Goal: Task Accomplishment & Management: Use online tool/utility

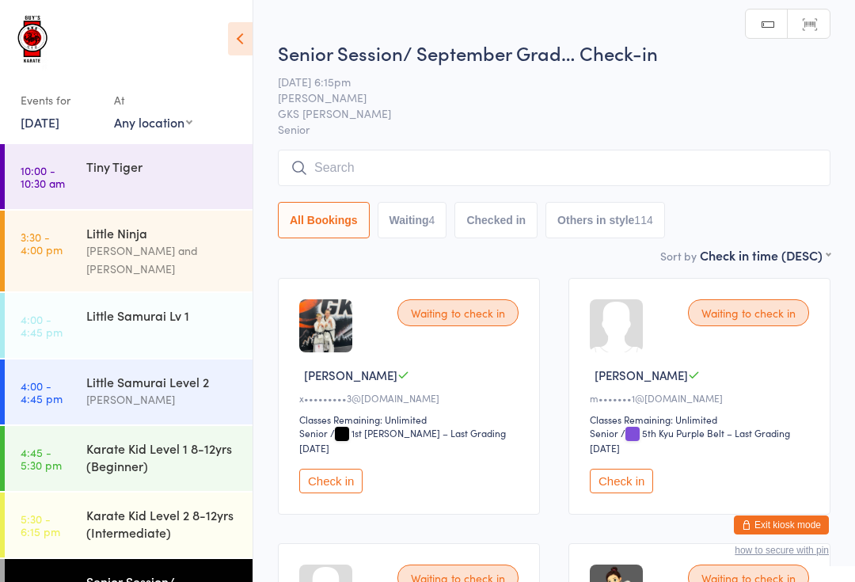
click at [414, 133] on span "Senior" at bounding box center [554, 129] width 553 height 16
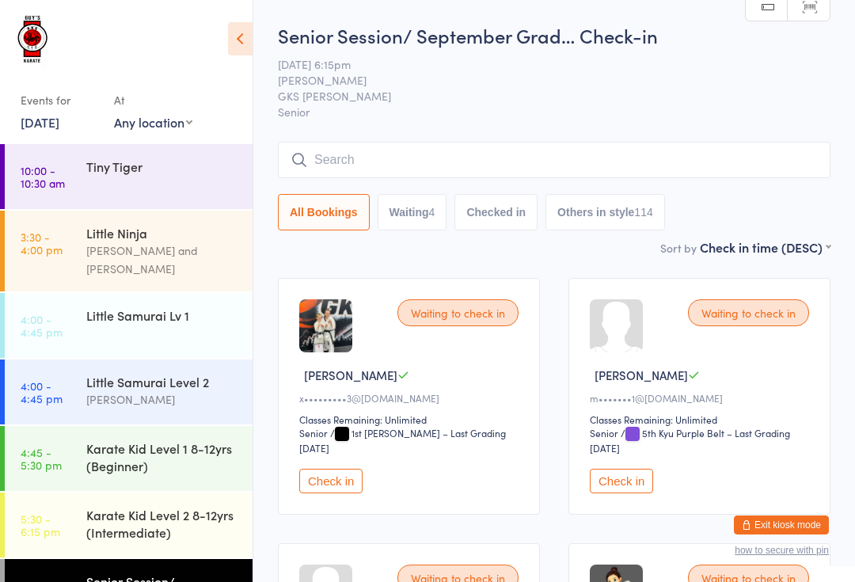
click at [457, 158] on input "search" at bounding box center [554, 160] width 553 height 36
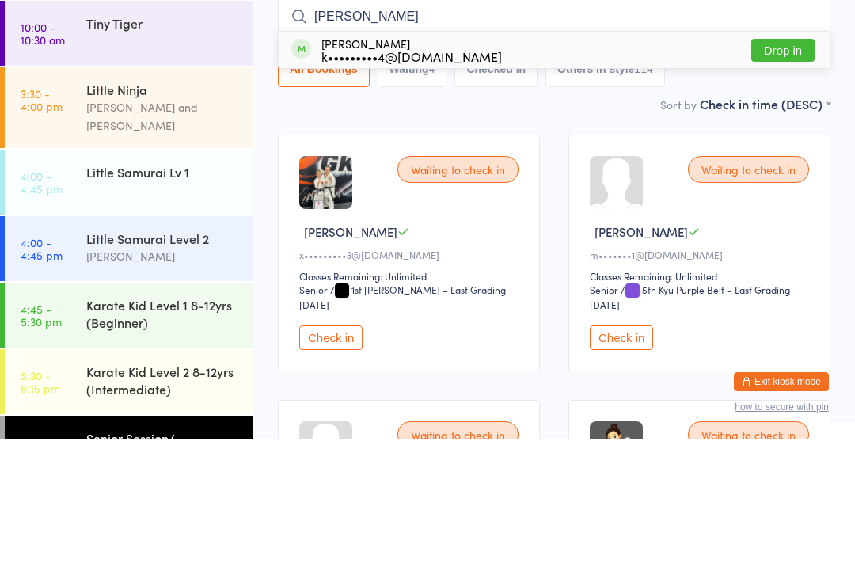
type input "Kris"
click at [789, 182] on button "Drop in" at bounding box center [782, 193] width 63 height 23
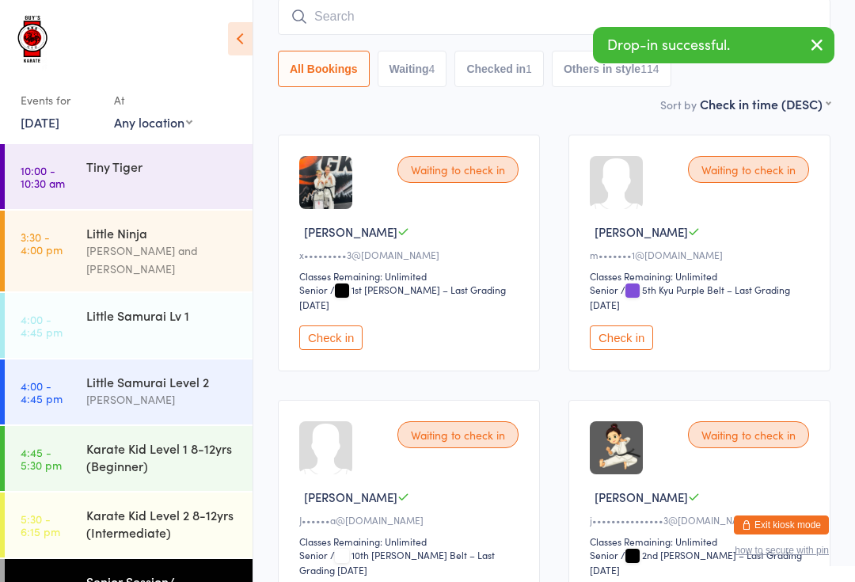
click at [127, 165] on div "Tiny Tiger" at bounding box center [162, 166] width 153 height 17
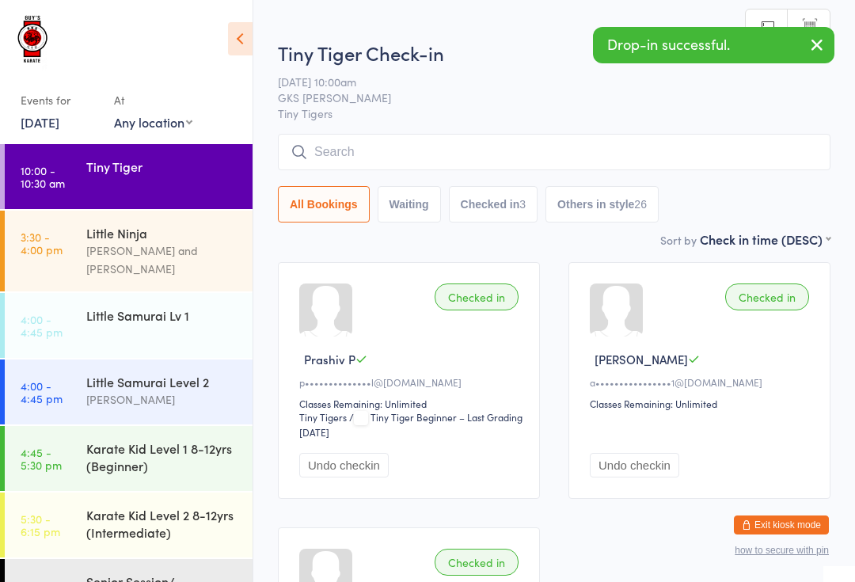
click at [158, 231] on div "Little Ninja" at bounding box center [162, 232] width 153 height 17
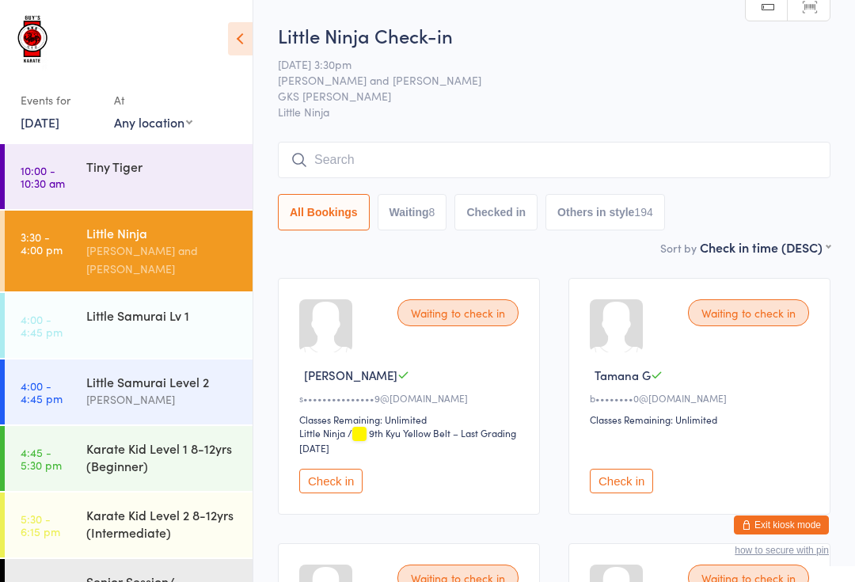
click at [318, 493] on button "Check in" at bounding box center [330, 481] width 63 height 25
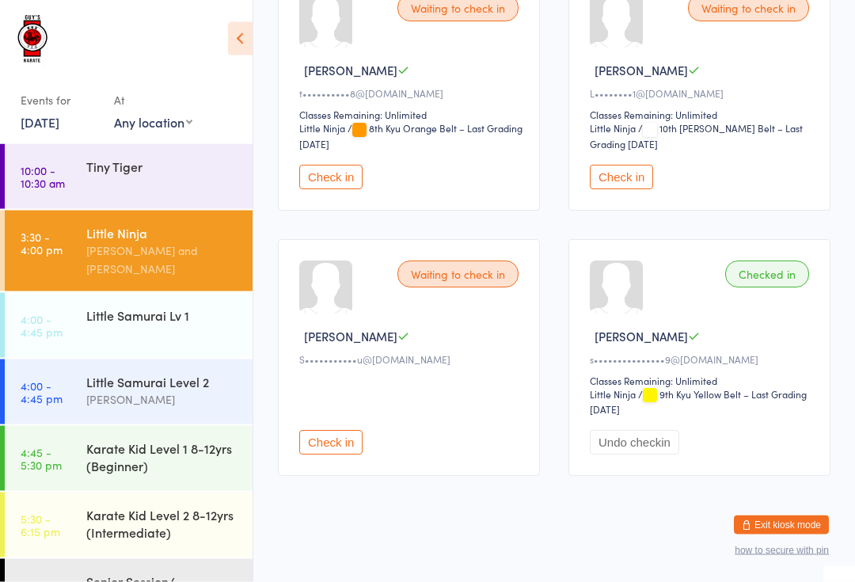
click at [340, 455] on button "Check in" at bounding box center [330, 443] width 63 height 25
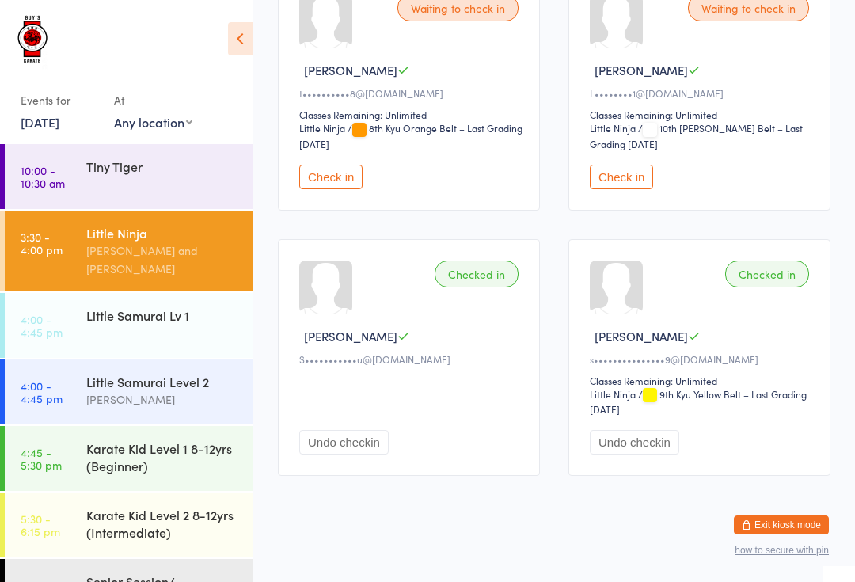
click at [126, 240] on div "Little Ninja" at bounding box center [162, 232] width 153 height 17
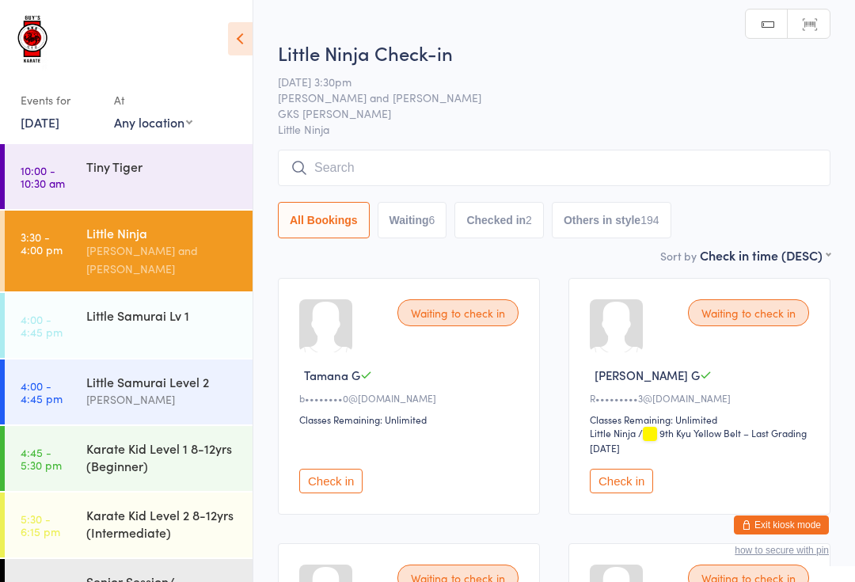
click at [399, 157] on input "search" at bounding box center [554, 168] width 553 height 36
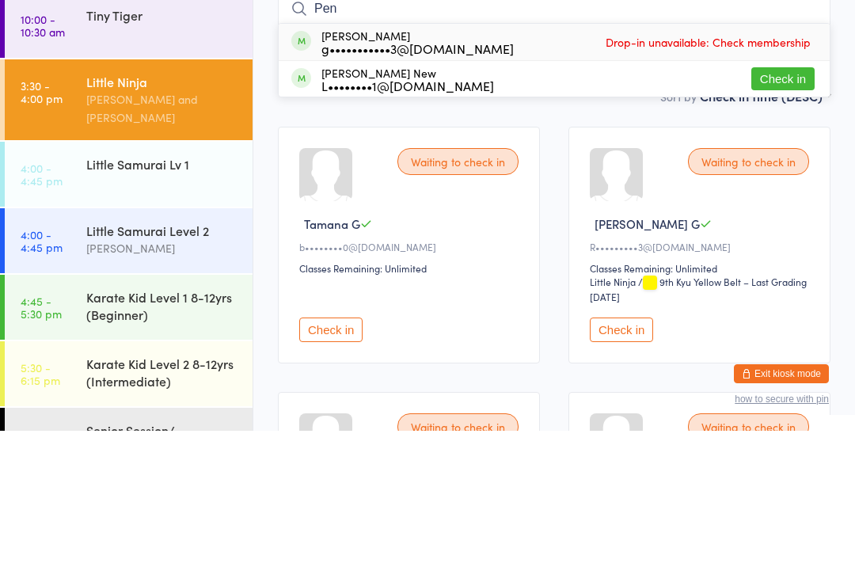
type input "Pen"
click at [789, 219] on button "Check in" at bounding box center [782, 230] width 63 height 23
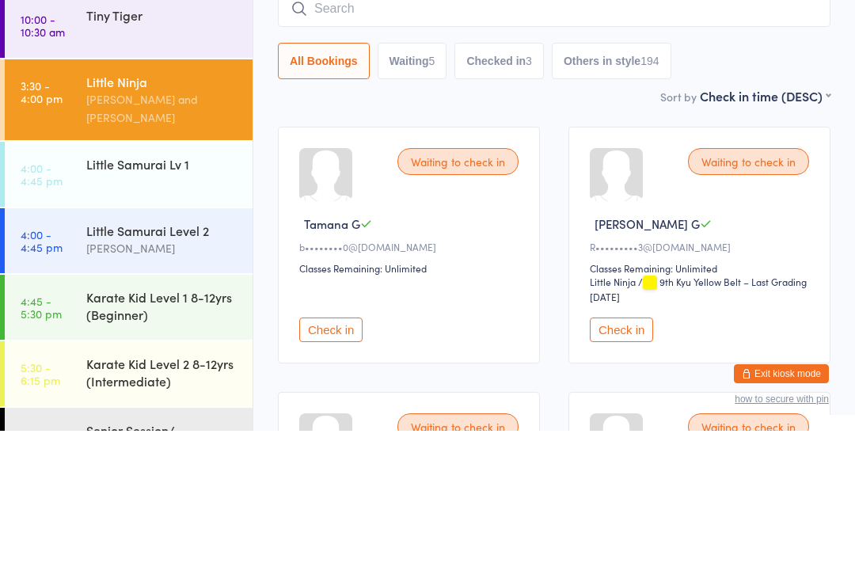
click at [430, 142] on input "search" at bounding box center [554, 160] width 553 height 36
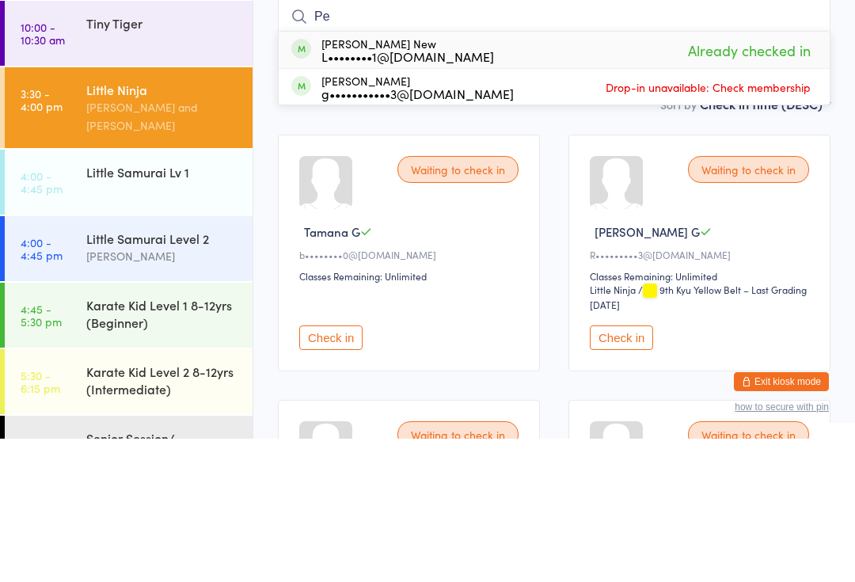
type input "P"
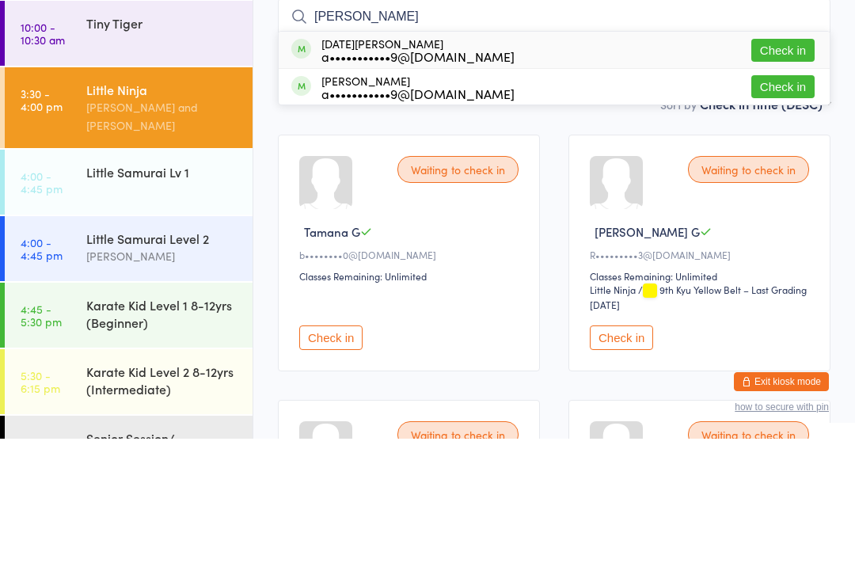
type input "Hass"
click at [782, 182] on button "Check in" at bounding box center [782, 193] width 63 height 23
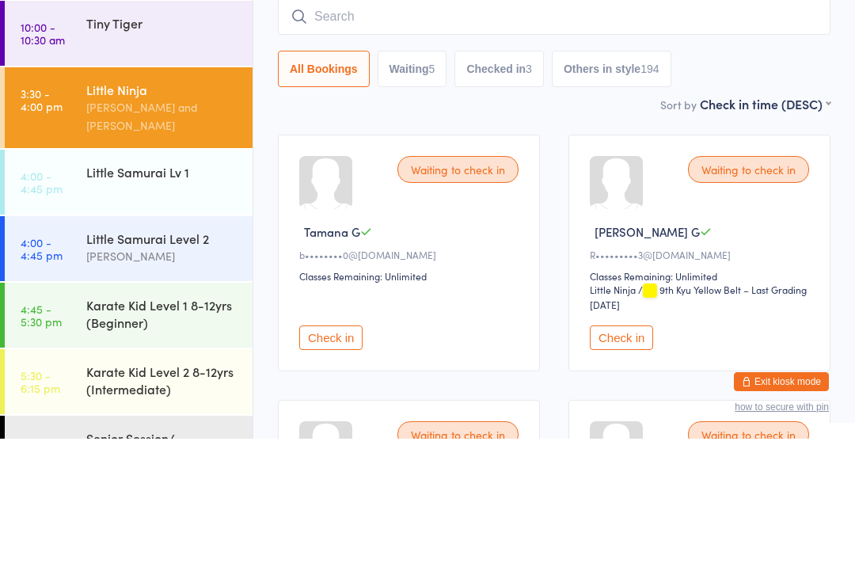
scroll to position [143, 0]
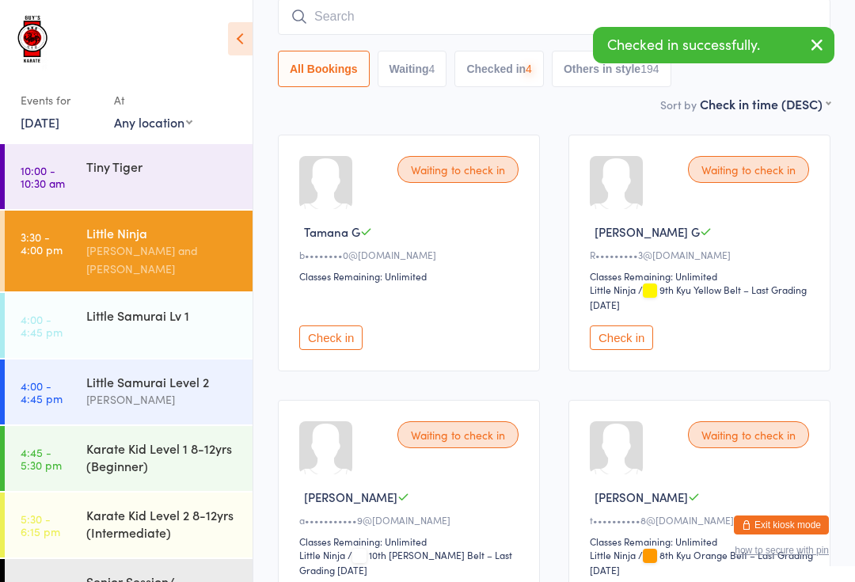
click at [397, 6] on input "search" at bounding box center [554, 16] width 553 height 36
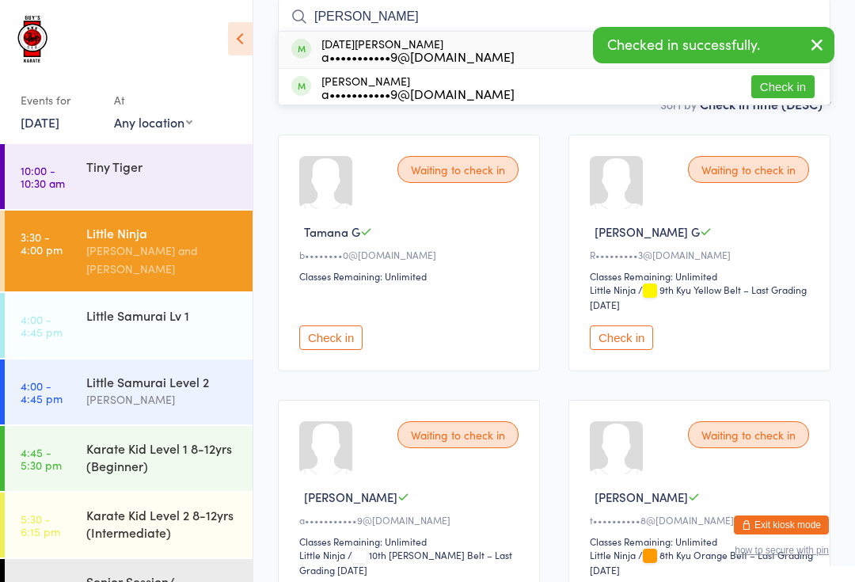
type input "Hass"
click at [788, 92] on button "Check in" at bounding box center [782, 86] width 63 height 23
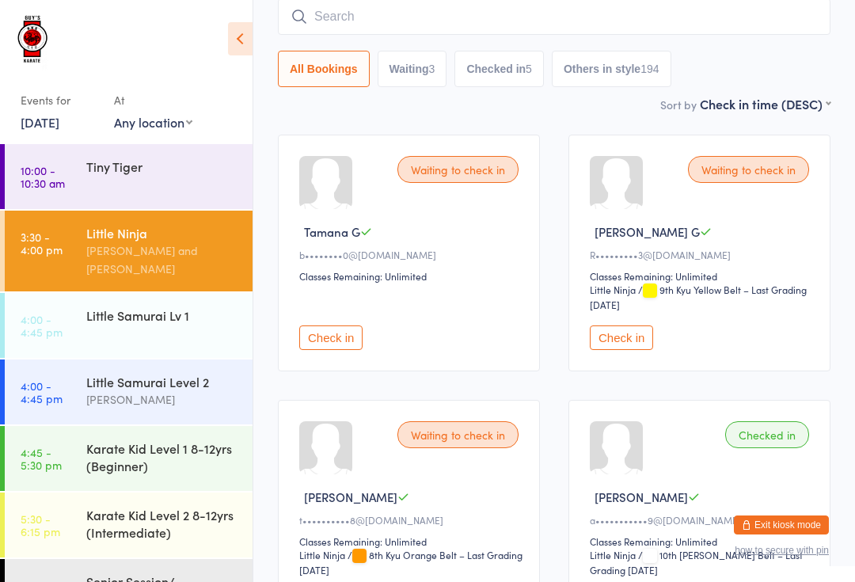
scroll to position [0, 0]
click at [177, 77] on div "Events for 17 Sep, 2025 17 Sep, 2025 September 2025 Sun Mon Tue Wed Thu Fri Sat…" at bounding box center [126, 75] width 253 height 150
click at [222, 506] on div "Karate Kid Level 2 8-12yrs (Intermediate)" at bounding box center [162, 523] width 153 height 35
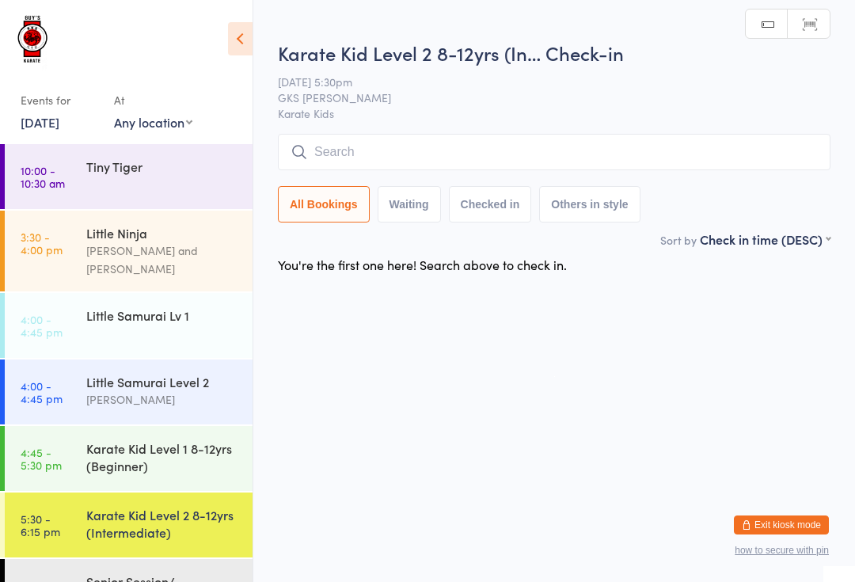
click at [767, 160] on input "search" at bounding box center [554, 152] width 553 height 36
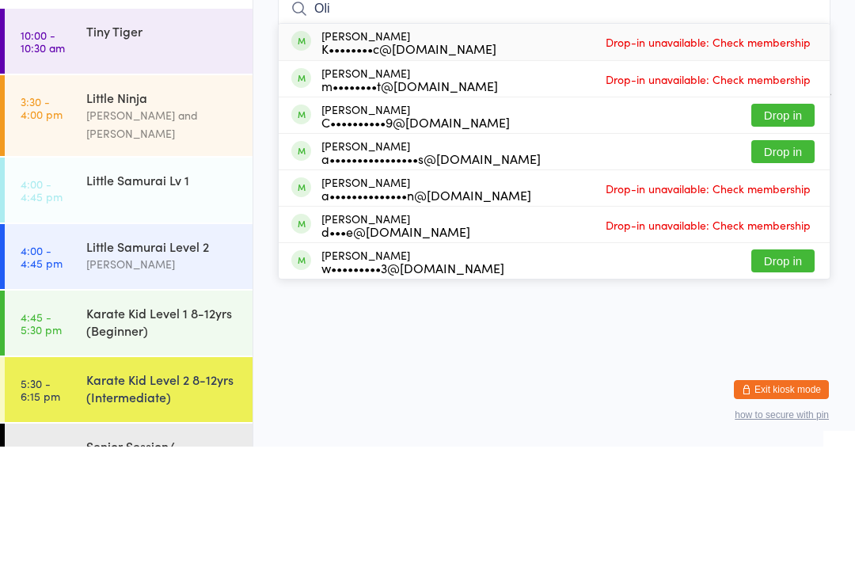
type input "Ol"
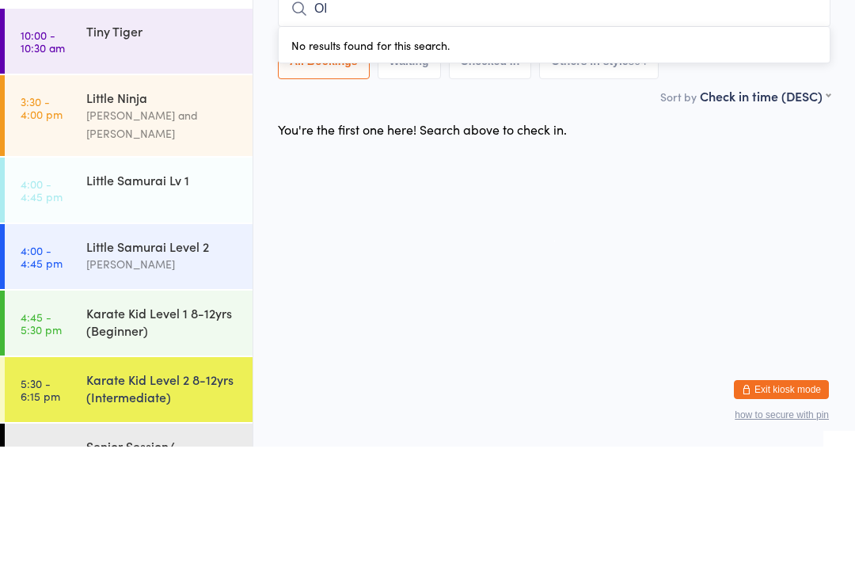
click at [207, 373] on div "Little Samurai Level 2" at bounding box center [162, 381] width 153 height 17
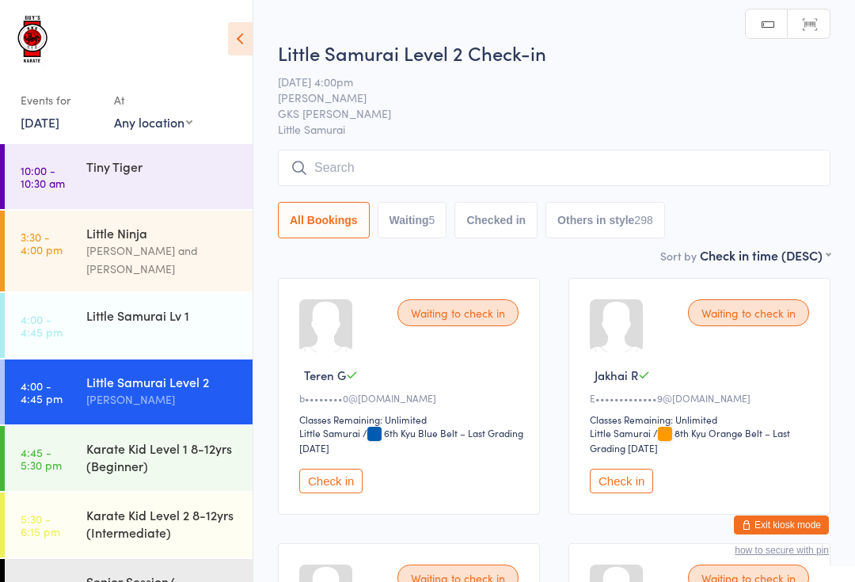
click at [753, 165] on input "search" at bounding box center [554, 168] width 553 height 36
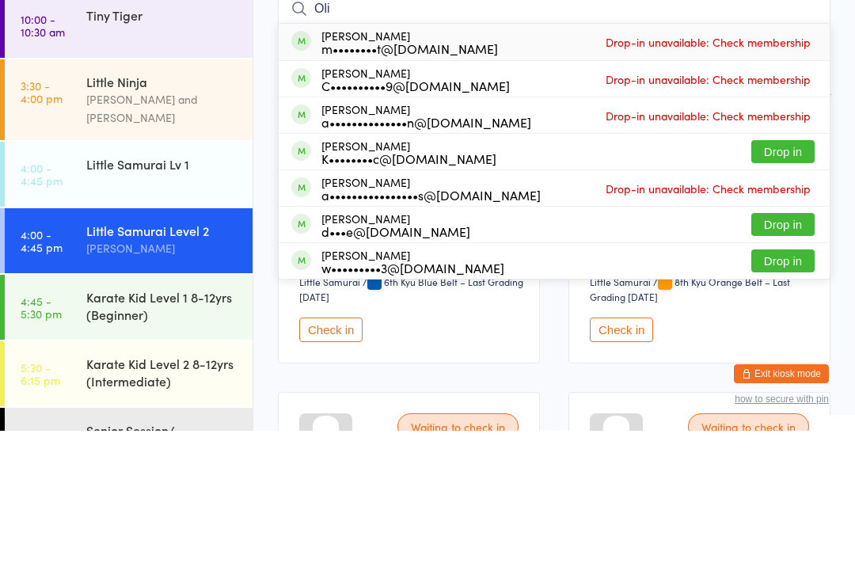
type input "Oli"
click at [785, 291] on button "Drop in" at bounding box center [782, 302] width 63 height 23
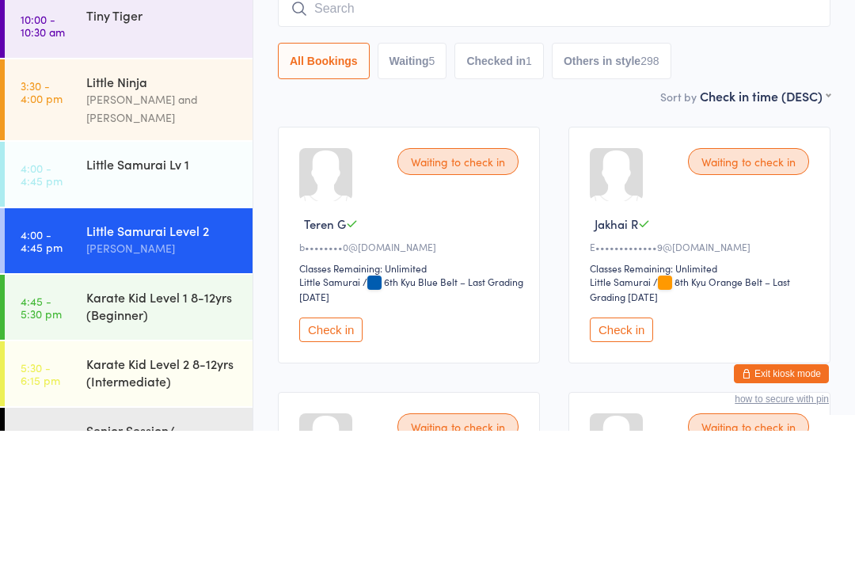
click at [133, 306] on div "Little Samurai Lv 1" at bounding box center [162, 314] width 153 height 17
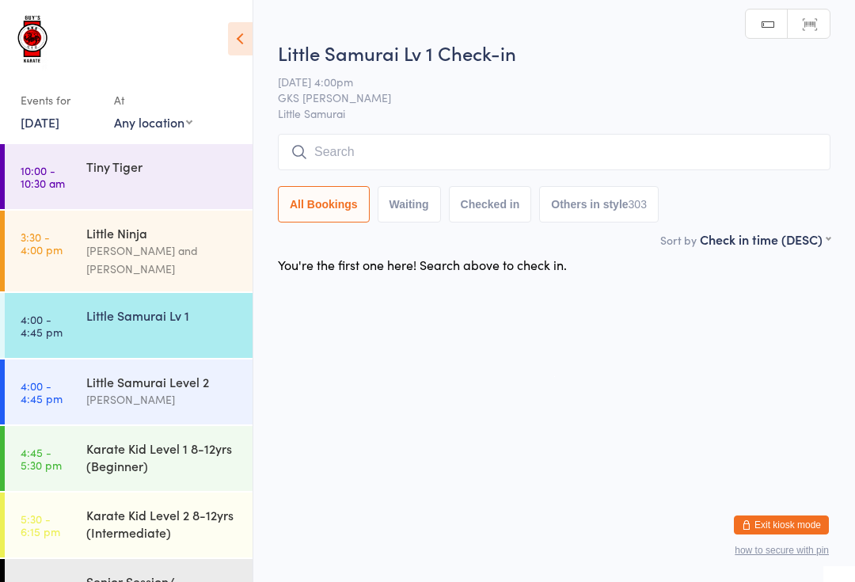
click at [325, 149] on input "search" at bounding box center [554, 152] width 553 height 36
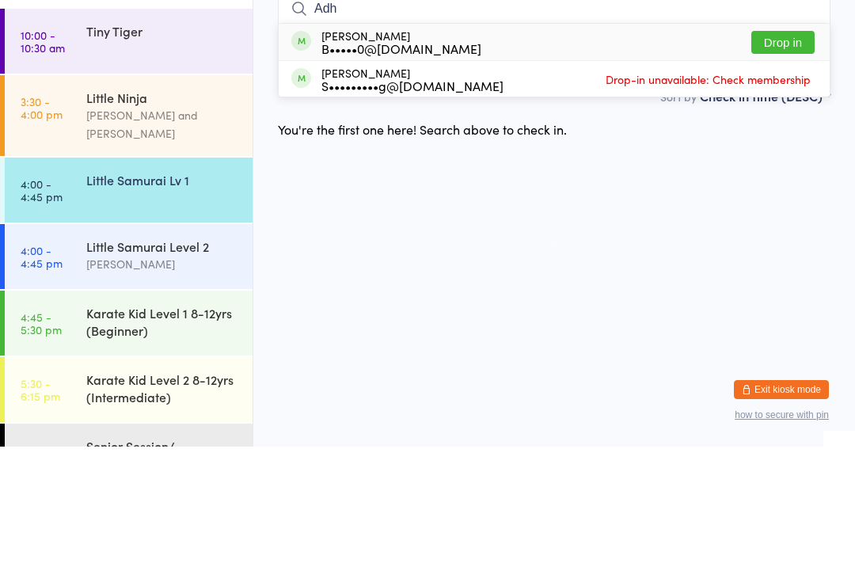
type input "Adh"
click at [357, 177] on div "B•••••0@yahoo.com" at bounding box center [401, 183] width 160 height 13
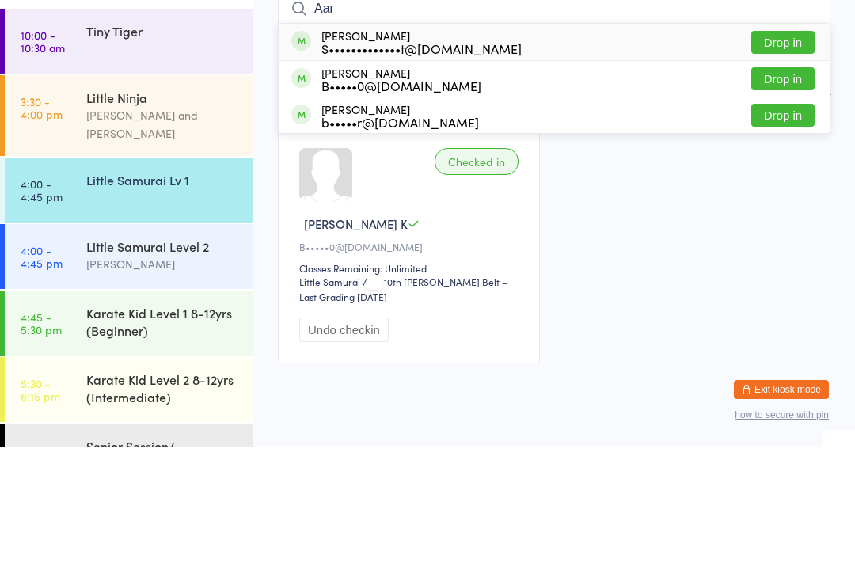
type input "Aar"
click at [771, 203] on button "Drop in" at bounding box center [782, 214] width 63 height 23
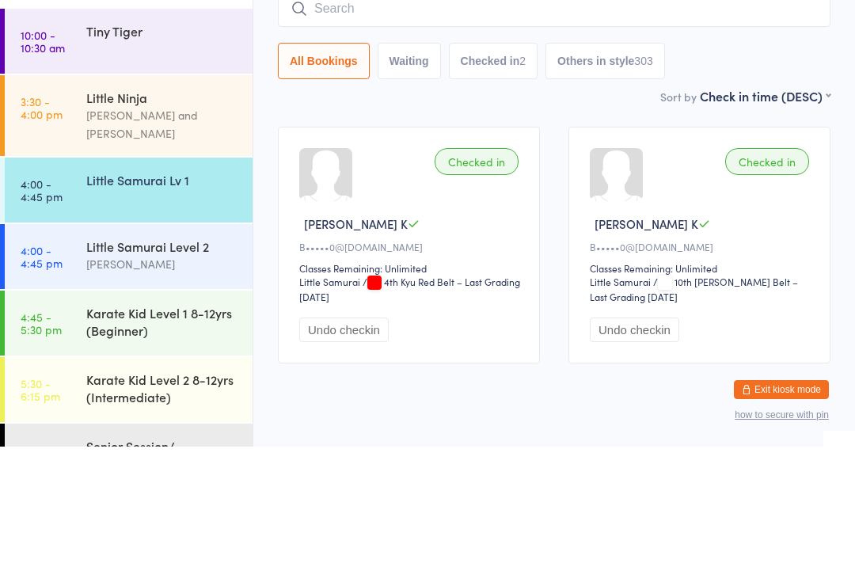
click at [195, 224] on div "Little Ninja" at bounding box center [162, 232] width 153 height 17
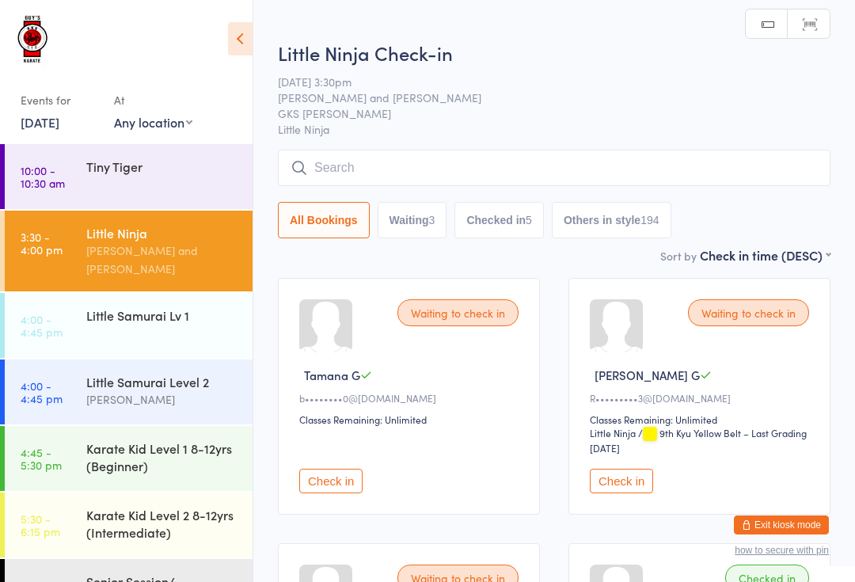
click at [355, 162] on input "search" at bounding box center [554, 168] width 553 height 36
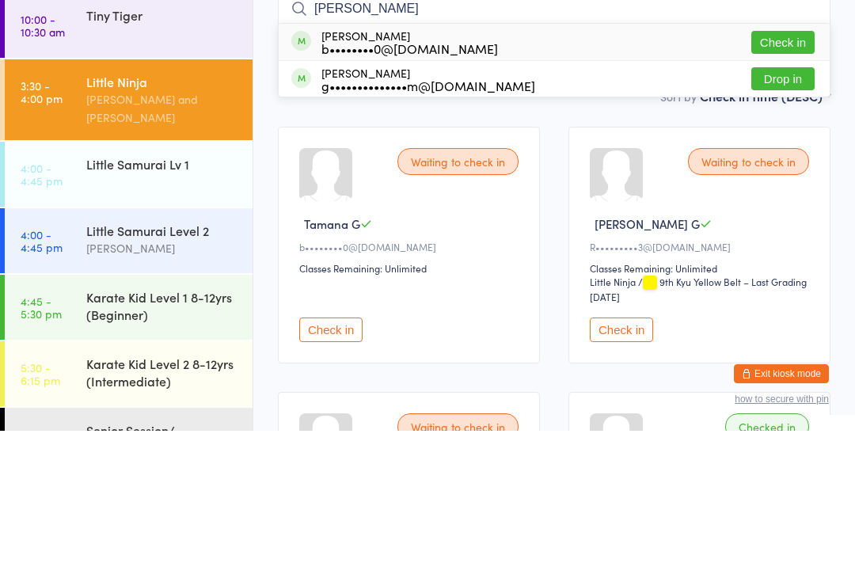
type input "Tam"
click at [782, 182] on button "Check in" at bounding box center [782, 193] width 63 height 23
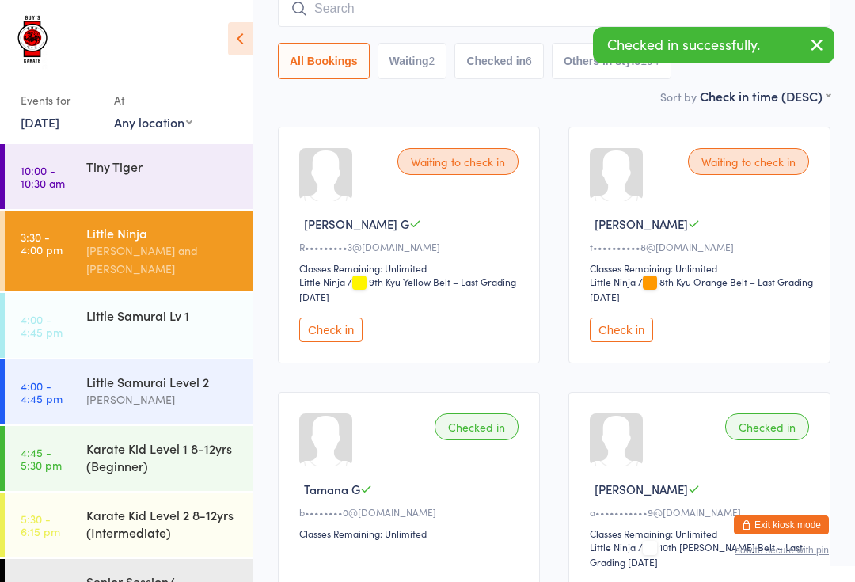
click at [162, 390] on div "[PERSON_NAME]" at bounding box center [162, 399] width 153 height 18
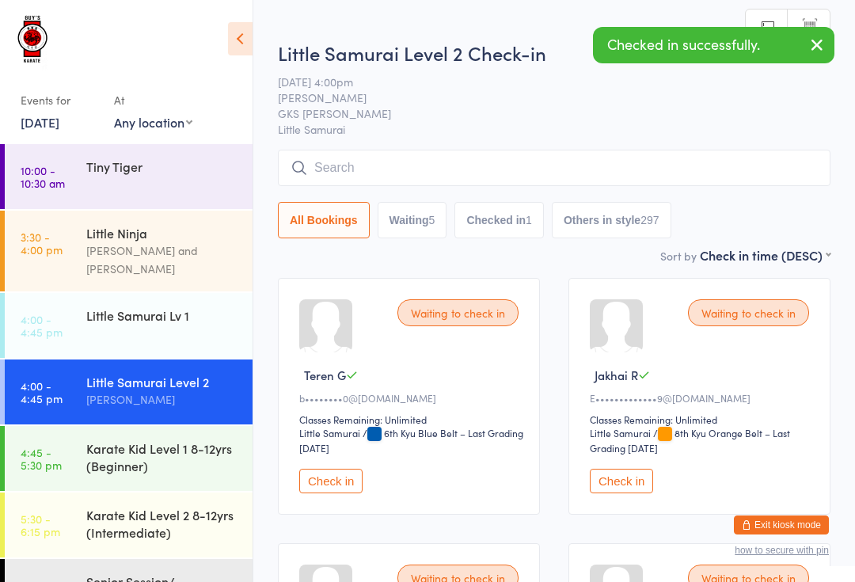
click at [405, 162] on input "search" at bounding box center [554, 168] width 553 height 36
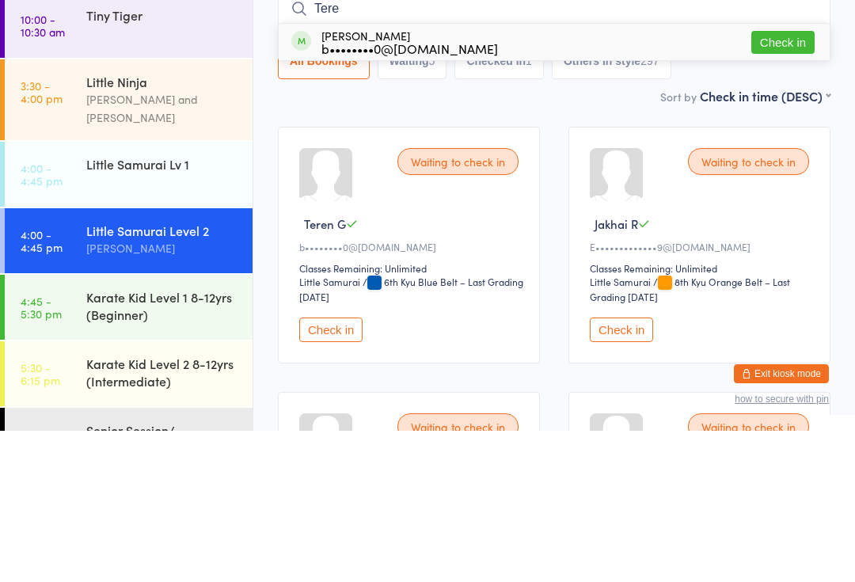
type input "Tere"
click at [780, 182] on button "Check in" at bounding box center [782, 193] width 63 height 23
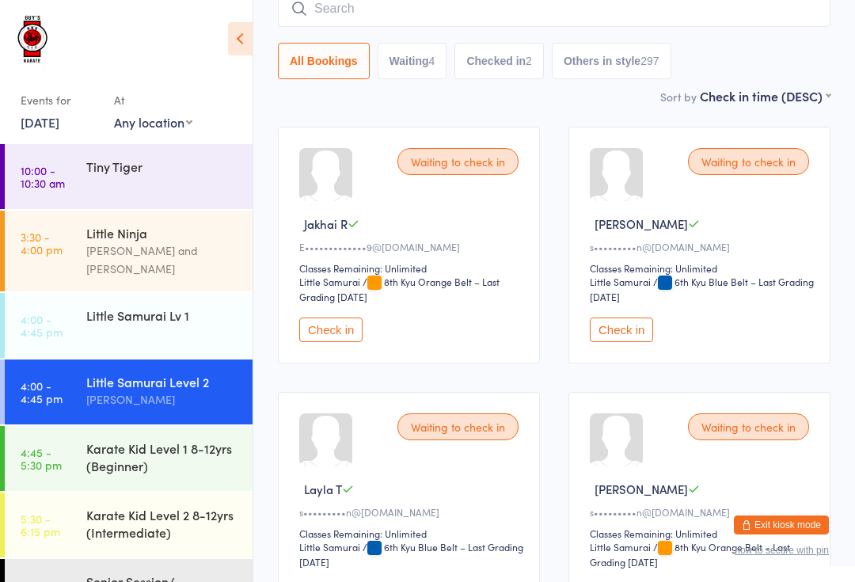
click at [126, 241] on div "Little Ninja" at bounding box center [162, 232] width 153 height 17
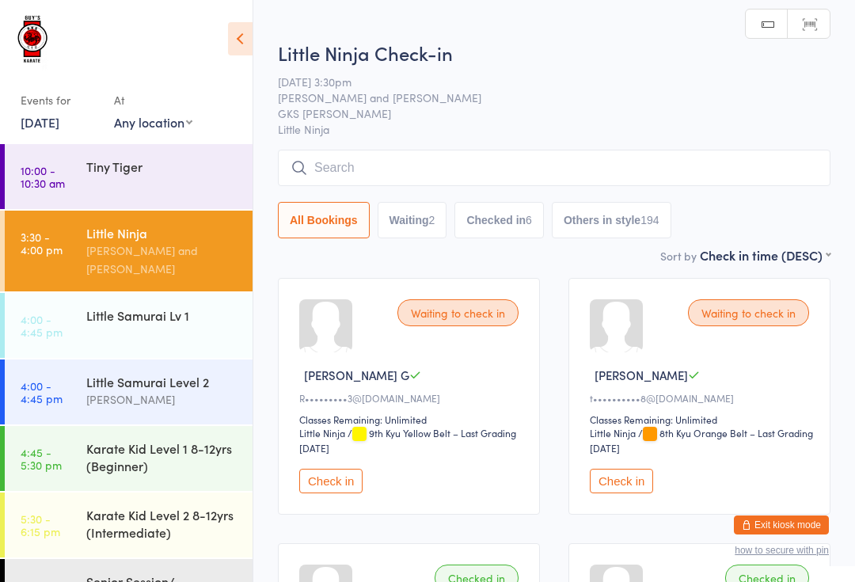
click at [329, 493] on button "Check in" at bounding box center [330, 481] width 63 height 25
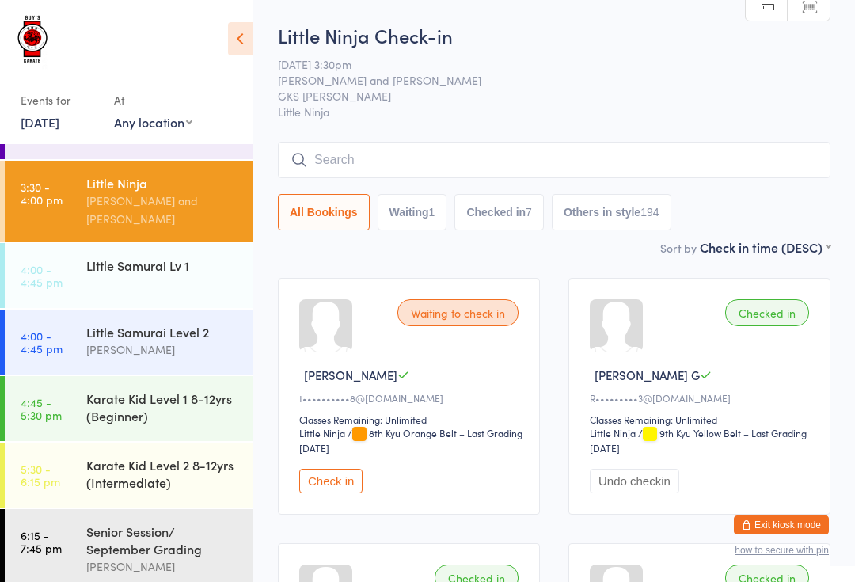
scroll to position [46, 0]
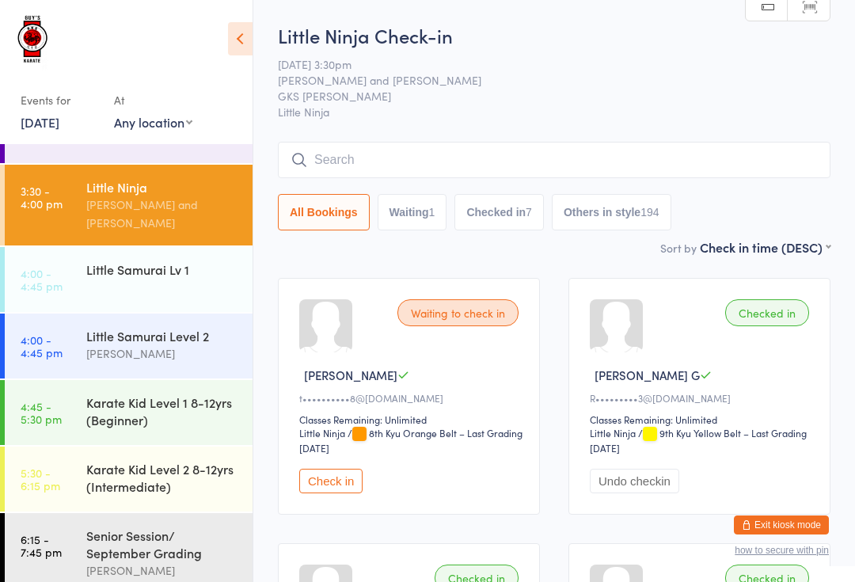
click at [149, 537] on div "Senior Session/ September Grading" at bounding box center [162, 544] width 153 height 35
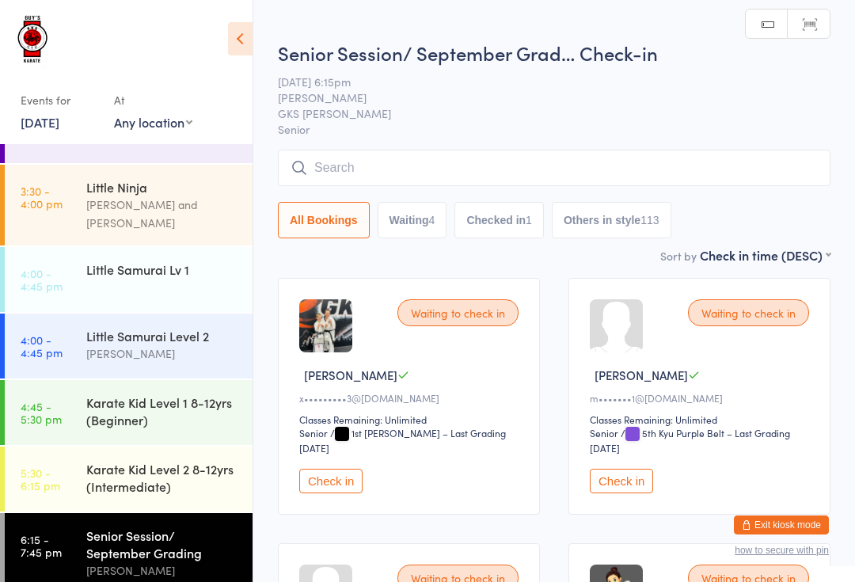
click at [547, 173] on input "search" at bounding box center [554, 168] width 553 height 36
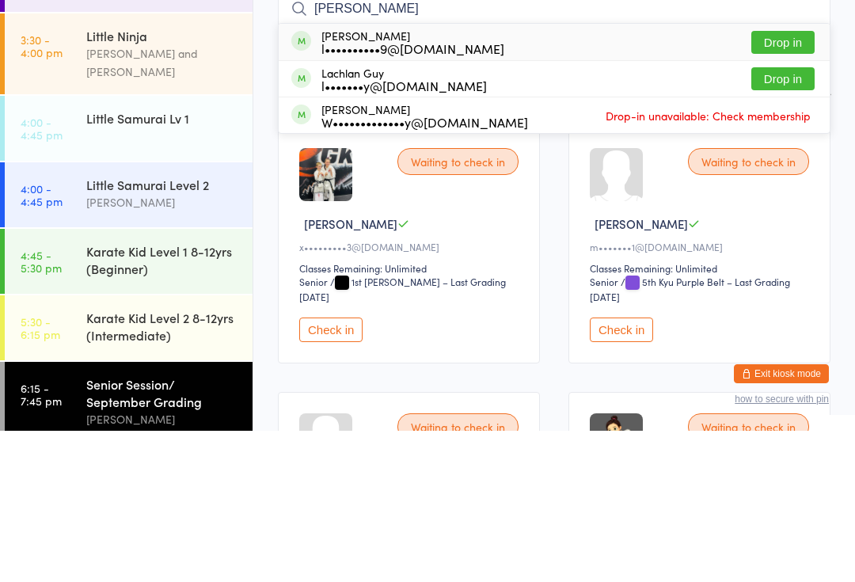
type input "Lacee"
click at [802, 182] on button "Drop in" at bounding box center [782, 193] width 63 height 23
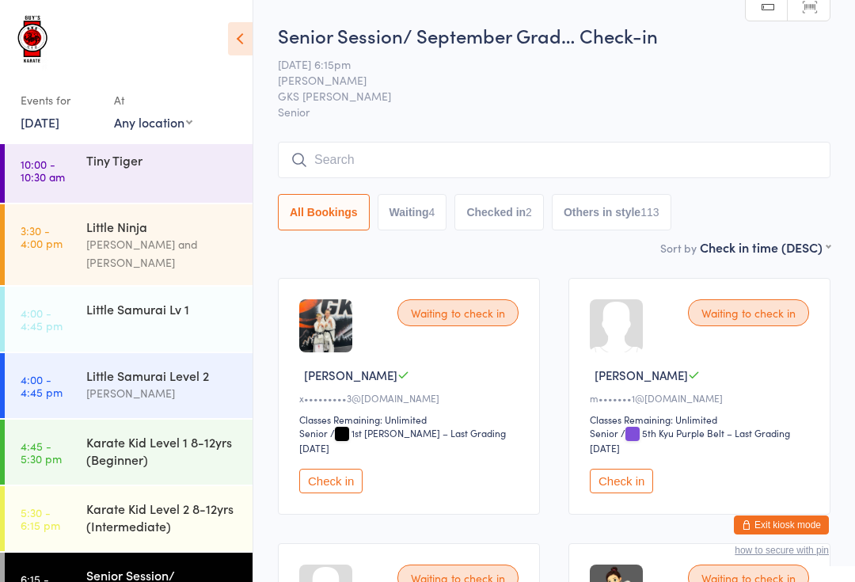
scroll to position [2, 0]
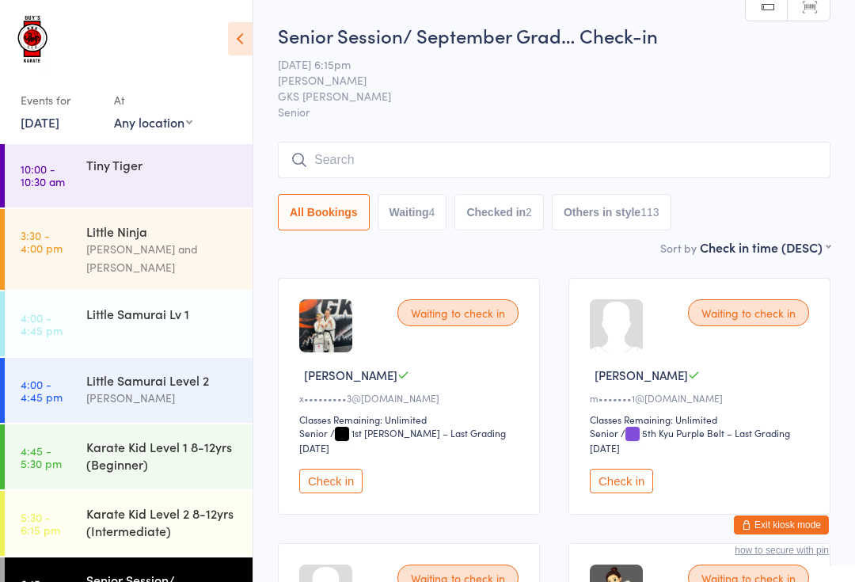
click at [191, 305] on div "Little Samurai Lv 1" at bounding box center [162, 313] width 153 height 17
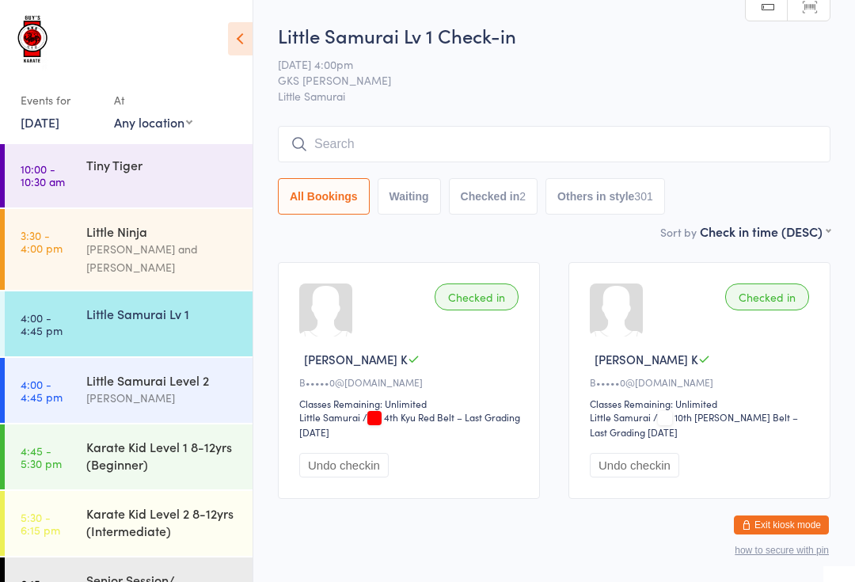
click at [193, 305] on div "Little Samurai Lv 1" at bounding box center [162, 313] width 153 height 17
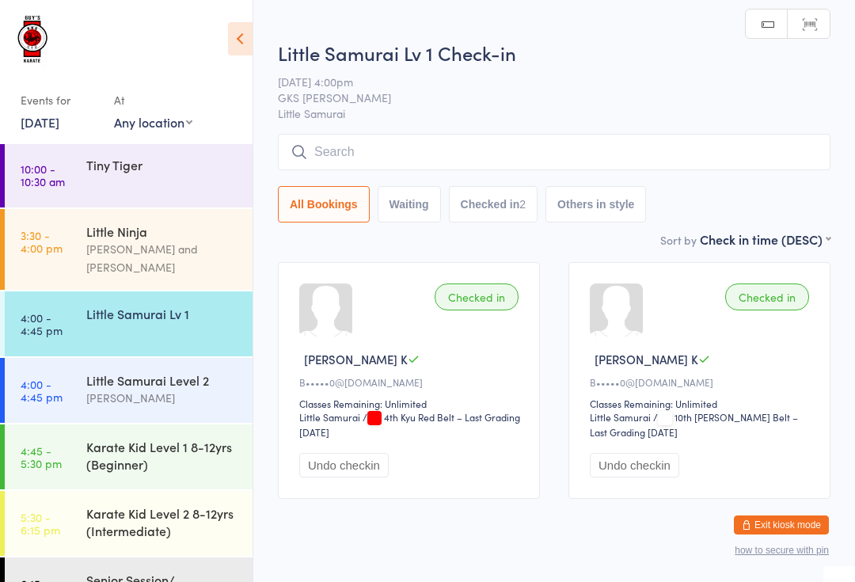
click at [568, 148] on input "search" at bounding box center [554, 152] width 553 height 36
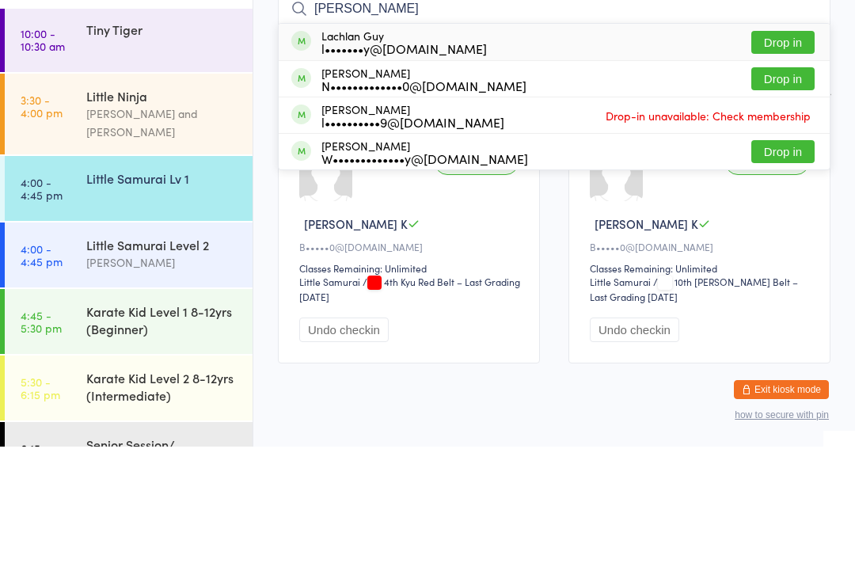
type input "Lach"
click at [805, 203] on button "Drop in" at bounding box center [782, 214] width 63 height 23
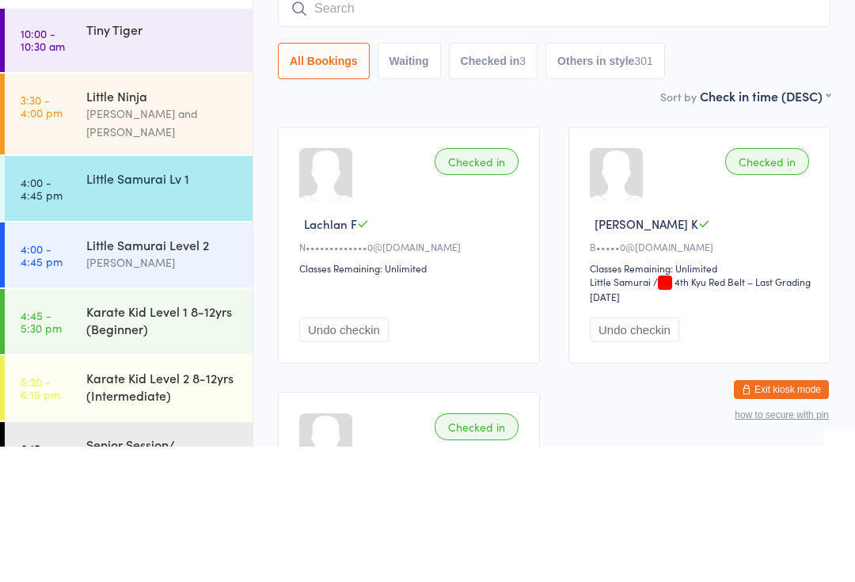
click at [169, 305] on div "Little Samurai Lv 1" at bounding box center [162, 313] width 153 height 17
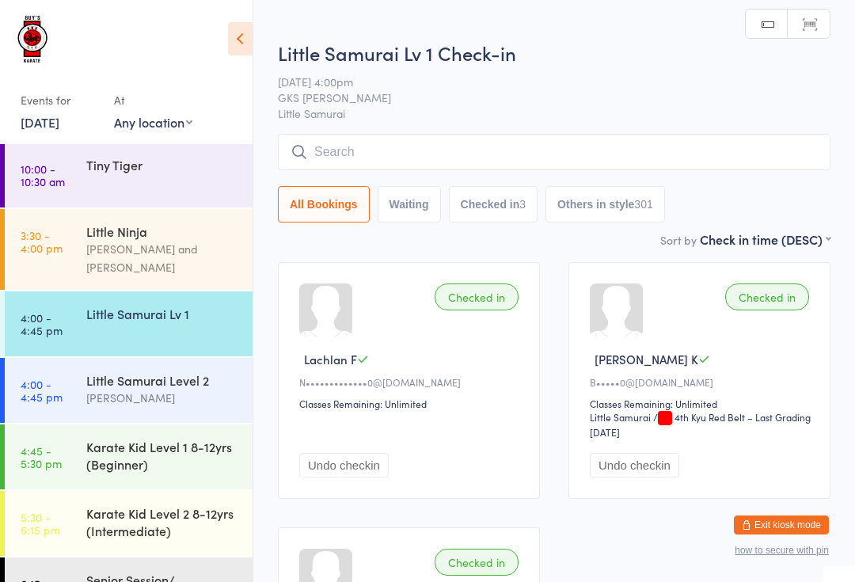
click at [390, 152] on input "search" at bounding box center [554, 152] width 553 height 36
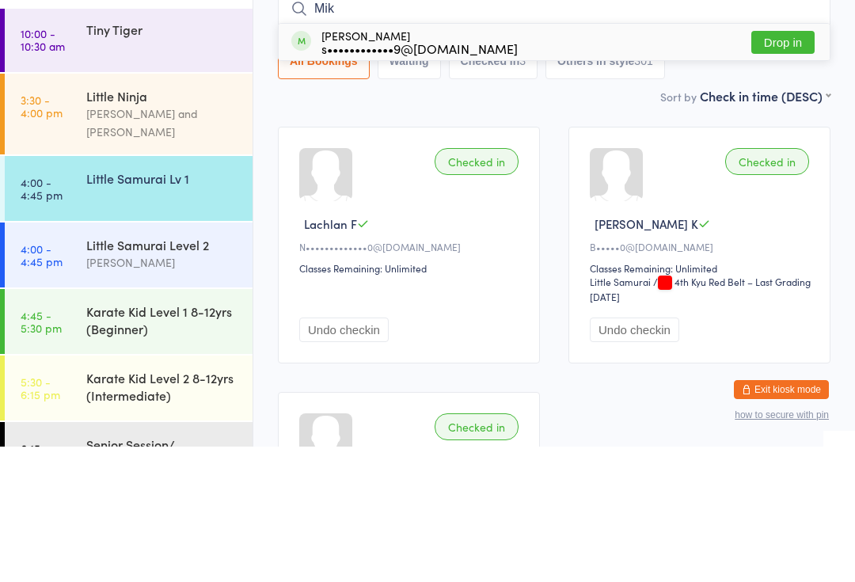
type input "Mik"
click at [520, 159] on div "Mikhael Ajeesh s••••••••••••9@gmail.com Drop in" at bounding box center [554, 177] width 551 height 36
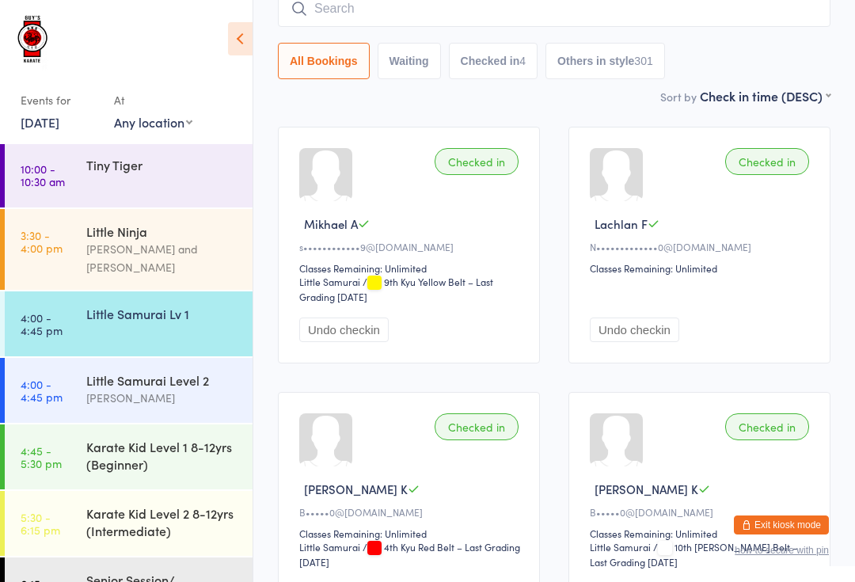
click at [310, 7] on input "search" at bounding box center [554, 8] width 553 height 36
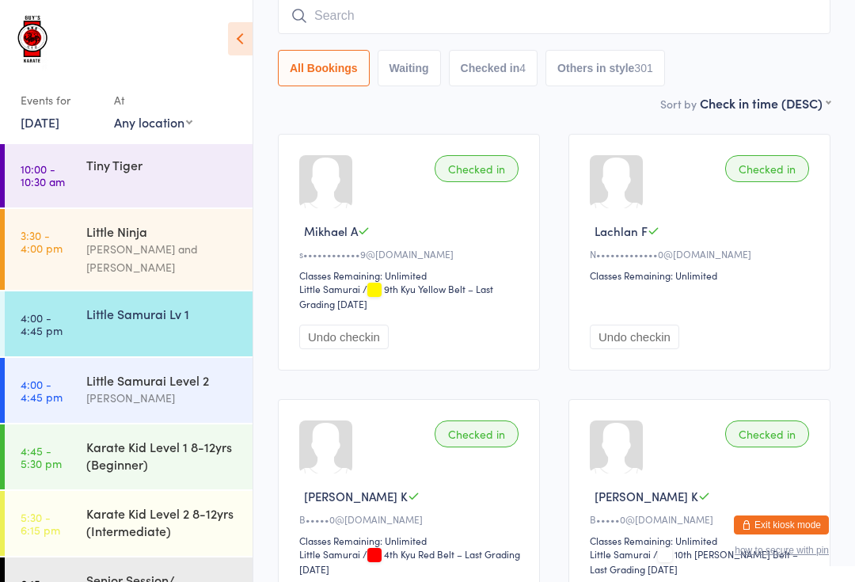
scroll to position [127, 0]
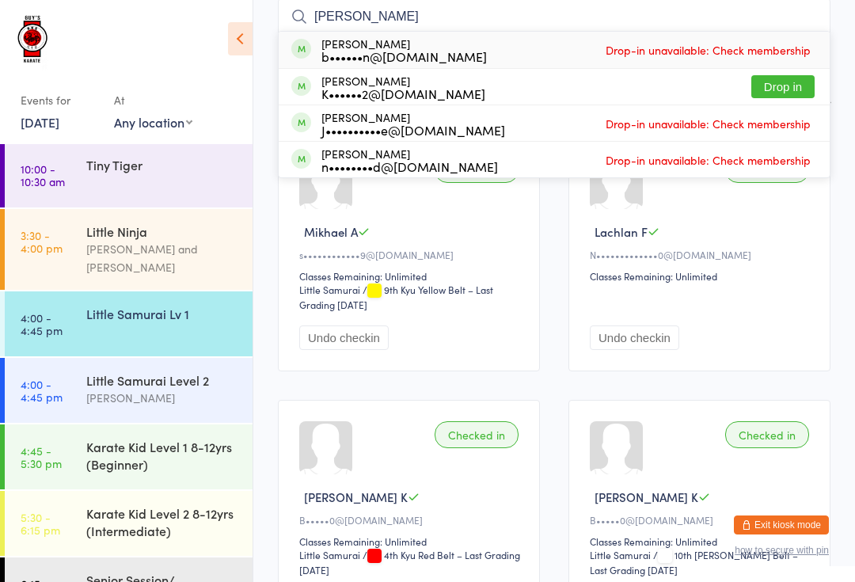
type input "John"
click at [789, 86] on button "Drop in" at bounding box center [782, 86] width 63 height 23
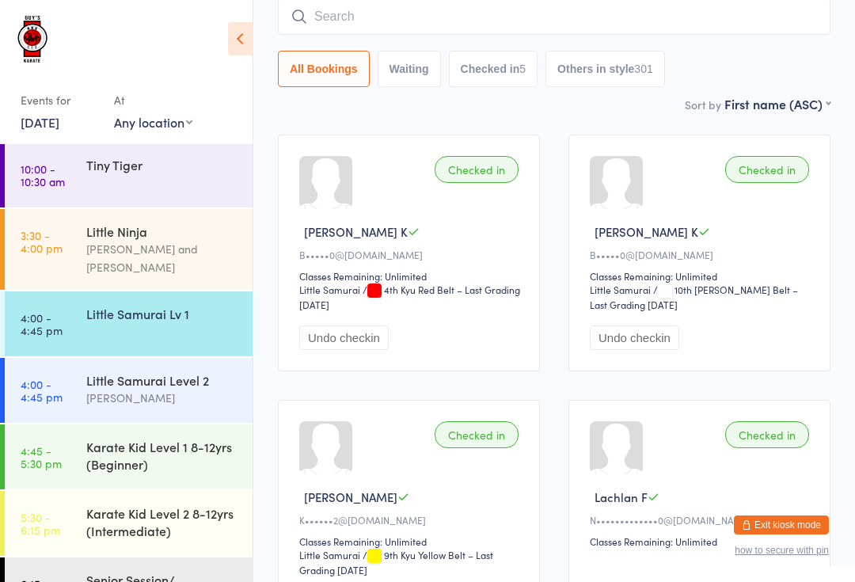
click at [337, 16] on input "search" at bounding box center [554, 16] width 553 height 36
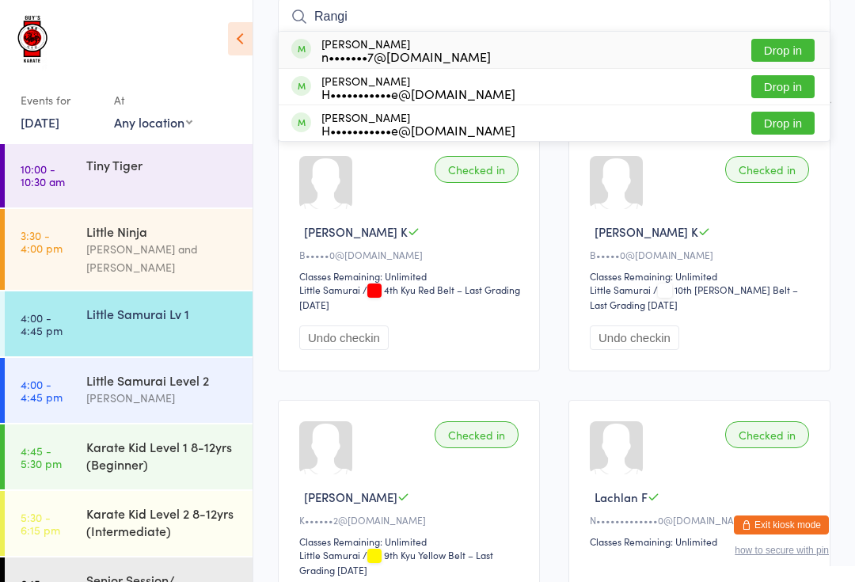
type input "Rangi"
click at [776, 51] on button "Drop in" at bounding box center [782, 50] width 63 height 23
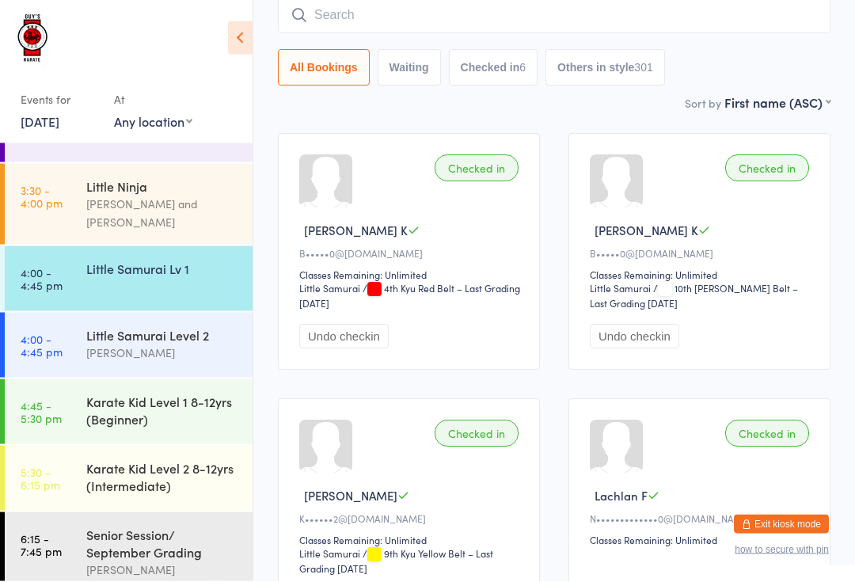
scroll to position [17, 0]
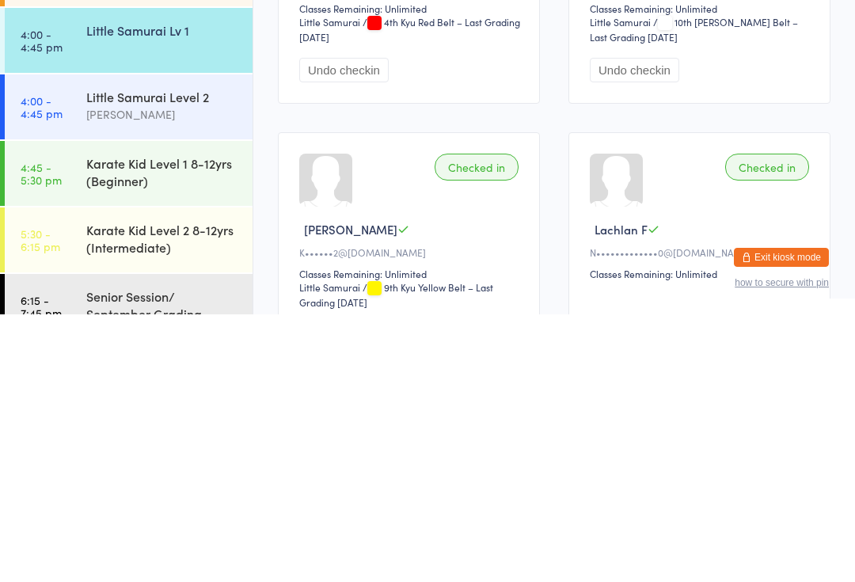
click at [75, 342] on link "4:00 - 4:45 pm Little Samurai Level 2 Lindsay Guy" at bounding box center [129, 374] width 248 height 65
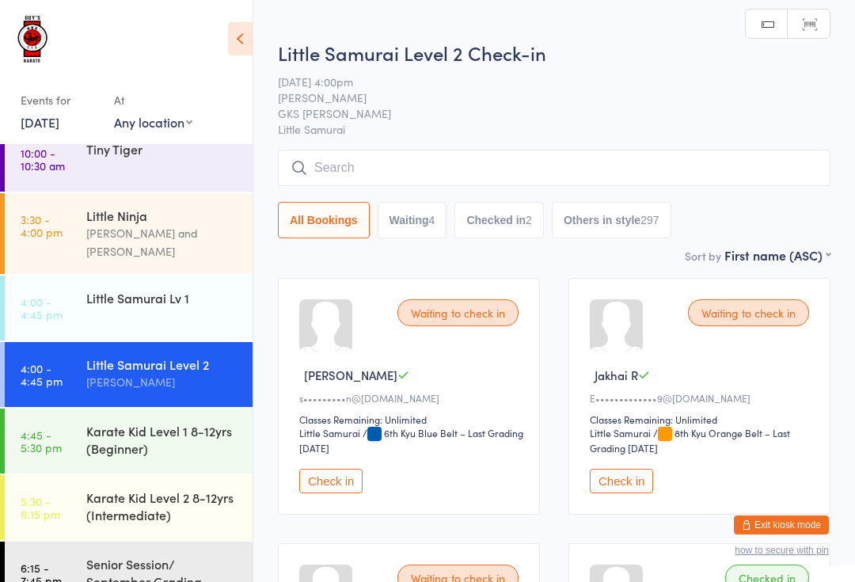
click at [744, 171] on input "search" at bounding box center [554, 168] width 553 height 36
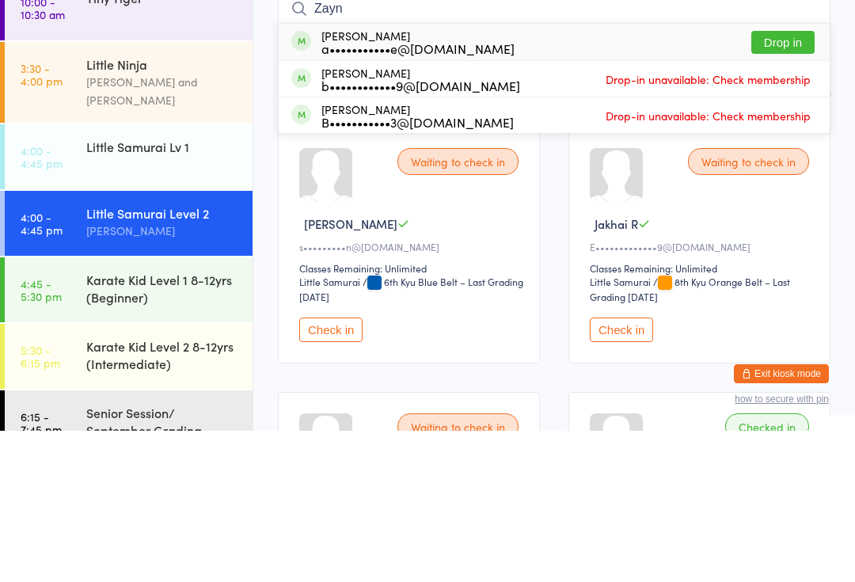
type input "Zayn"
click at [789, 182] on button "Drop in" at bounding box center [782, 193] width 63 height 23
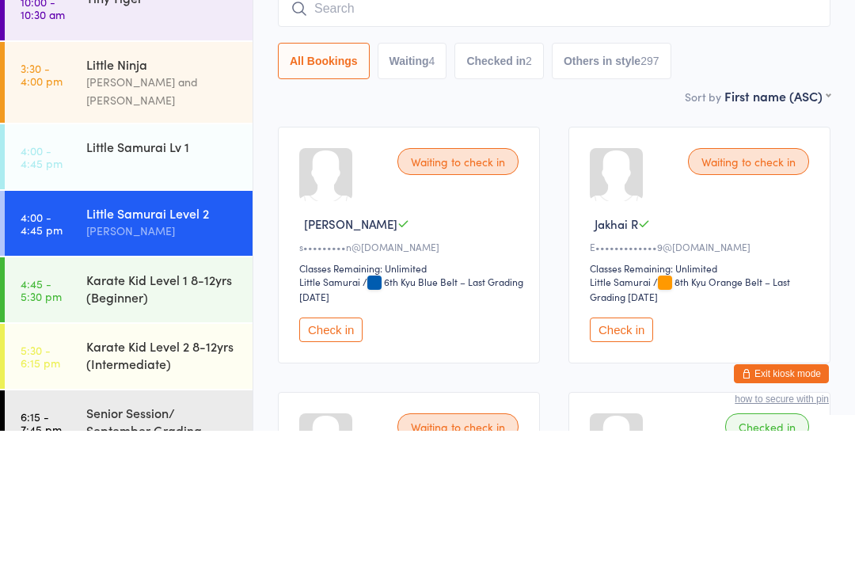
scroll to position [151, 0]
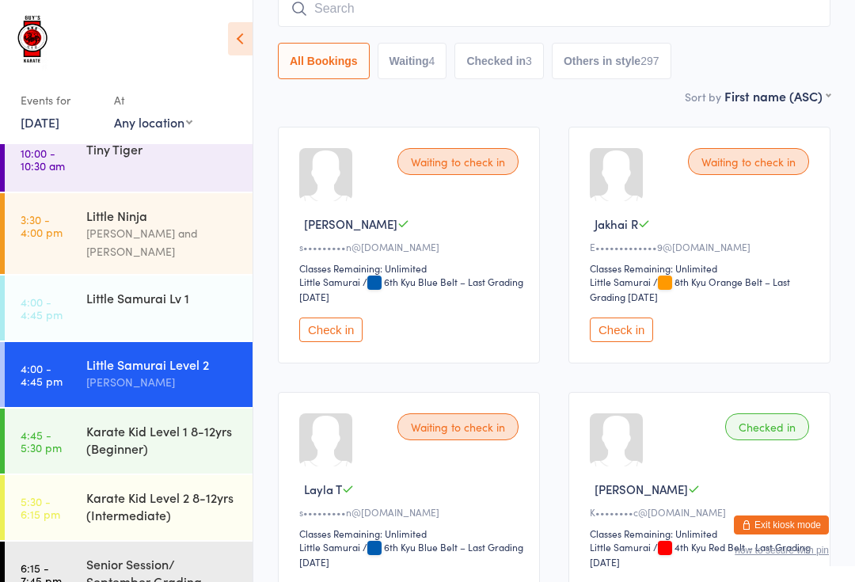
click at [330, 21] on input "search" at bounding box center [554, 8] width 553 height 36
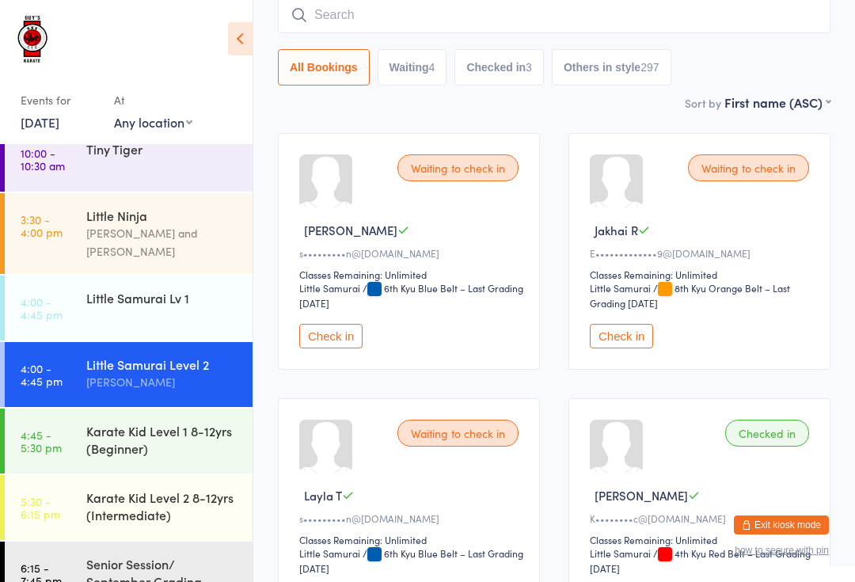
scroll to position [143, 0]
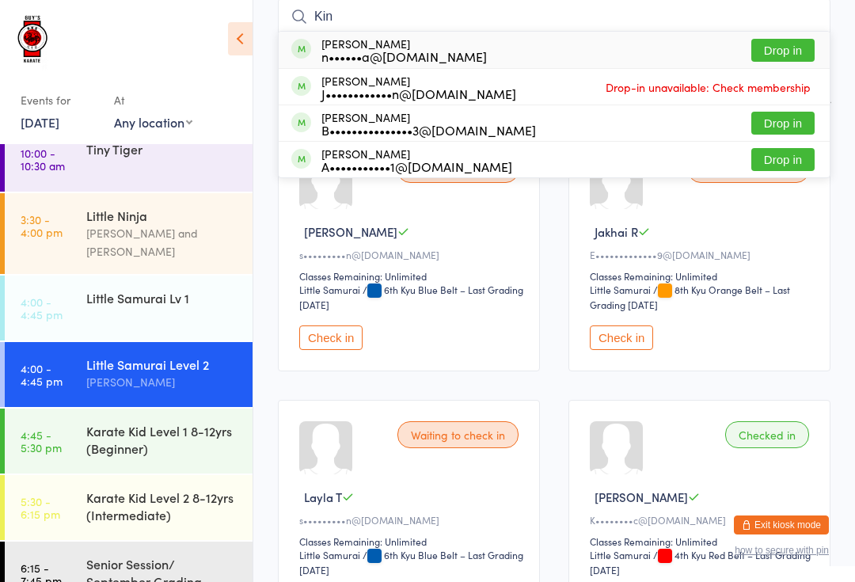
type input "Kin"
click at [791, 121] on button "Drop in" at bounding box center [782, 123] width 63 height 23
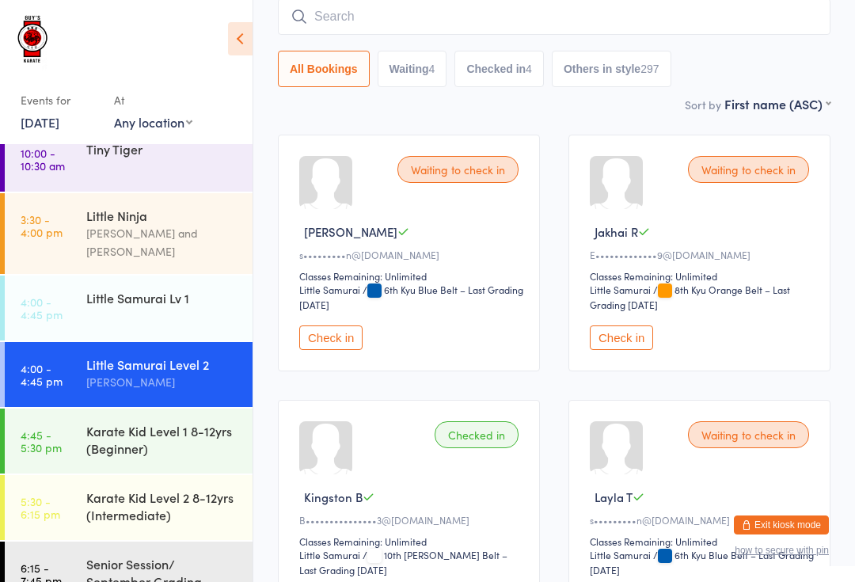
scroll to position [17, 0]
click at [155, 289] on div "Little Samurai Lv 1" at bounding box center [162, 297] width 153 height 17
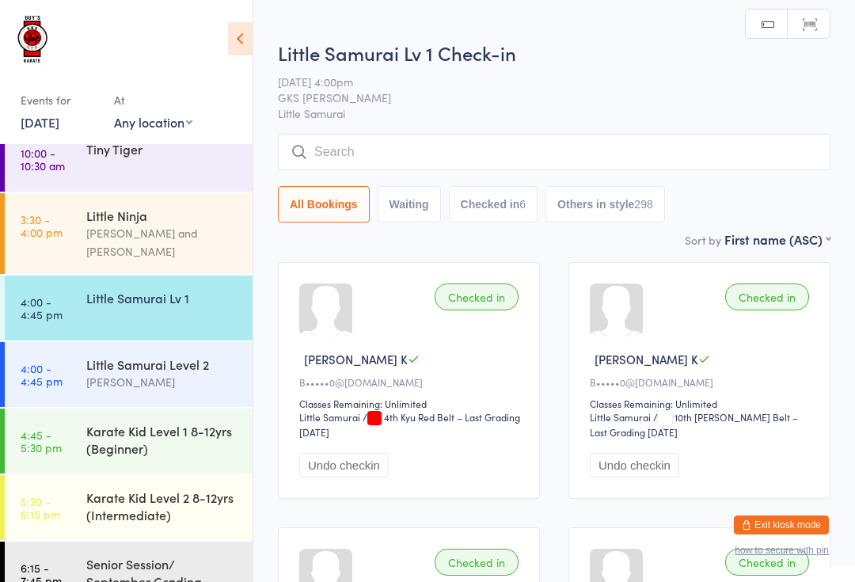
click at [454, 145] on input "search" at bounding box center [554, 152] width 553 height 36
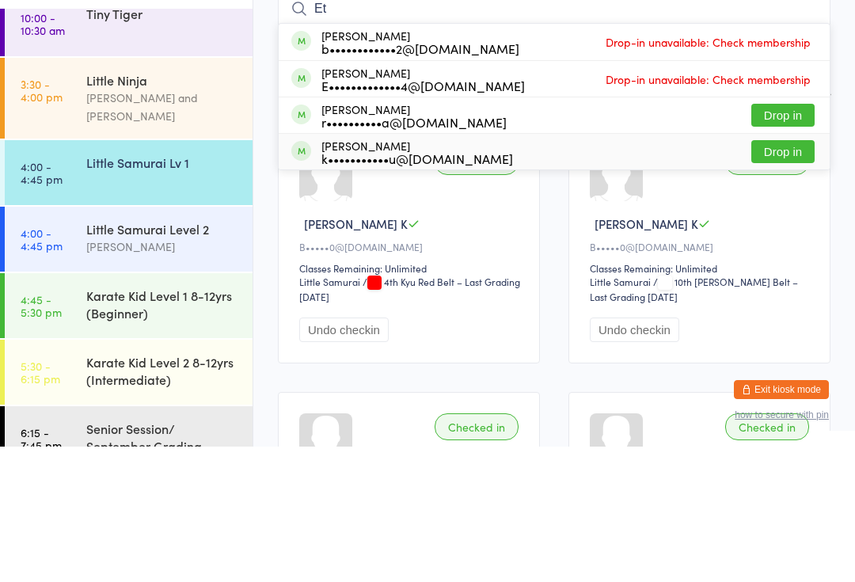
type input "Et"
click at [404, 287] on div "k•••••••••••u@gmail.com" at bounding box center [417, 293] width 192 height 13
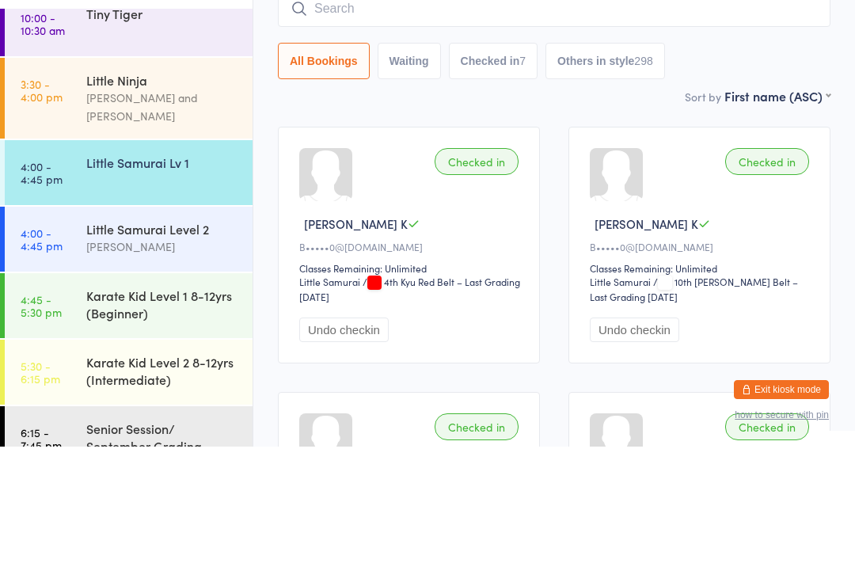
scroll to position [135, 0]
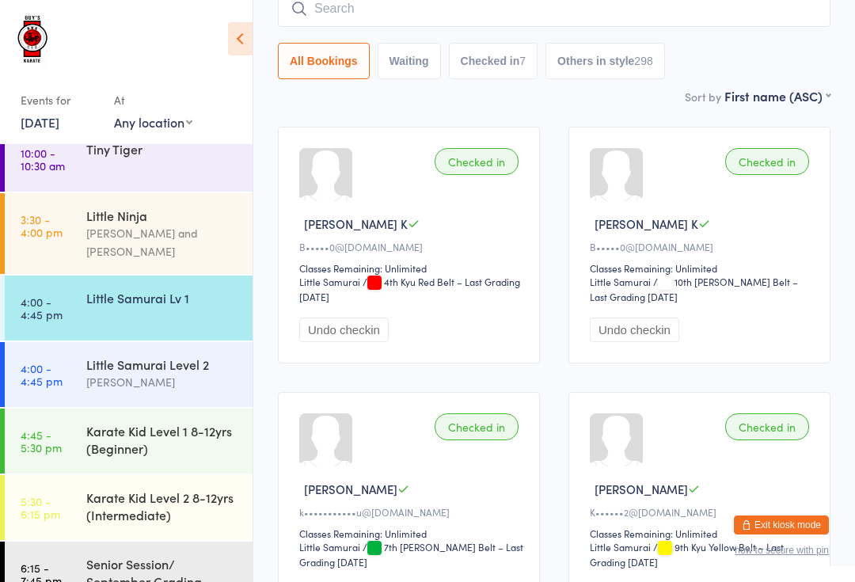
click at [118, 289] on div "Little Samurai Lv 1" at bounding box center [162, 297] width 153 height 17
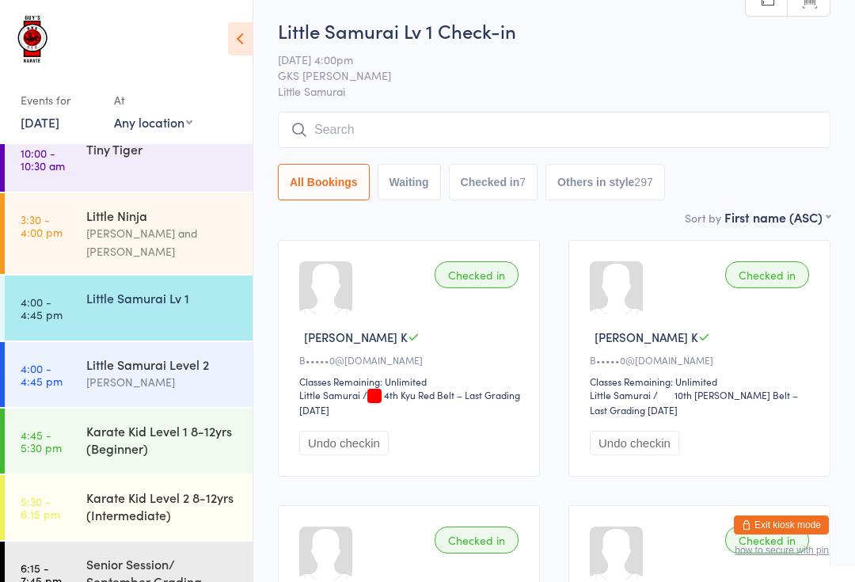
scroll to position [23, 0]
click at [337, 135] on input "search" at bounding box center [554, 129] width 553 height 36
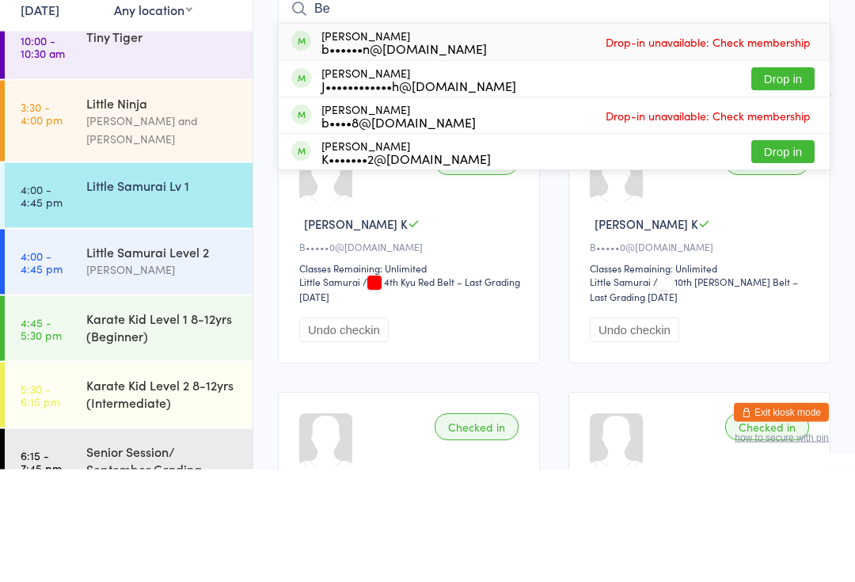
type input "B"
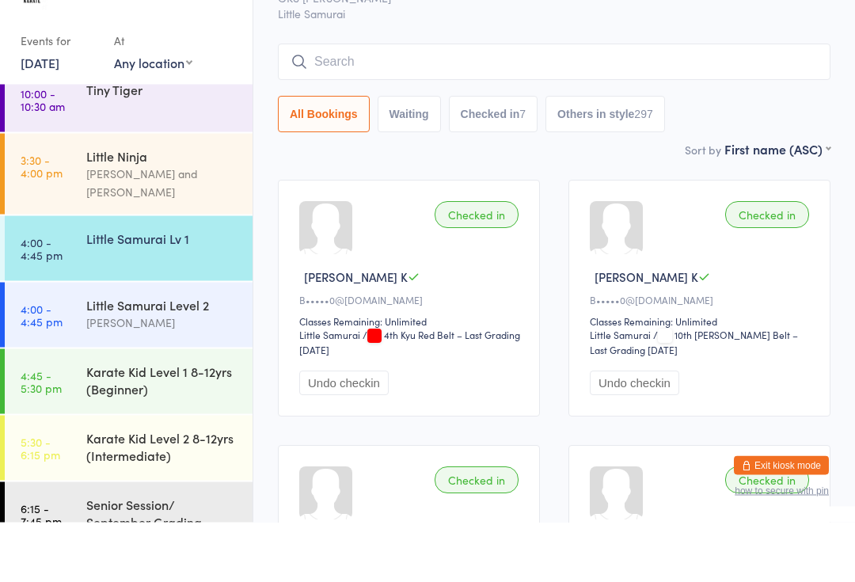
click at [344, 104] on input "search" at bounding box center [554, 122] width 553 height 36
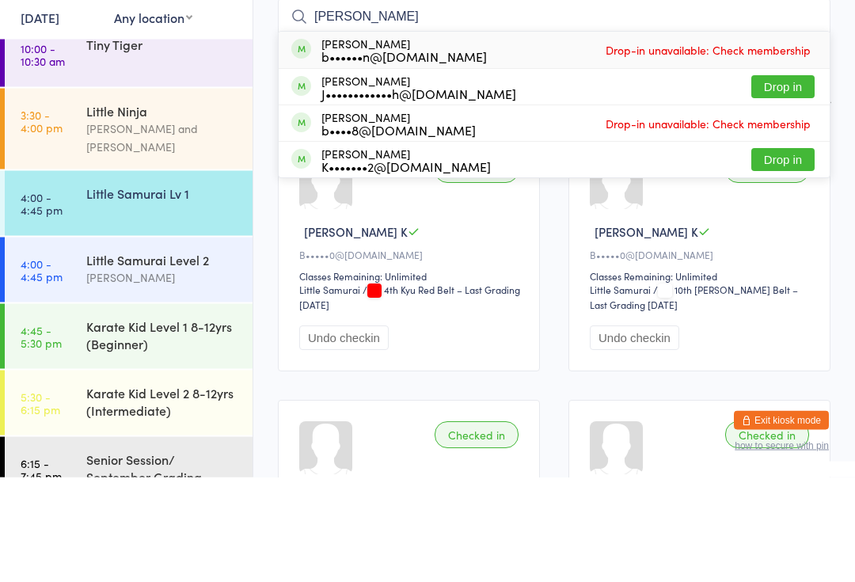
type input "Benny"
click at [784, 253] on button "Drop in" at bounding box center [782, 264] width 63 height 23
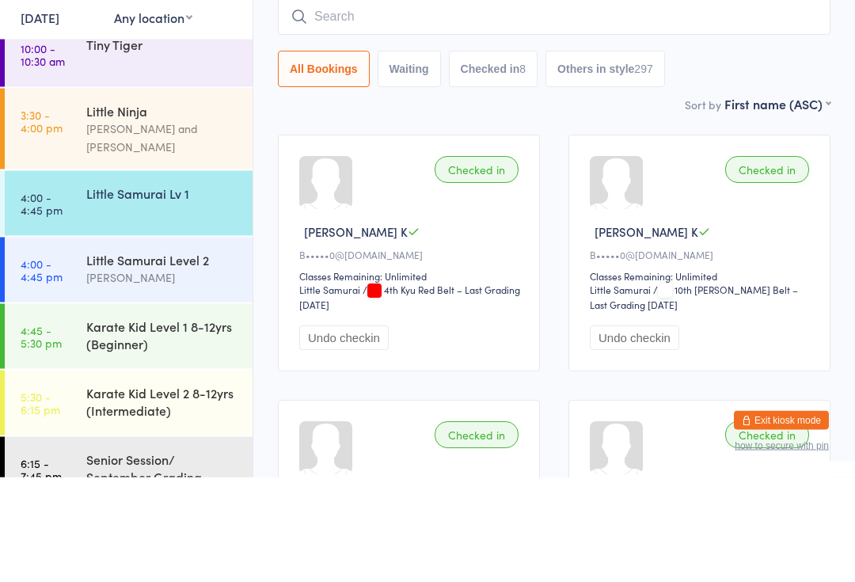
click at [108, 342] on div "Little Samurai Level 2 Lindsay Guy" at bounding box center [169, 373] width 166 height 63
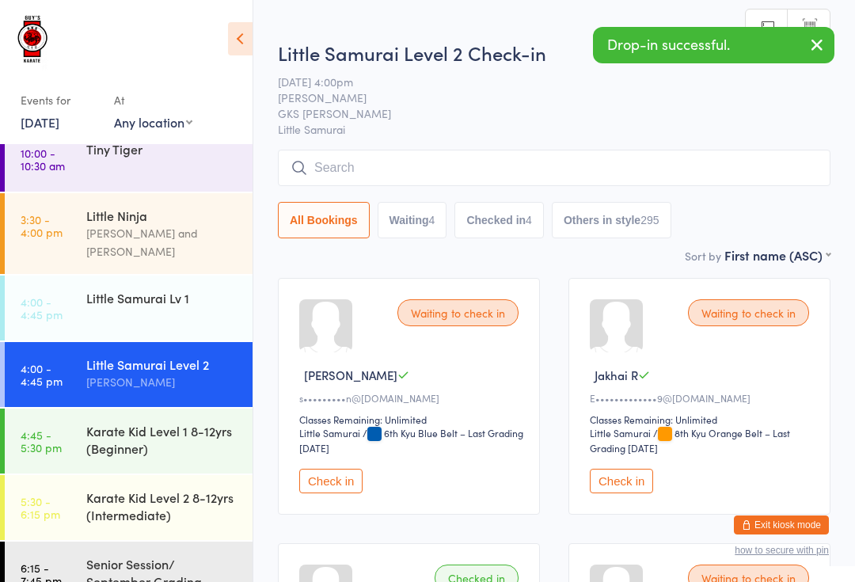
click at [364, 154] on input "search" at bounding box center [554, 168] width 553 height 36
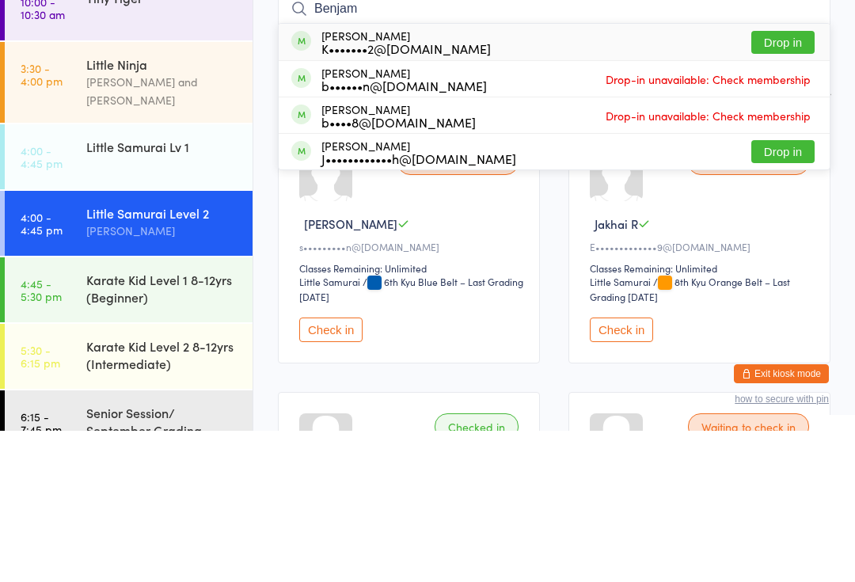
type input "Benjam"
click at [777, 182] on button "Drop in" at bounding box center [782, 193] width 63 height 23
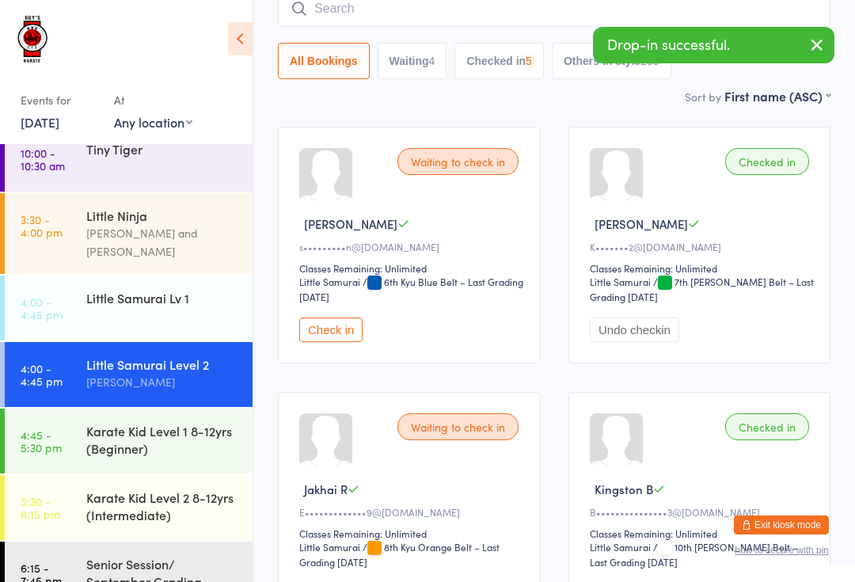
click at [131, 291] on div "Little Samurai Lv 1" at bounding box center [162, 297] width 153 height 17
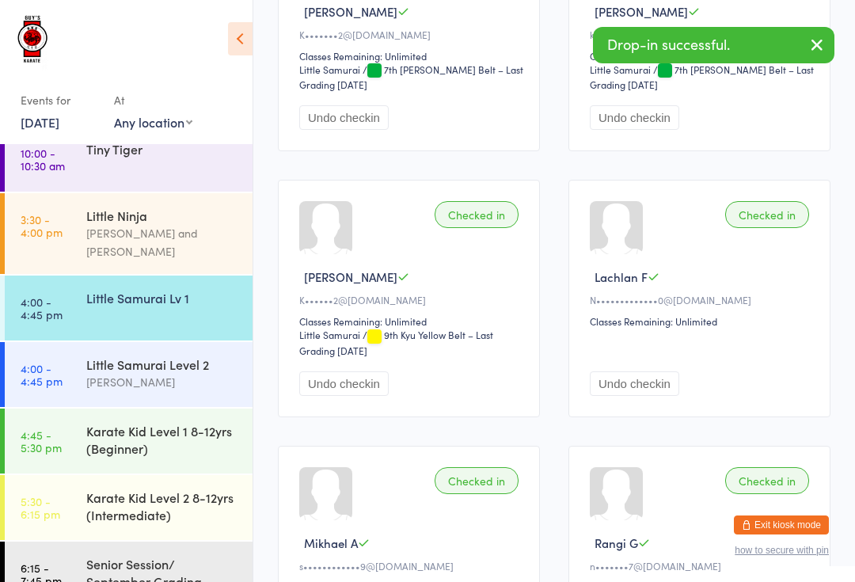
scroll to position [600, 0]
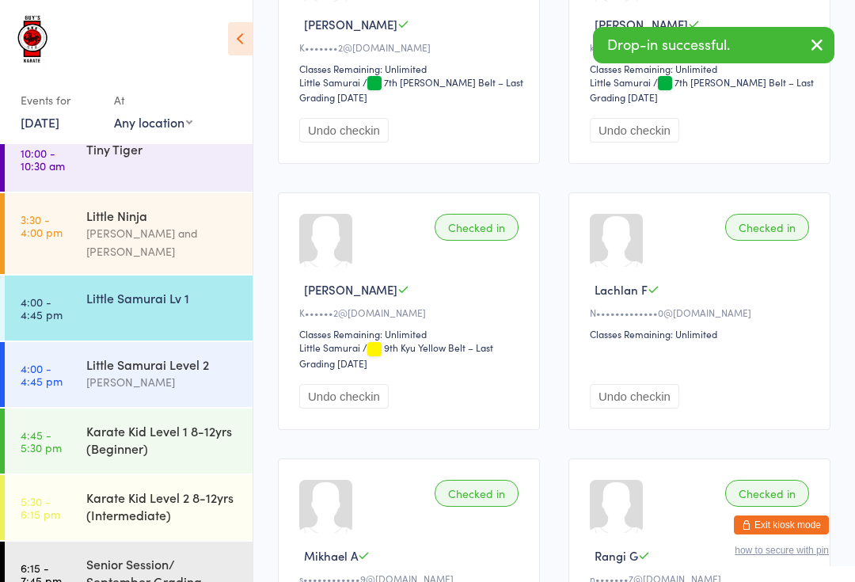
click at [337, 143] on button "Undo checkin" at bounding box center [343, 130] width 89 height 25
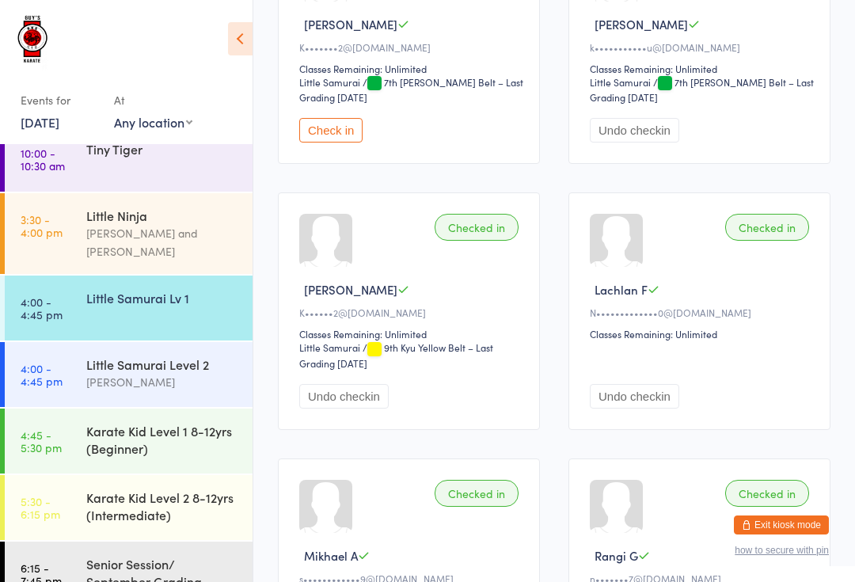
click at [79, 288] on link "4:00 - 4:45 pm Little Samurai Lv 1" at bounding box center [129, 308] width 248 height 65
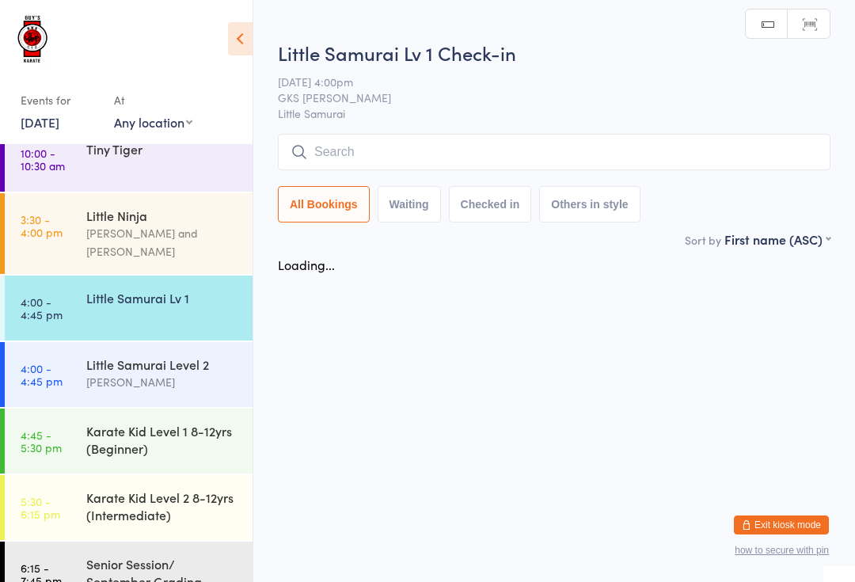
click at [74, 342] on link "4:00 - 4:45 pm Little Samurai Level 2 Lindsay Guy" at bounding box center [129, 374] width 248 height 65
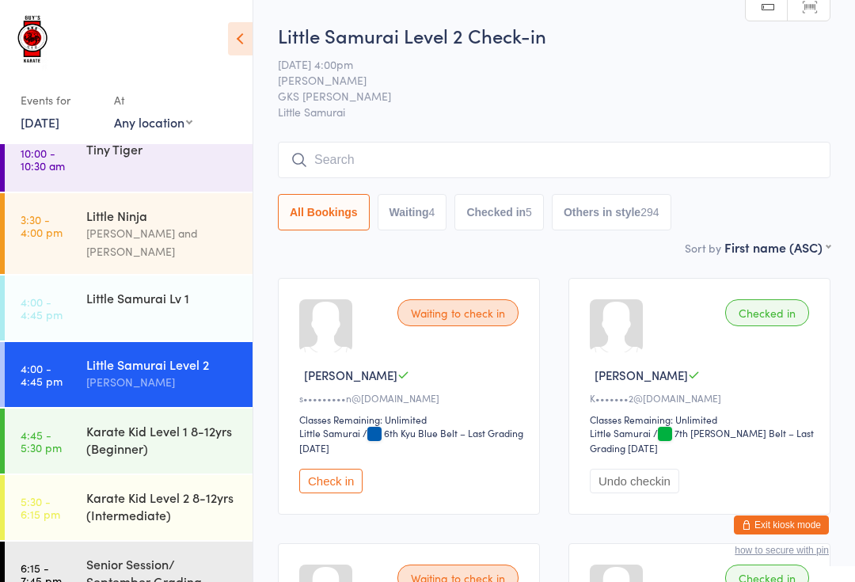
click at [575, 163] on input "search" at bounding box center [554, 160] width 553 height 36
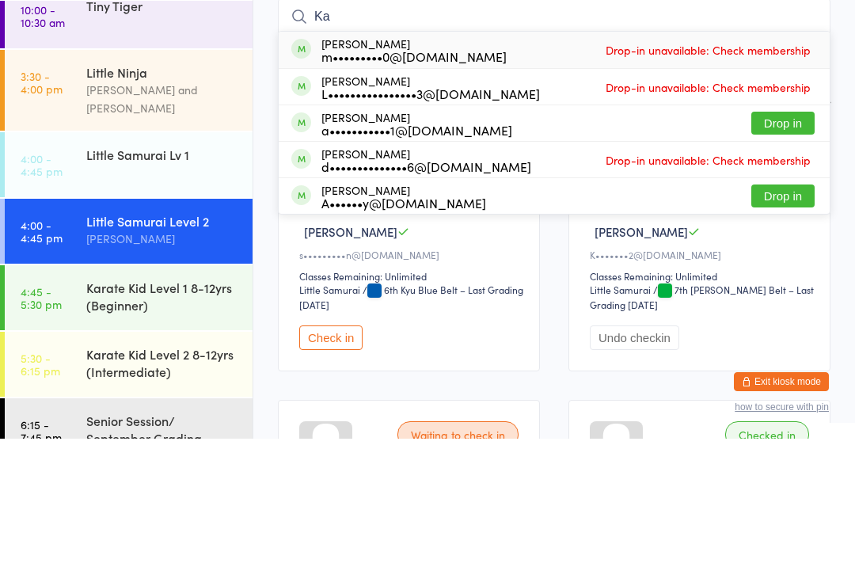
type input "Ka"
click at [783, 328] on button "Drop in" at bounding box center [782, 339] width 63 height 23
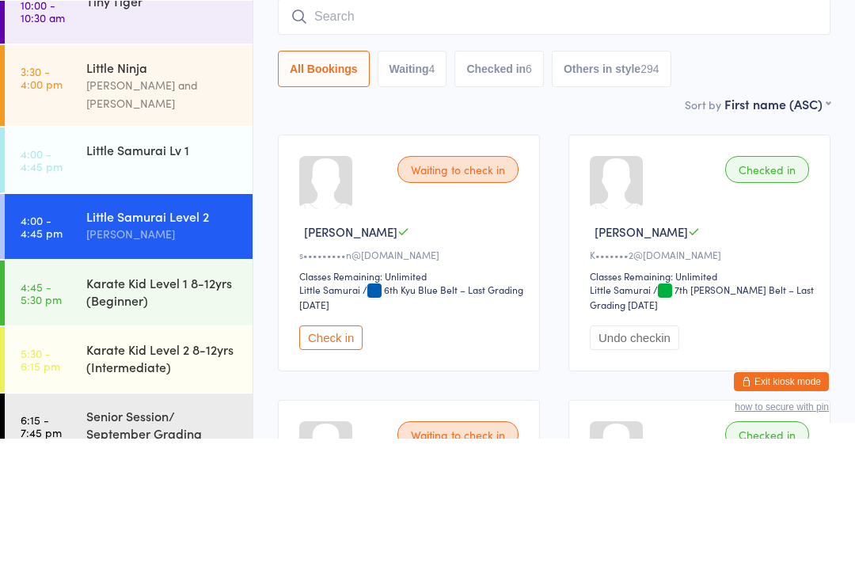
scroll to position [17, 0]
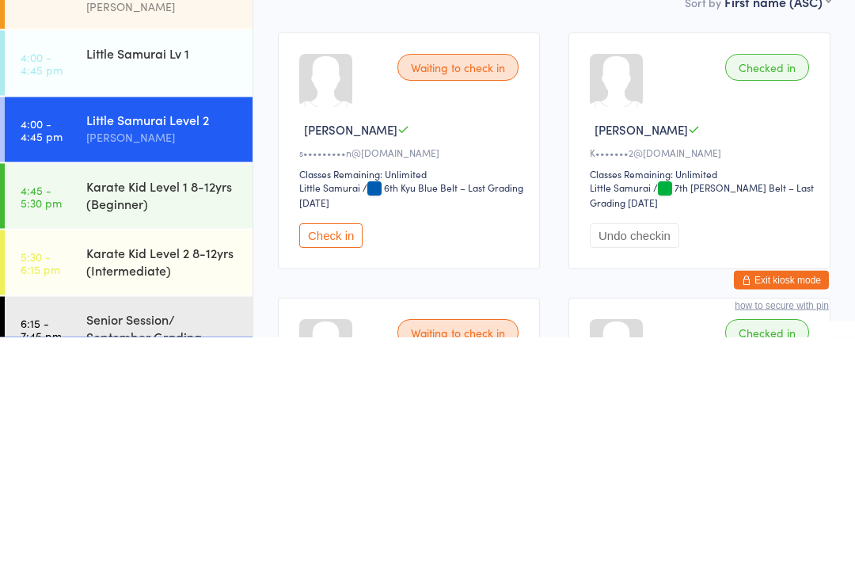
click at [202, 422] on div "Karate Kid Level 1 8-12yrs (Beginner)" at bounding box center [162, 439] width 153 height 35
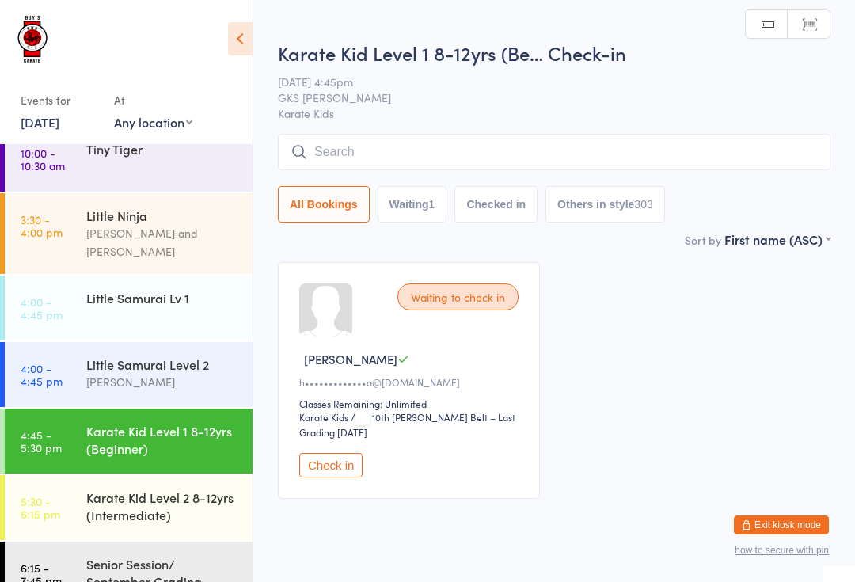
click at [515, 160] on input "search" at bounding box center [554, 152] width 553 height 36
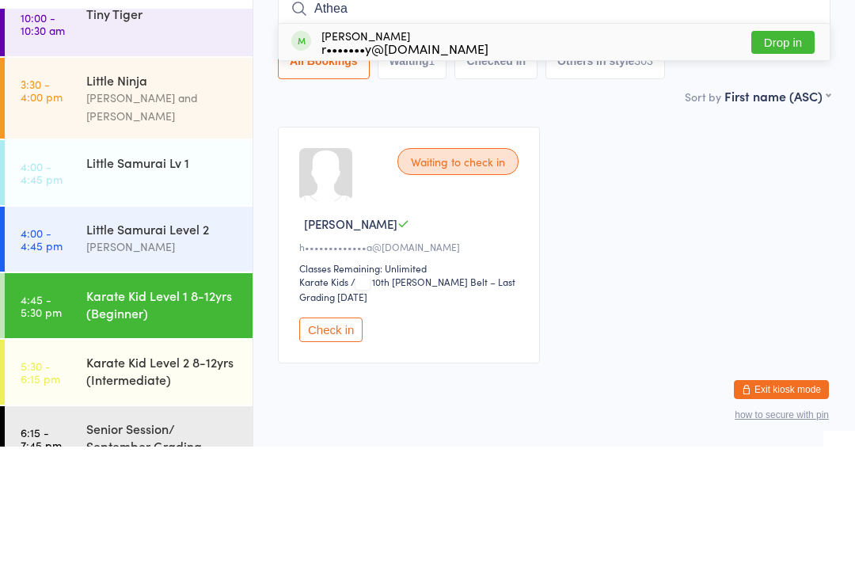
type input "Athea"
click at [800, 166] on button "Drop in" at bounding box center [782, 177] width 63 height 23
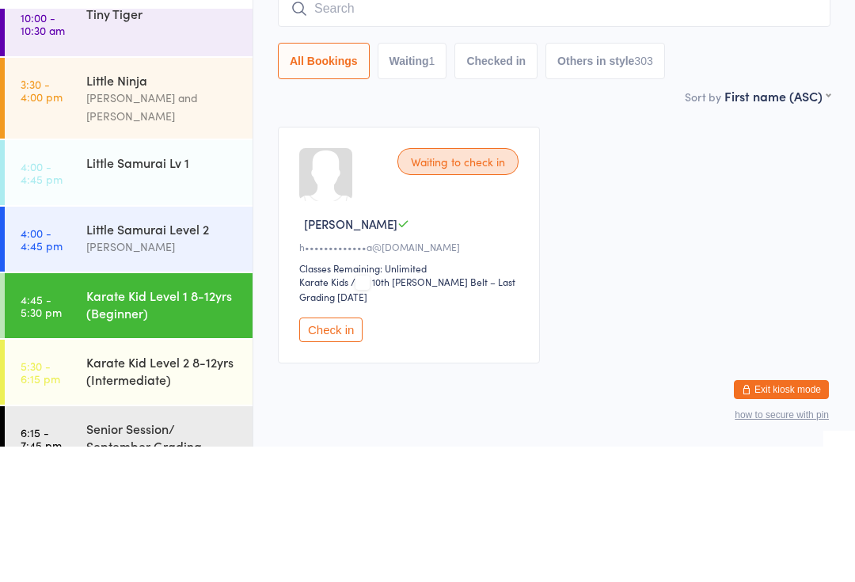
scroll to position [48, 0]
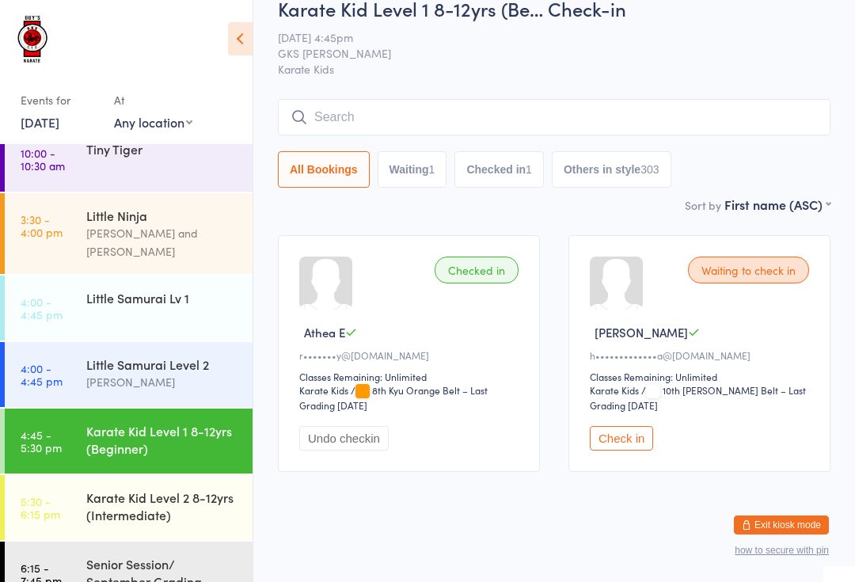
click at [82, 356] on link "4:00 - 4:45 pm Little Samurai Level 2 Lindsay Guy" at bounding box center [129, 374] width 248 height 65
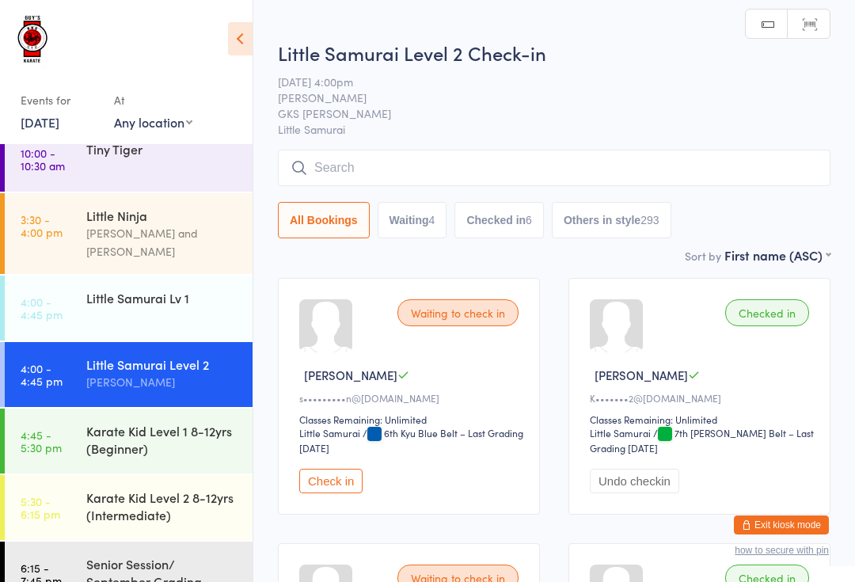
click at [324, 169] on input "search" at bounding box center [554, 168] width 553 height 36
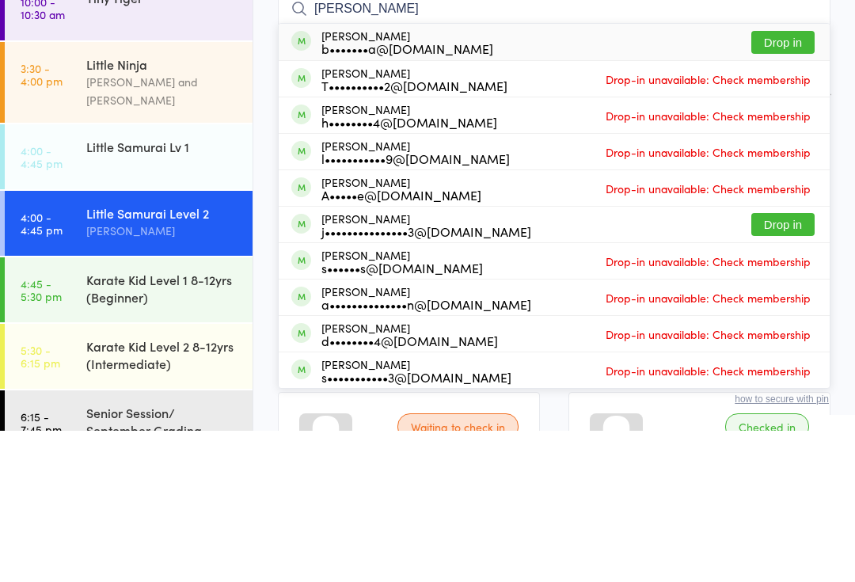
type input "Stella"
click at [790, 182] on button "Drop in" at bounding box center [782, 193] width 63 height 23
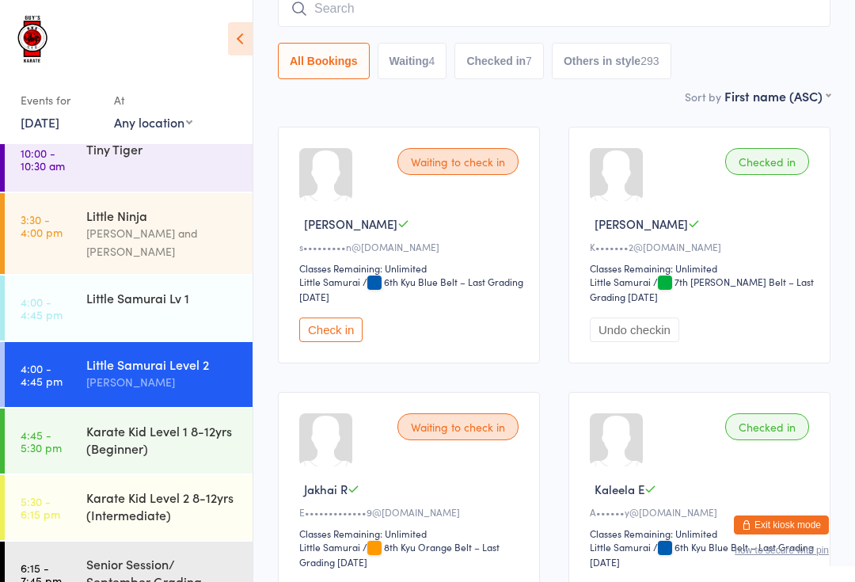
click at [144, 289] on div "Little Samurai Lv 1" at bounding box center [162, 297] width 153 height 17
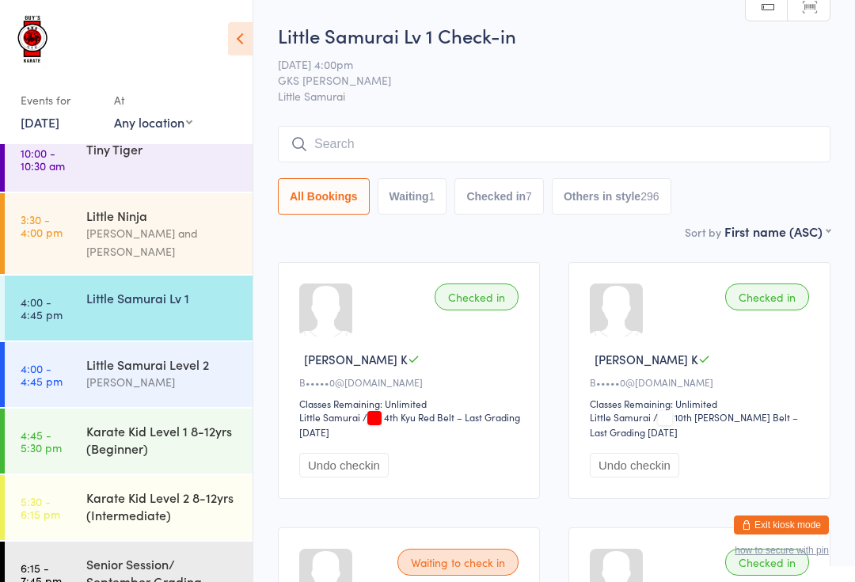
click at [352, 136] on input "search" at bounding box center [554, 144] width 553 height 36
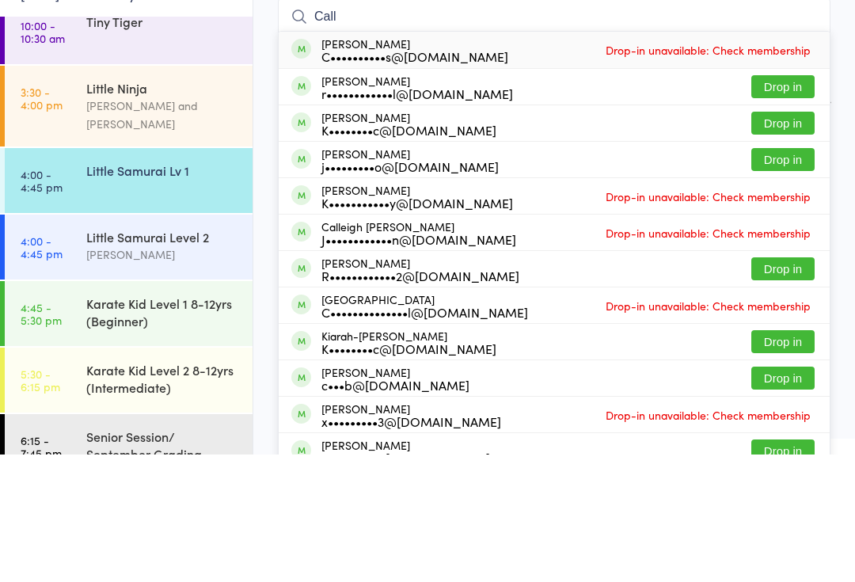
type input "Call"
click at [783, 276] on button "Drop in" at bounding box center [782, 287] width 63 height 23
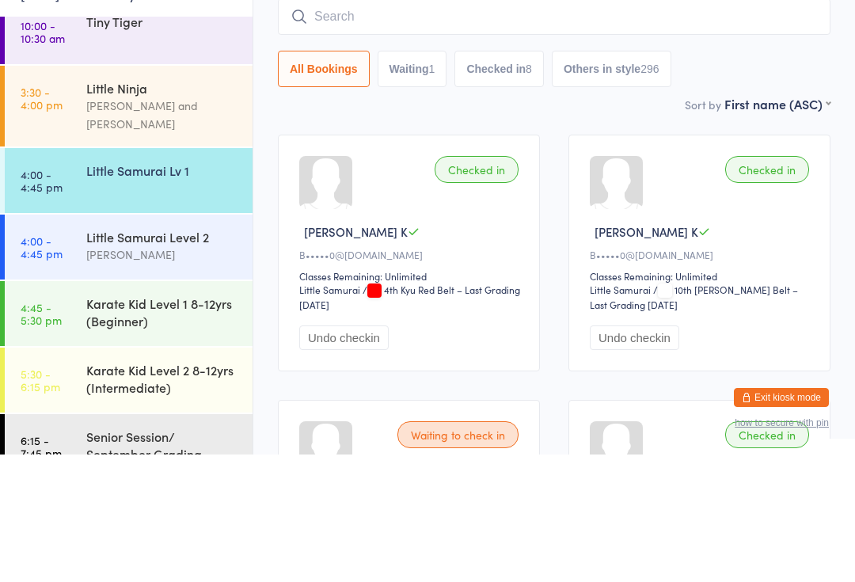
click at [346, 126] on input "search" at bounding box center [554, 144] width 553 height 36
click at [409, 126] on input "search" at bounding box center [554, 144] width 553 height 36
click at [391, 126] on input "search" at bounding box center [554, 144] width 553 height 36
click at [462, 126] on input "search" at bounding box center [554, 144] width 553 height 36
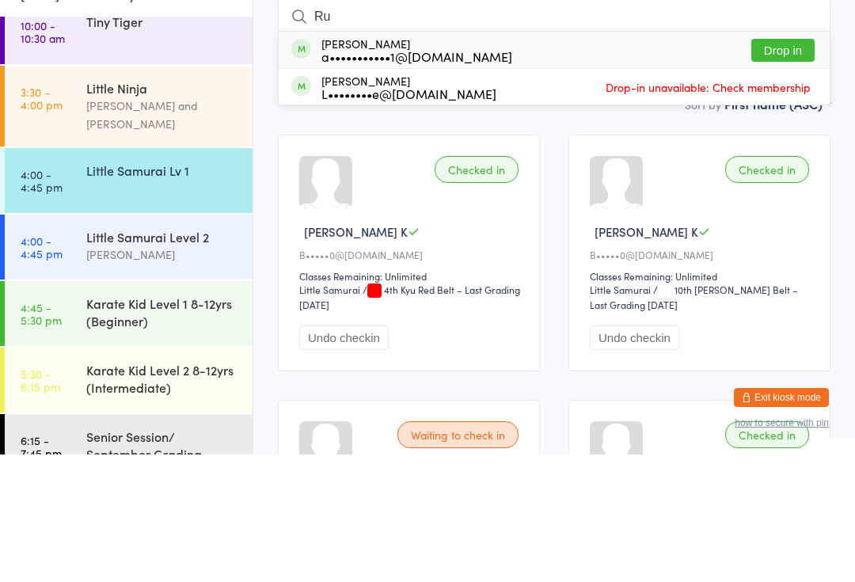
click at [383, 126] on input "Ru" at bounding box center [554, 144] width 553 height 36
type input "Ru"
click at [387, 177] on div "a•••••••••••1@gmail.com" at bounding box center [416, 183] width 191 height 13
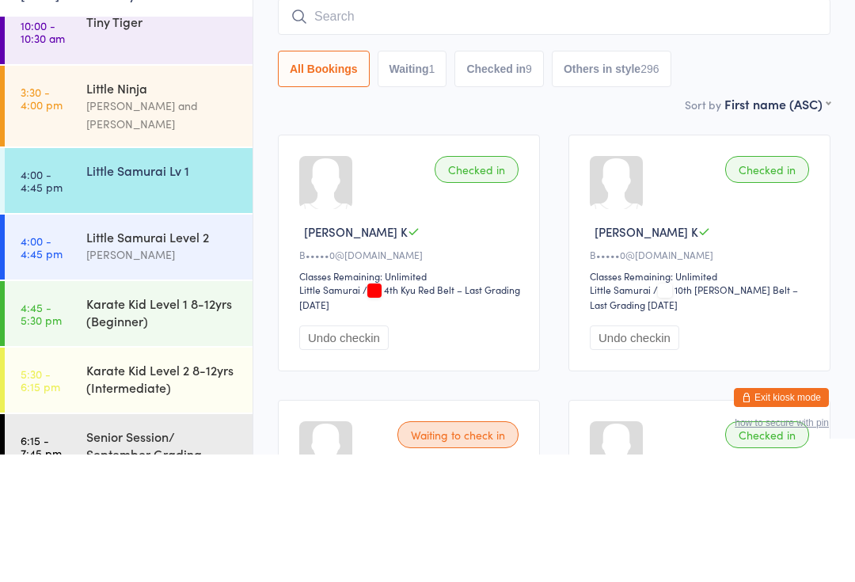
click at [157, 356] on div "Little Samurai Level 2" at bounding box center [162, 364] width 153 height 17
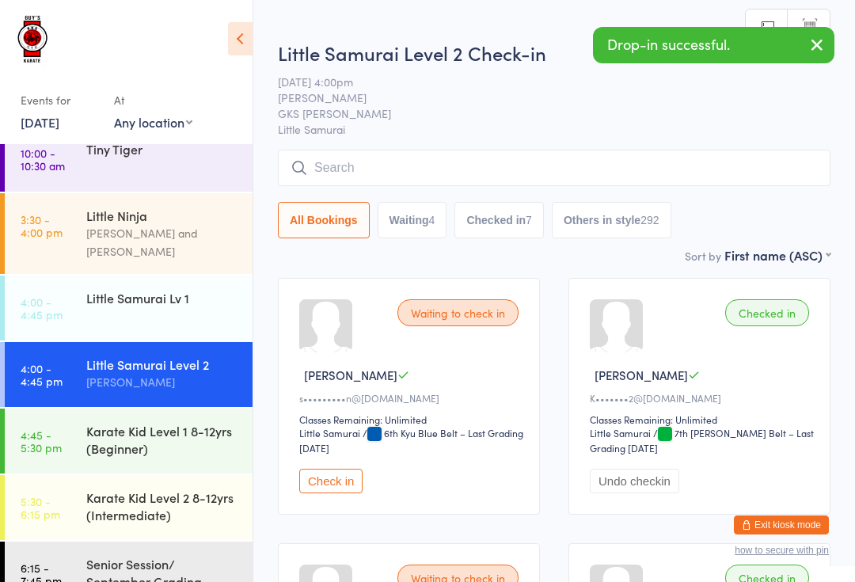
click at [523, 155] on input "search" at bounding box center [554, 168] width 553 height 36
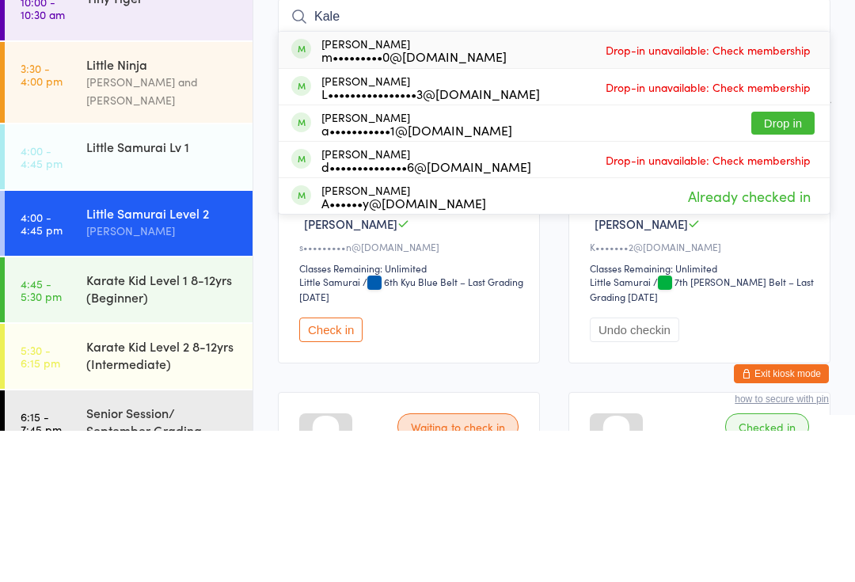
type input "Kalee"
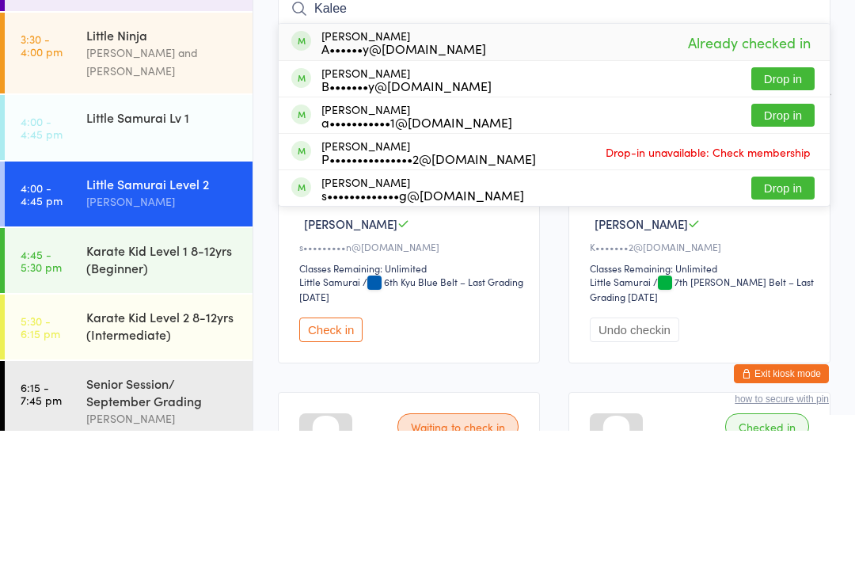
scroll to position [46, 0]
click at [222, 380] on div "Karate Kid Level 1 8-12yrs (Beginner)" at bounding box center [169, 411] width 166 height 62
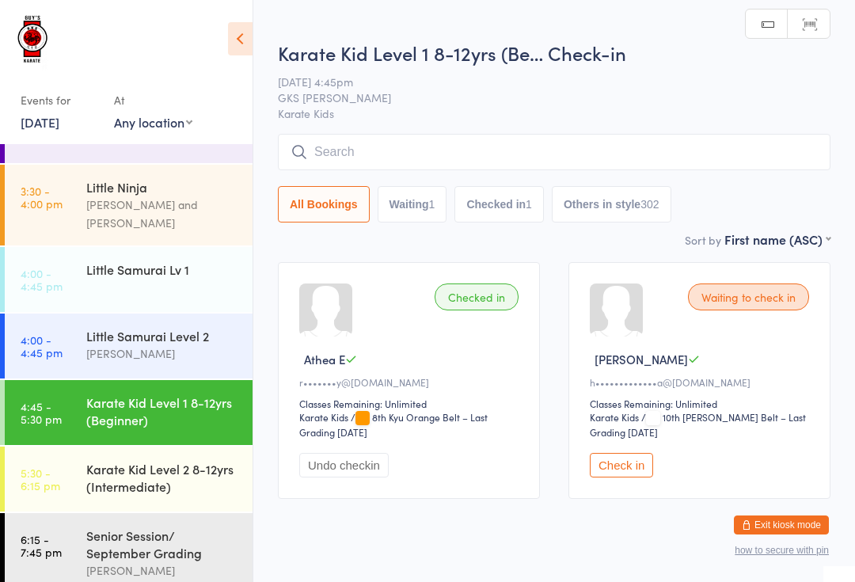
click at [488, 150] on input "search" at bounding box center [554, 152] width 553 height 36
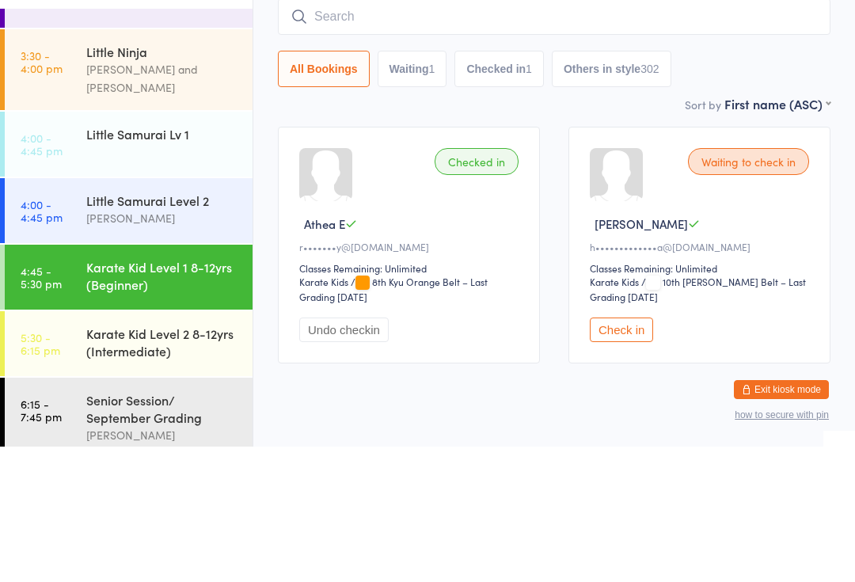
click at [496, 262] on div "Checked in Athea E r•••••••y@hotmail.com Classes Remaining: Unlimited Karate Ki…" at bounding box center [409, 380] width 262 height 237
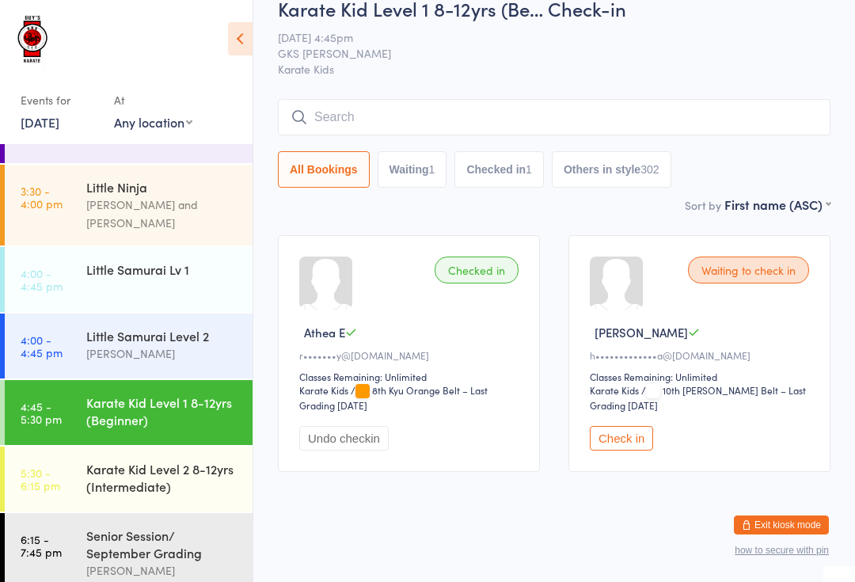
click at [147, 261] on div "Little Samurai Lv 1" at bounding box center [162, 269] width 153 height 17
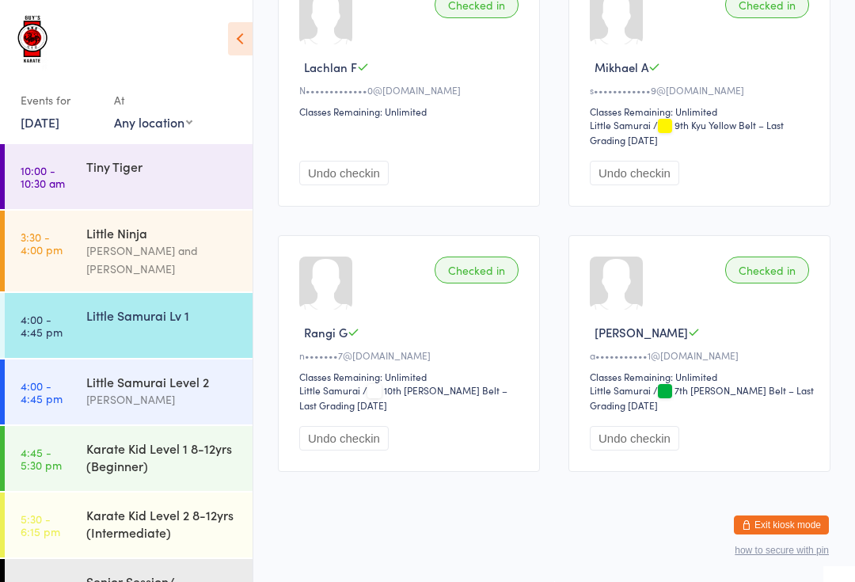
click at [105, 234] on div "Little Ninja" at bounding box center [162, 232] width 153 height 17
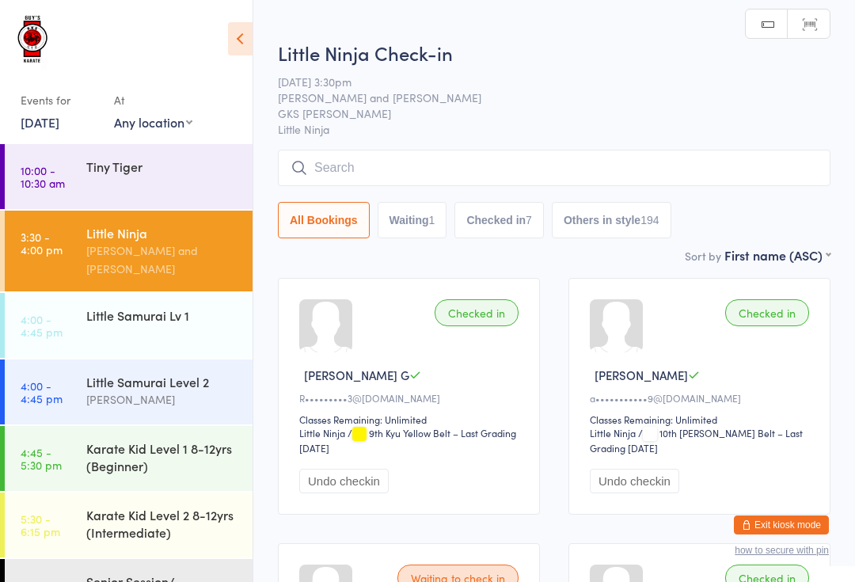
click at [368, 154] on input "search" at bounding box center [554, 168] width 553 height 36
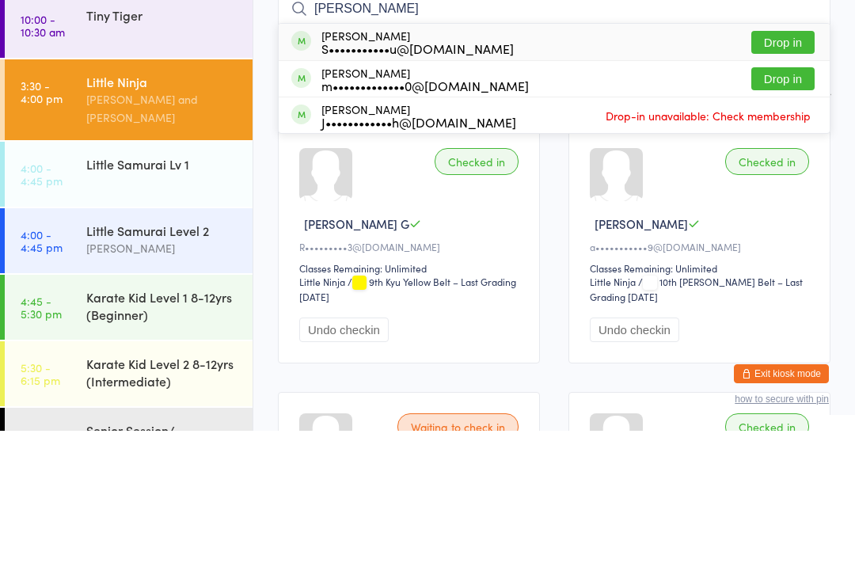
type input "Noah"
click at [799, 182] on button "Drop in" at bounding box center [782, 193] width 63 height 23
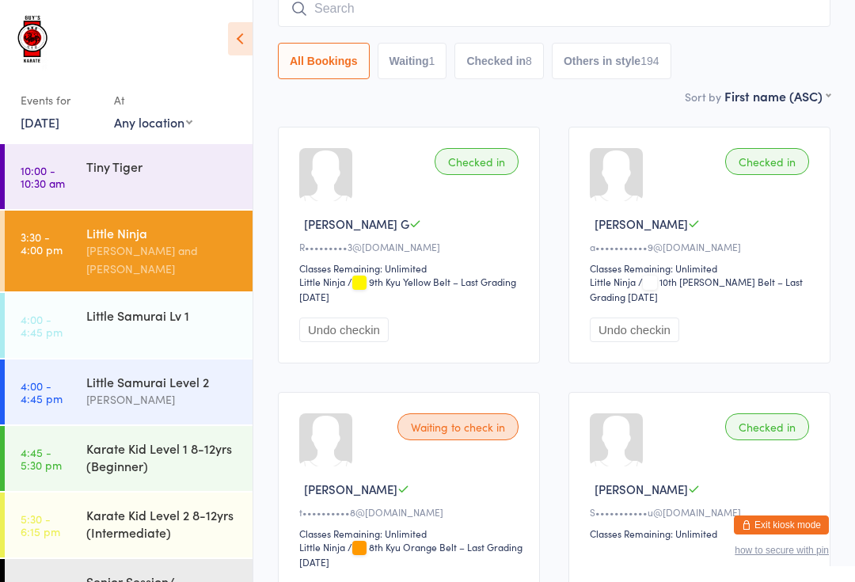
click at [160, 390] on div "[PERSON_NAME]" at bounding box center [162, 399] width 153 height 18
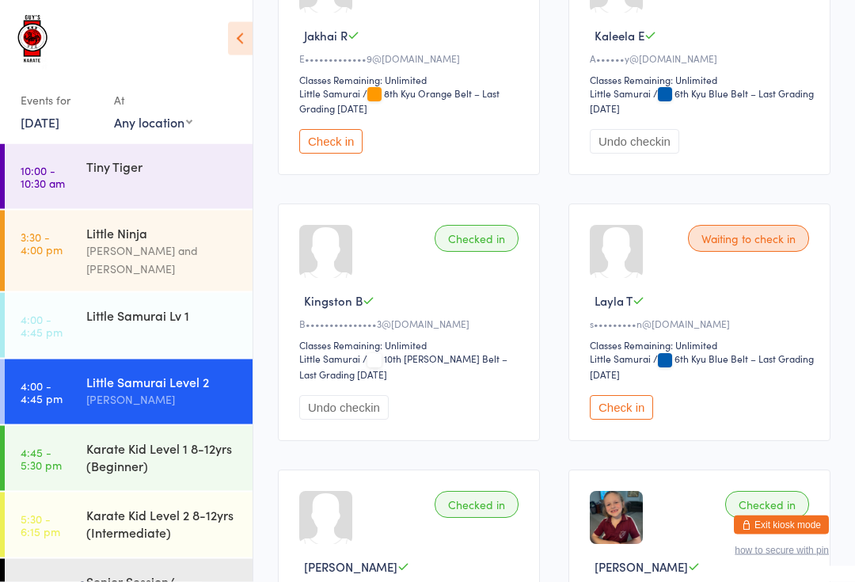
scroll to position [605, 0]
click at [110, 581] on div "Senior Session/ September Grading" at bounding box center [162, 590] width 153 height 35
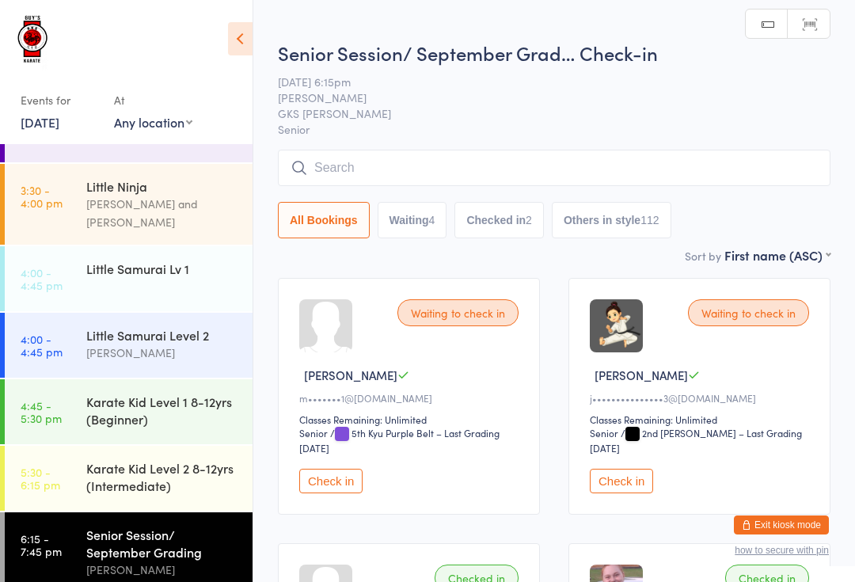
scroll to position [46, 0]
click at [479, 185] on input "search" at bounding box center [554, 168] width 553 height 36
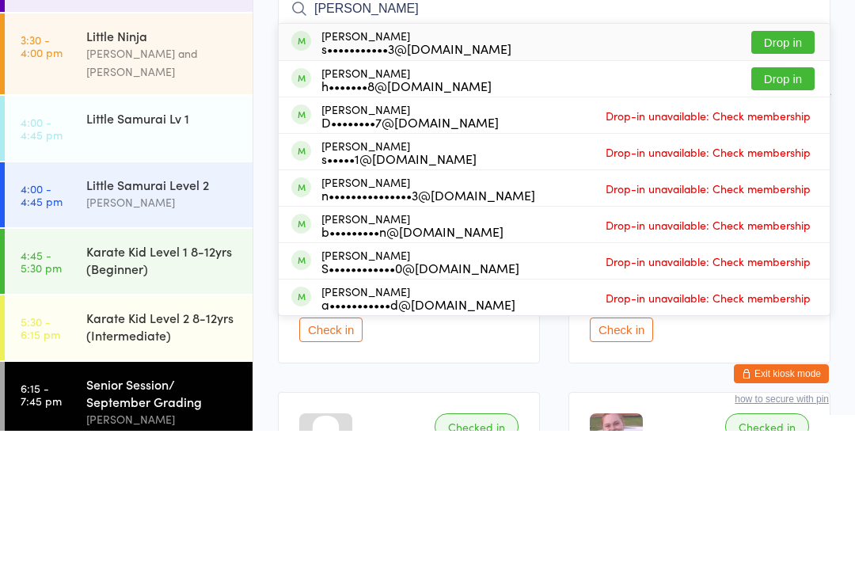
type input "[PERSON_NAME]"
click at [798, 182] on button "Drop in" at bounding box center [782, 193] width 63 height 23
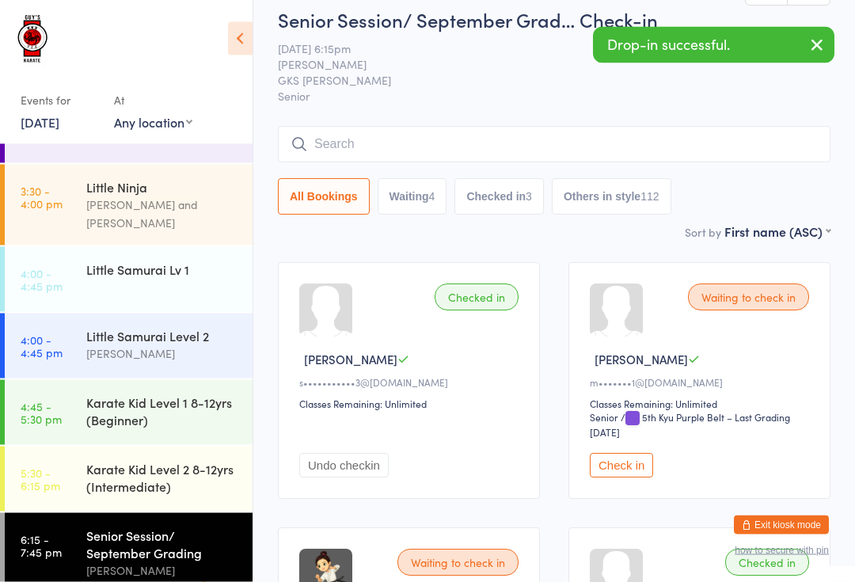
scroll to position [0, 0]
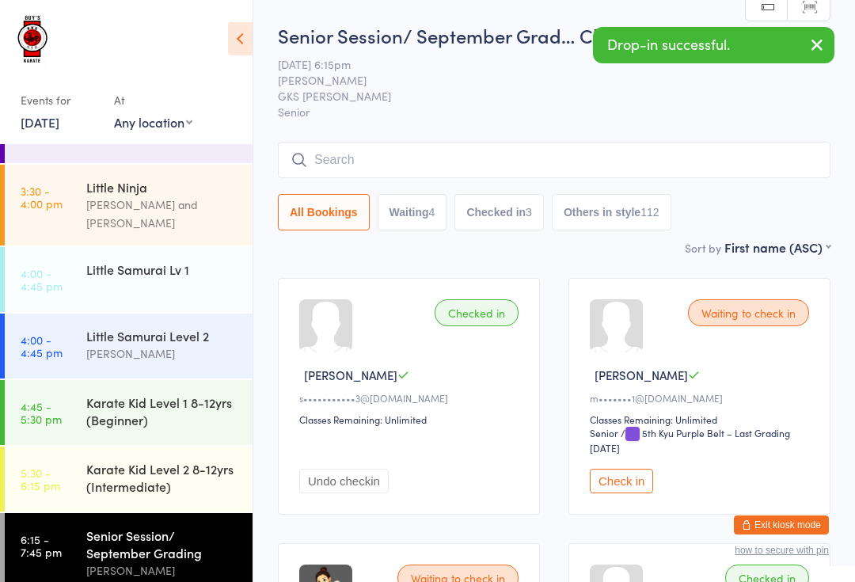
click at [326, 164] on input "search" at bounding box center [554, 160] width 553 height 36
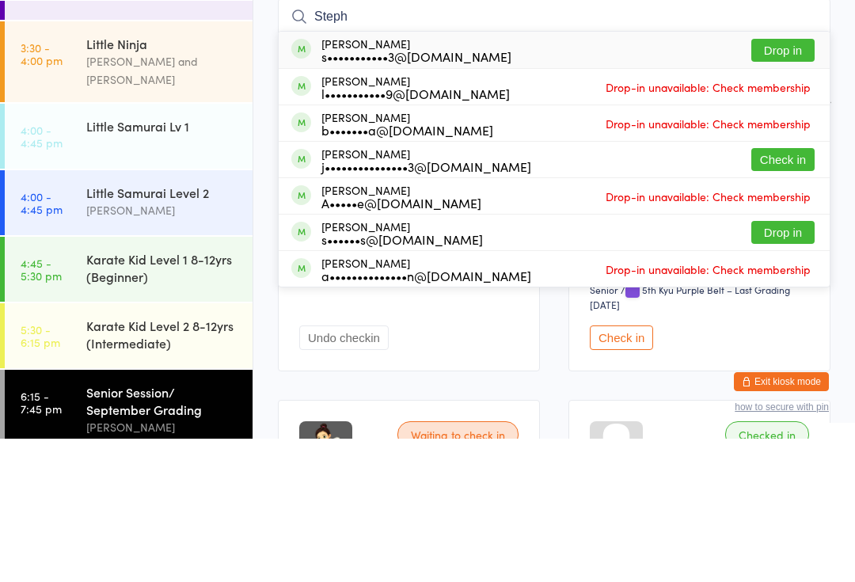
type input "Steph"
click at [790, 182] on button "Drop in" at bounding box center [782, 193] width 63 height 23
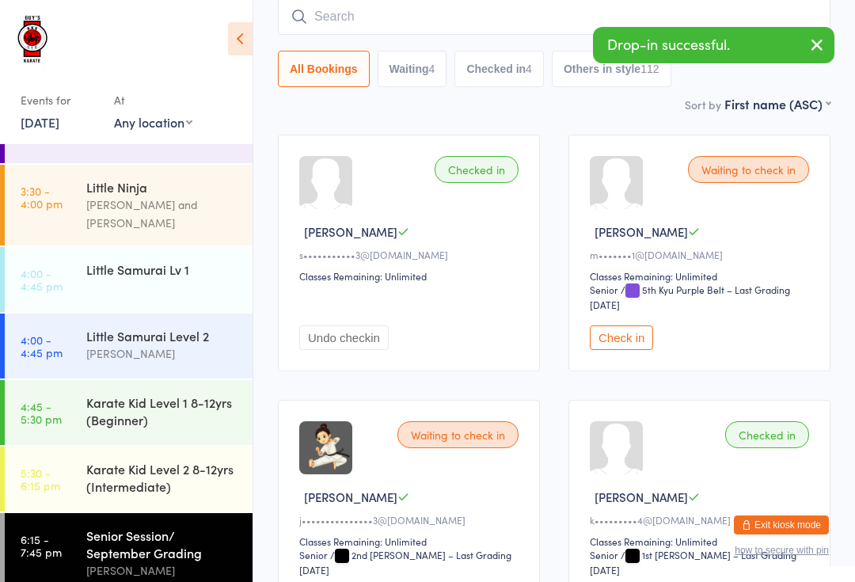
click at [95, 177] on div "Little Ninja Lindsay Guy and Lachlan Guy" at bounding box center [169, 205] width 166 height 81
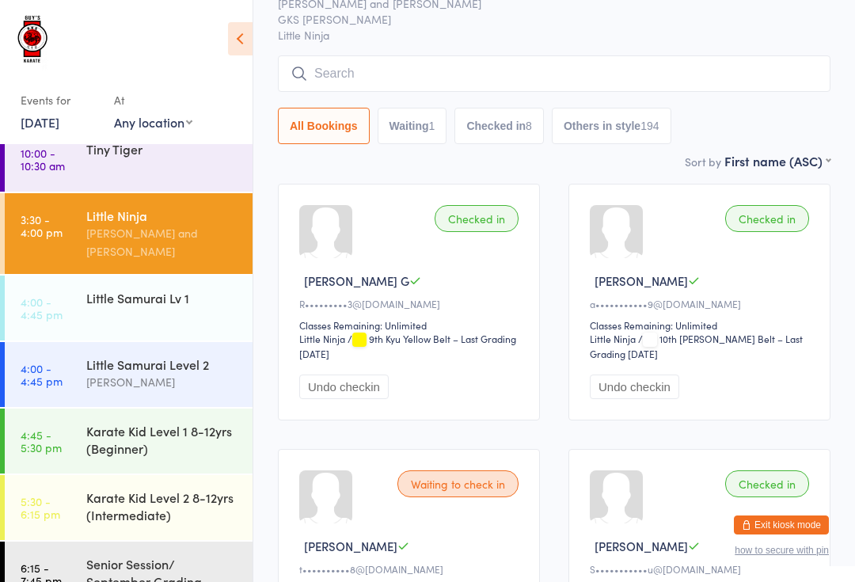
scroll to position [74, 0]
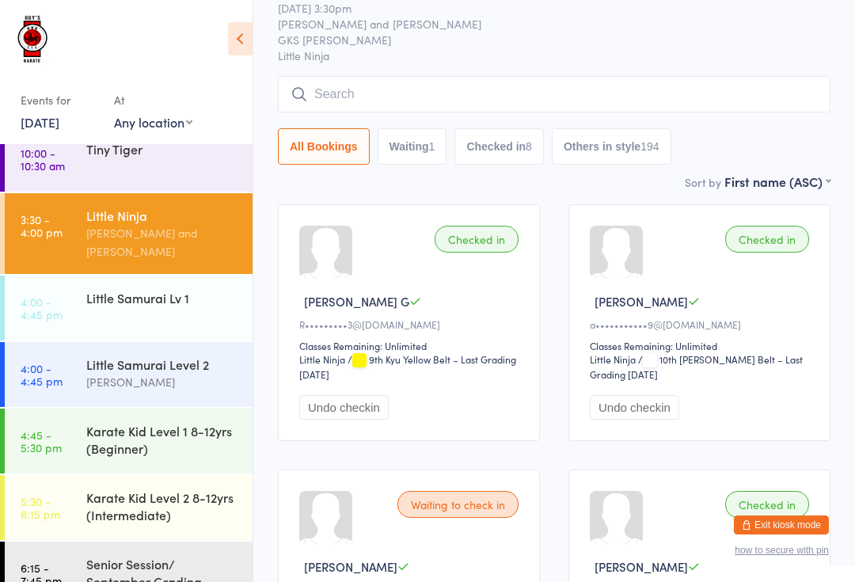
click at [51, 304] on time "4:00 - 4:45 pm" at bounding box center [42, 307] width 42 height 25
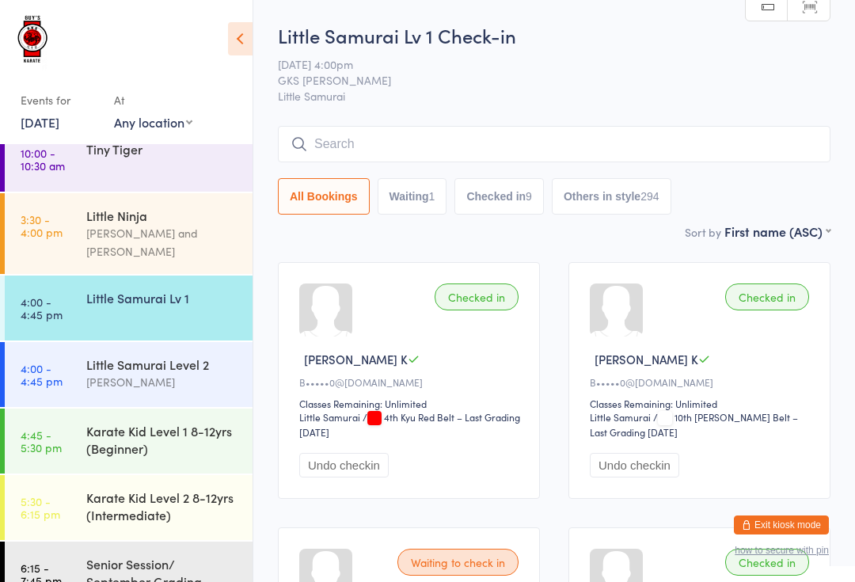
click at [167, 409] on div "Karate Kid Level 1 8-12yrs (Beginner)" at bounding box center [169, 440] width 166 height 62
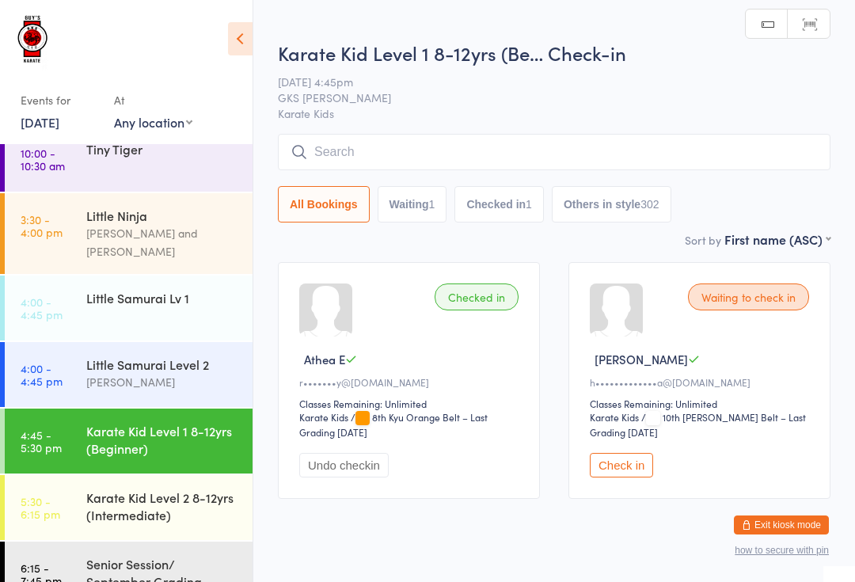
click at [533, 156] on input "search" at bounding box center [554, 152] width 553 height 36
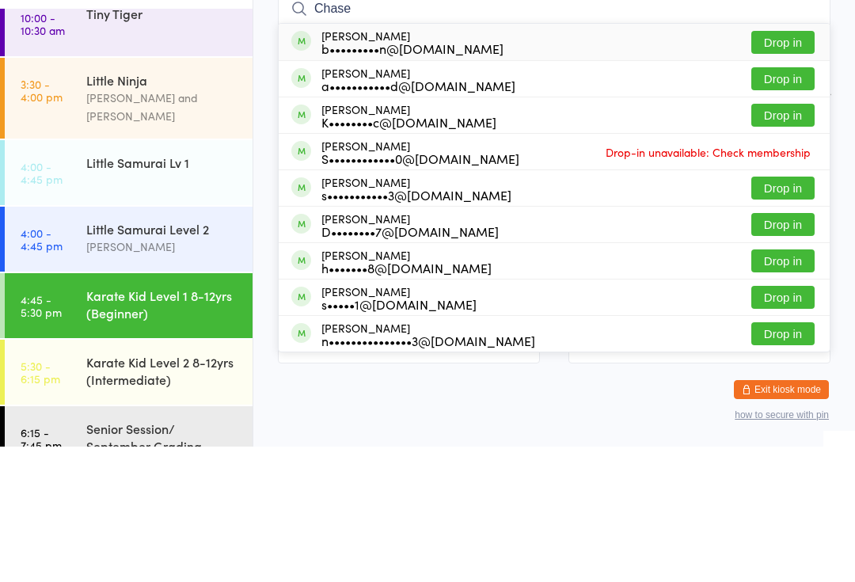
type input "Chase"
click at [792, 166] on button "Drop in" at bounding box center [782, 177] width 63 height 23
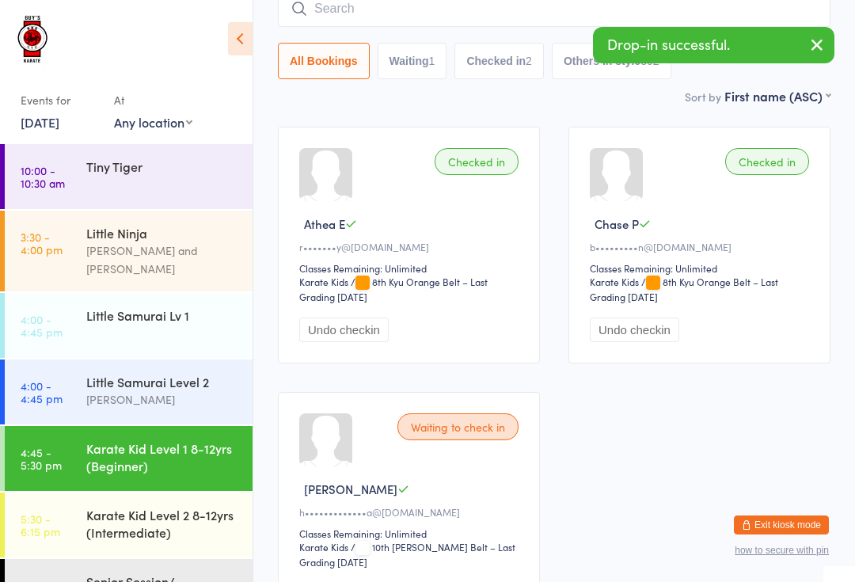
click at [154, 306] on div "Little Samurai Lv 1" at bounding box center [162, 314] width 153 height 17
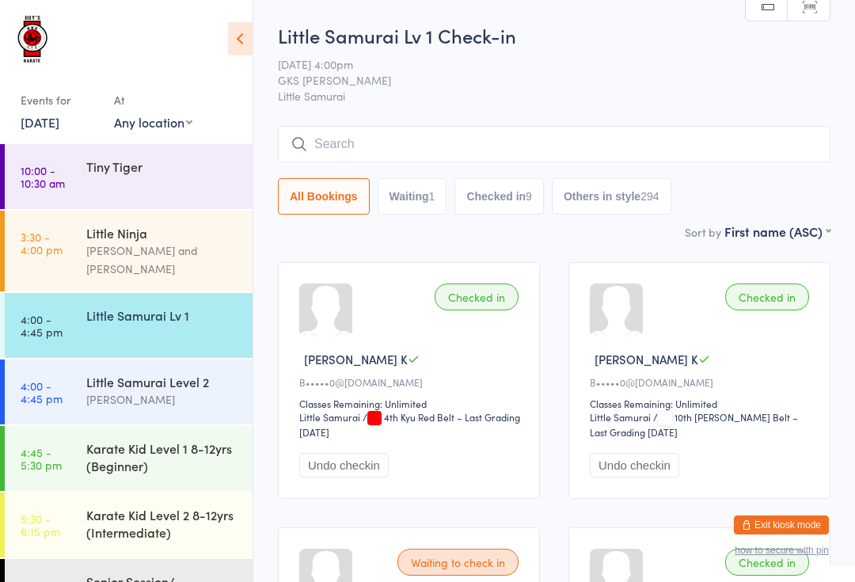
click at [95, 447] on div "Karate Kid Level 1 8-12yrs (Beginner)" at bounding box center [162, 456] width 153 height 35
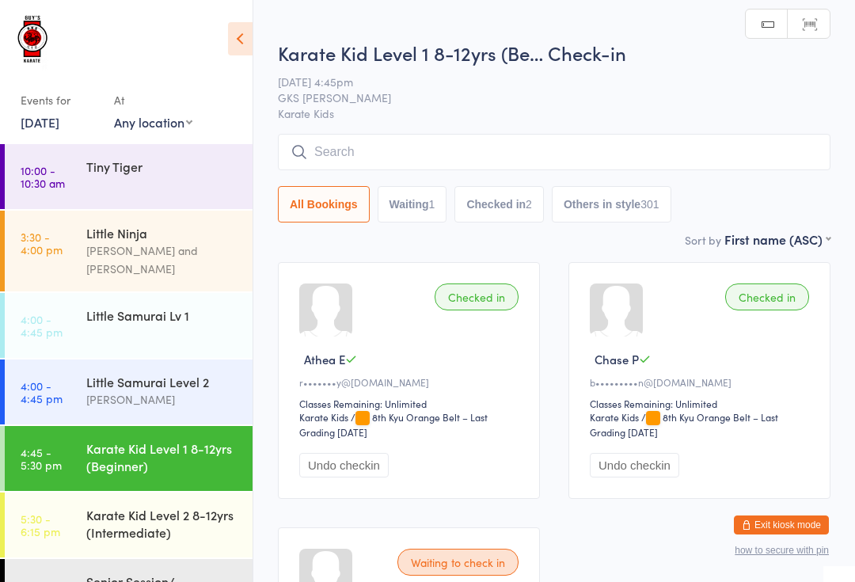
click at [751, 152] on input "search" at bounding box center [554, 152] width 553 height 36
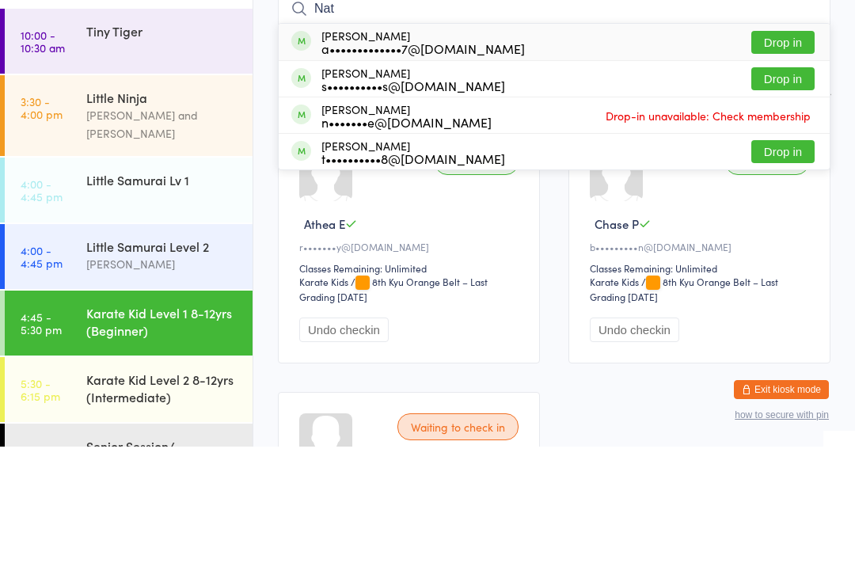
type input "Nat"
click at [772, 166] on button "Drop in" at bounding box center [782, 177] width 63 height 23
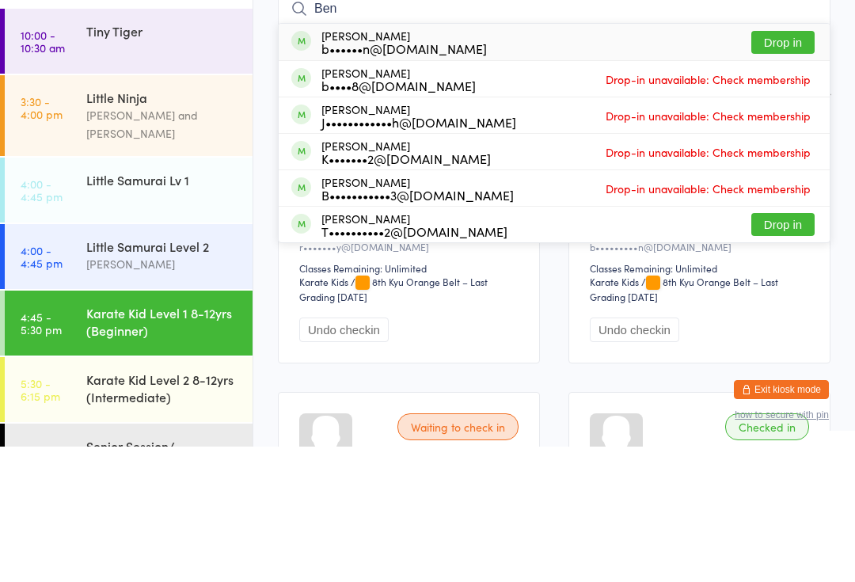
type input "Ben"
click at [784, 166] on button "Drop in" at bounding box center [782, 177] width 63 height 23
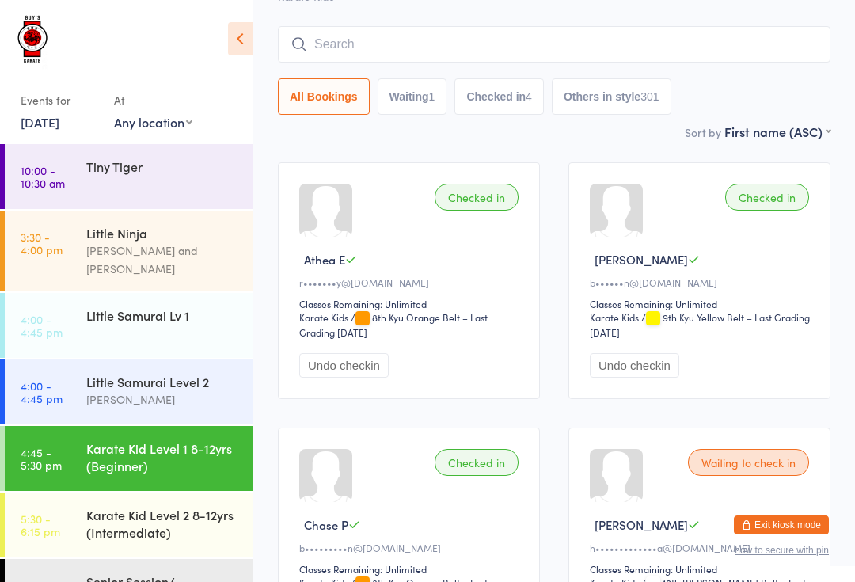
scroll to position [93, 0]
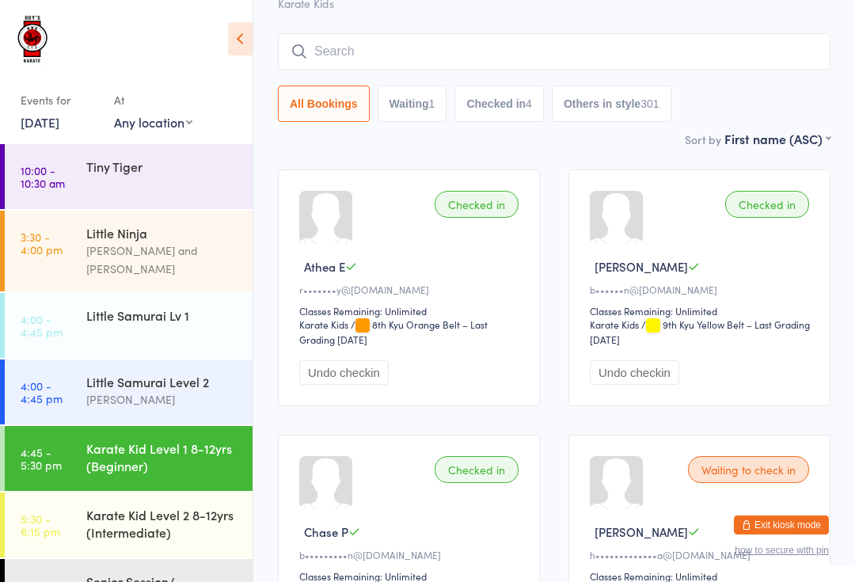
click at [556, 70] on input "search" at bounding box center [554, 51] width 553 height 36
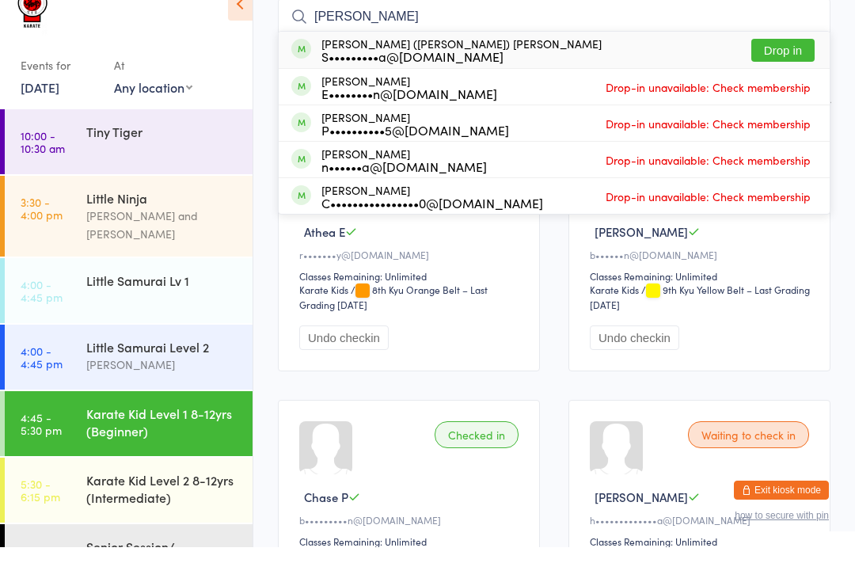
type input "Sean"
click at [791, 74] on button "Drop in" at bounding box center [782, 85] width 63 height 23
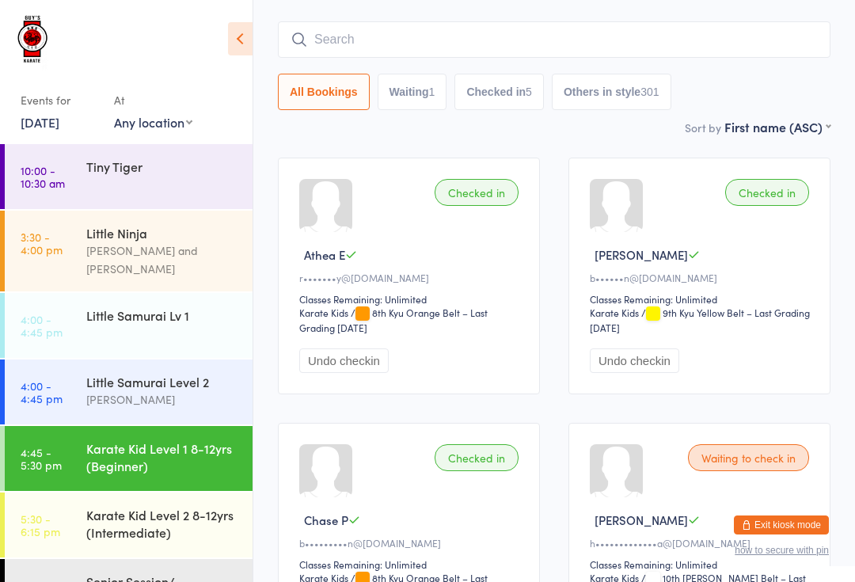
click at [720, 41] on input "search" at bounding box center [554, 39] width 553 height 36
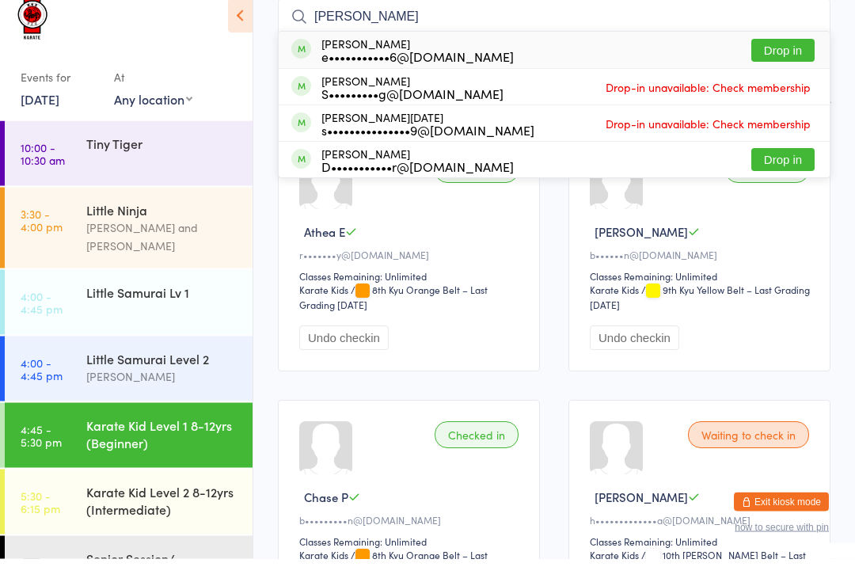
type input "Eaden"
click at [786, 63] on button "Drop in" at bounding box center [782, 74] width 63 height 23
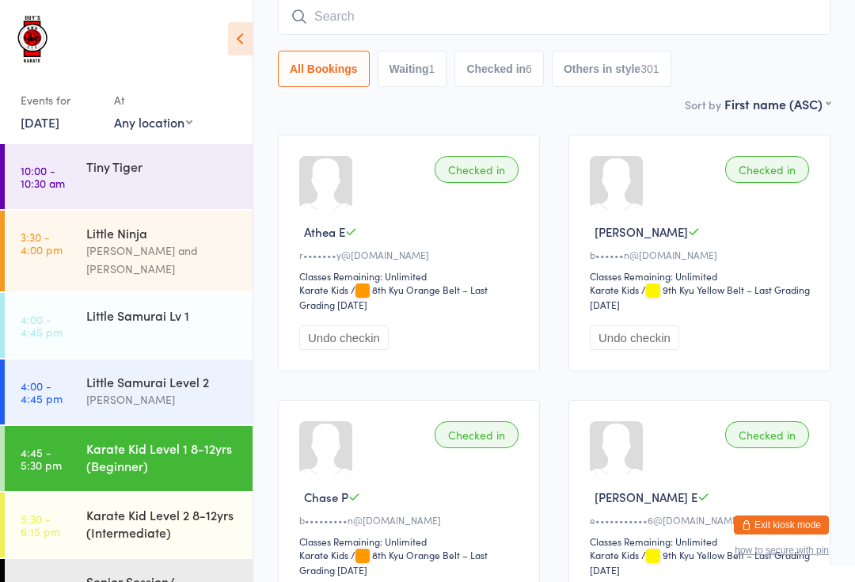
click at [461, 24] on input "search" at bounding box center [554, 16] width 553 height 36
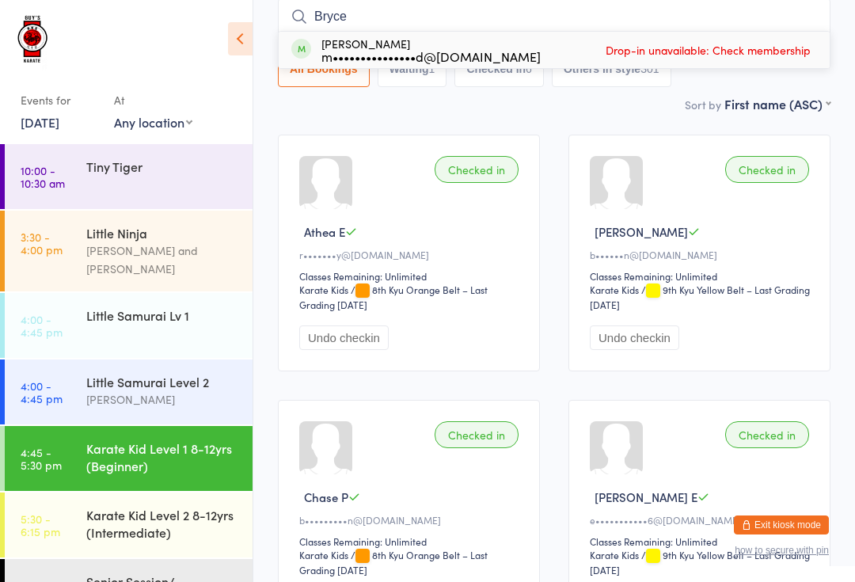
type input "Bryce"
click at [744, 44] on span "Drop-in unavailable: Check membership" at bounding box center [708, 50] width 213 height 24
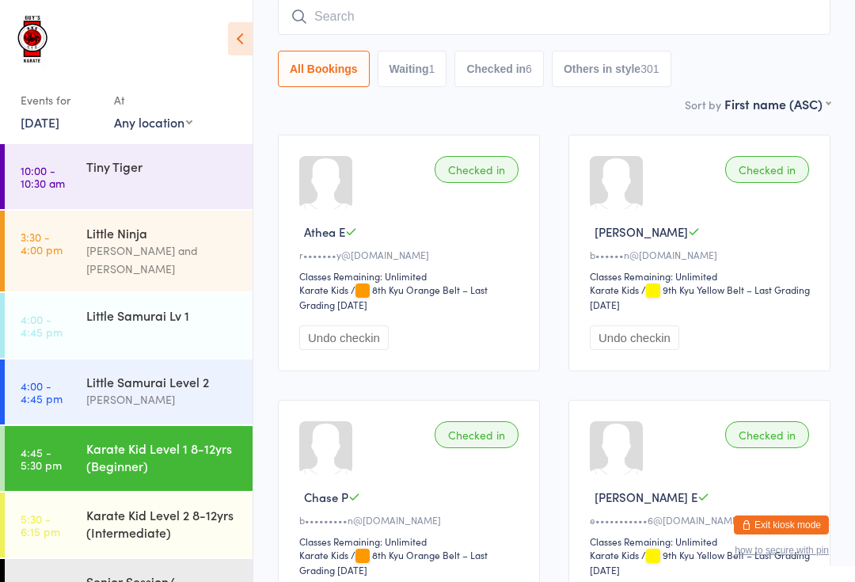
click at [367, 7] on input "search" at bounding box center [554, 16] width 553 height 36
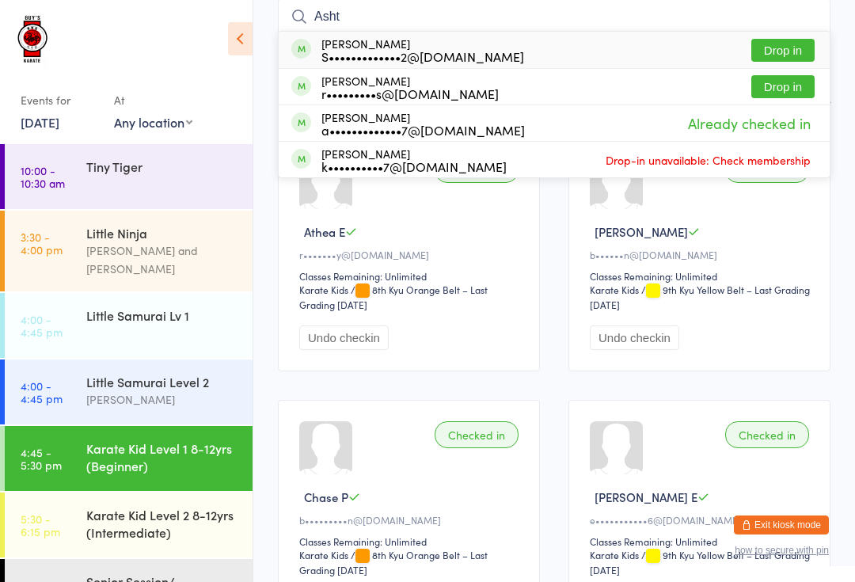
type input "Asht"
click at [789, 41] on button "Drop in" at bounding box center [782, 50] width 63 height 23
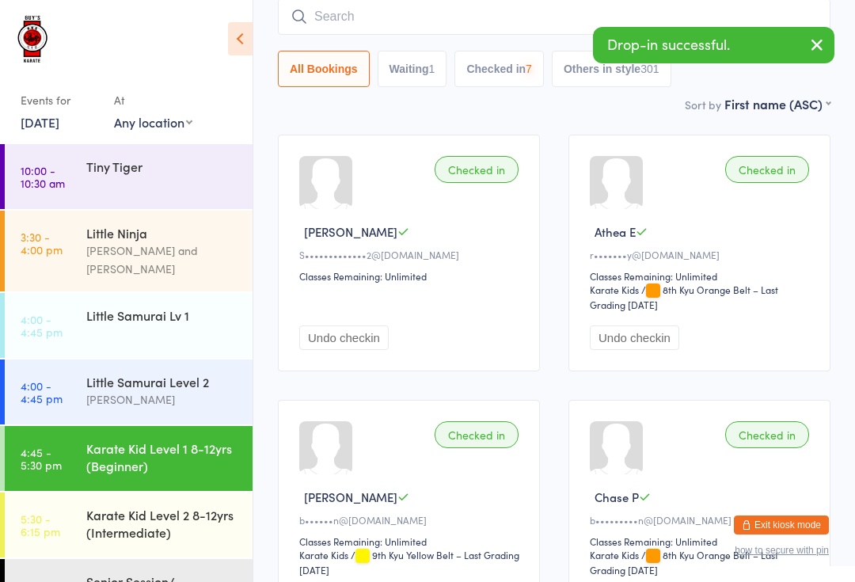
click at [119, 506] on div "Karate Kid Level 2 8-12yrs (Intermediate)" at bounding box center [162, 523] width 153 height 35
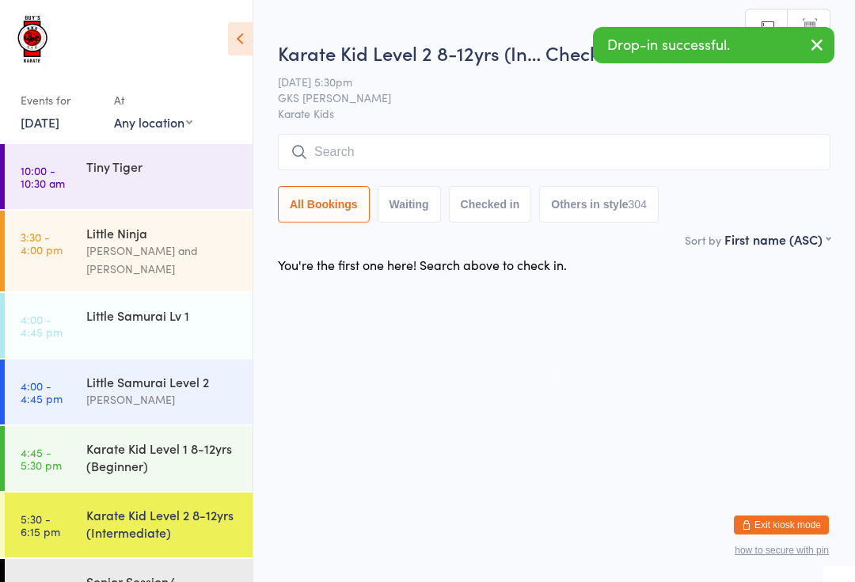
click at [390, 141] on input "search" at bounding box center [554, 152] width 553 height 36
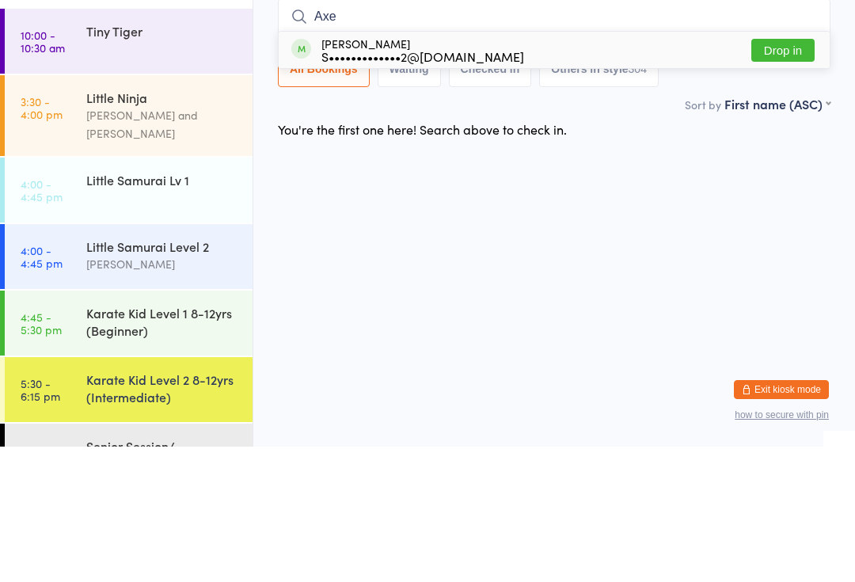
type input "Axe"
click at [784, 174] on button "Drop in" at bounding box center [782, 185] width 63 height 23
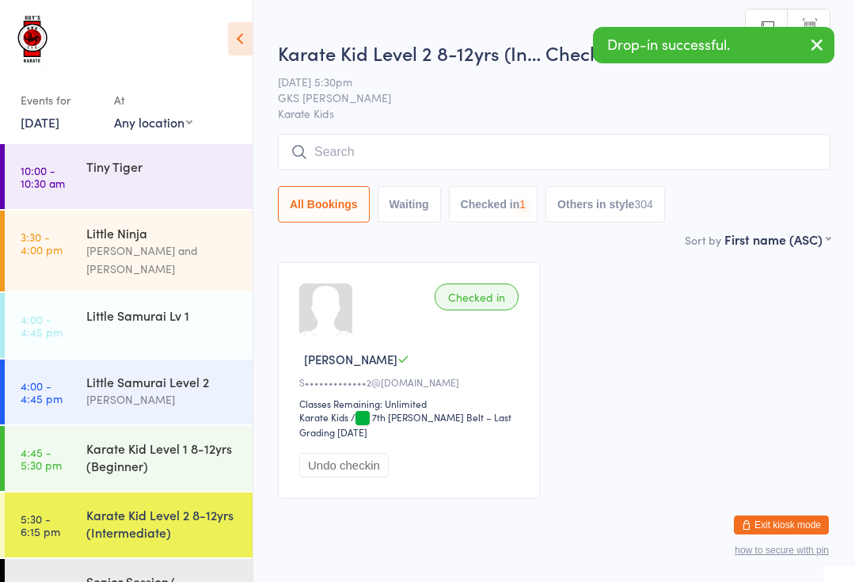
click at [112, 360] on div "Little Samurai Level 2 Lindsay Guy" at bounding box center [169, 391] width 166 height 63
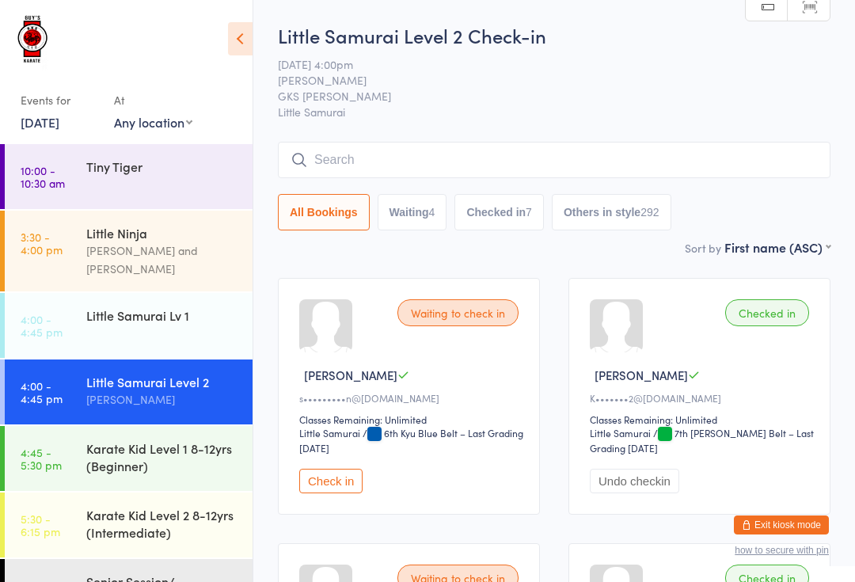
click at [473, 156] on input "search" at bounding box center [554, 160] width 553 height 36
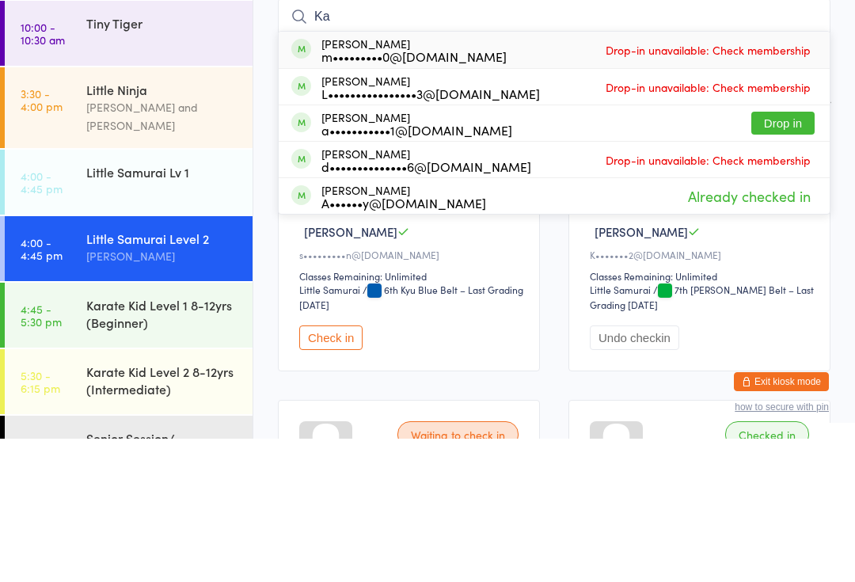
type input "Kai"
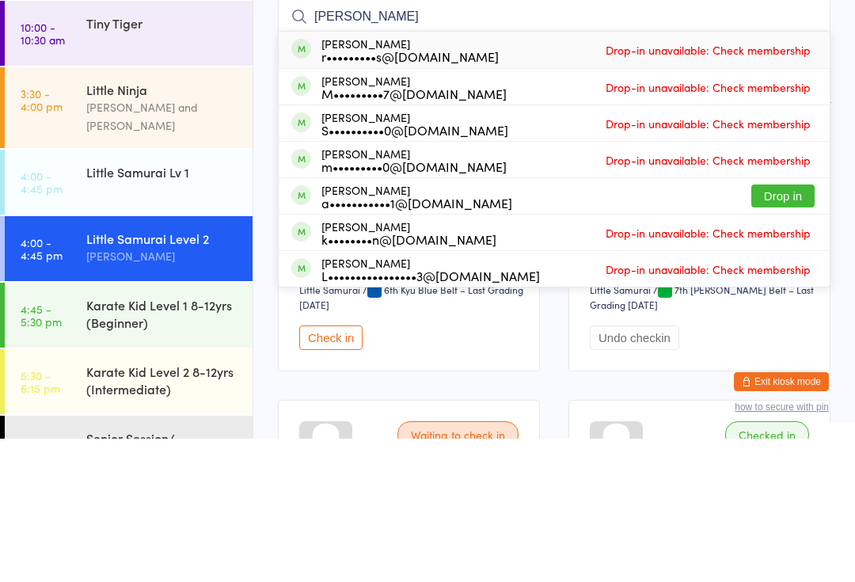
scroll to position [143, 0]
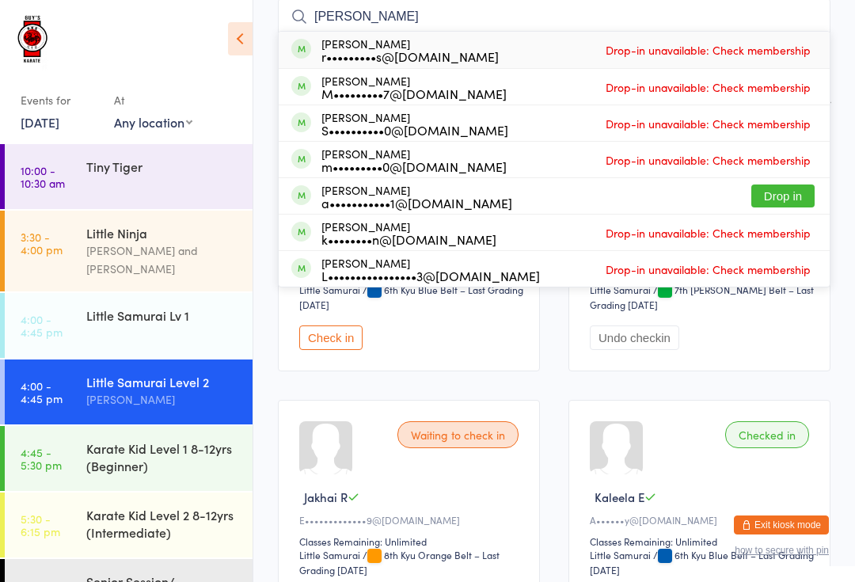
click at [151, 439] on div "Karate Kid Level 1 8-12yrs (Beginner)" at bounding box center [162, 456] width 153 height 35
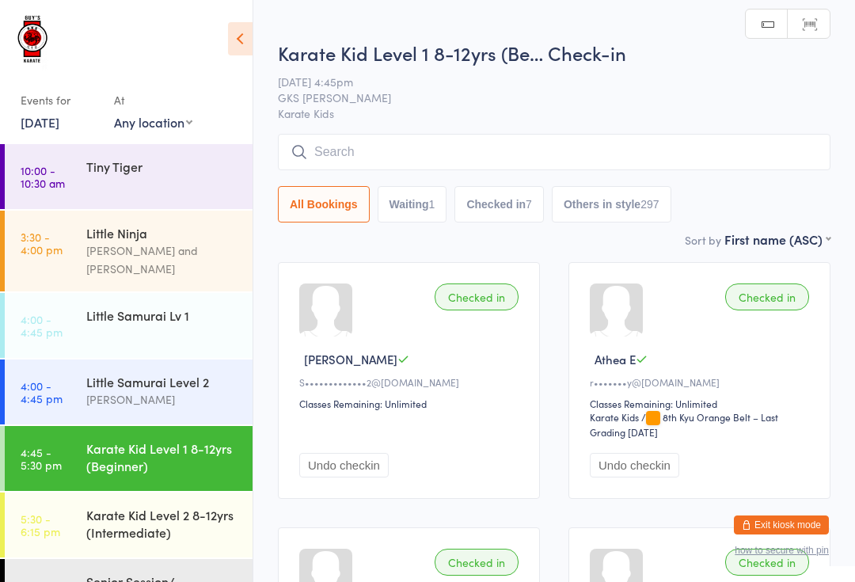
click at [417, 151] on input "search" at bounding box center [554, 152] width 553 height 36
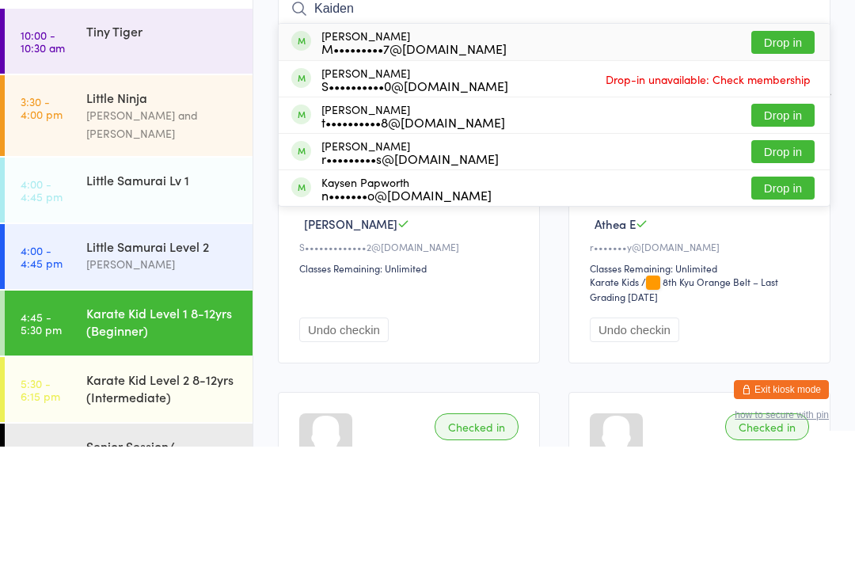
type input "Kaiden"
click at [794, 166] on button "Drop in" at bounding box center [782, 177] width 63 height 23
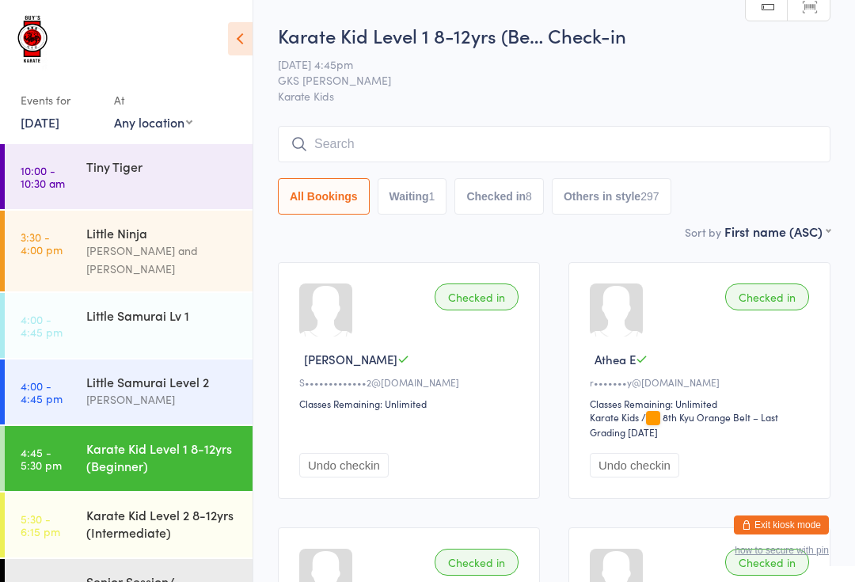
click at [369, 137] on input "search" at bounding box center [554, 144] width 553 height 36
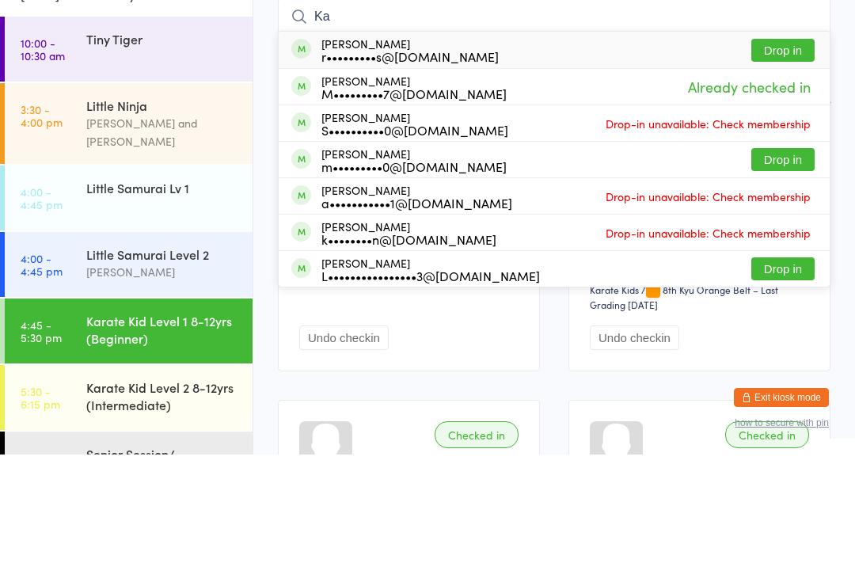
type input "K"
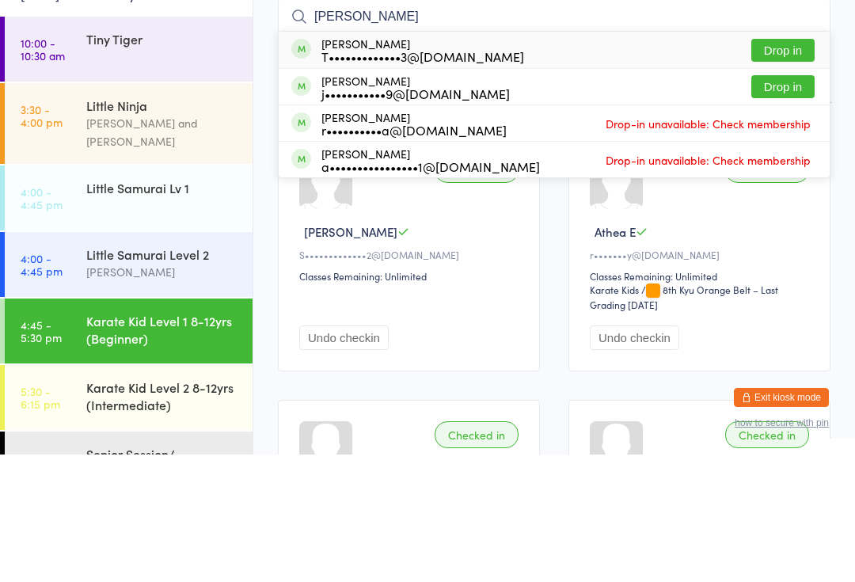
type input "Rosalie"
click at [786, 166] on button "Drop in" at bounding box center [782, 177] width 63 height 23
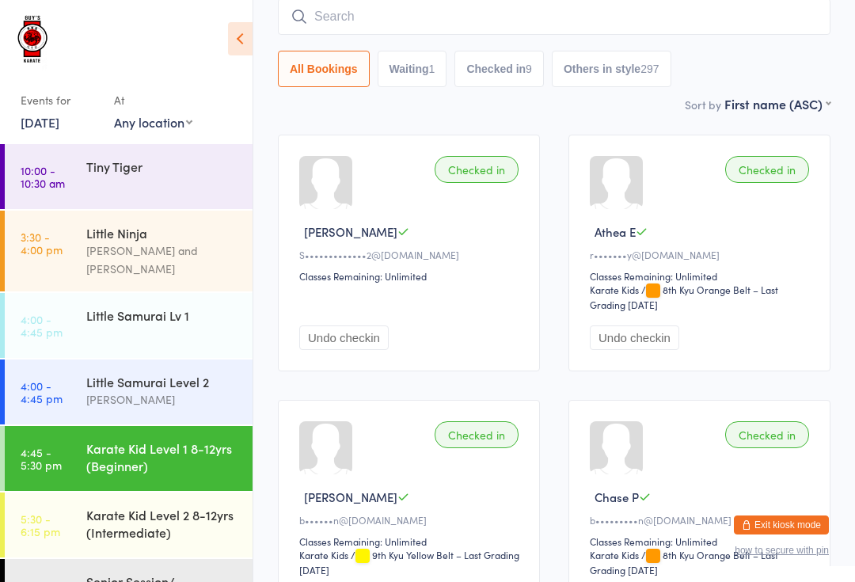
click at [381, 13] on input "search" at bounding box center [554, 16] width 553 height 36
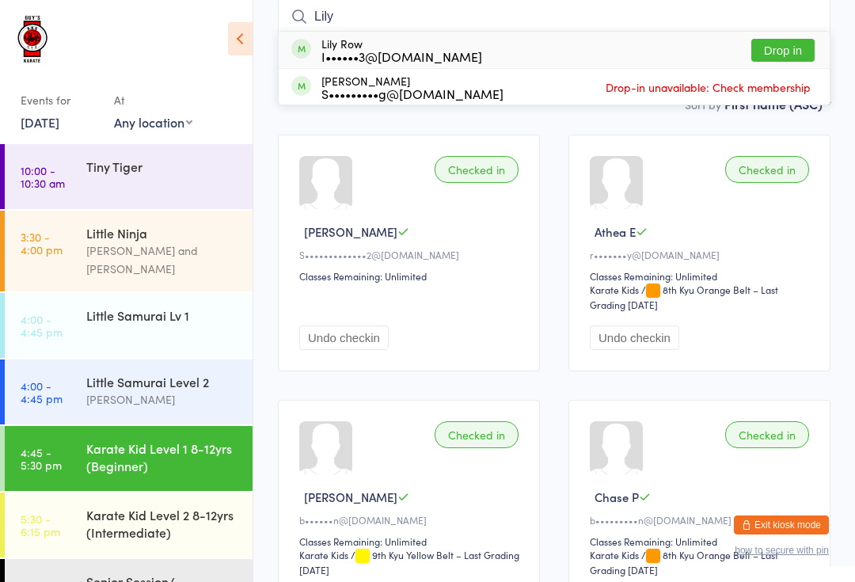
type input "Lily"
click at [469, 53] on div "Lily Row I••••••3@gmail.com Drop in" at bounding box center [554, 50] width 551 height 36
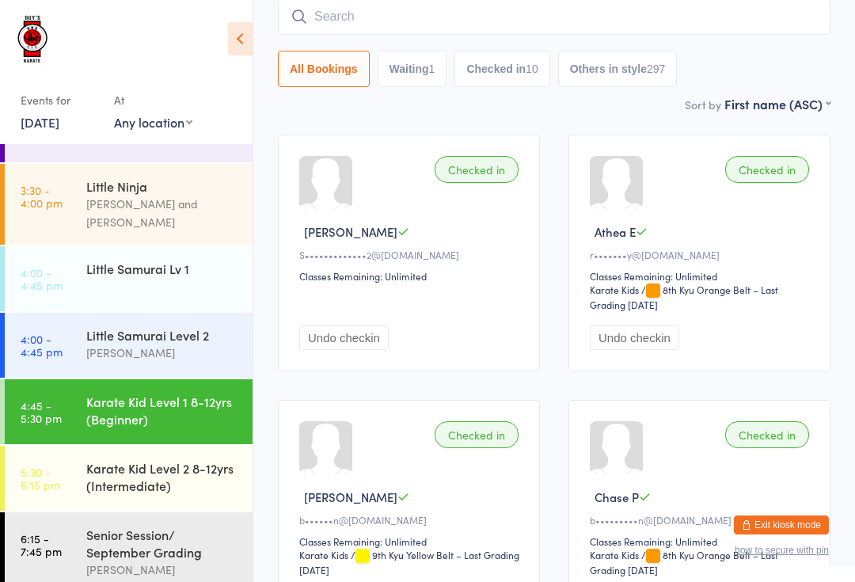
scroll to position [46, 0]
click at [408, 102] on div "Sort by First name (ASC) First name (ASC) First name (DESC) Last name (ASC) Las…" at bounding box center [554, 103] width 553 height 17
click at [173, 460] on div "Karate Kid Level 2 8-12yrs (Intermediate)" at bounding box center [162, 477] width 153 height 35
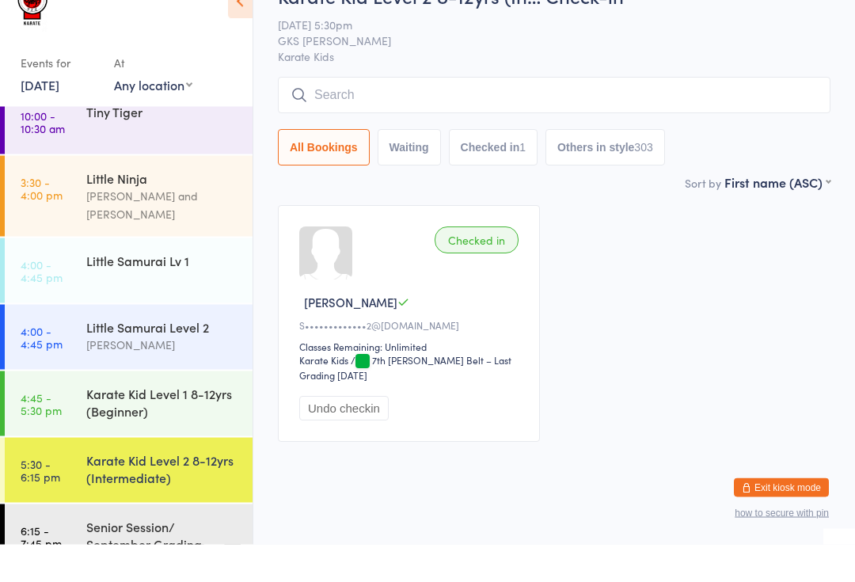
scroll to position [19, 0]
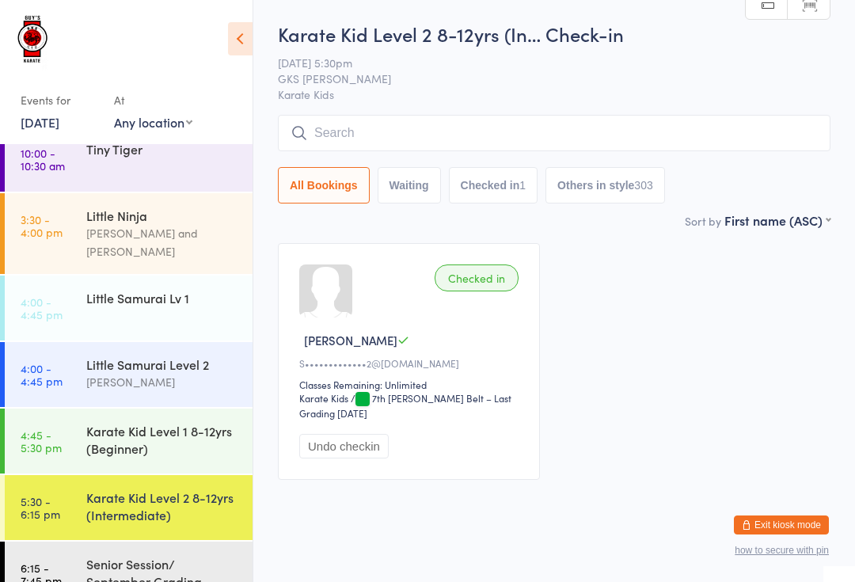
click at [191, 409] on div "Karate Kid Level 1 8-12yrs (Beginner)" at bounding box center [169, 440] width 166 height 62
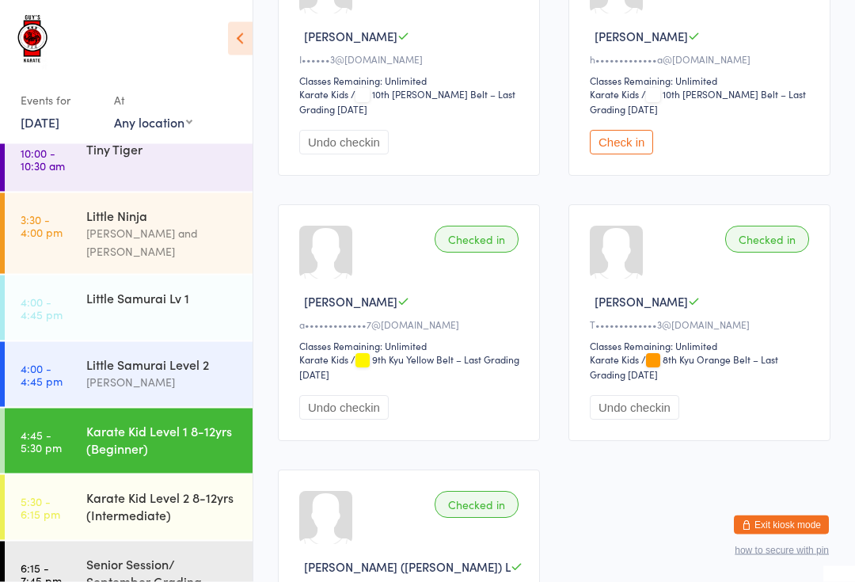
scroll to position [1120, 0]
click at [628, 154] on button "Check in" at bounding box center [621, 142] width 63 height 25
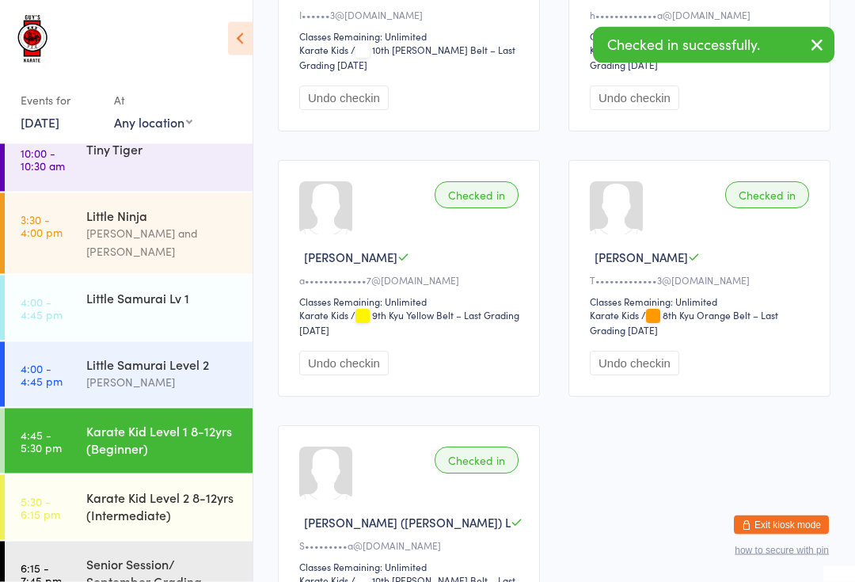
scroll to position [1165, 0]
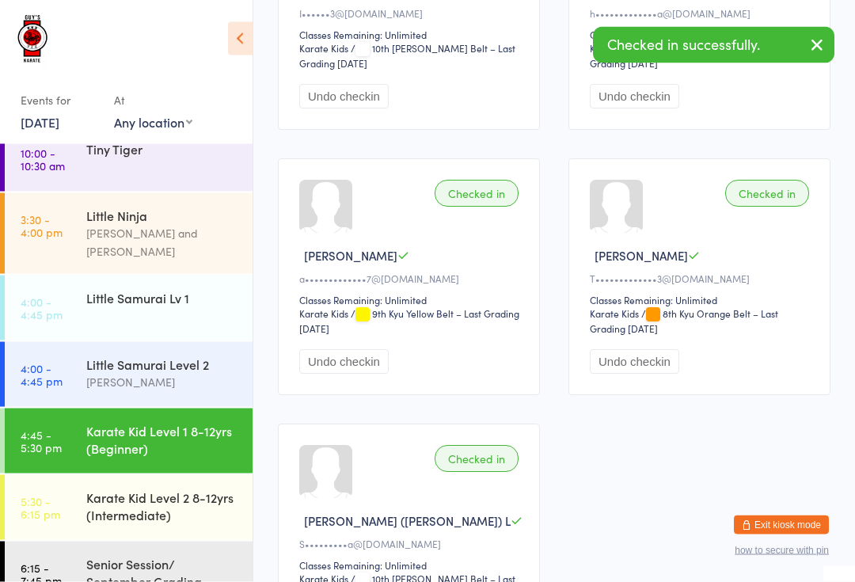
click at [146, 556] on div "Senior Session/ September Grading" at bounding box center [162, 572] width 153 height 35
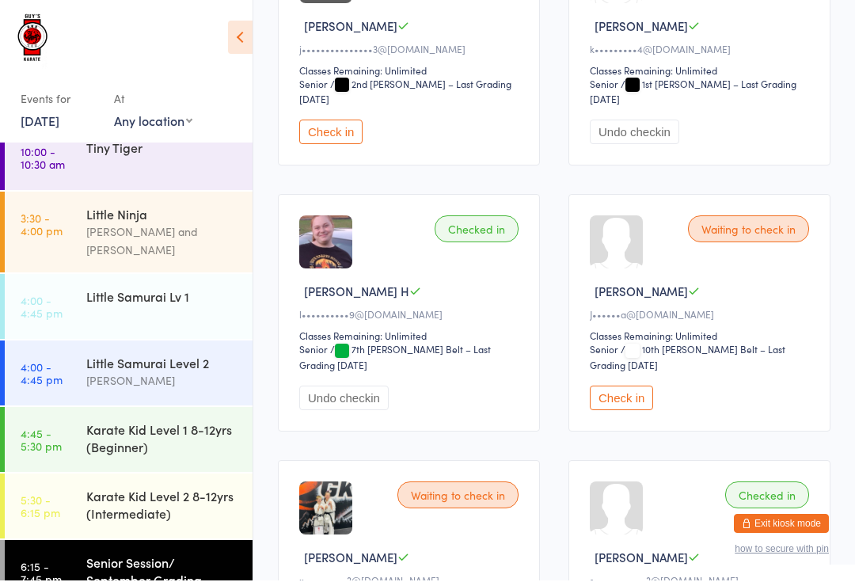
scroll to position [614, 0]
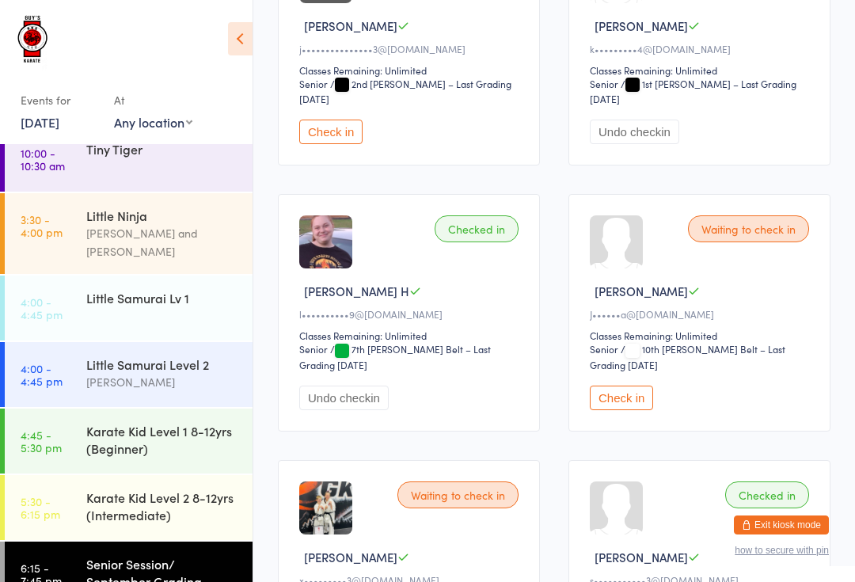
click at [623, 410] on button "Check in" at bounding box center [621, 398] width 63 height 25
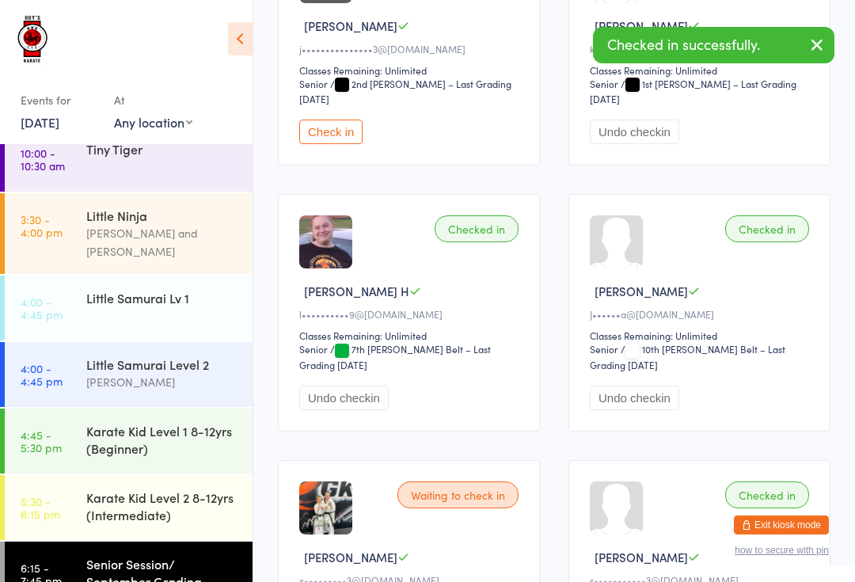
click at [630, 249] on div at bounding box center [616, 241] width 53 height 53
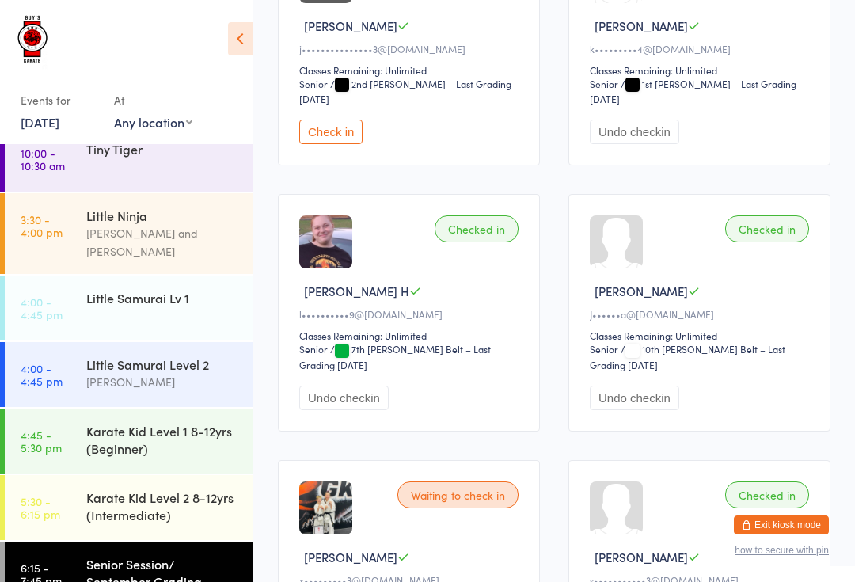
click at [363, 137] on button "Check in" at bounding box center [330, 132] width 63 height 25
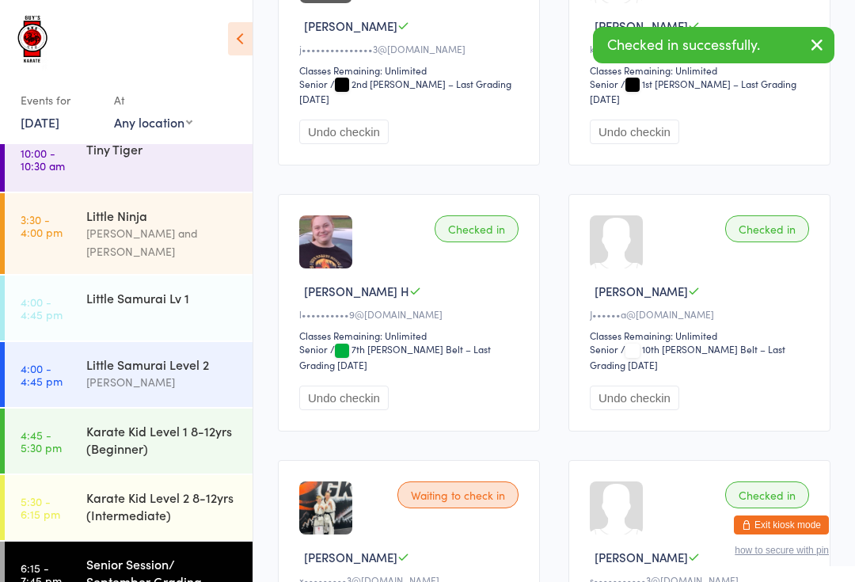
click at [78, 345] on link "4:00 - 4:45 pm Little Samurai Level 2 Lindsay Guy" at bounding box center [129, 374] width 248 height 65
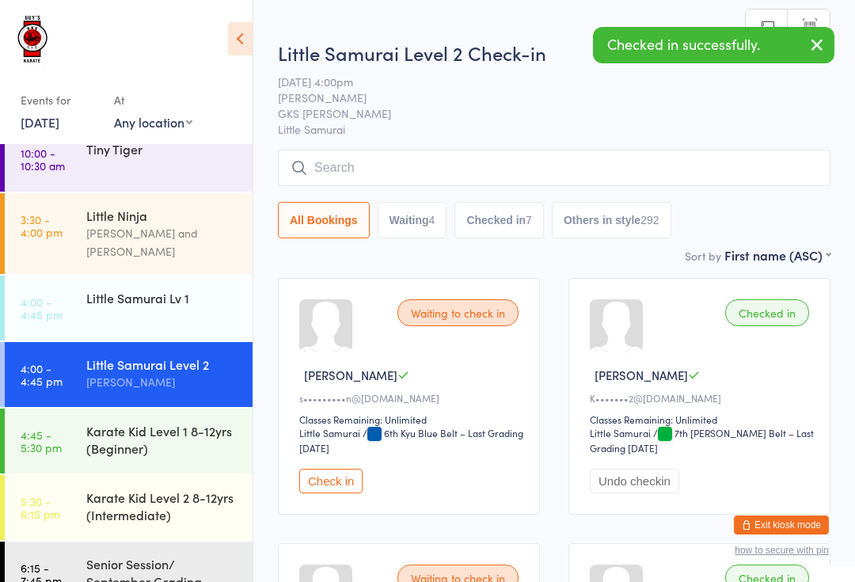
click at [81, 409] on link "4:45 - 5:30 pm Karate Kid Level 1 8-12yrs (Beginner)" at bounding box center [129, 441] width 248 height 65
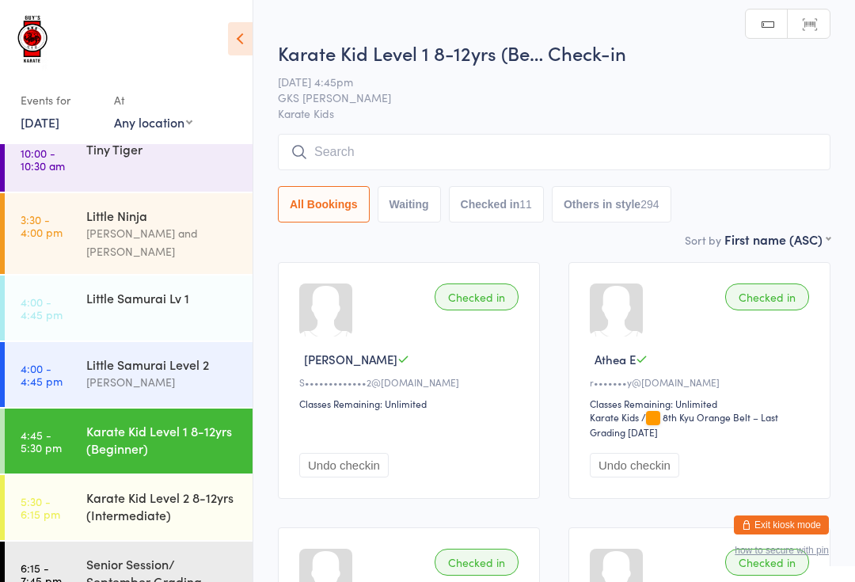
click at [411, 152] on input "search" at bounding box center [554, 152] width 553 height 36
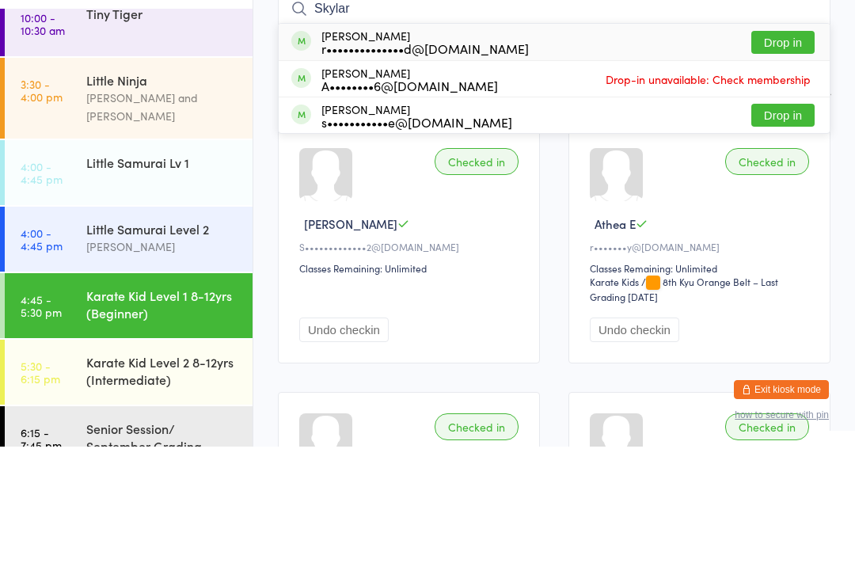
type input "Skylar"
click at [783, 166] on button "Drop in" at bounding box center [782, 177] width 63 height 23
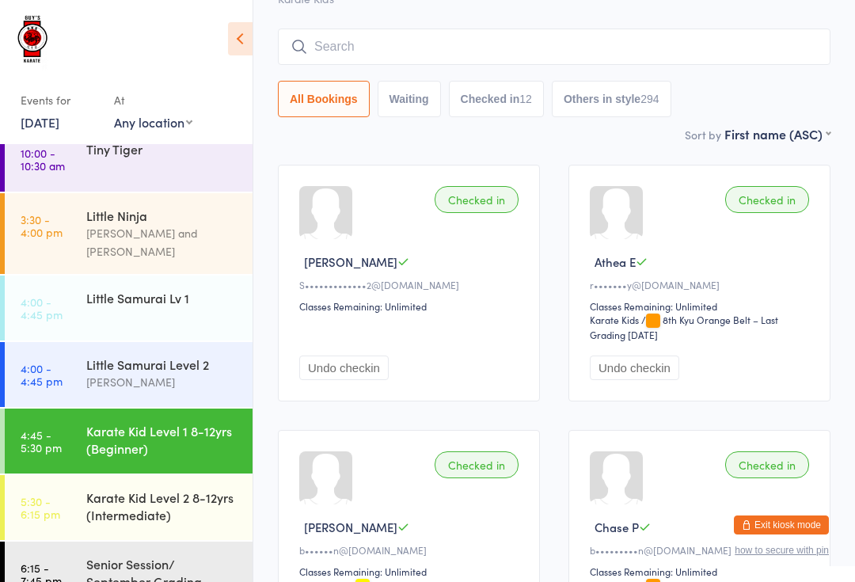
scroll to position [97, 0]
click at [420, 99] on button "Waiting" at bounding box center [409, 100] width 63 height 36
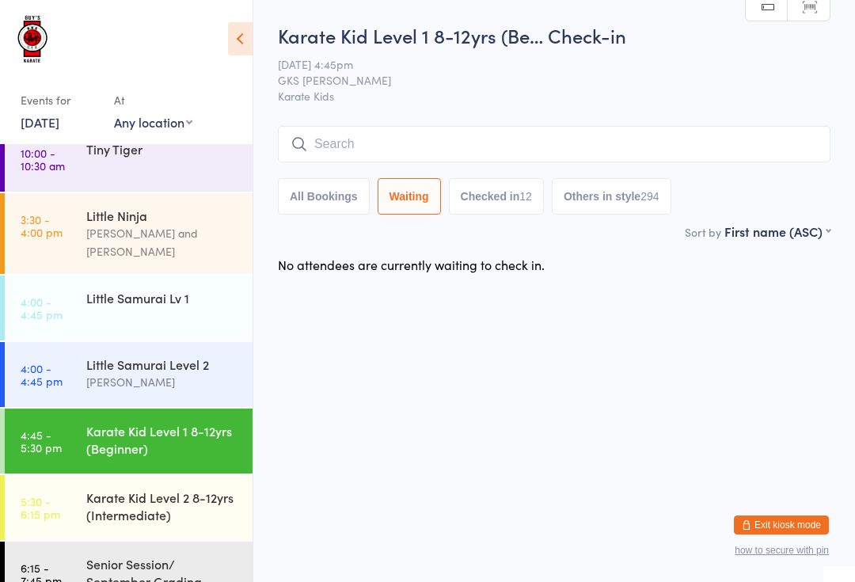
click at [506, 198] on button "Checked in 12" at bounding box center [496, 196] width 95 height 36
select select "5"
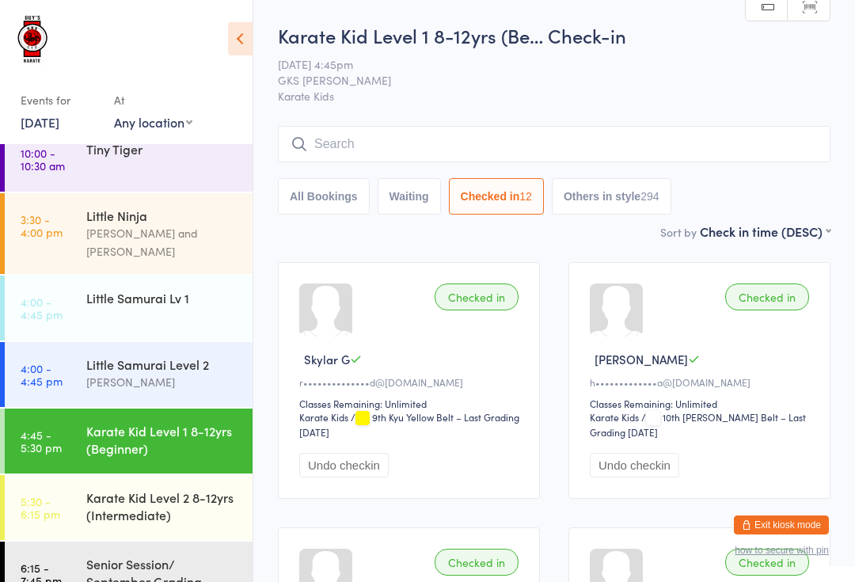
click at [648, 201] on div "294" at bounding box center [650, 196] width 18 height 13
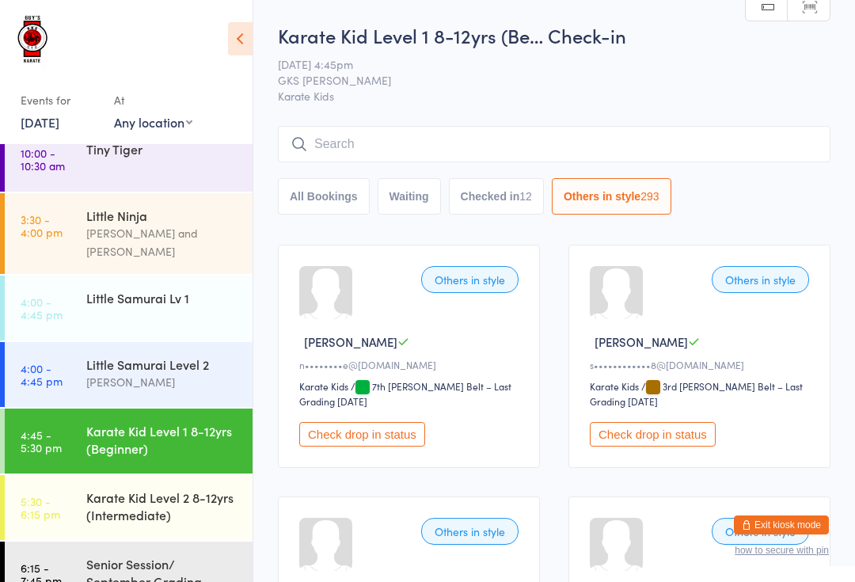
click at [489, 196] on button "Checked in 12" at bounding box center [496, 196] width 95 height 36
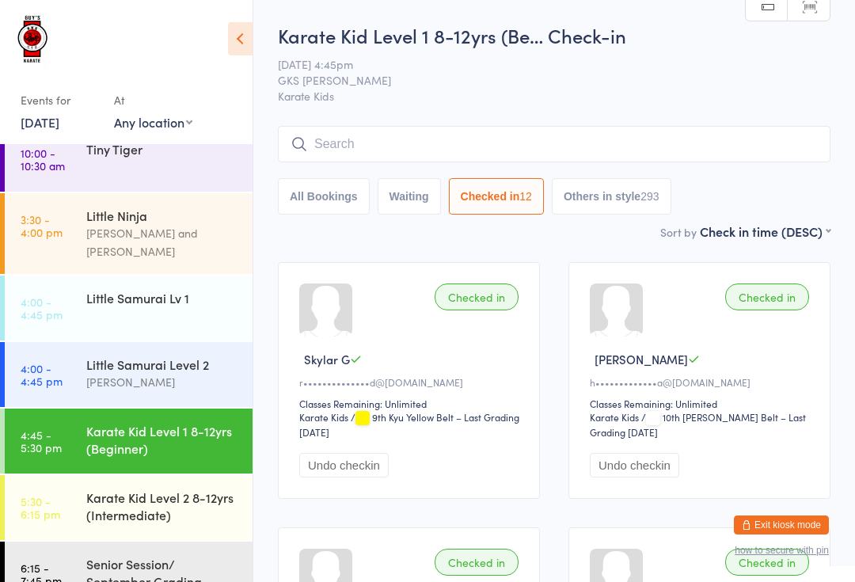
click at [340, 131] on input "search" at bounding box center [554, 144] width 553 height 36
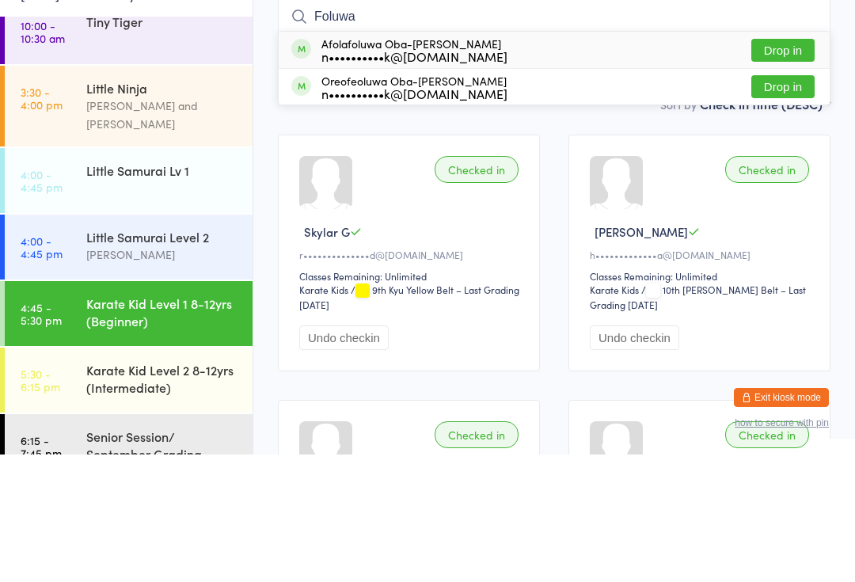
type input "Foluwa"
click at [819, 159] on div "Afolafoluwa Oba-Olukayode n••••••••••k@gmail.com Drop in" at bounding box center [554, 177] width 551 height 36
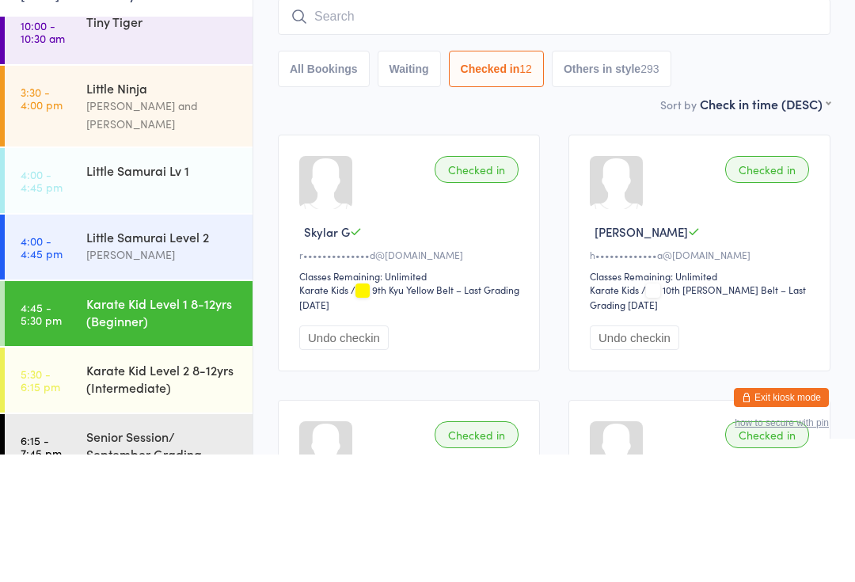
click at [787, 178] on div "All Bookings Waiting Checked in 12 Others in style 293" at bounding box center [554, 196] width 553 height 36
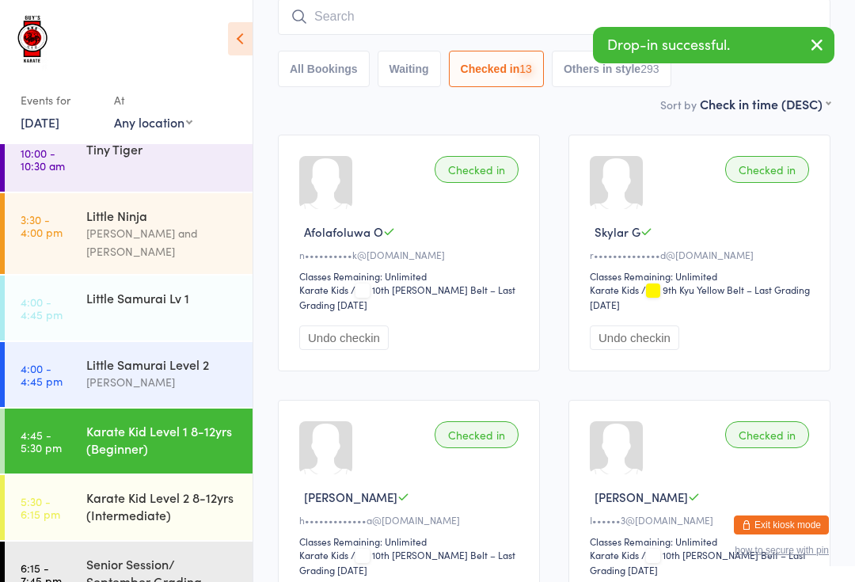
click at [549, 18] on input "search" at bounding box center [554, 16] width 553 height 36
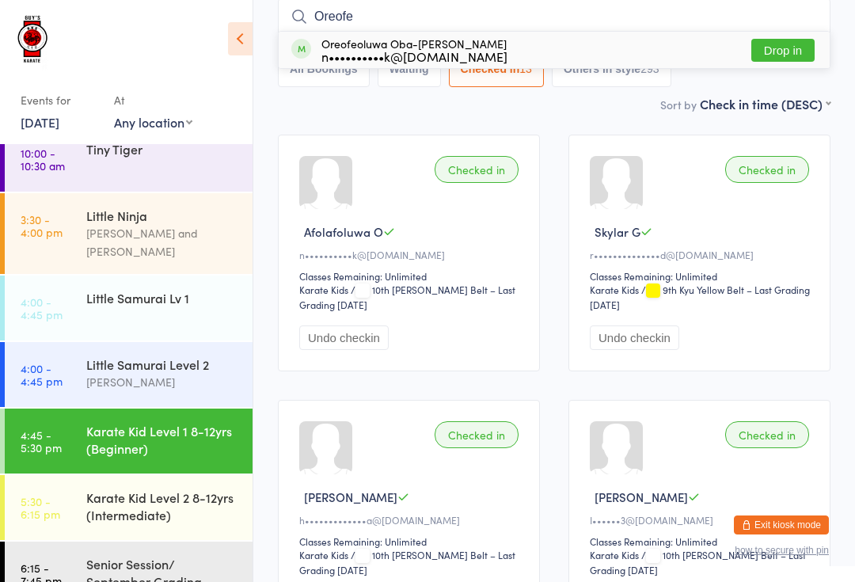
type input "Oreofe"
click at [794, 51] on button "Drop in" at bounding box center [782, 50] width 63 height 23
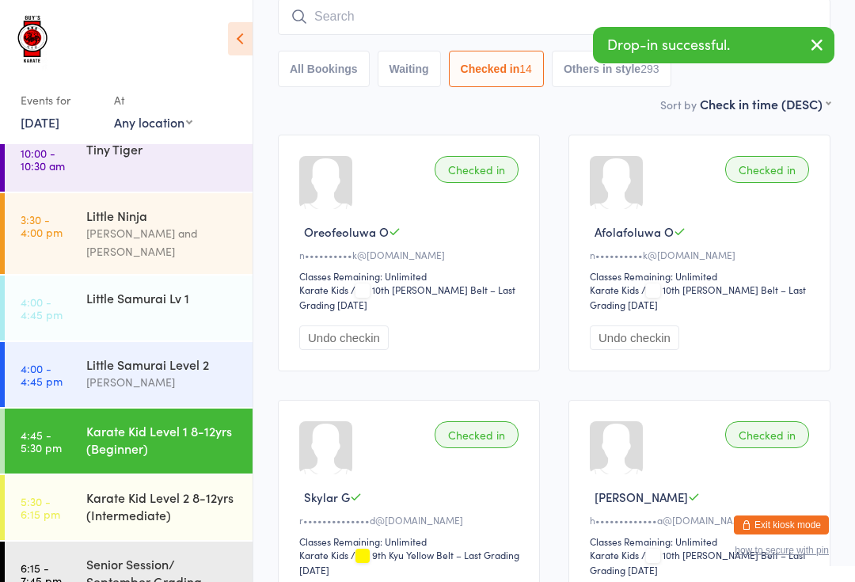
click at [824, 37] on icon "button" at bounding box center [817, 45] width 19 height 20
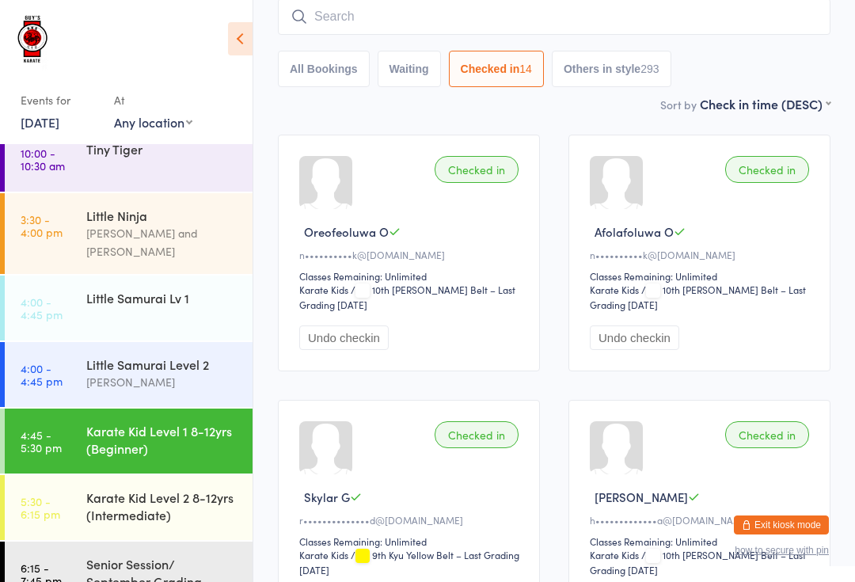
click at [162, 489] on div "Karate Kid Level 2 8-12yrs (Intermediate)" at bounding box center [162, 506] width 153 height 35
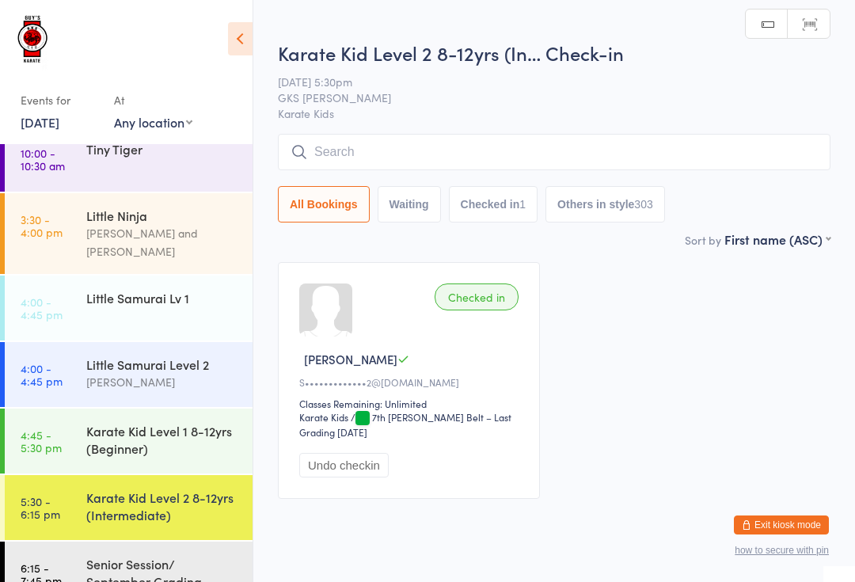
click at [375, 157] on input "search" at bounding box center [554, 152] width 553 height 36
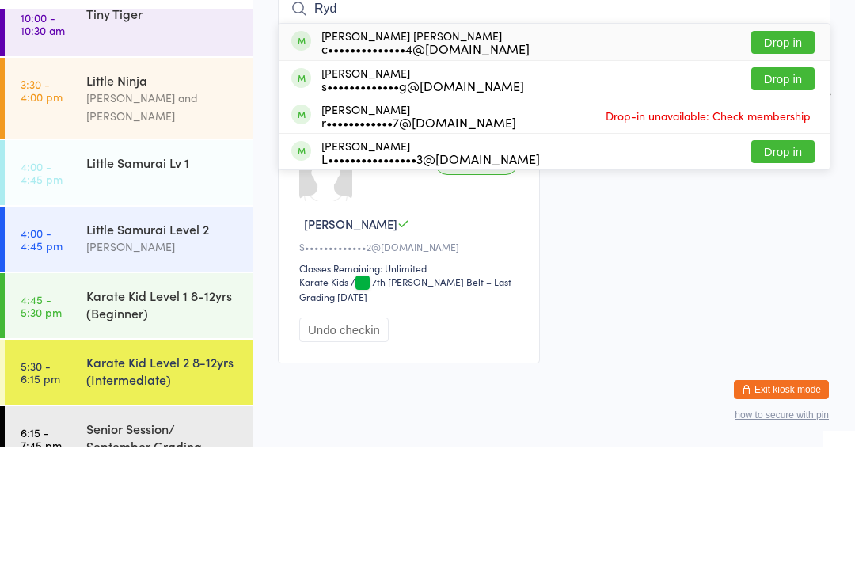
type input "Ryd"
click at [774, 166] on button "Drop in" at bounding box center [782, 177] width 63 height 23
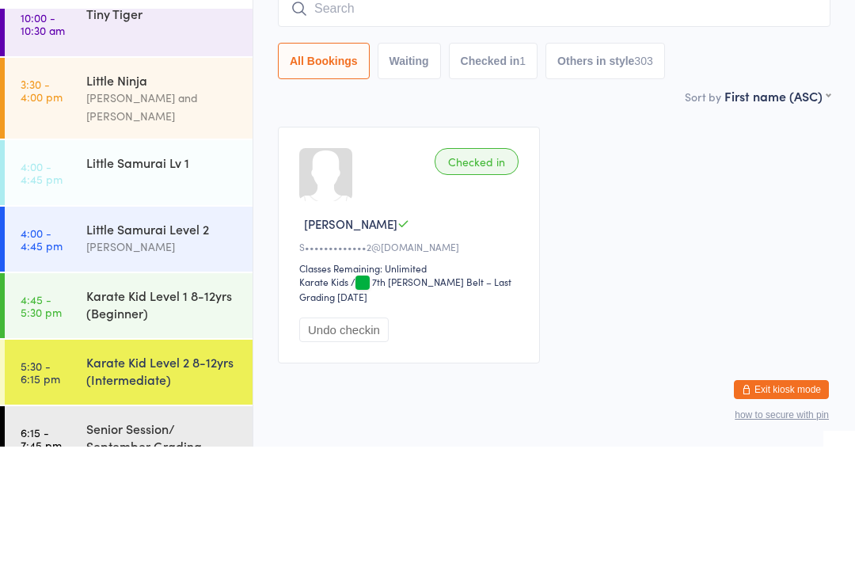
scroll to position [48, 0]
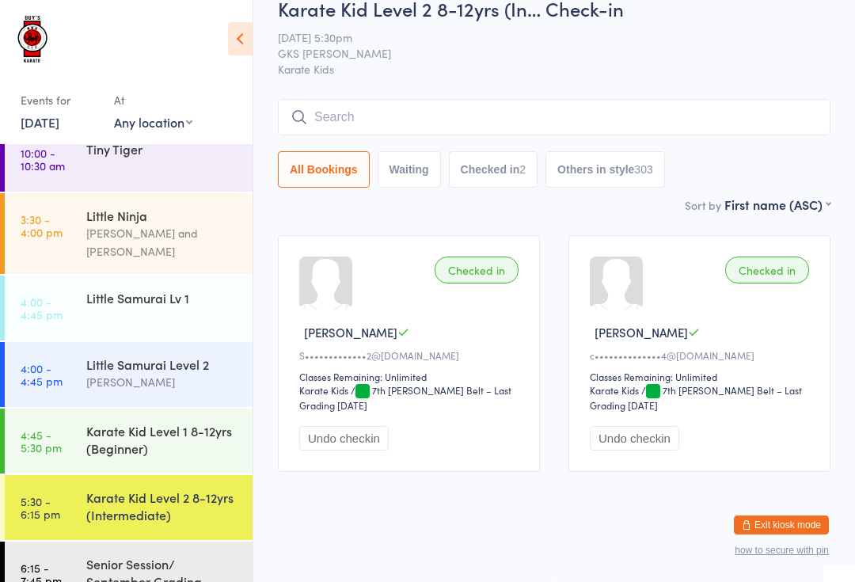
click at [349, 99] on input "search" at bounding box center [554, 117] width 553 height 36
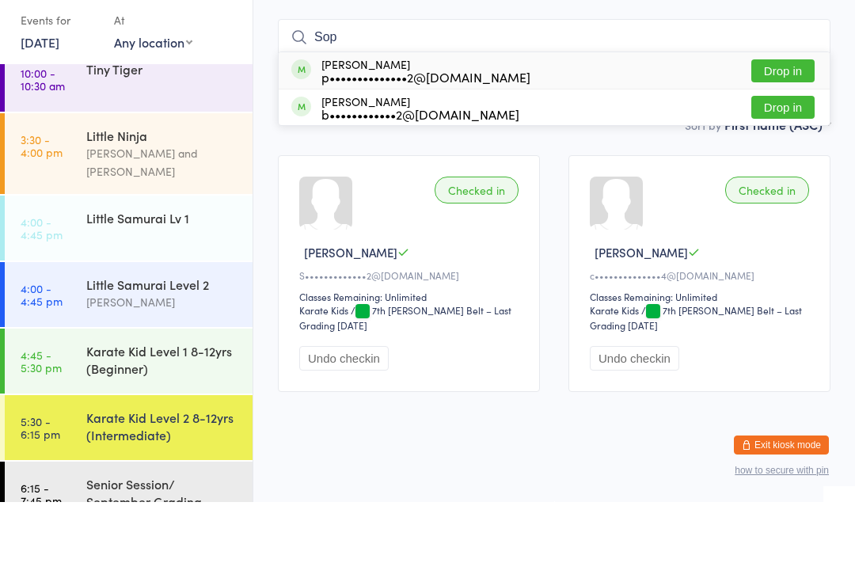
type input "Sop"
click at [779, 139] on button "Drop in" at bounding box center [782, 150] width 63 height 23
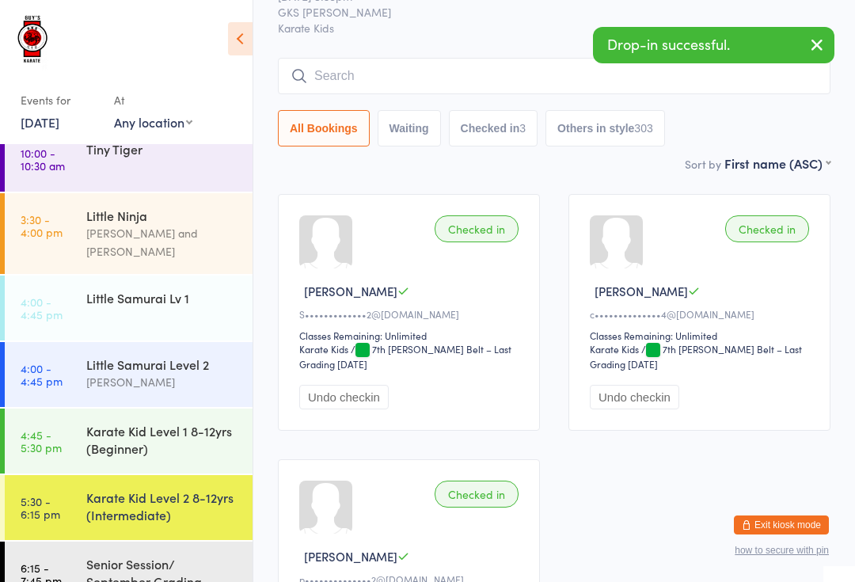
scroll to position [0, 0]
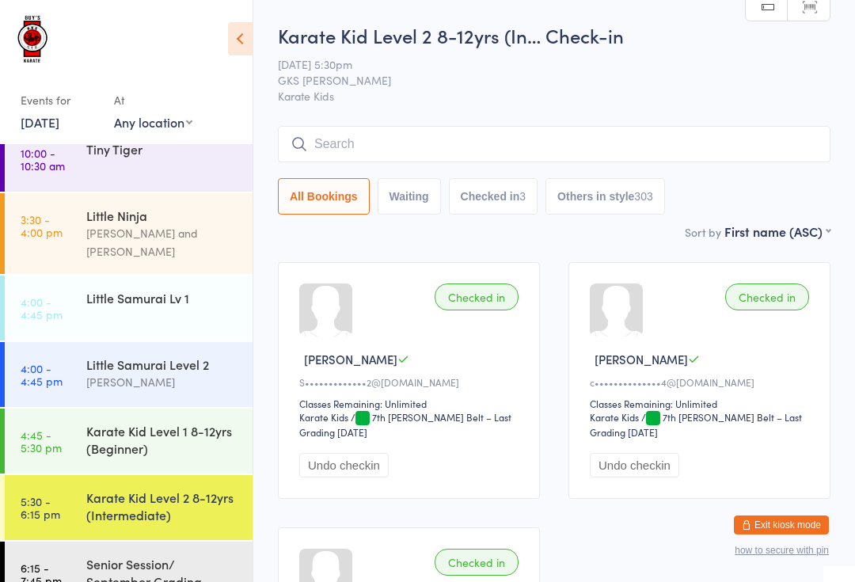
click at [721, 148] on input "search" at bounding box center [554, 144] width 553 height 36
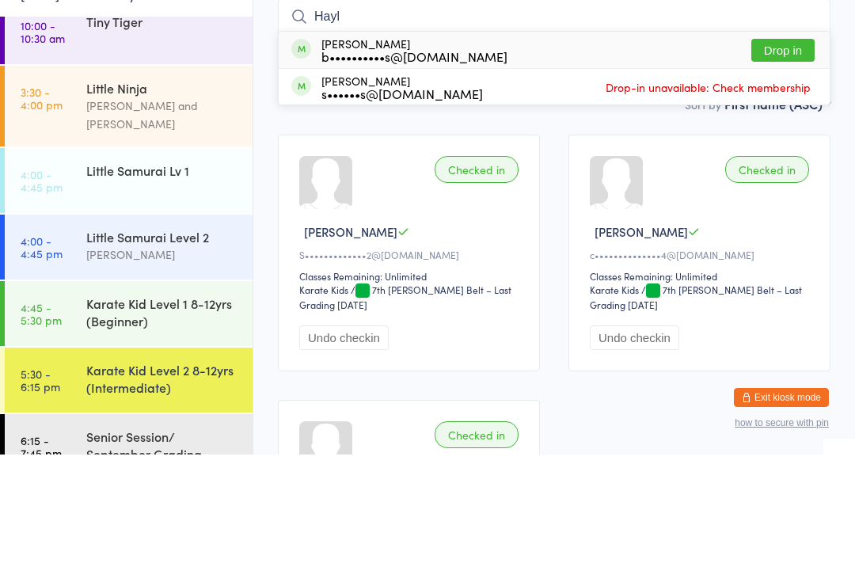
type input "Hayl"
click at [786, 166] on button "Drop in" at bounding box center [782, 177] width 63 height 23
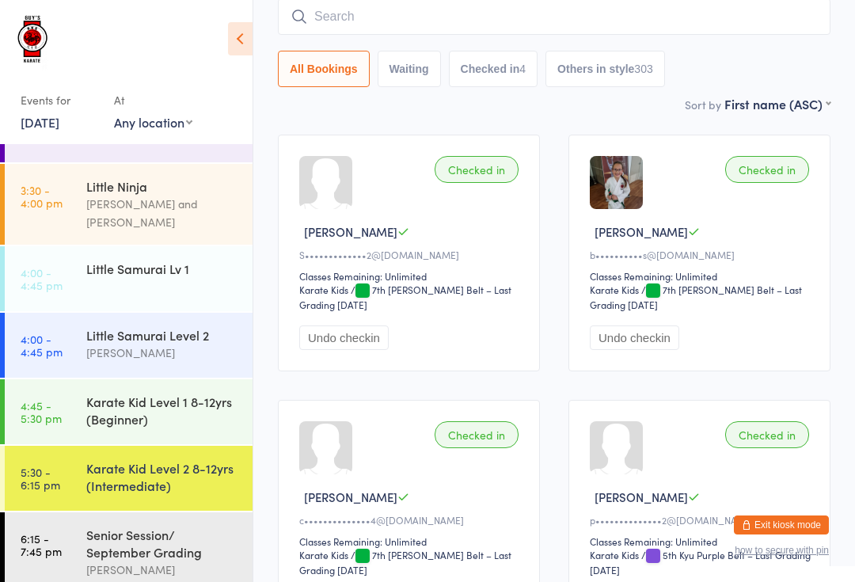
scroll to position [46, 0]
click at [91, 460] on div "Karate Kid Level 2 8-12yrs (Intermediate)" at bounding box center [162, 477] width 153 height 35
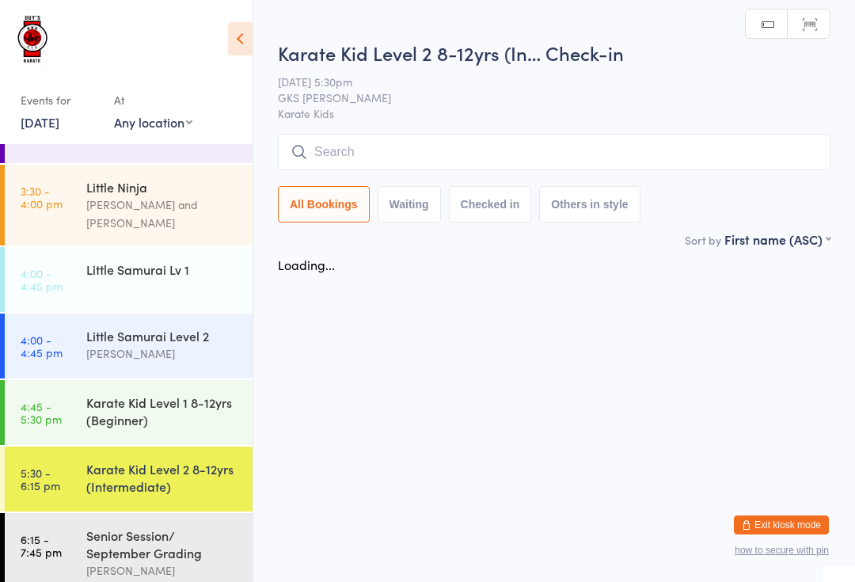
scroll to position [0, 0]
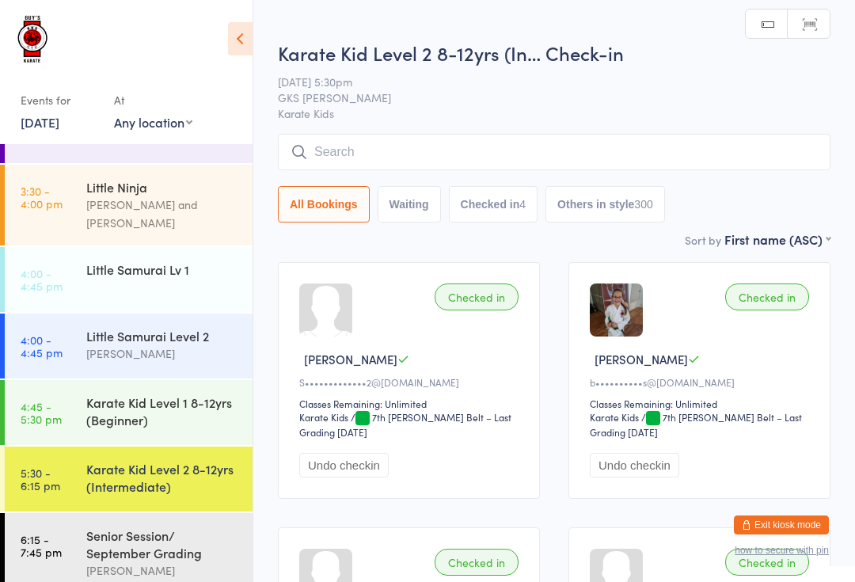
click at [667, 137] on input "search" at bounding box center [554, 152] width 553 height 36
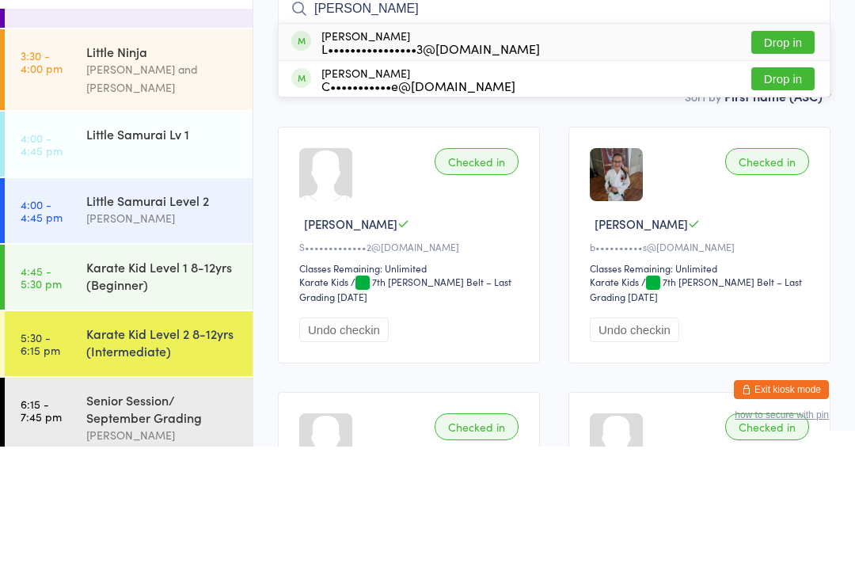
type input "Kadie"
click at [775, 166] on button "Drop in" at bounding box center [782, 177] width 63 height 23
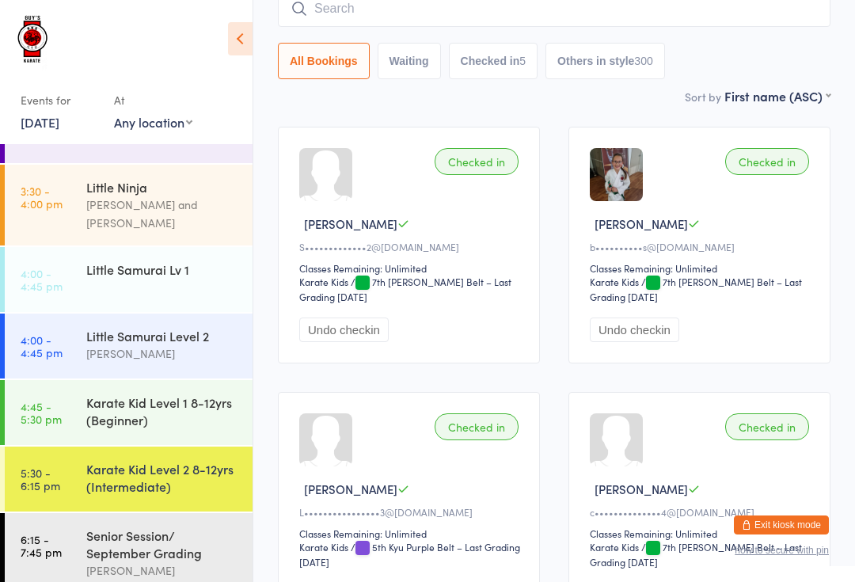
click at [717, 11] on input "search" at bounding box center [554, 8] width 553 height 36
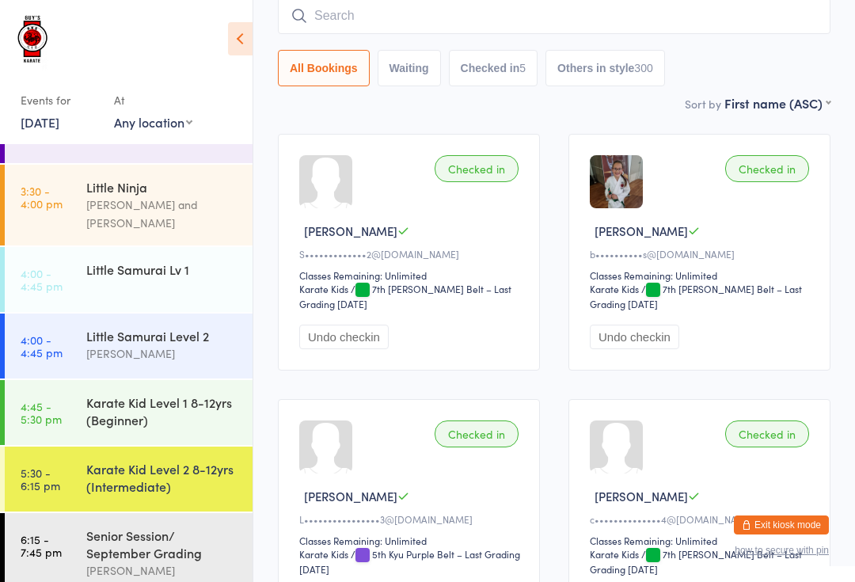
scroll to position [127, 0]
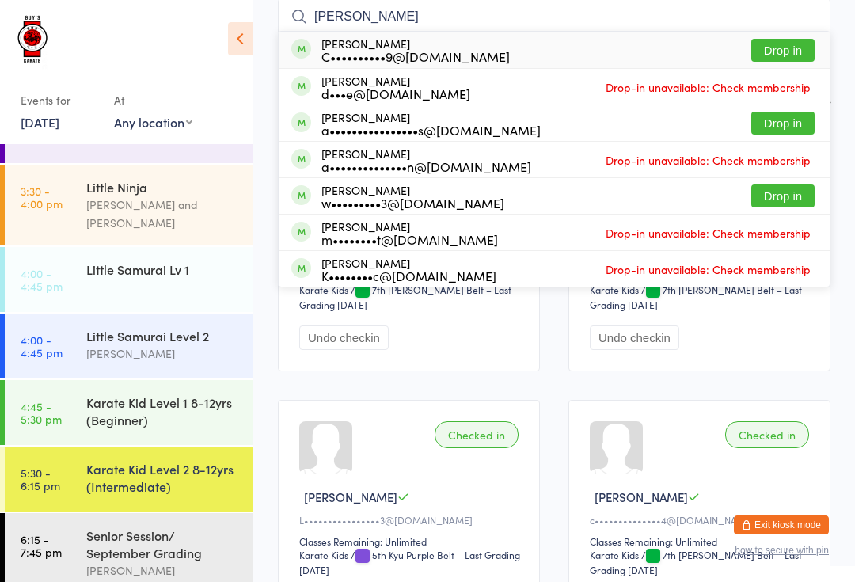
type input "Oliver"
click at [766, 62] on button "Drop in" at bounding box center [782, 50] width 63 height 23
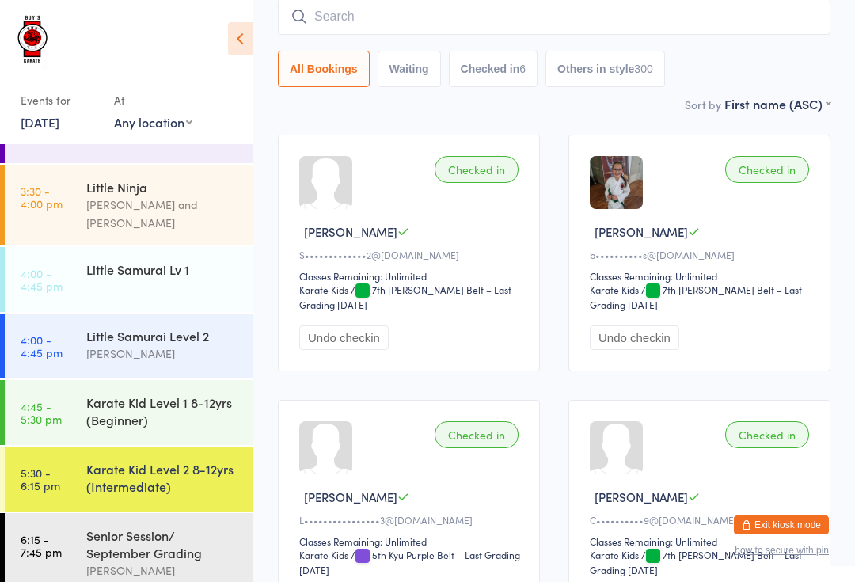
click at [472, 17] on input "search" at bounding box center [554, 16] width 553 height 36
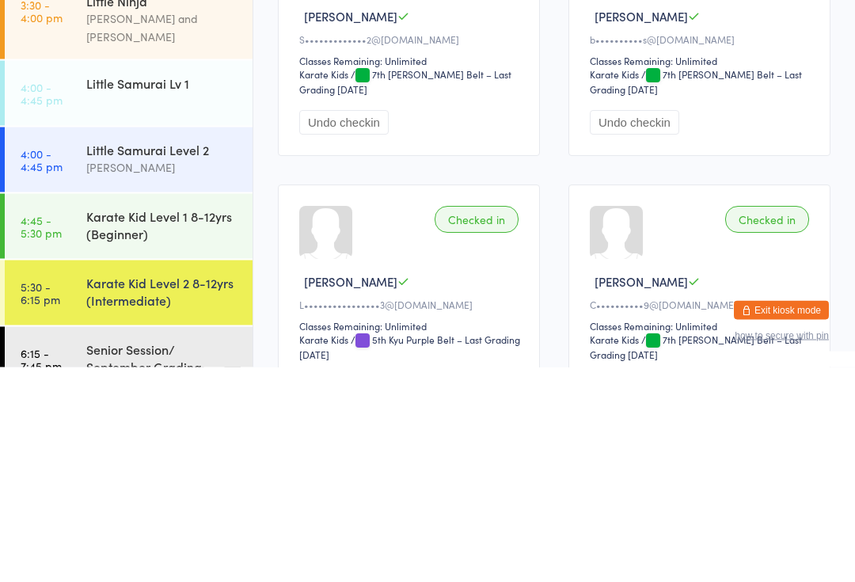
scroll to position [2, 0]
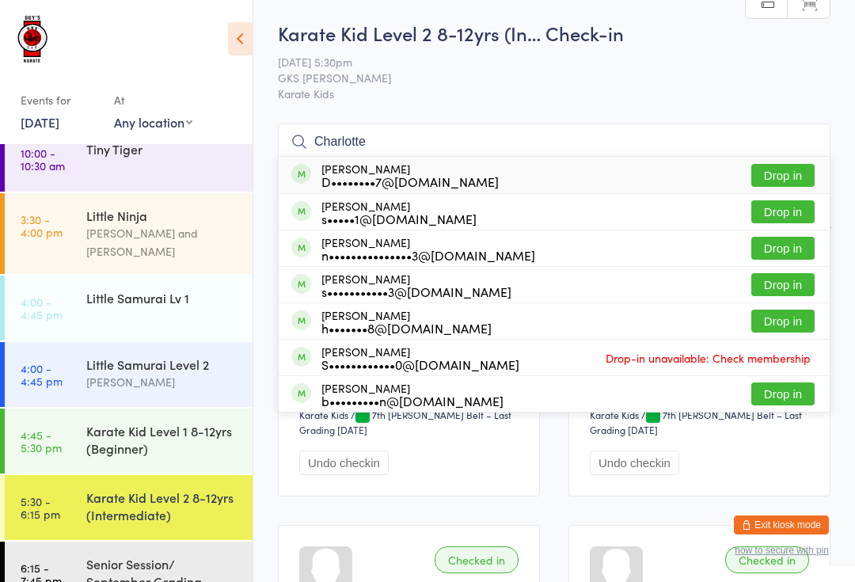
type input "Charlotte"
click at [428, 178] on div "D••••••••7@[DOMAIN_NAME]" at bounding box center [409, 181] width 177 height 13
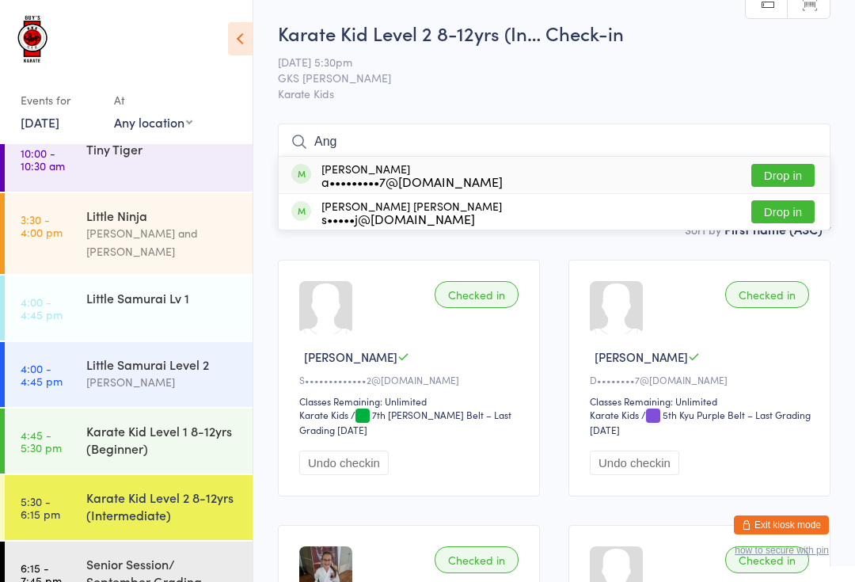
type input "Ang"
click at [791, 173] on button "Drop in" at bounding box center [782, 175] width 63 height 23
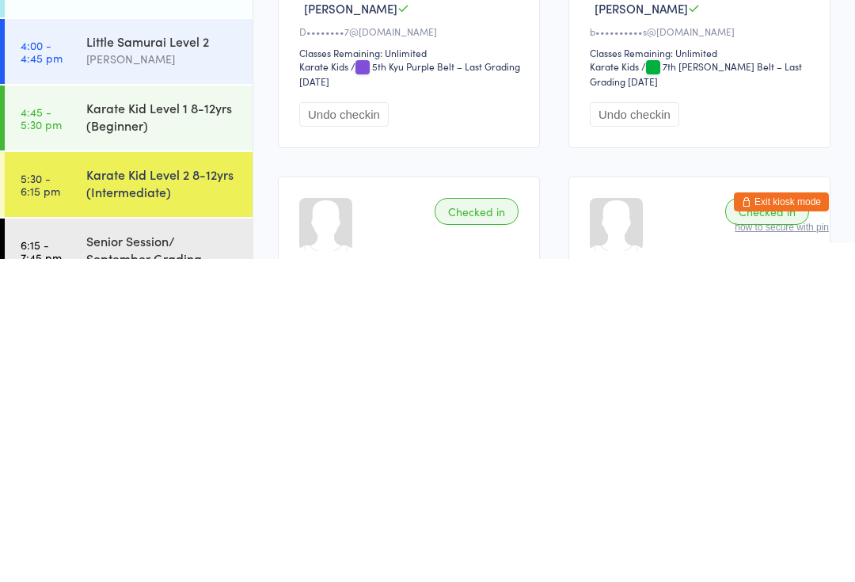
scroll to position [294, 0]
click at [139, 555] on div "Senior Session/ September Grading" at bounding box center [162, 572] width 153 height 35
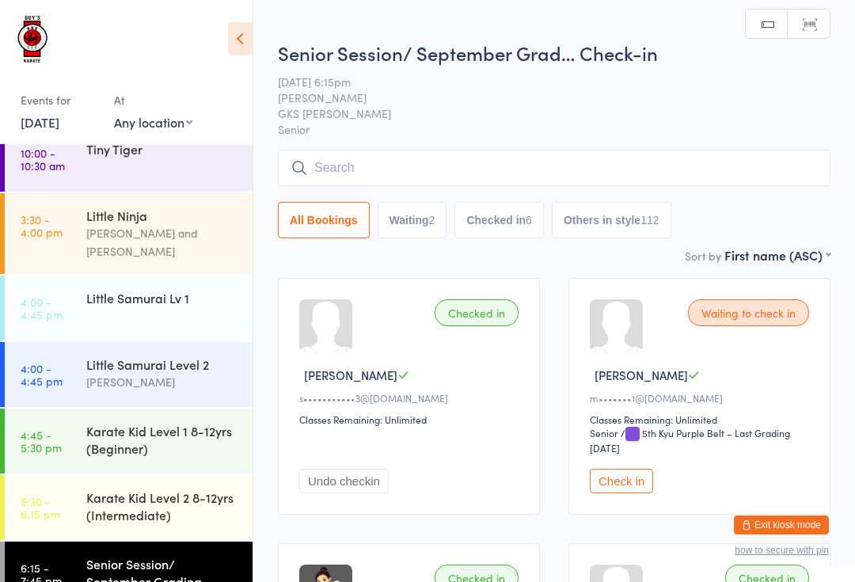
click at [397, 181] on input "search" at bounding box center [554, 168] width 553 height 36
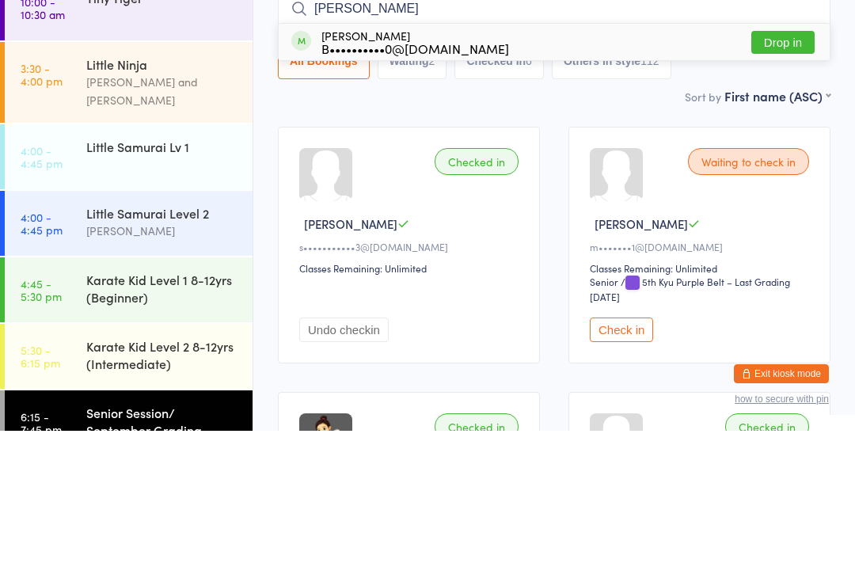
type input "Troy"
click at [786, 182] on button "Drop in" at bounding box center [782, 193] width 63 height 23
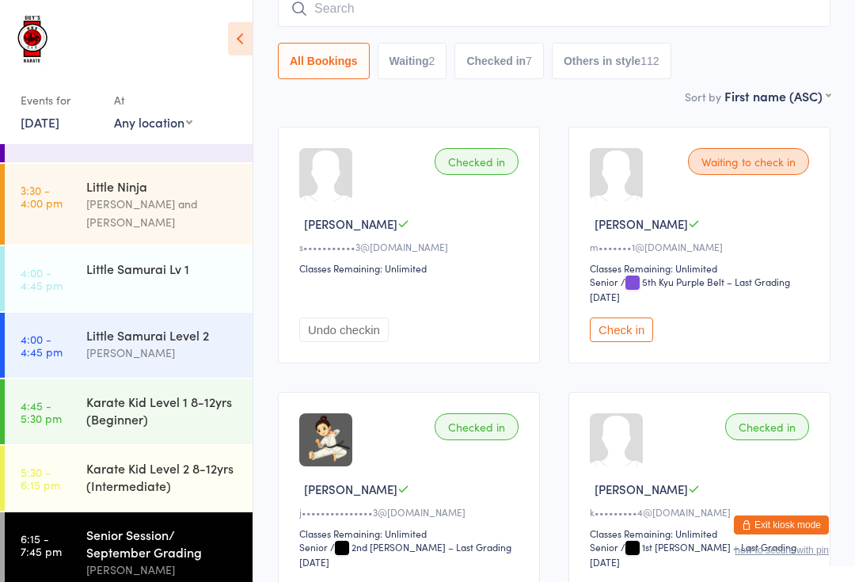
scroll to position [46, 0]
click at [180, 533] on div "Senior Session/ September Grading" at bounding box center [162, 544] width 153 height 35
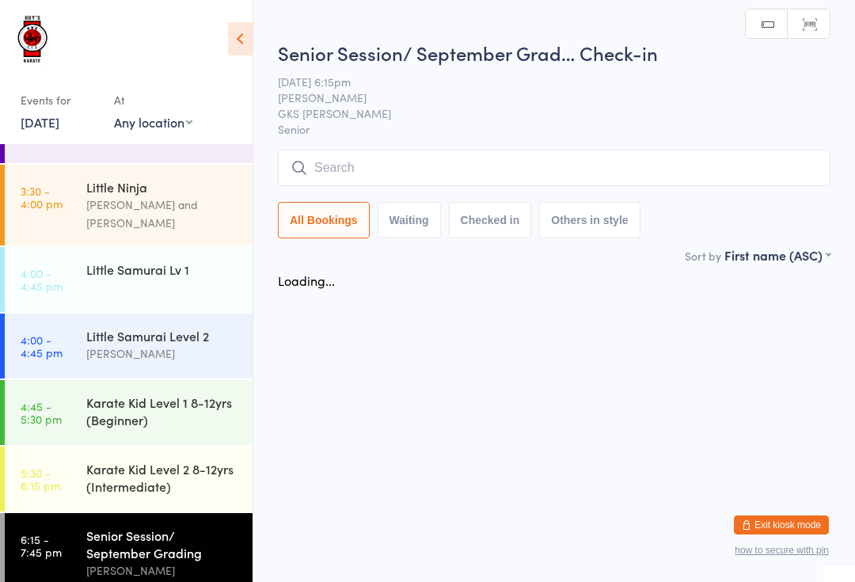
scroll to position [0, 0]
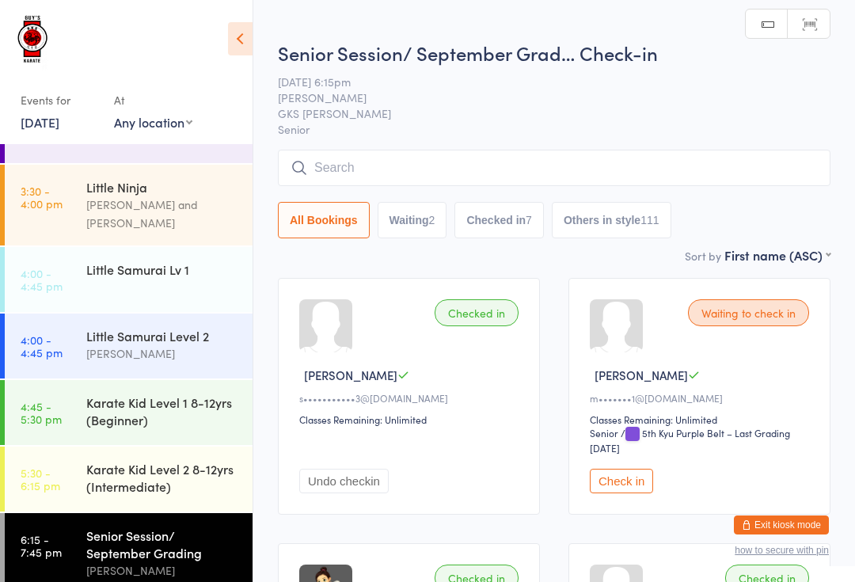
click at [630, 170] on input "search" at bounding box center [554, 168] width 553 height 36
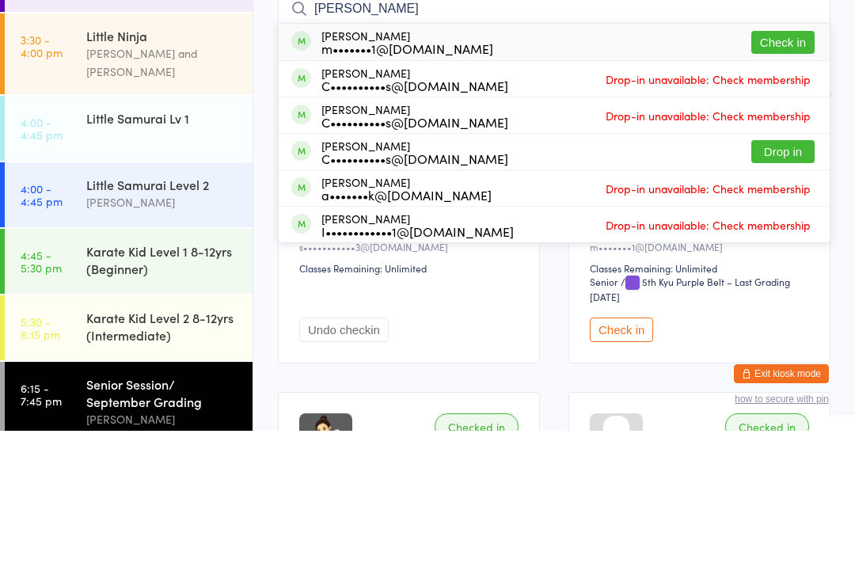
type input "James"
click at [785, 291] on button "Drop in" at bounding box center [782, 302] width 63 height 23
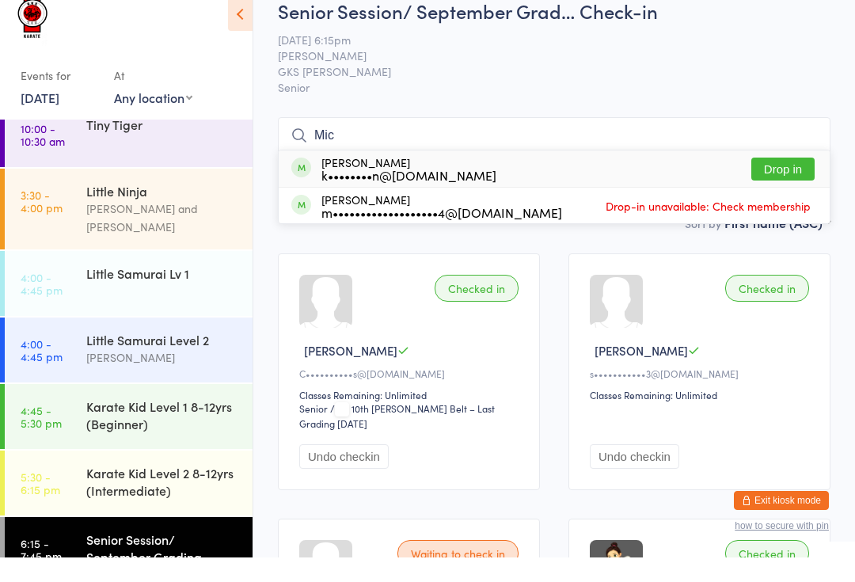
scroll to position [25, 0]
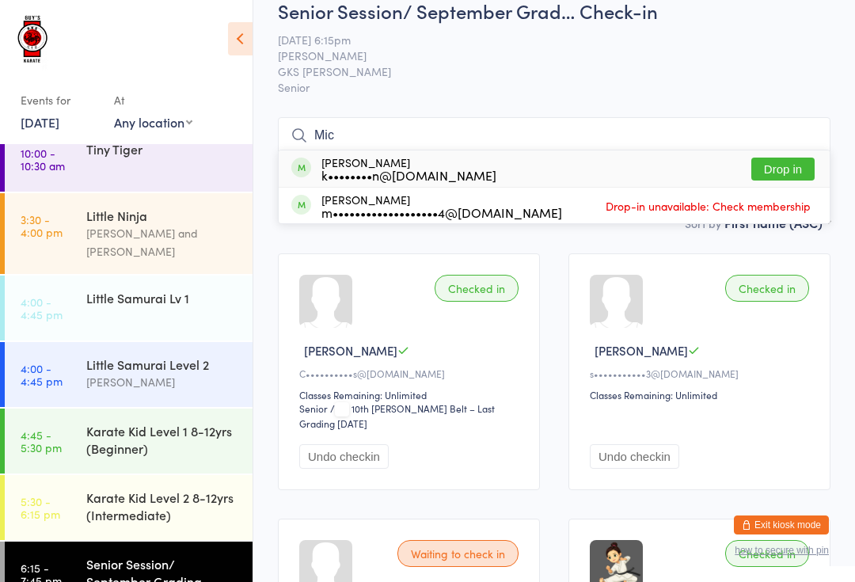
click at [569, 121] on input "Mic" at bounding box center [554, 135] width 553 height 36
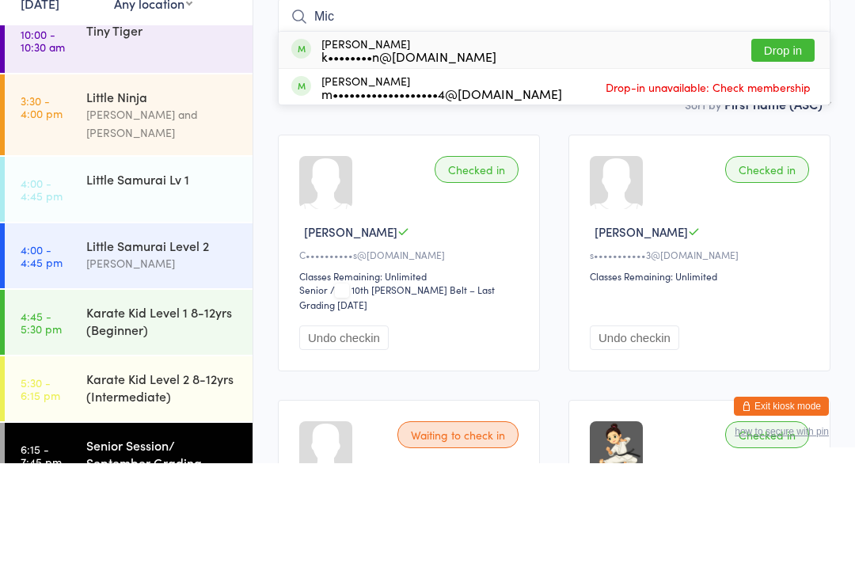
click at [560, 117] on input "Mic" at bounding box center [554, 135] width 553 height 36
type input "M"
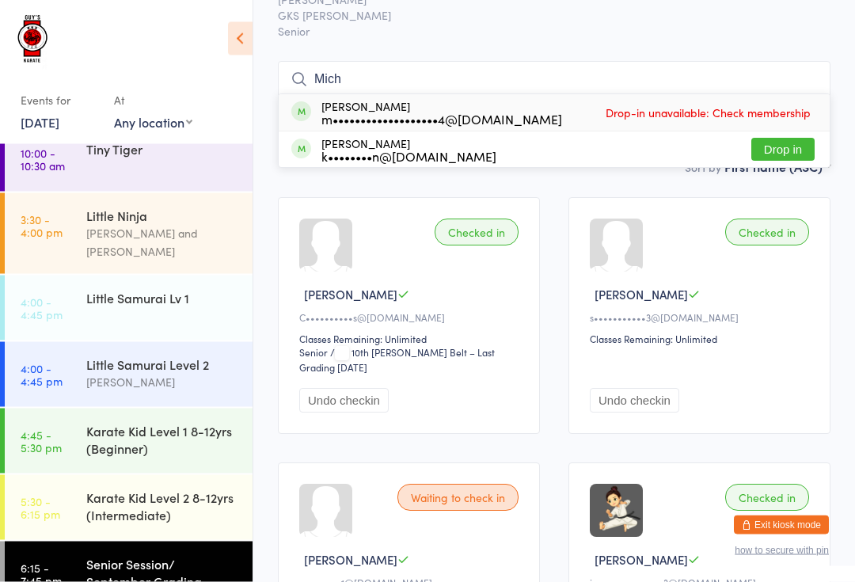
scroll to position [0, 0]
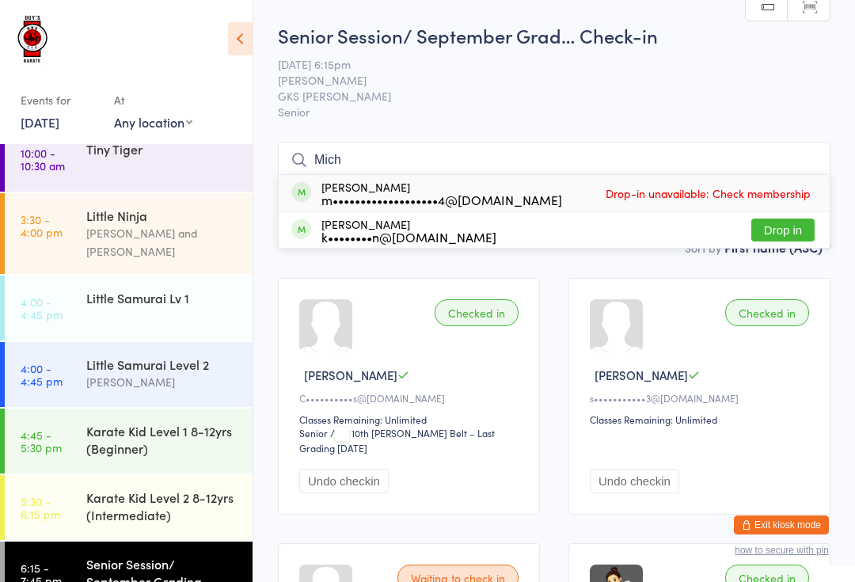
click at [382, 154] on input "Mich" at bounding box center [554, 160] width 553 height 36
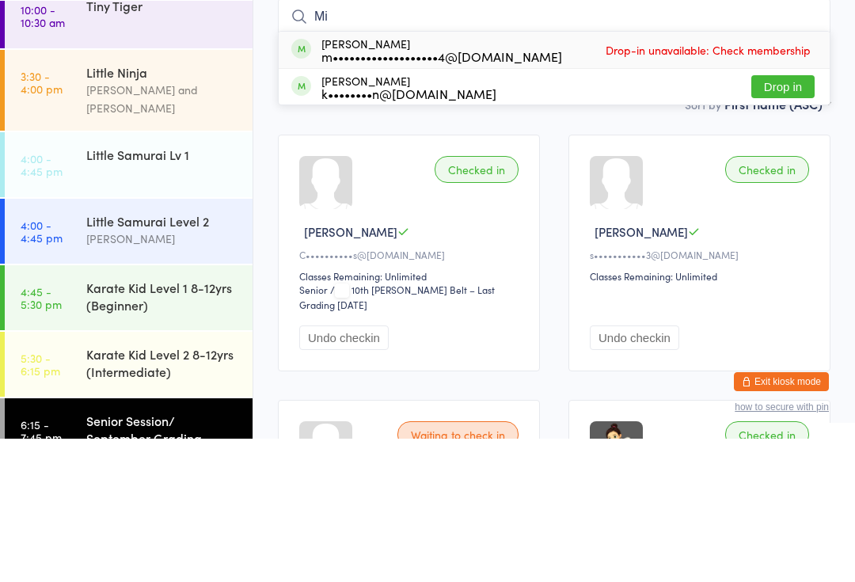
type input "M"
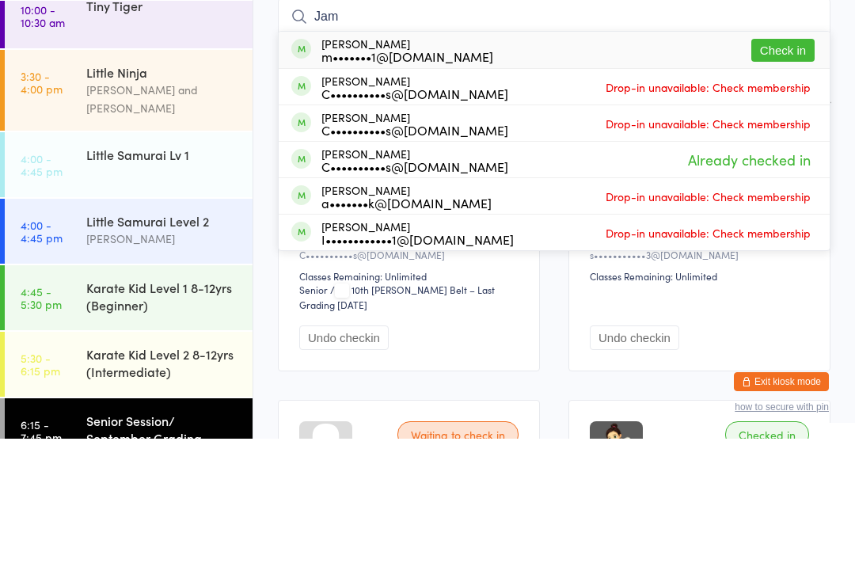
type input "Jam"
click at [786, 182] on button "Check in" at bounding box center [782, 193] width 63 height 23
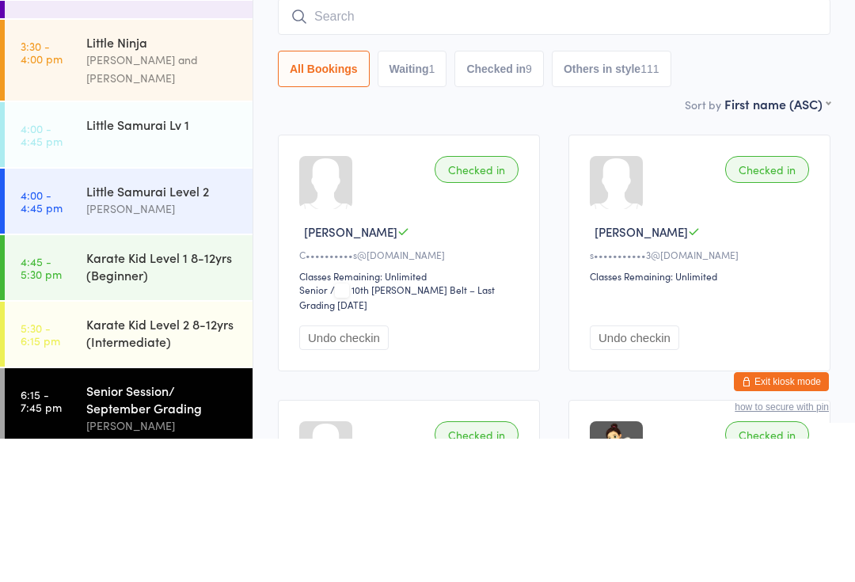
scroll to position [46, 0]
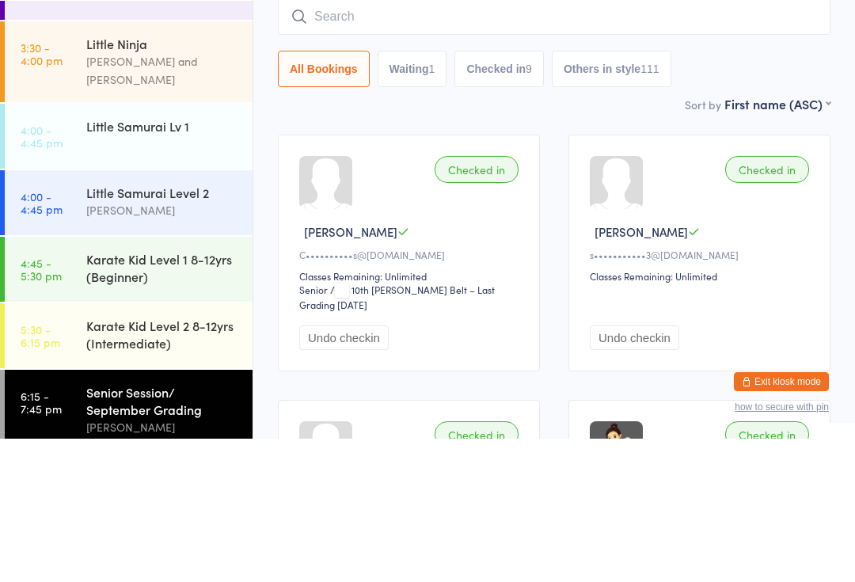
click at [57, 333] on time "4:00 - 4:45 pm" at bounding box center [42, 345] width 42 height 25
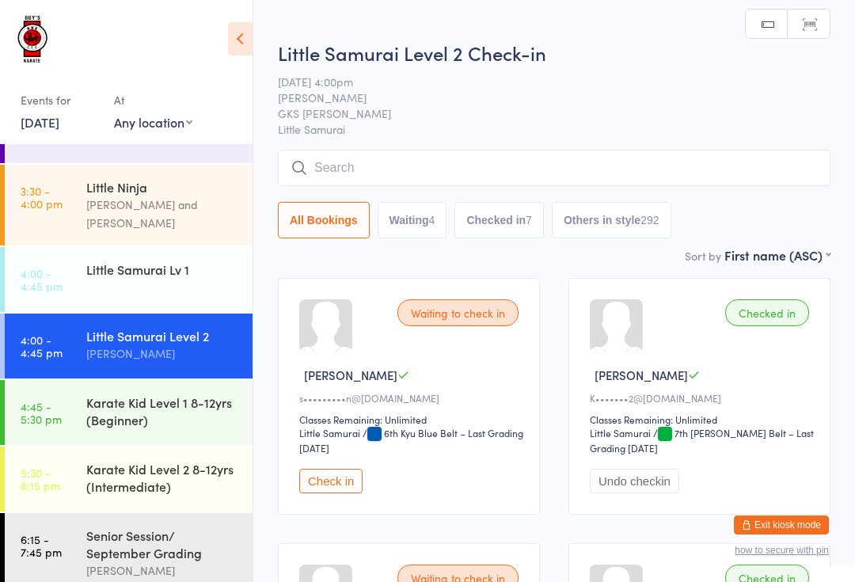
click at [56, 466] on time "5:30 - 6:15 pm" at bounding box center [41, 478] width 40 height 25
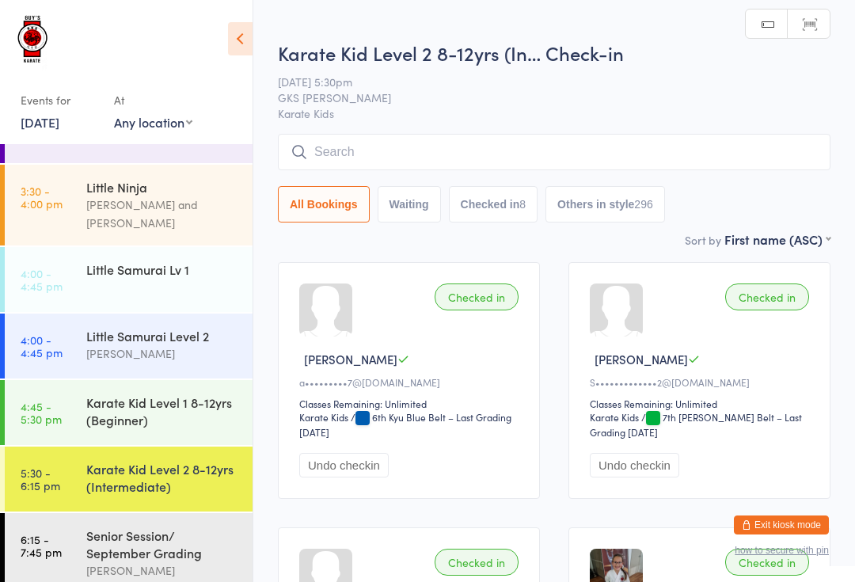
click at [356, 164] on input "search" at bounding box center [554, 152] width 553 height 36
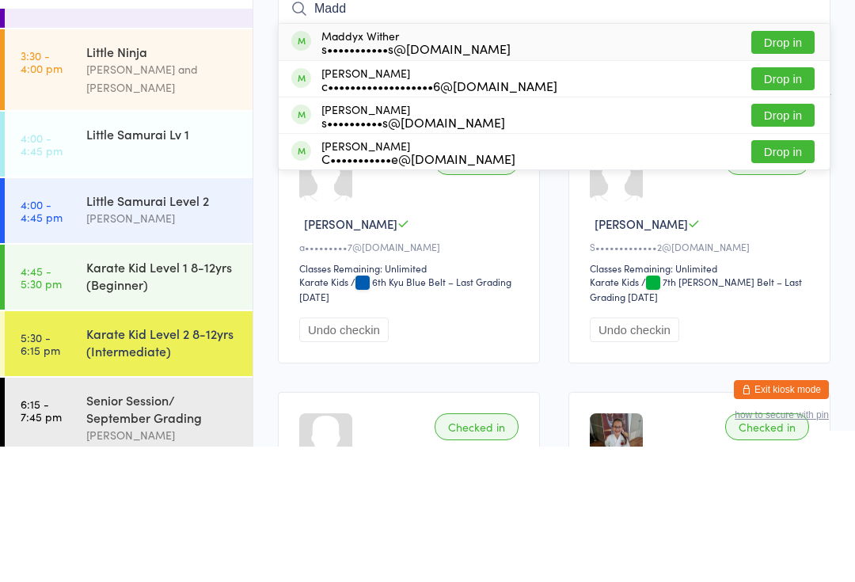
type input "Madd"
click at [777, 203] on button "Drop in" at bounding box center [782, 214] width 63 height 23
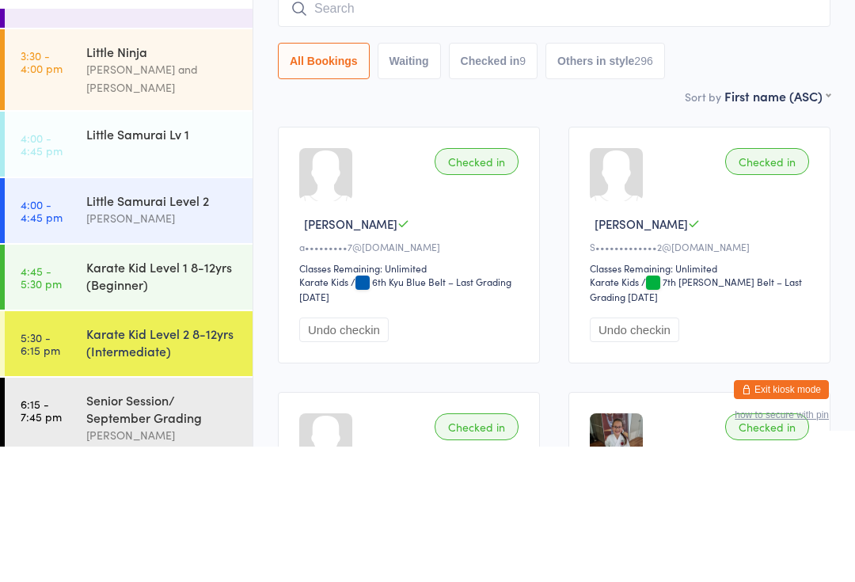
click at [474, 126] on input "search" at bounding box center [554, 144] width 553 height 36
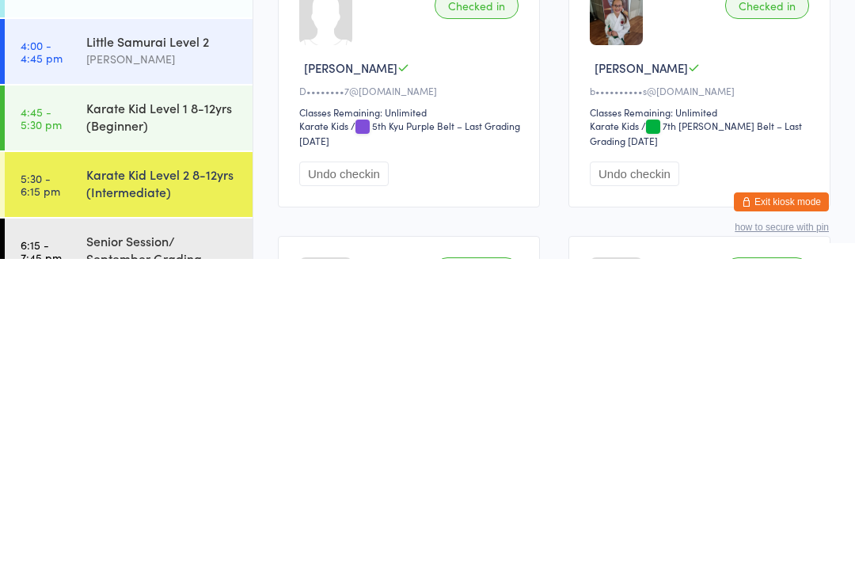
scroll to position [236, 0]
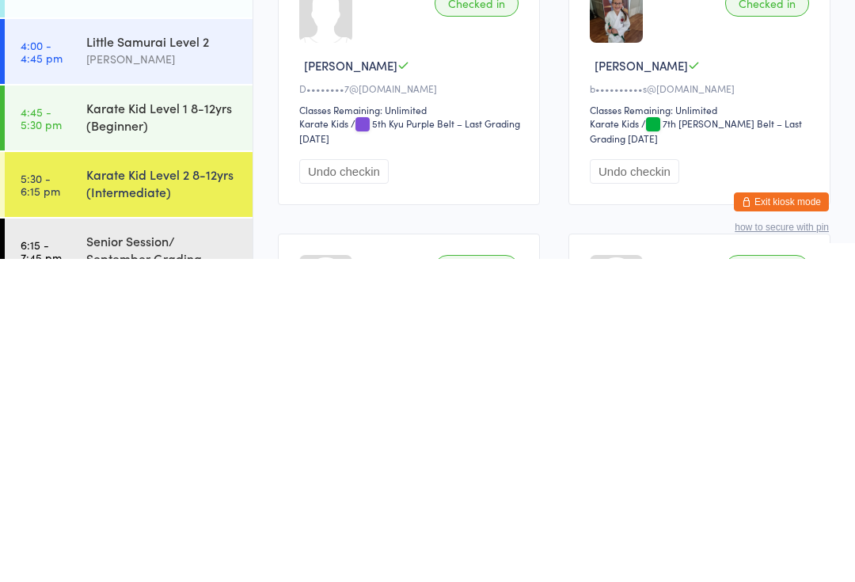
click at [148, 555] on div "Senior Session/ September Grading" at bounding box center [162, 572] width 153 height 35
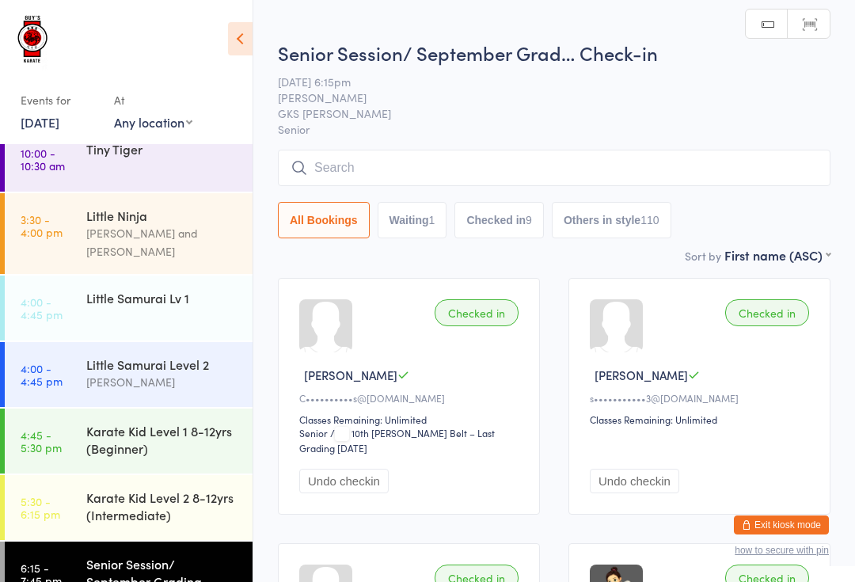
click at [512, 165] on input "search" at bounding box center [554, 168] width 553 height 36
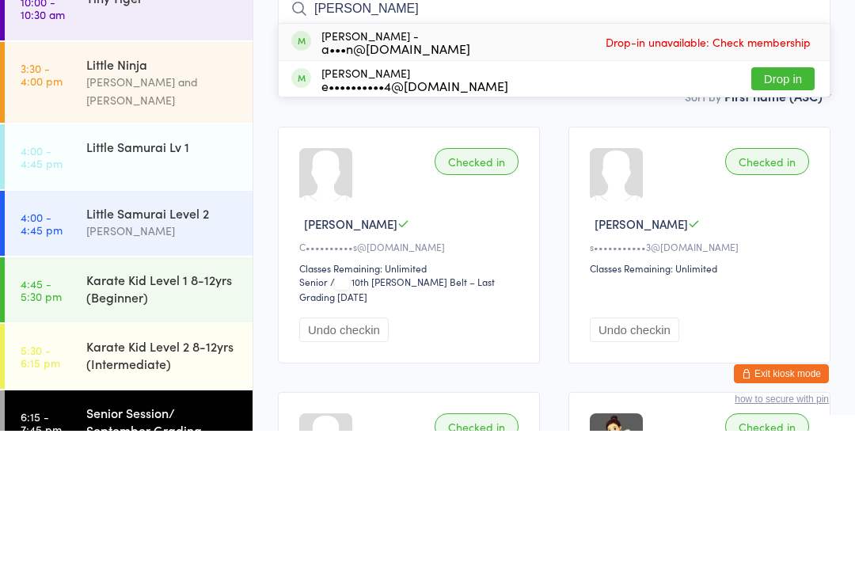
type input "Eri"
click at [789, 219] on button "Drop in" at bounding box center [782, 230] width 63 height 23
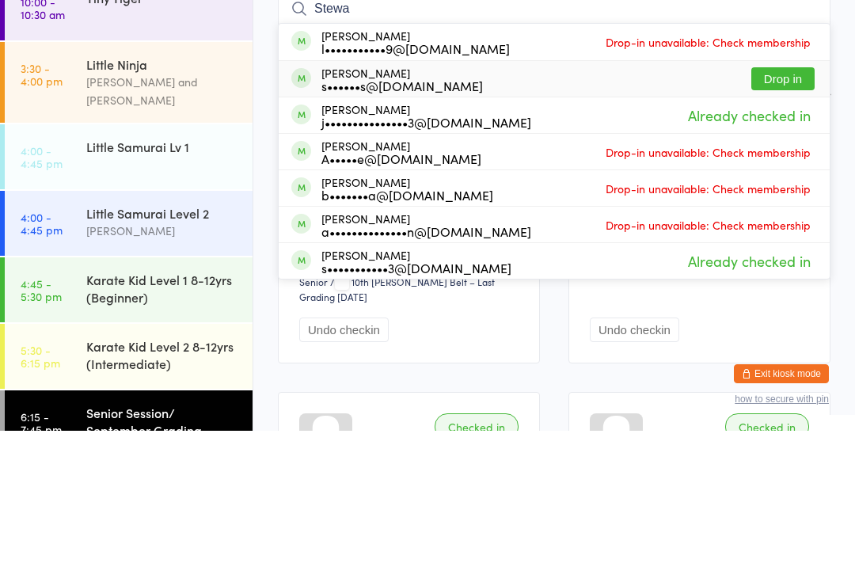
type input "Stewa"
click at [793, 212] on div "Stewart Haynes s••••••s@southernphone.com.au Drop in" at bounding box center [554, 230] width 551 height 36
type input "S"
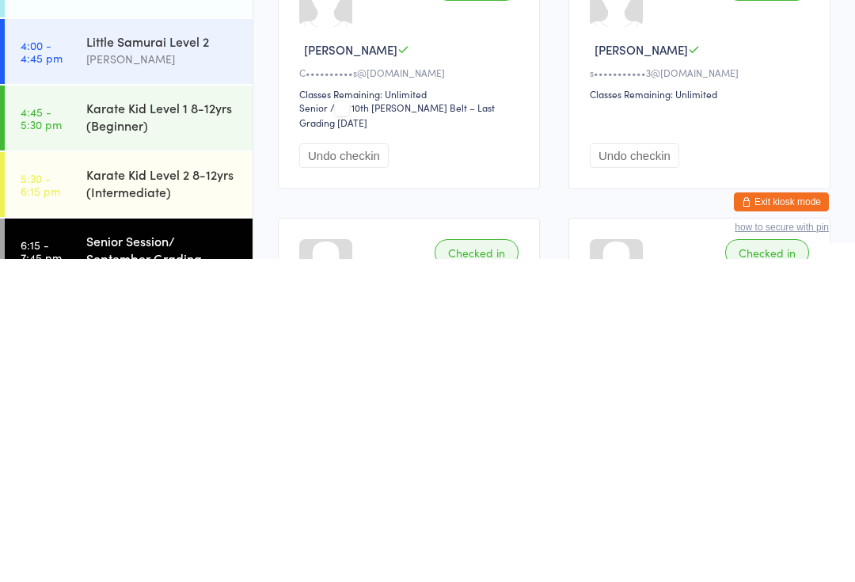
scroll to position [6, 0]
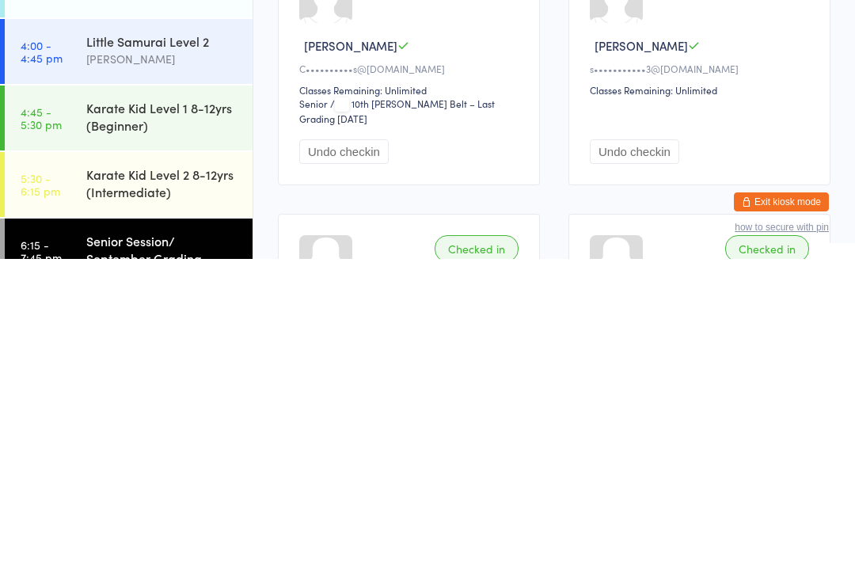
click at [146, 489] on div "Karate Kid Level 2 8-12yrs (Intermediate)" at bounding box center [162, 506] width 153 height 35
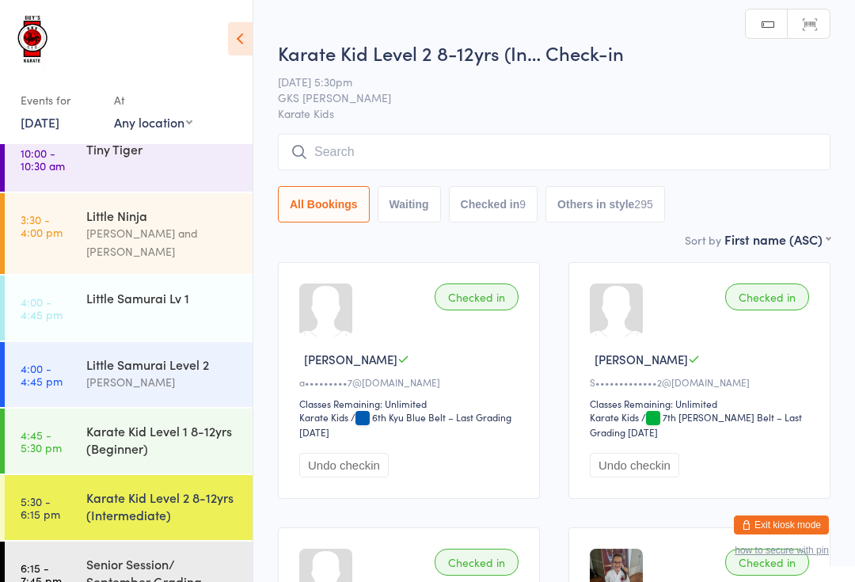
click at [360, 145] on input "search" at bounding box center [554, 152] width 553 height 36
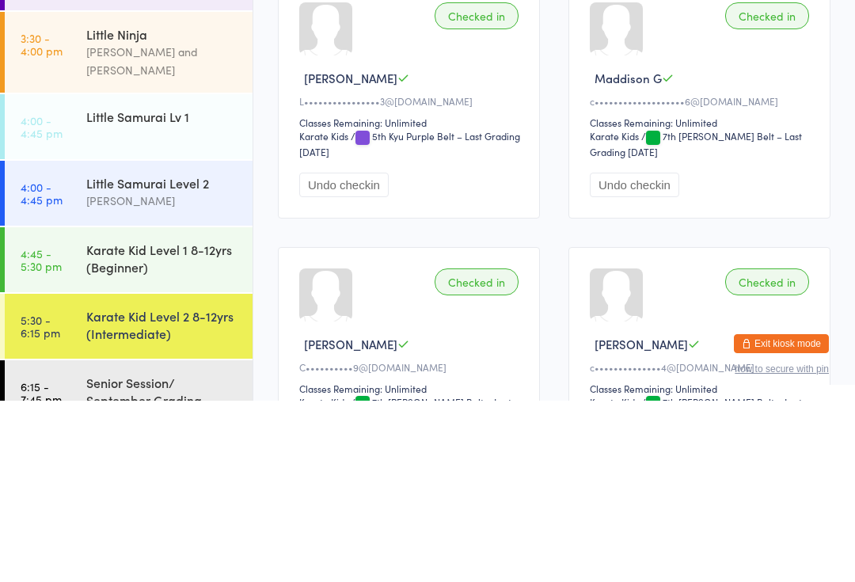
scroll to position [812, 0]
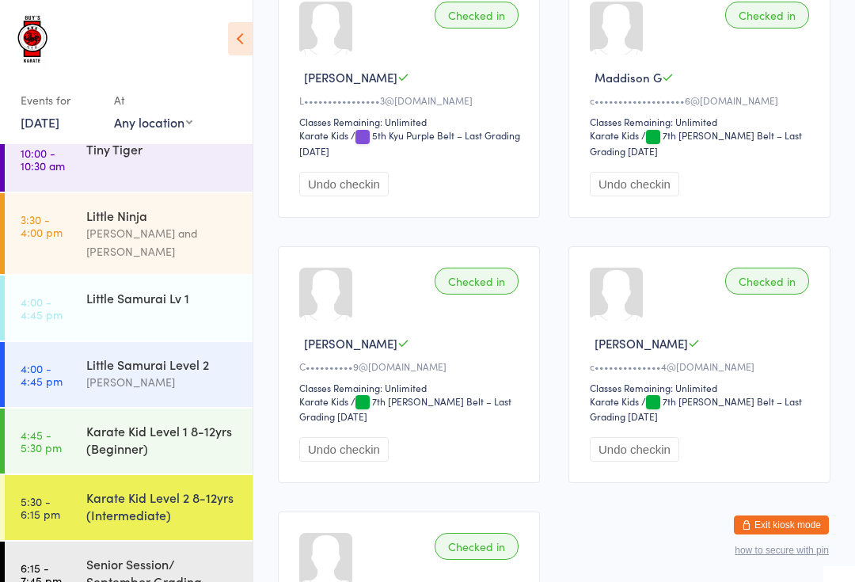
click at [152, 560] on div "Senior Session/ September Grading" at bounding box center [162, 572] width 153 height 35
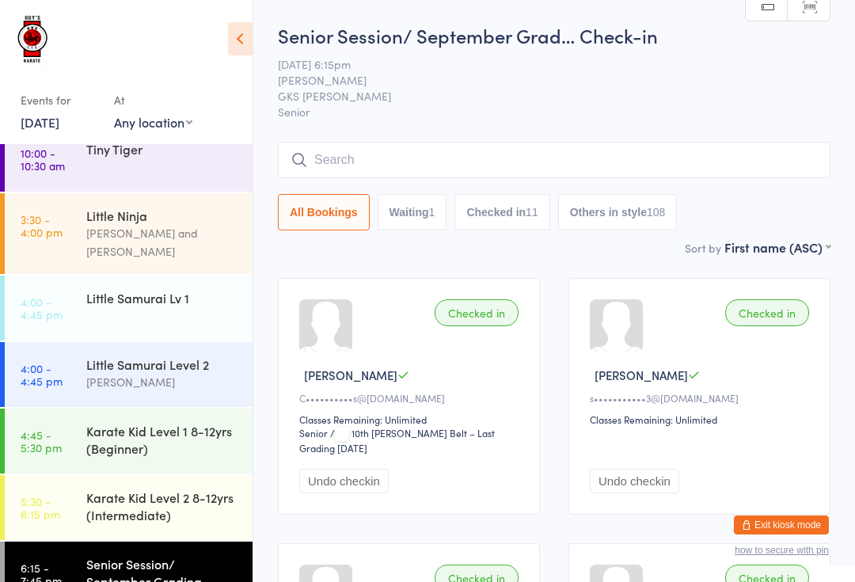
click at [698, 137] on div "Senior Session/ September Grad… Check-in 17 Sep 6:15pm Lindsay Guy GKS Rutherfo…" at bounding box center [554, 130] width 553 height 216
click at [736, 167] on input "search" at bounding box center [554, 160] width 553 height 36
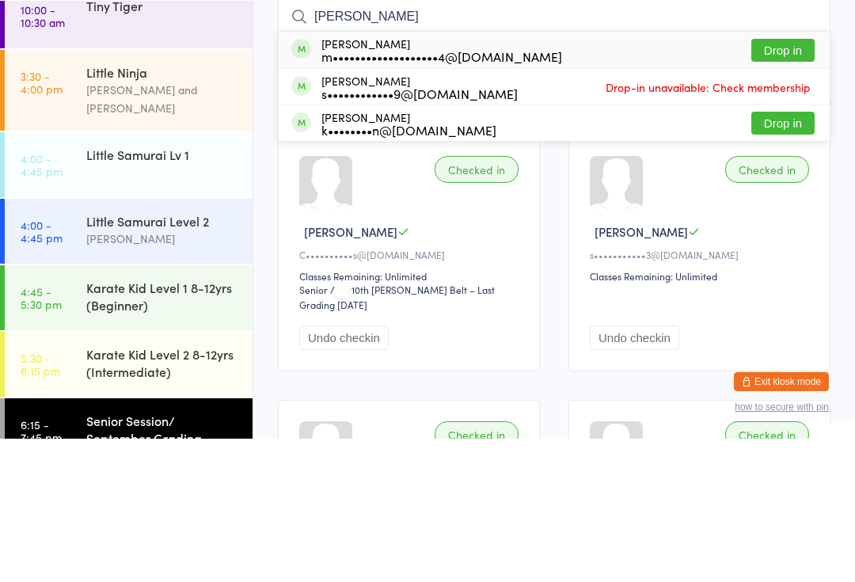
type input "Michael"
click at [789, 182] on button "Drop in" at bounding box center [782, 193] width 63 height 23
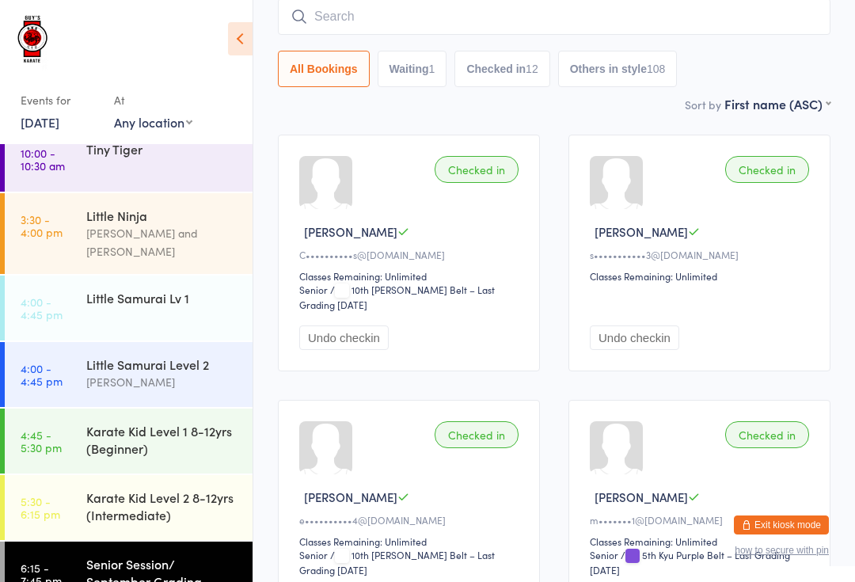
click at [338, 31] on input "search" at bounding box center [554, 16] width 553 height 36
type input "Am"
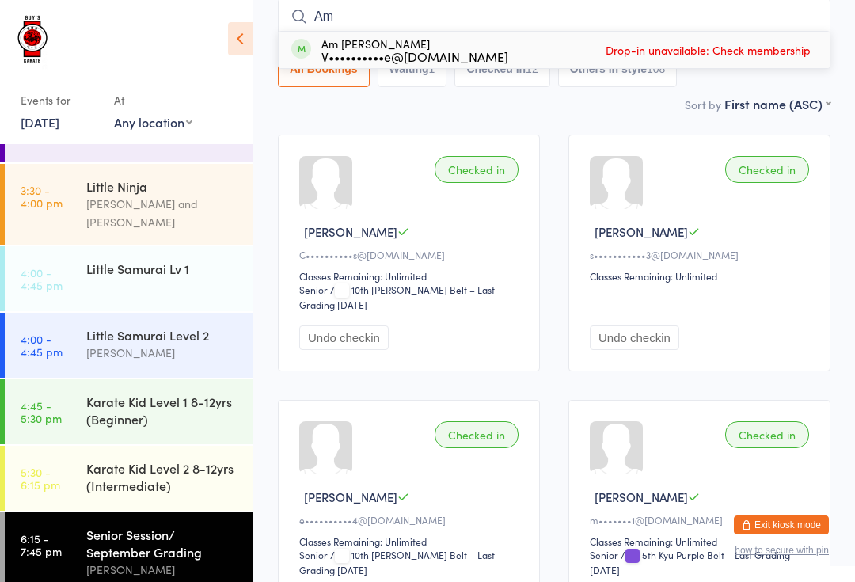
scroll to position [46, 0]
click at [73, 513] on link "6:15 - 7:45 pm Senior Session/ September Grading [PERSON_NAME]" at bounding box center [129, 553] width 248 height 80
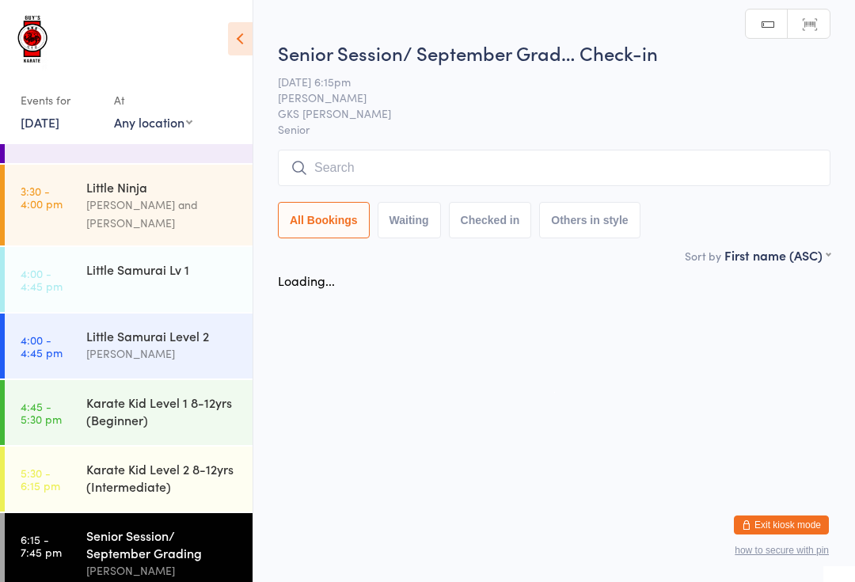
scroll to position [0, 0]
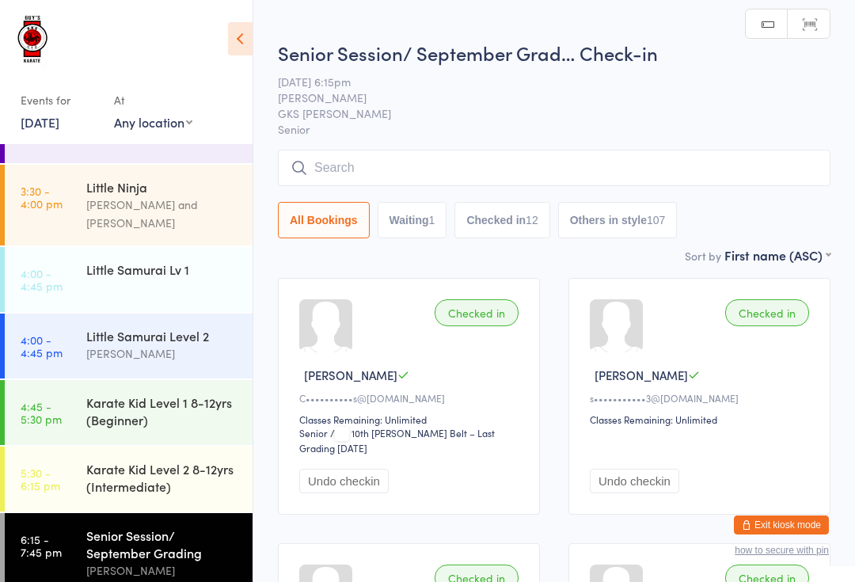
click at [372, 165] on input "search" at bounding box center [554, 168] width 553 height 36
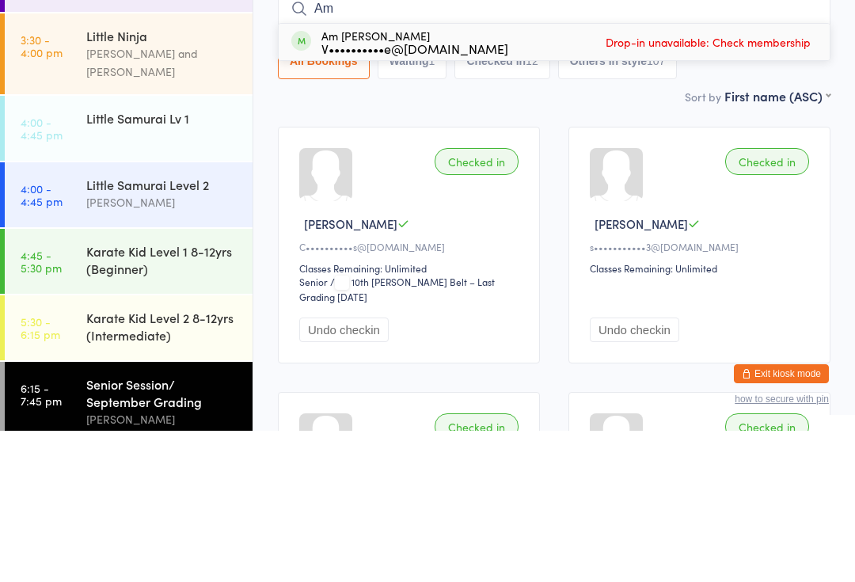
type input "Am"
click at [755, 181] on span "Drop-in unavailable: Check membership" at bounding box center [708, 193] width 213 height 24
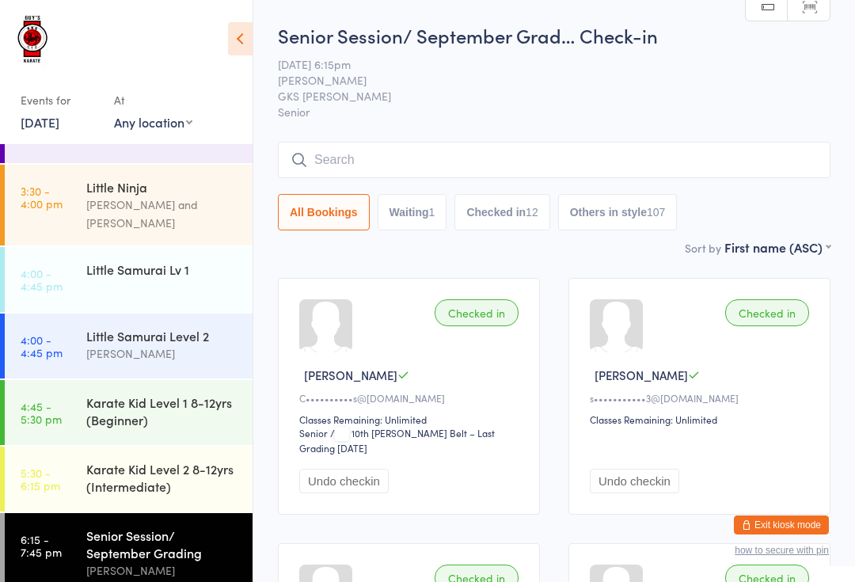
click at [72, 534] on link "6:15 - 7:45 pm Senior Session/ September Grading [PERSON_NAME]" at bounding box center [129, 553] width 248 height 80
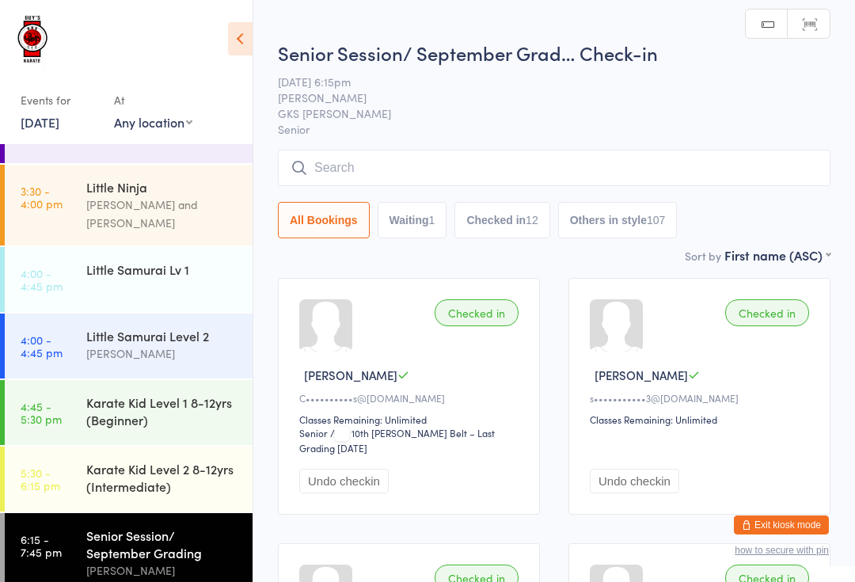
click at [381, 162] on input "search" at bounding box center [554, 168] width 553 height 36
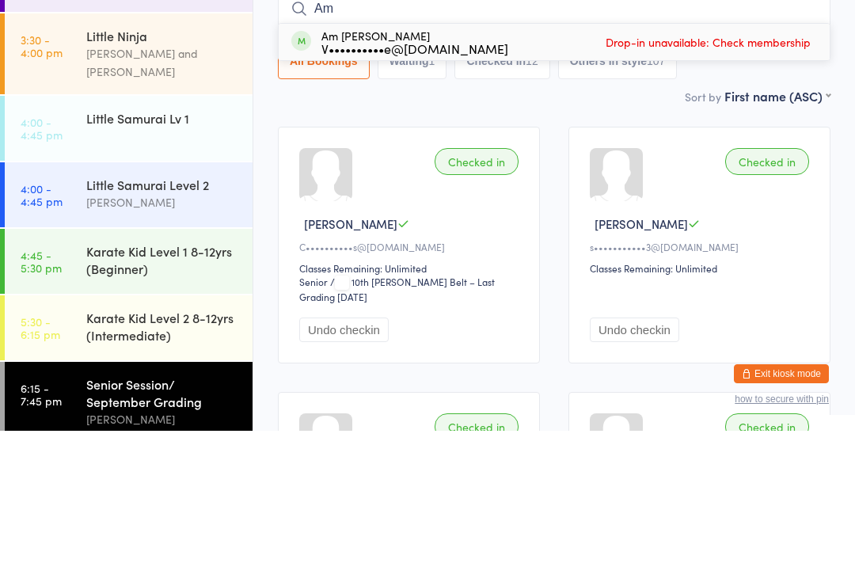
type input "A"
type input "Ajay"
click at [794, 182] on button "Drop in" at bounding box center [782, 193] width 63 height 23
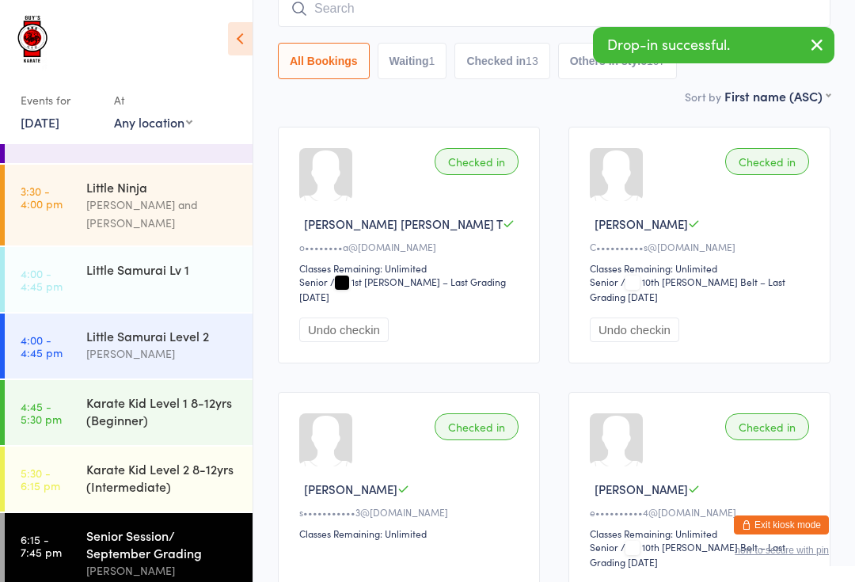
click at [338, 14] on input "search" at bounding box center [554, 8] width 553 height 36
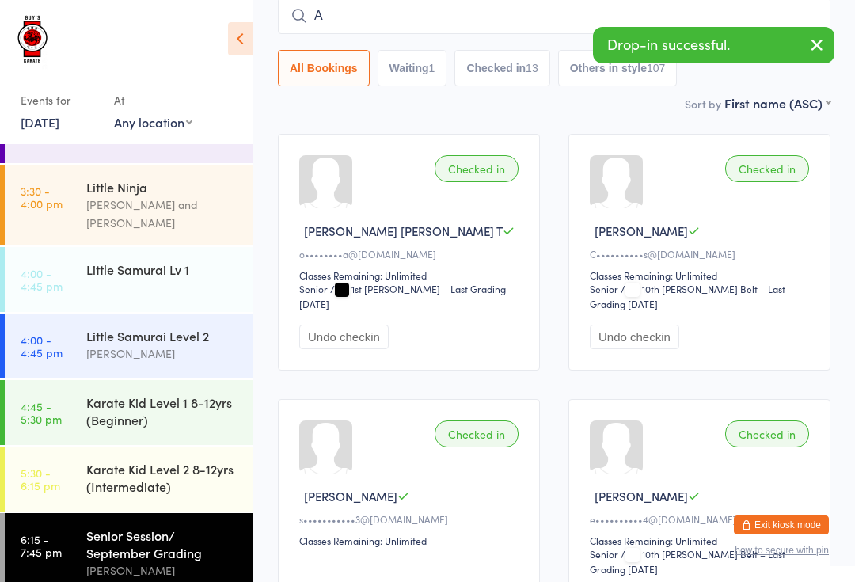
scroll to position [143, 0]
type input "Ad"
click at [477, 51] on div "Aden Lill S•••••••••g@icloud.com Drop in" at bounding box center [554, 50] width 551 height 36
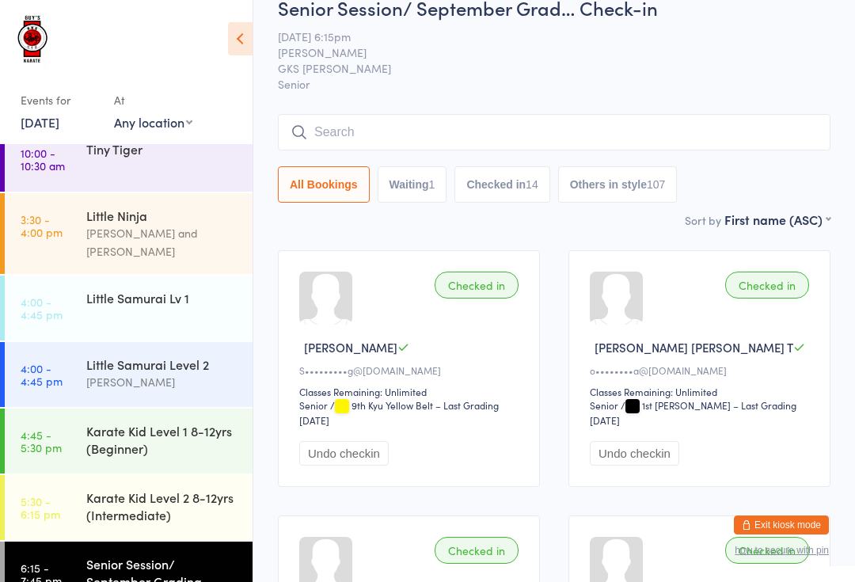
scroll to position [0, 0]
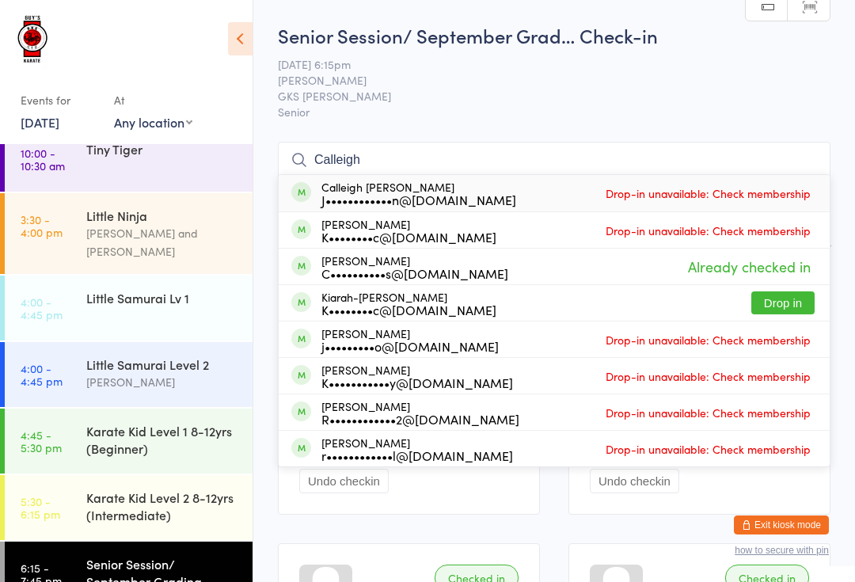
type input "Calleigh"
click at [773, 77] on span "[PERSON_NAME]" at bounding box center [542, 80] width 528 height 16
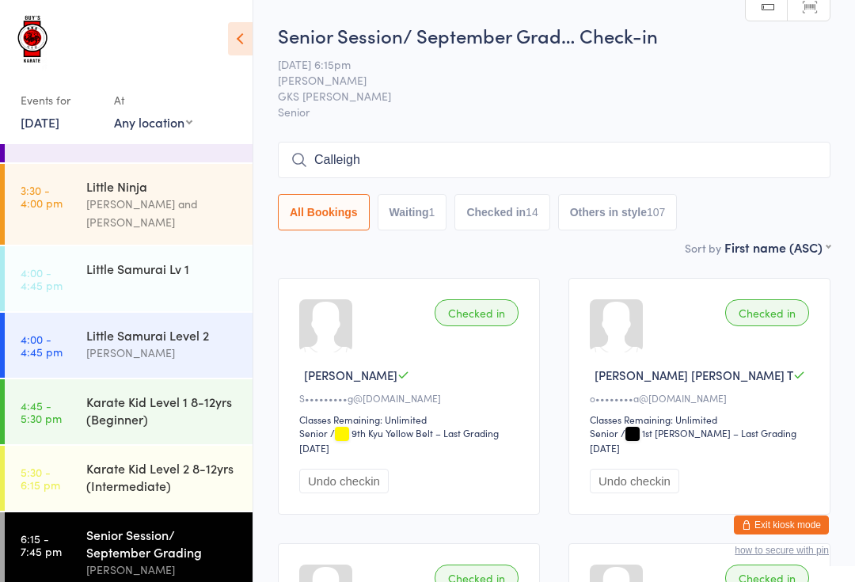
scroll to position [46, 0]
click at [77, 536] on link "6:15 - 7:45 pm Senior Session/ September Grading [PERSON_NAME]" at bounding box center [129, 553] width 248 height 80
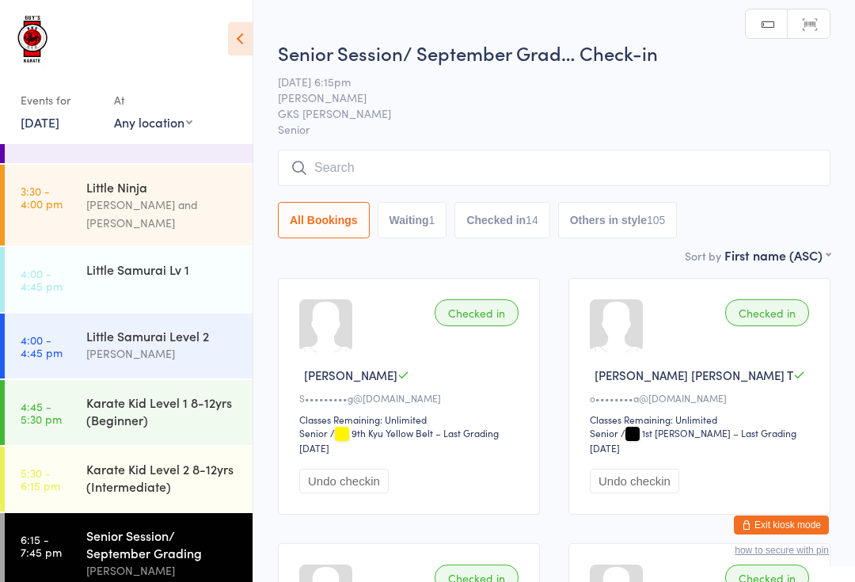
click at [352, 164] on input "search" at bounding box center [554, 168] width 553 height 36
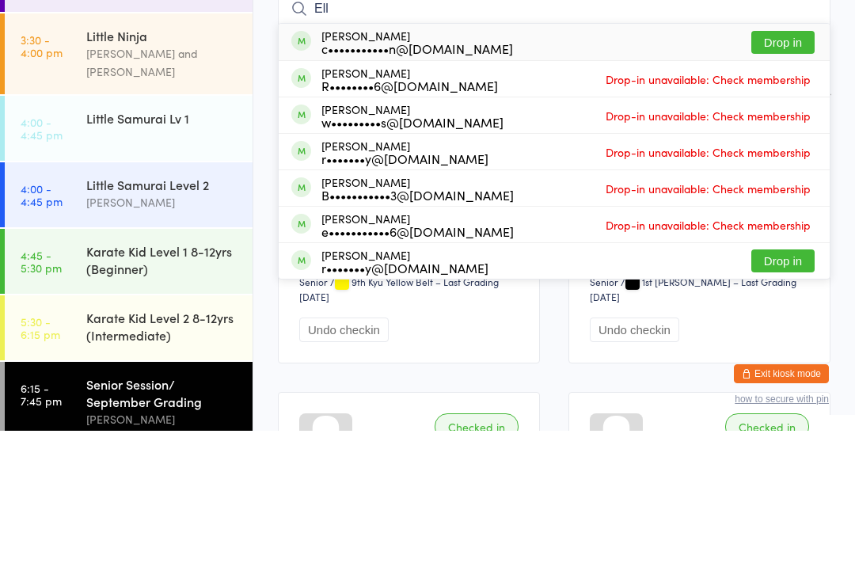
type input "Ell"
click at [789, 182] on button "Drop in" at bounding box center [782, 193] width 63 height 23
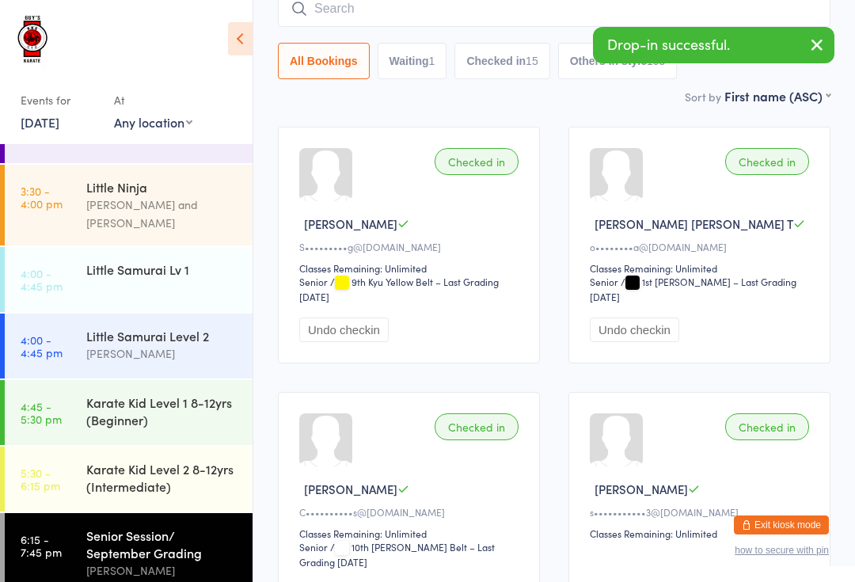
click at [55, 513] on link "6:15 - 7:45 pm Senior Session/ September Grading [PERSON_NAME]" at bounding box center [129, 553] width 248 height 80
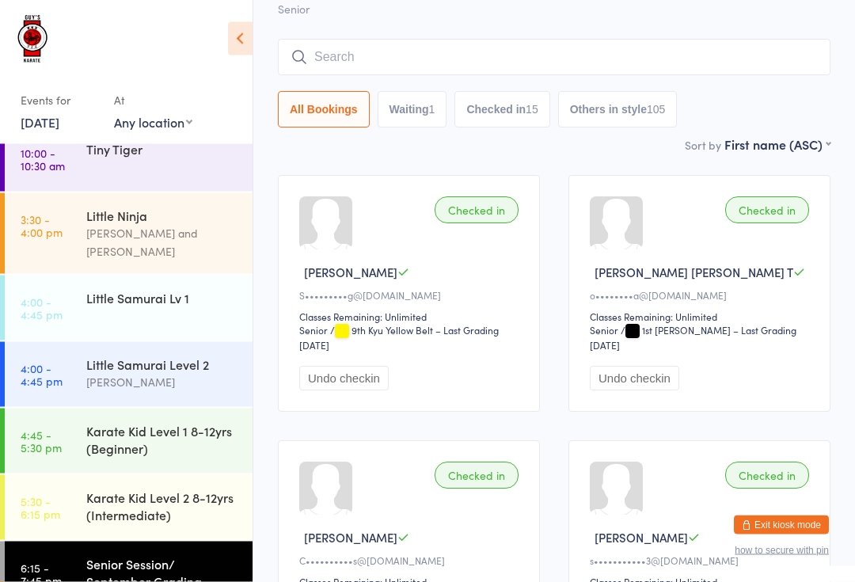
scroll to position [0, 0]
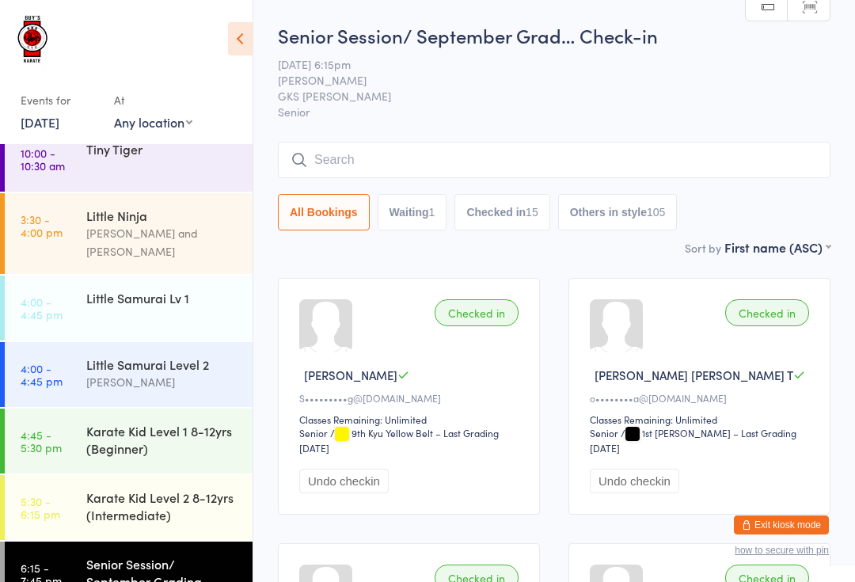
click at [350, 158] on input "search" at bounding box center [554, 160] width 553 height 36
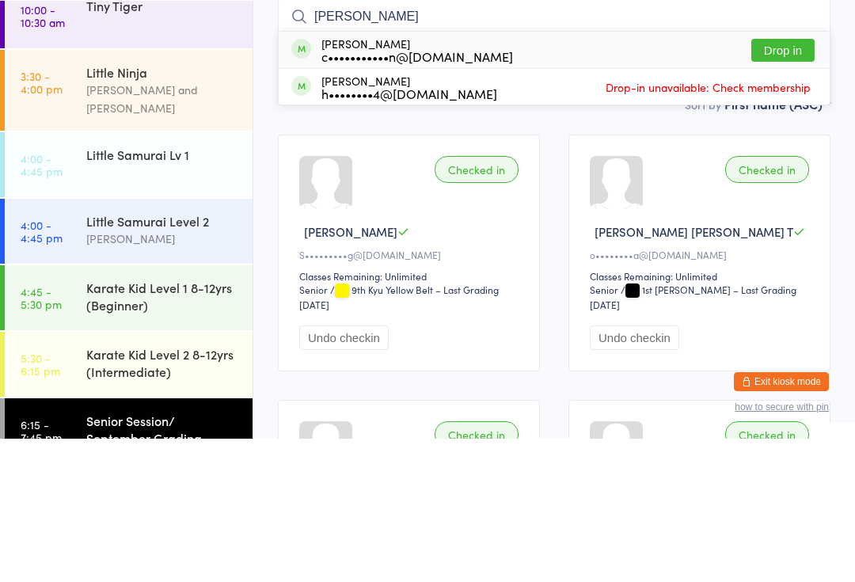
type input "Daniel"
click at [772, 182] on button "Drop in" at bounding box center [782, 193] width 63 height 23
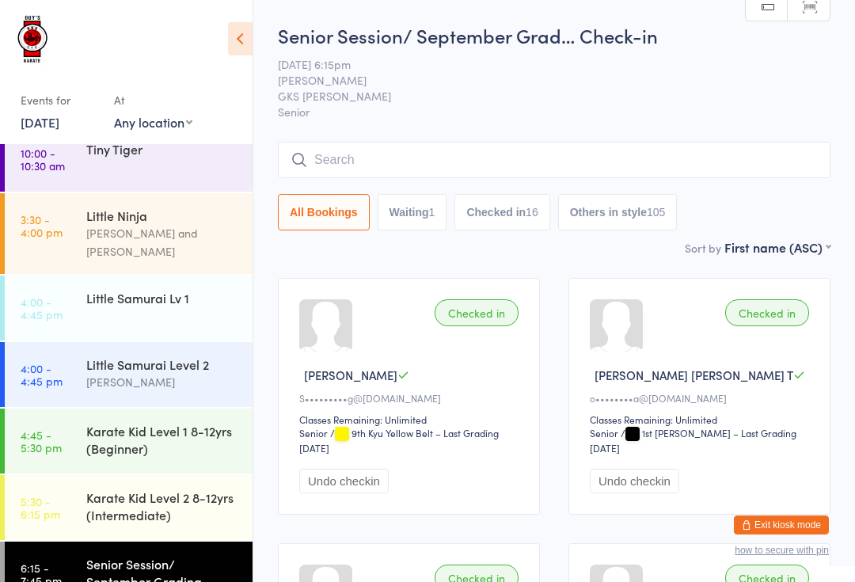
click at [356, 160] on input "search" at bounding box center [554, 160] width 553 height 36
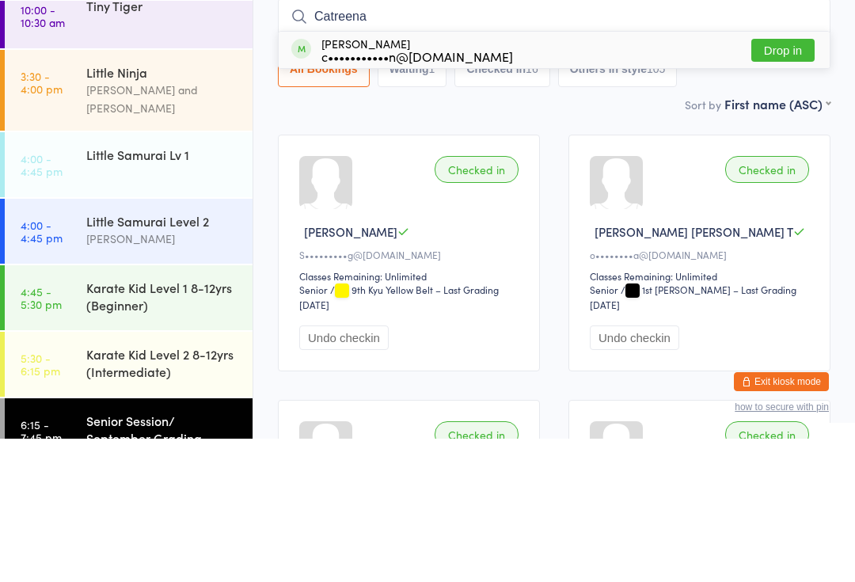
type input "Catreena"
click at [799, 182] on button "Drop in" at bounding box center [782, 193] width 63 height 23
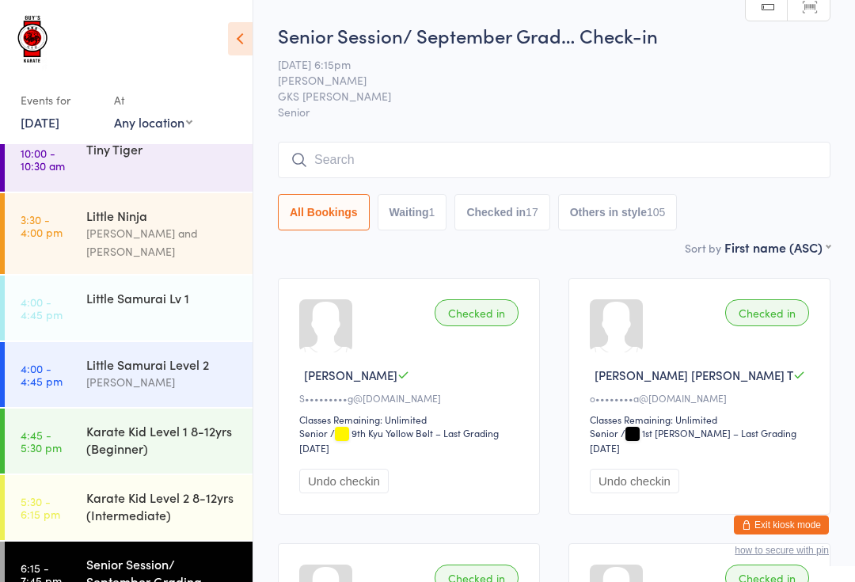
click at [131, 555] on div "Senior Session/ September Grading" at bounding box center [162, 572] width 153 height 35
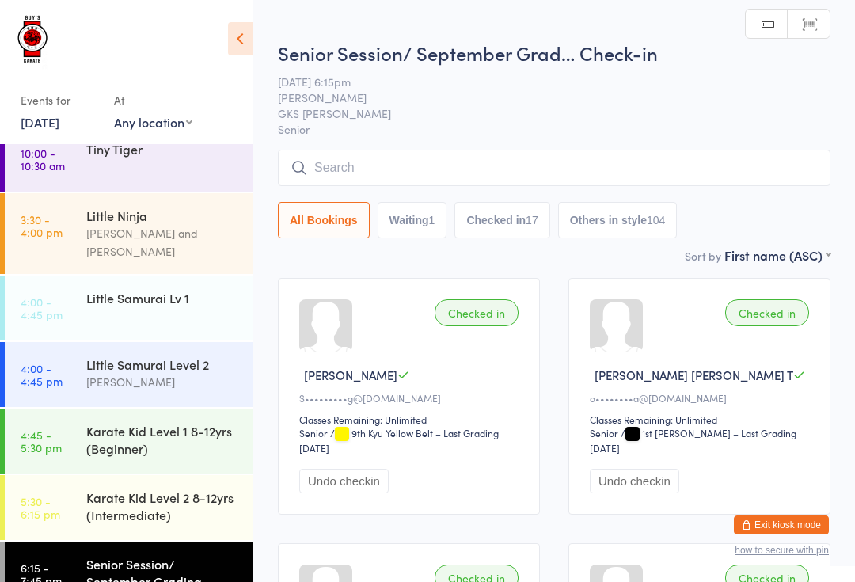
click at [428, 160] on input "search" at bounding box center [554, 168] width 553 height 36
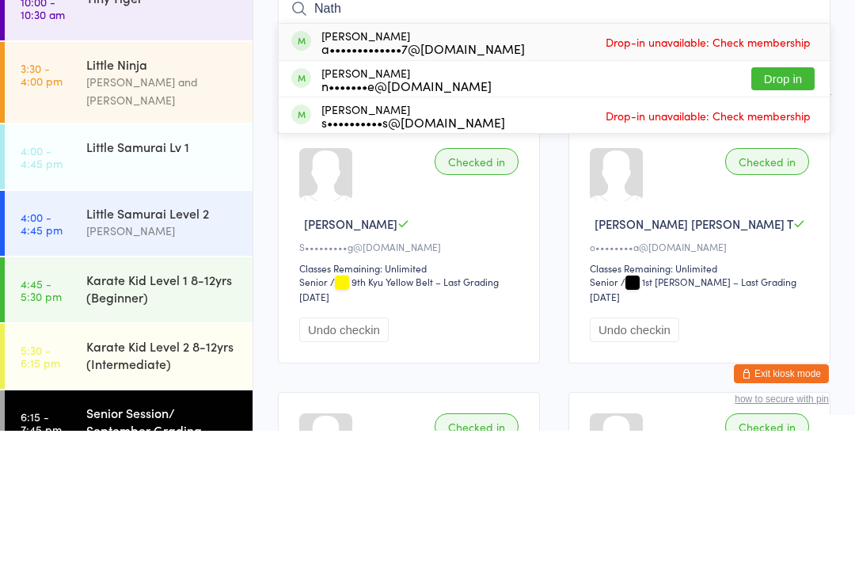
type input "Nath"
click at [788, 219] on button "Drop in" at bounding box center [782, 230] width 63 height 23
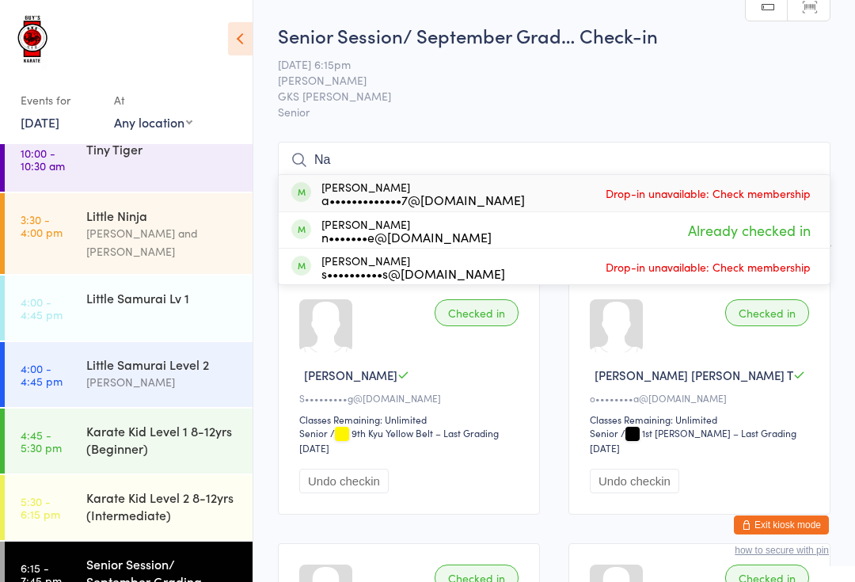
type input "N"
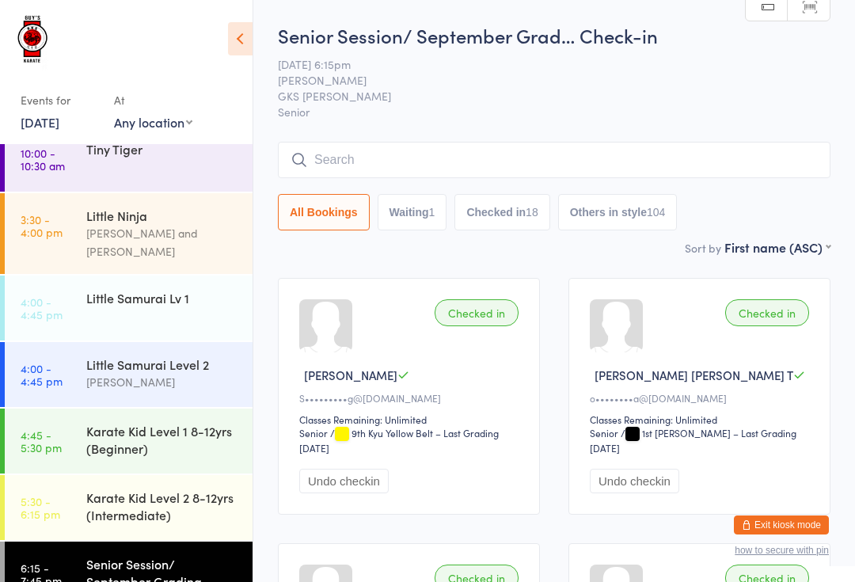
click at [687, 93] on span "GKS [PERSON_NAME]" at bounding box center [542, 96] width 528 height 16
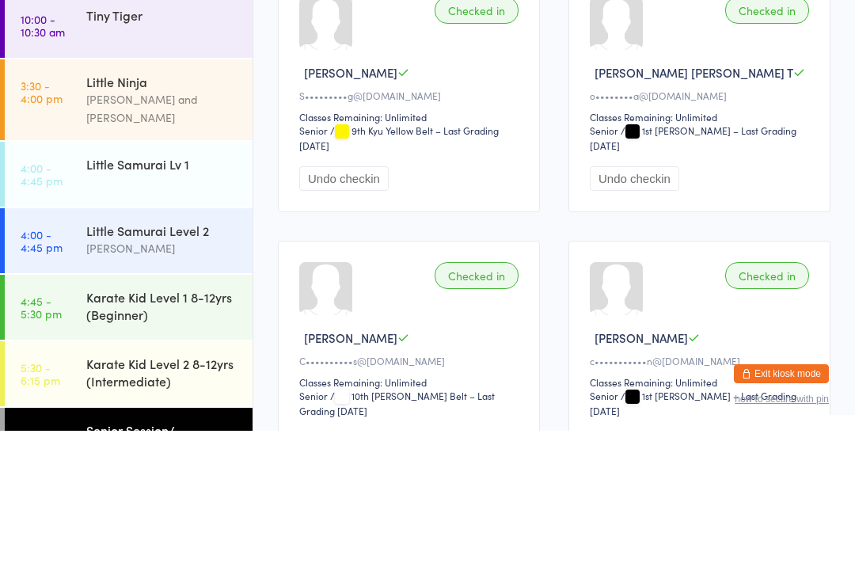
type input "[PERSON_NAME]"
click at [796, 75] on button "Drop in" at bounding box center [782, 78] width 63 height 23
type input "[PERSON_NAME]"
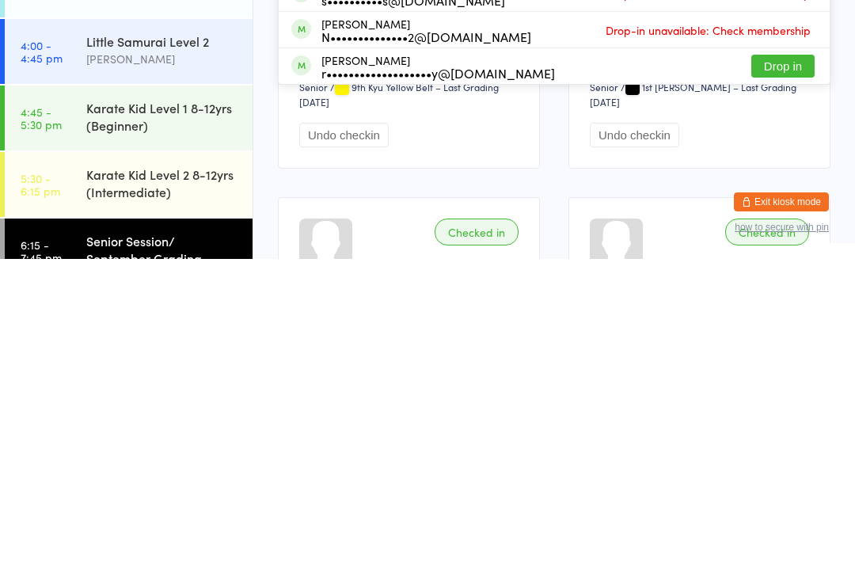
scroll to position [24, 0]
click at [167, 555] on div "Senior Session/ September Grading" at bounding box center [162, 572] width 153 height 35
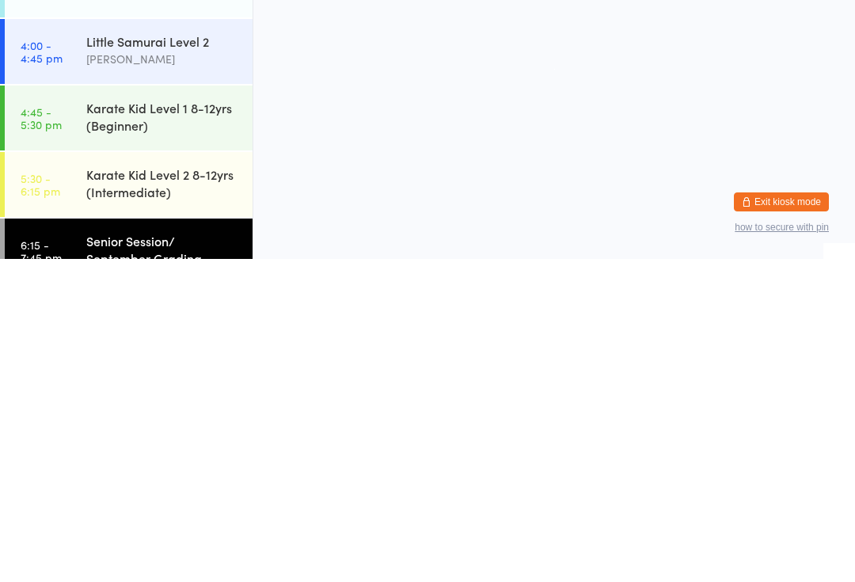
scroll to position [0, 0]
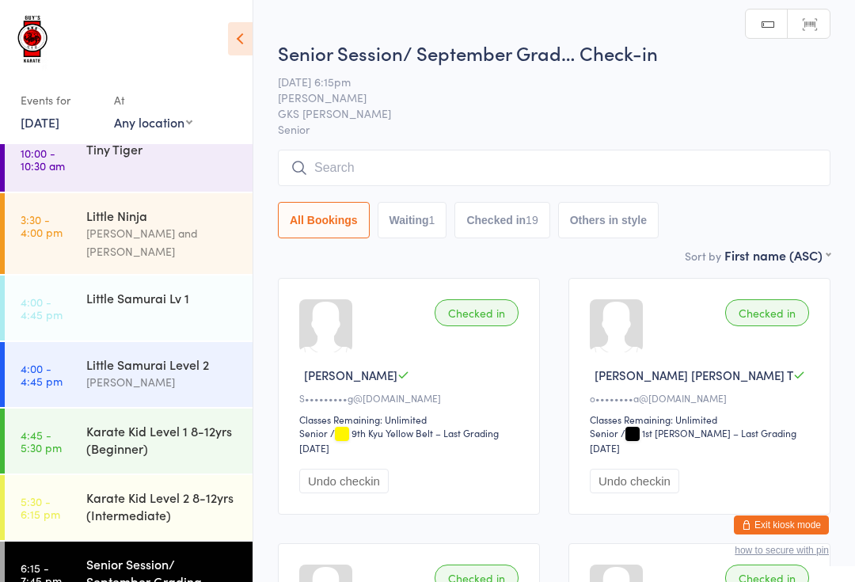
click at [409, 172] on input "search" at bounding box center [554, 168] width 553 height 36
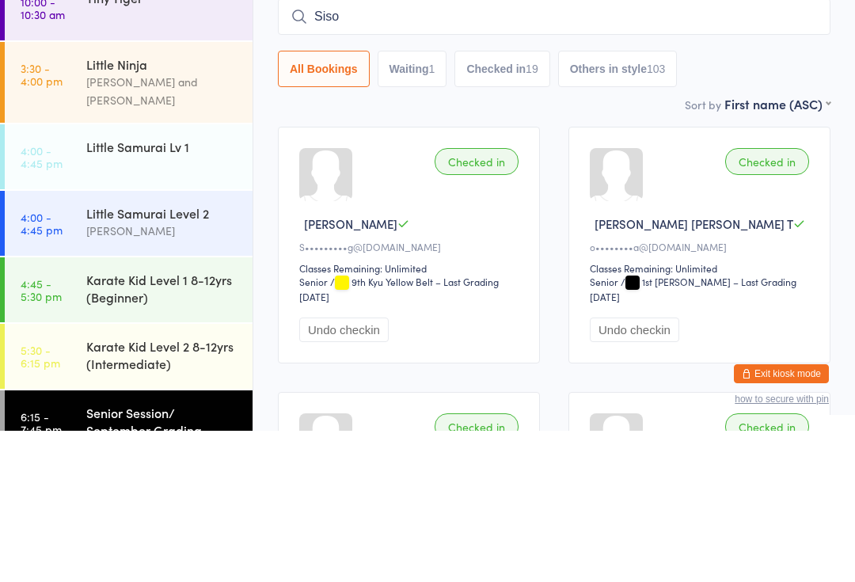
type input "[PERSON_NAME]"
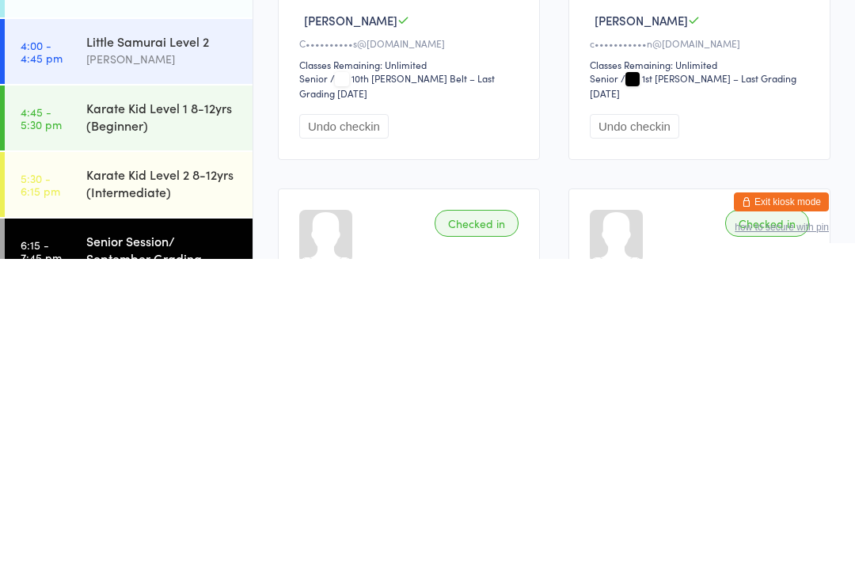
scroll to position [303, 0]
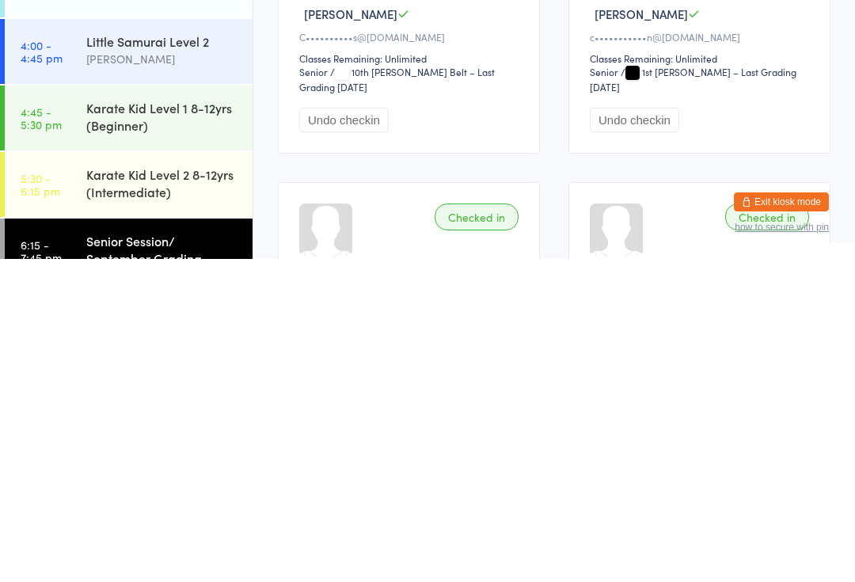
click at [154, 555] on div "Senior Session/ September Grading" at bounding box center [162, 572] width 153 height 35
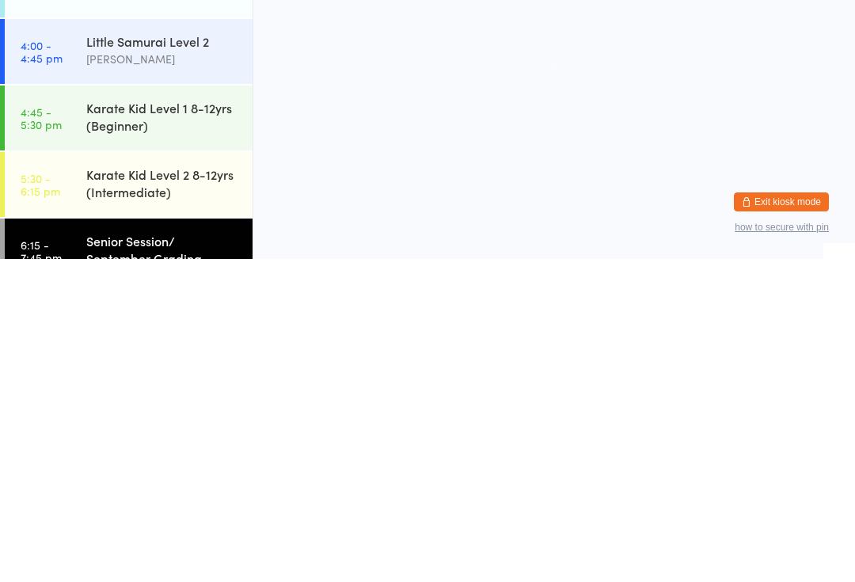
scroll to position [0, 0]
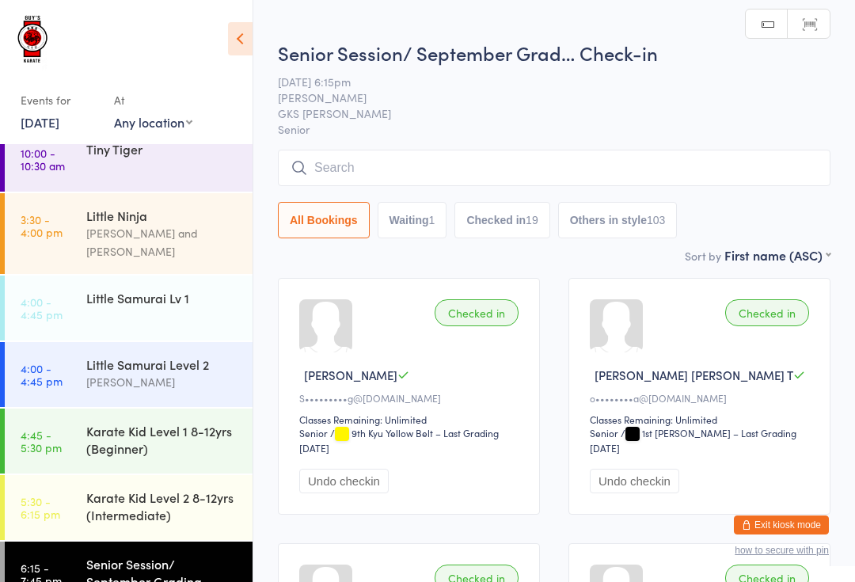
click at [510, 158] on input "search" at bounding box center [554, 168] width 553 height 36
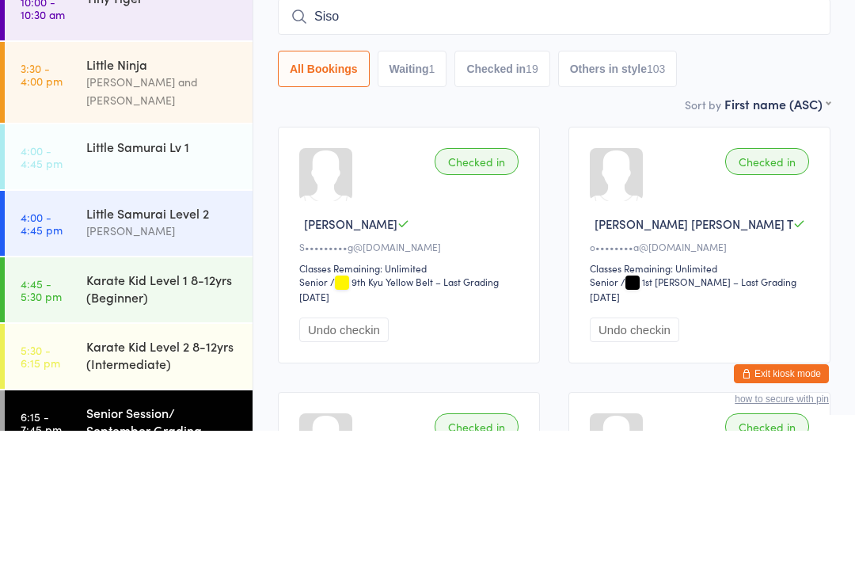
type input "[PERSON_NAME]"
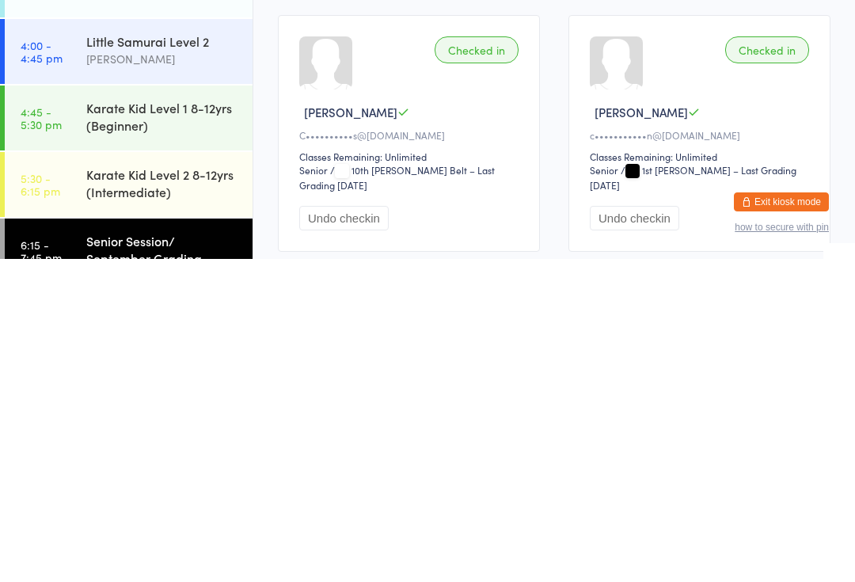
scroll to position [211, 0]
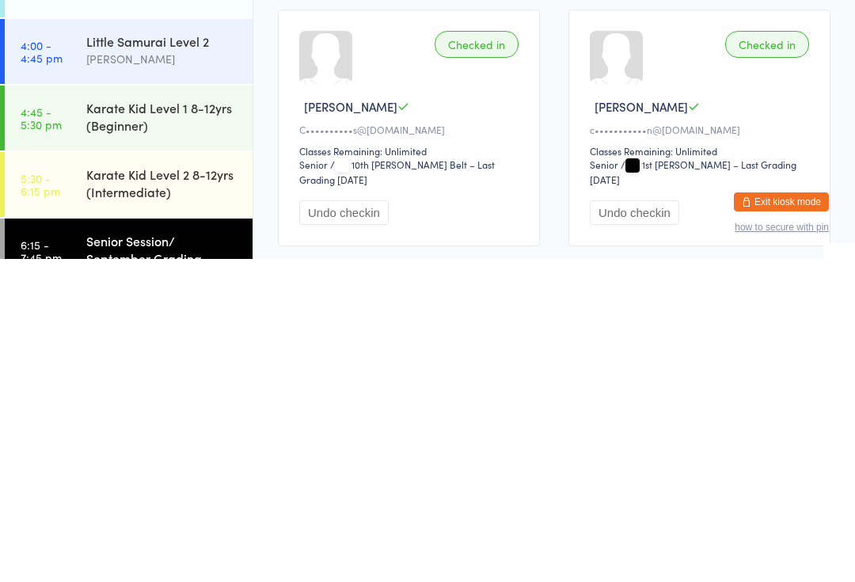
click at [132, 555] on div "Senior Session/ September Grading" at bounding box center [162, 572] width 153 height 35
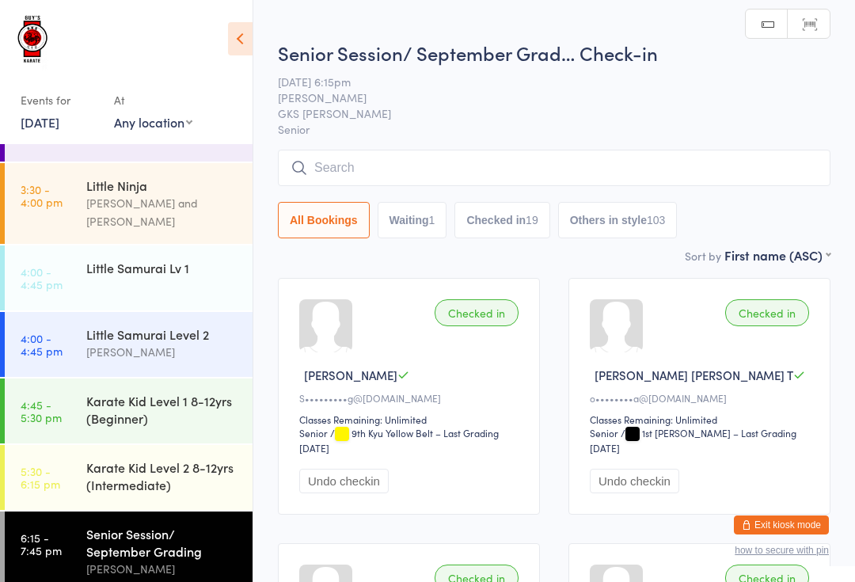
scroll to position [46, 0]
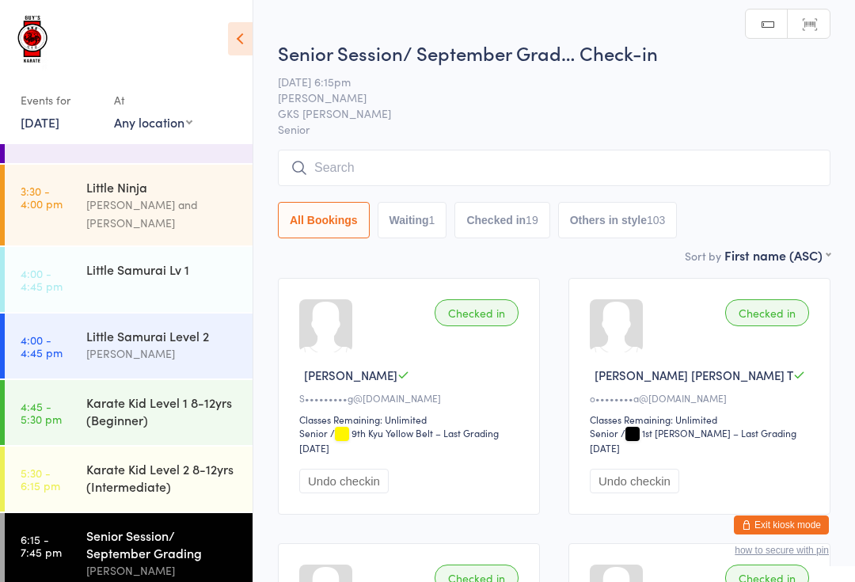
click at [514, 169] on input "search" at bounding box center [554, 168] width 553 height 36
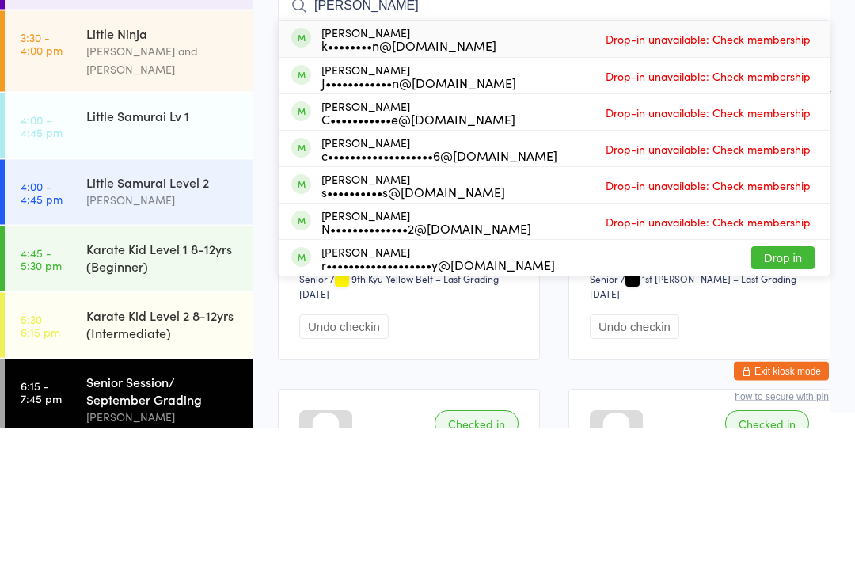
scroll to position [17, 0]
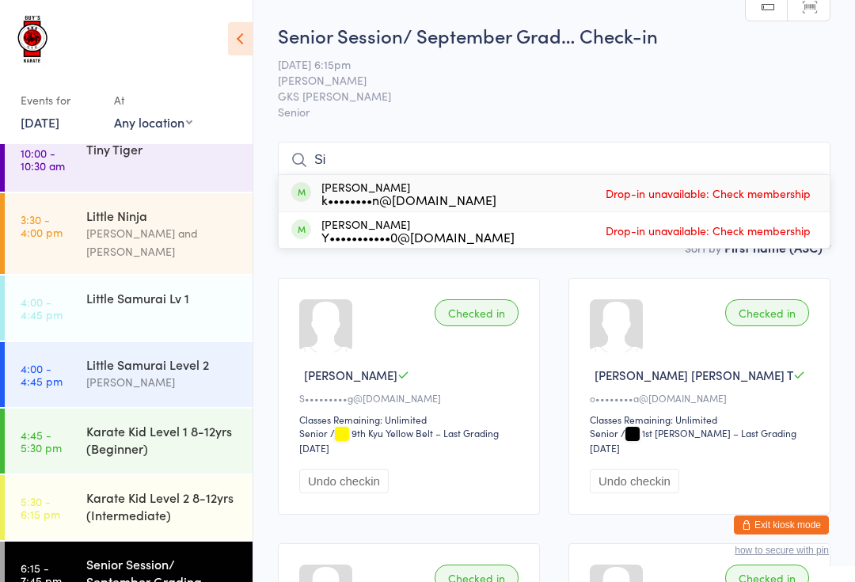
type input "S"
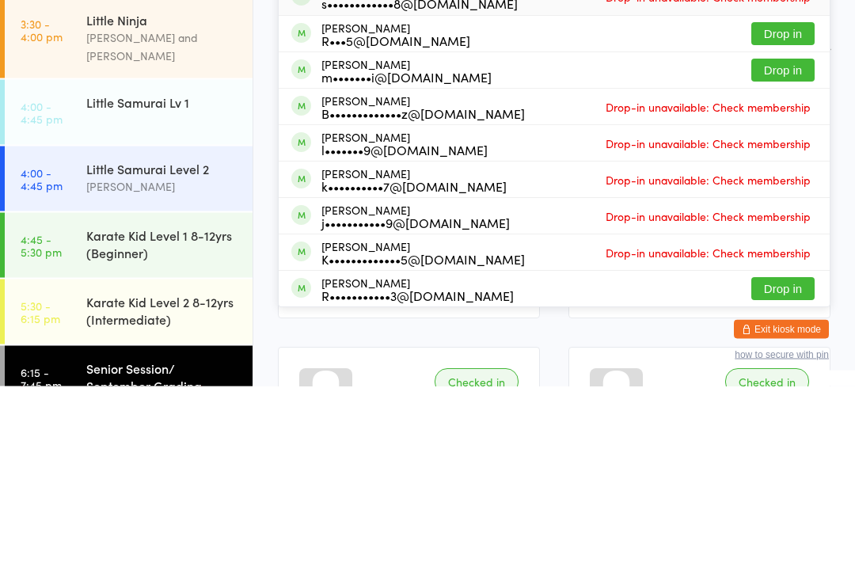
type input "[PERSON_NAME]"
click at [800, 255] on button "Drop in" at bounding box center [782, 266] width 63 height 23
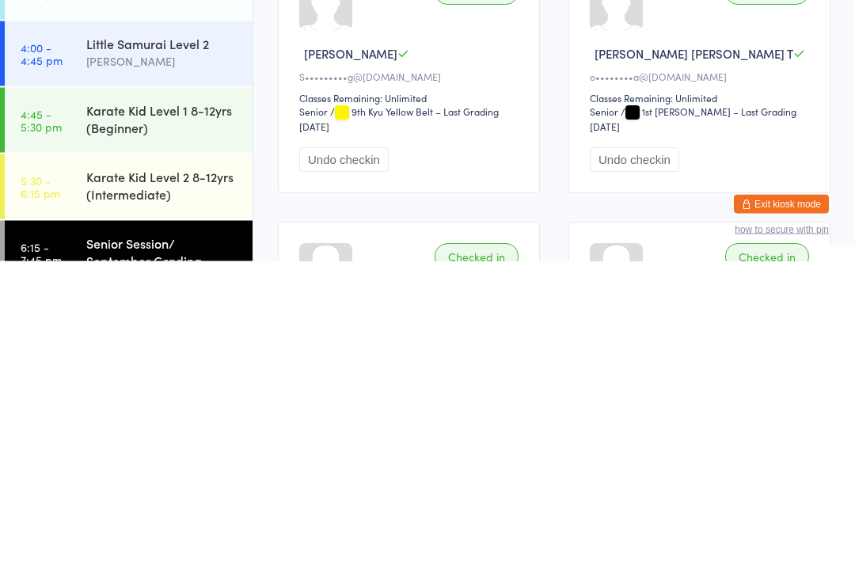
click at [80, 542] on link "6:15 - 7:45 pm Senior Session/ September Grading [PERSON_NAME]" at bounding box center [129, 582] width 248 height 80
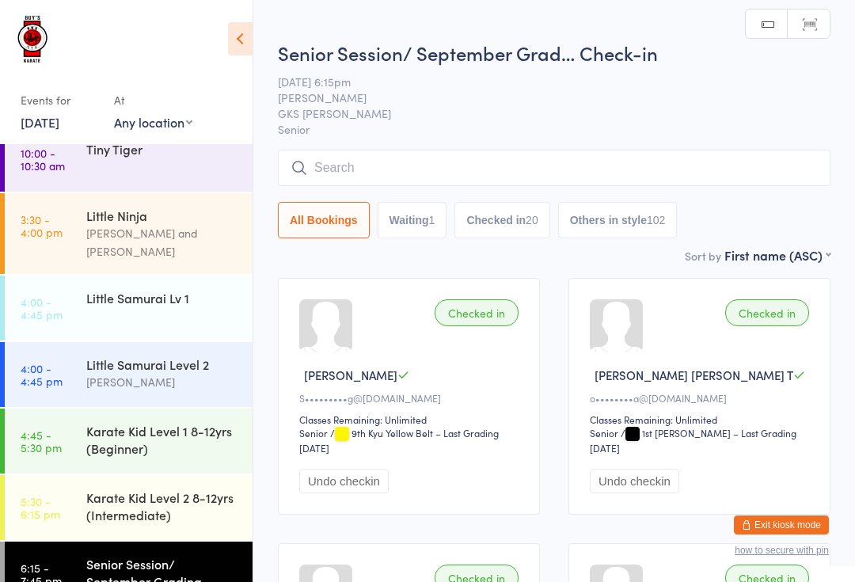
click at [393, 162] on input "search" at bounding box center [554, 168] width 553 height 36
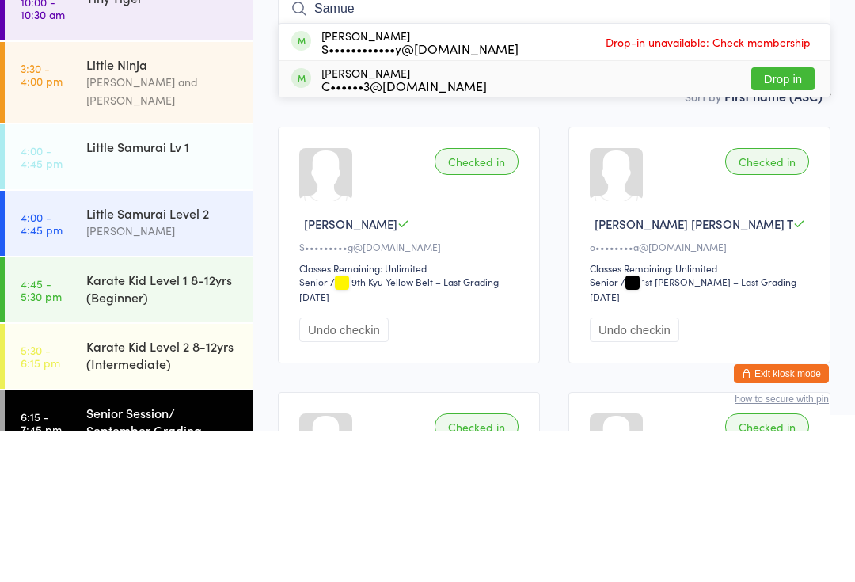
type input "Samue"
click at [355, 230] on div "C••••••3@[DOMAIN_NAME]" at bounding box center [403, 236] width 165 height 13
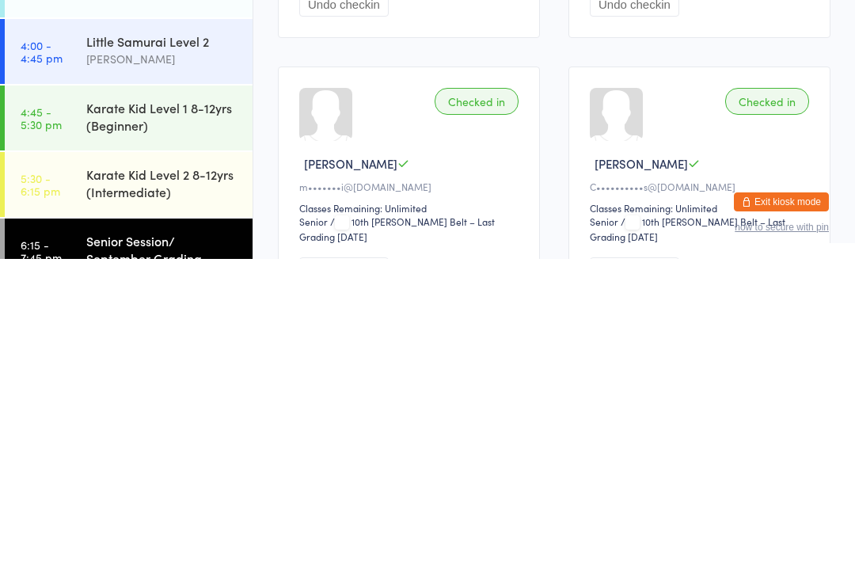
scroll to position [155, 0]
click at [158, 555] on div "Senior Session/ September Grading" at bounding box center [162, 572] width 153 height 35
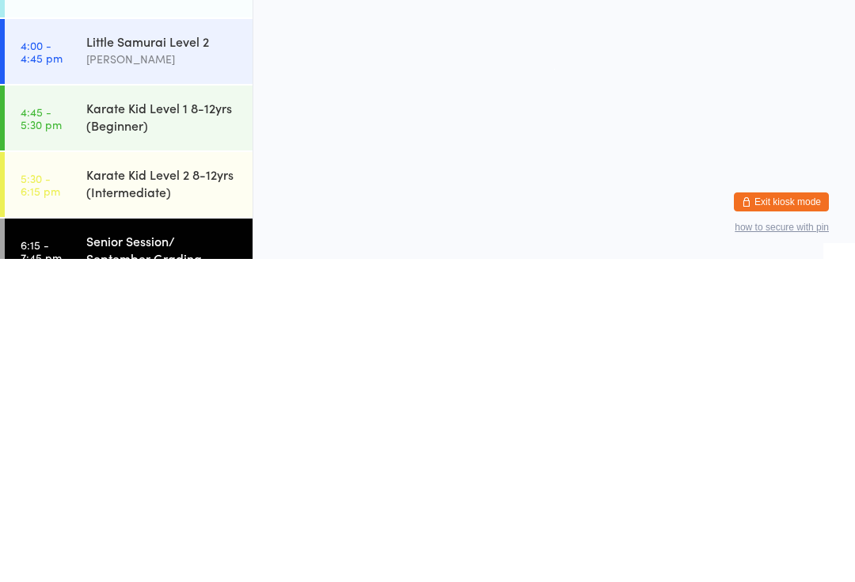
scroll to position [0, 0]
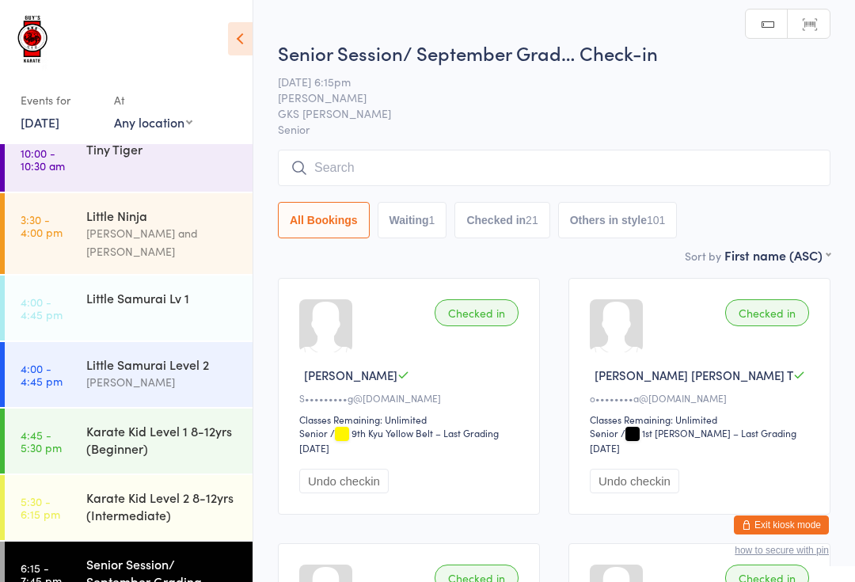
click at [515, 163] on input "search" at bounding box center [554, 168] width 553 height 36
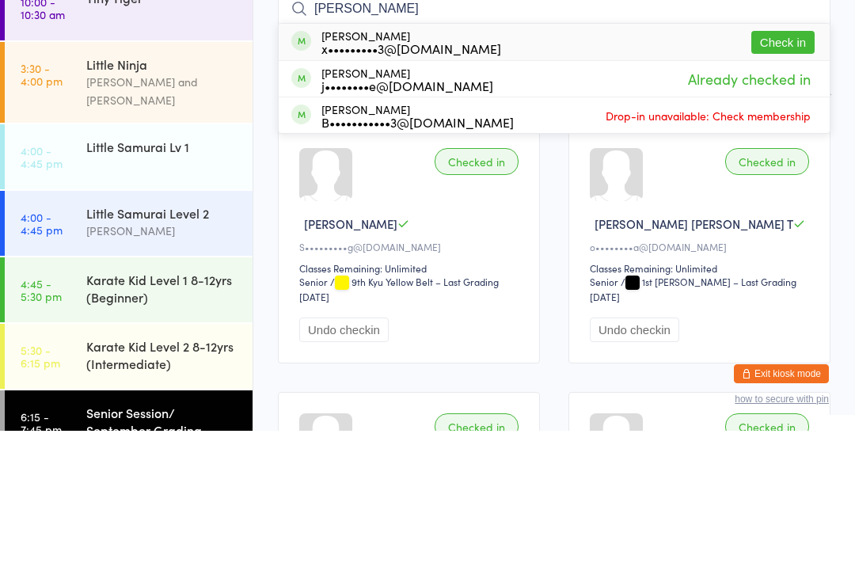
type input "[PERSON_NAME]"
click at [776, 182] on button "Check in" at bounding box center [782, 193] width 63 height 23
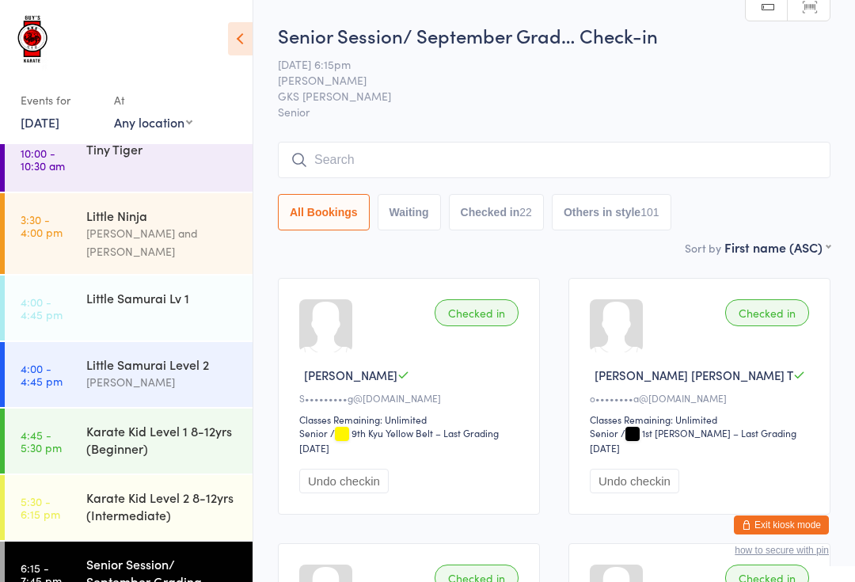
click at [569, 168] on input "search" at bounding box center [554, 160] width 553 height 36
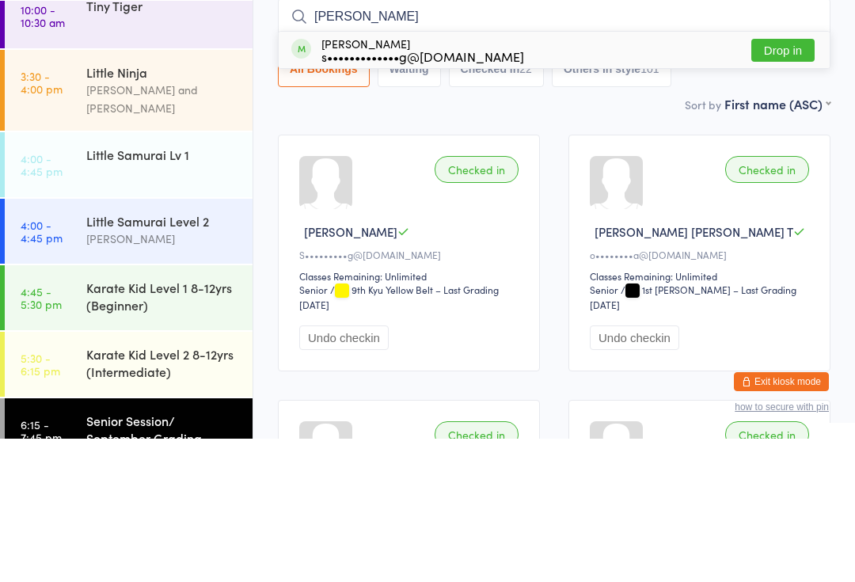
type input "[PERSON_NAME]"
click at [791, 182] on button "Drop in" at bounding box center [782, 193] width 63 height 23
type input "[PERSON_NAME]"
click at [791, 182] on button "Drop in" at bounding box center [782, 193] width 63 height 23
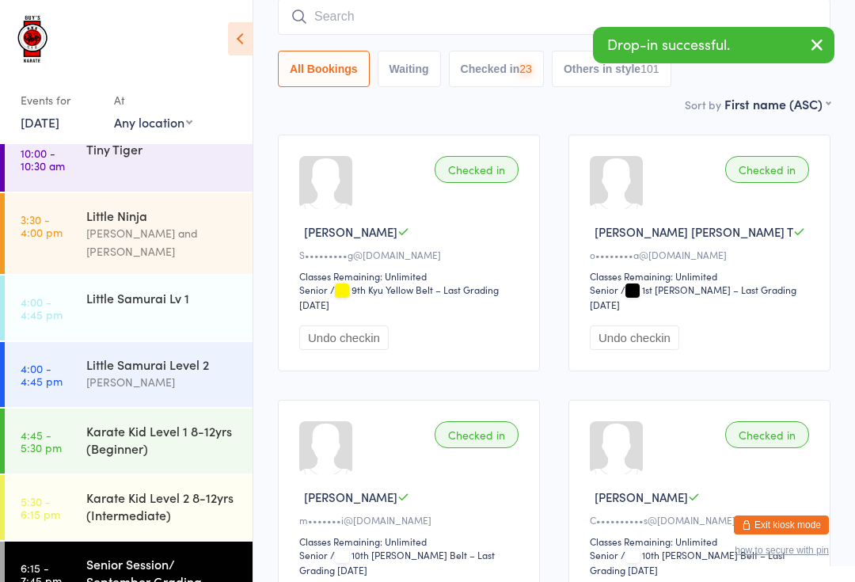
click at [820, 36] on icon "button" at bounding box center [817, 45] width 19 height 20
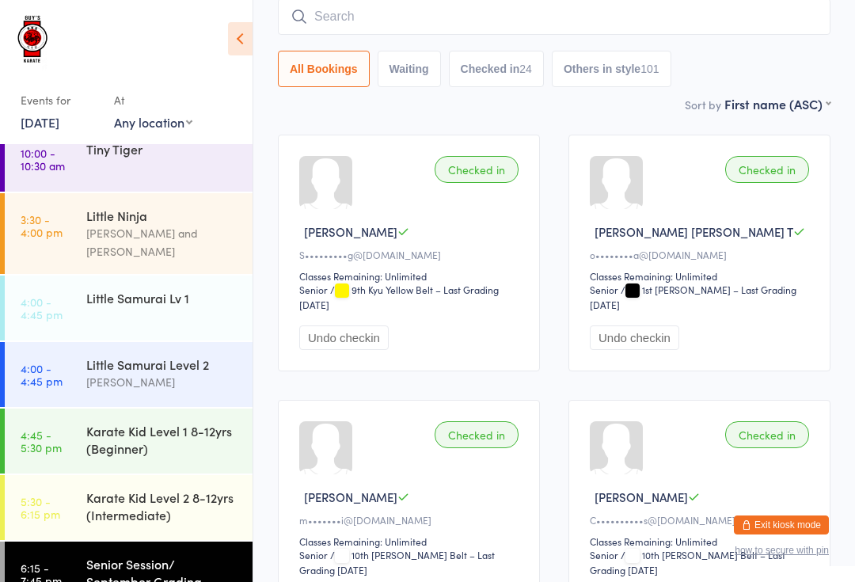
click at [436, 4] on input "search" at bounding box center [554, 16] width 553 height 36
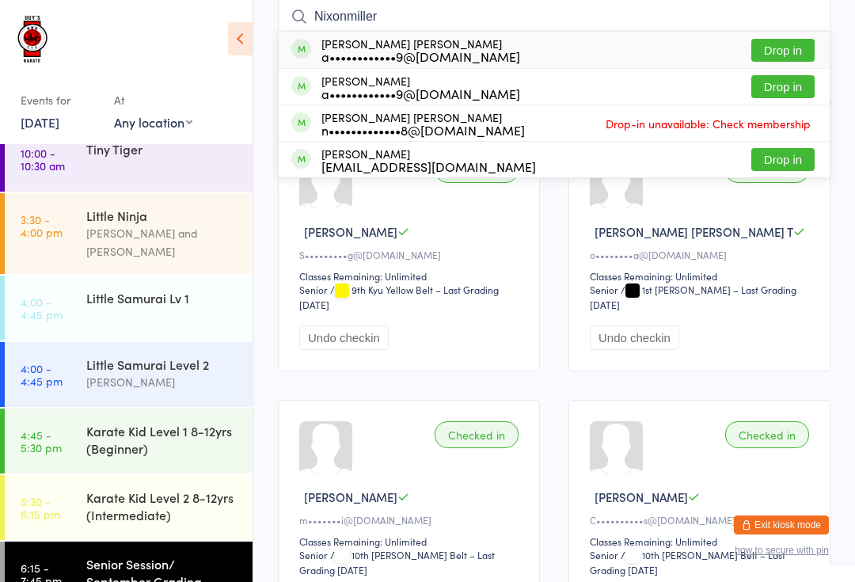
type input "Nixonmiller"
click at [789, 40] on button "Drop in" at bounding box center [782, 50] width 63 height 23
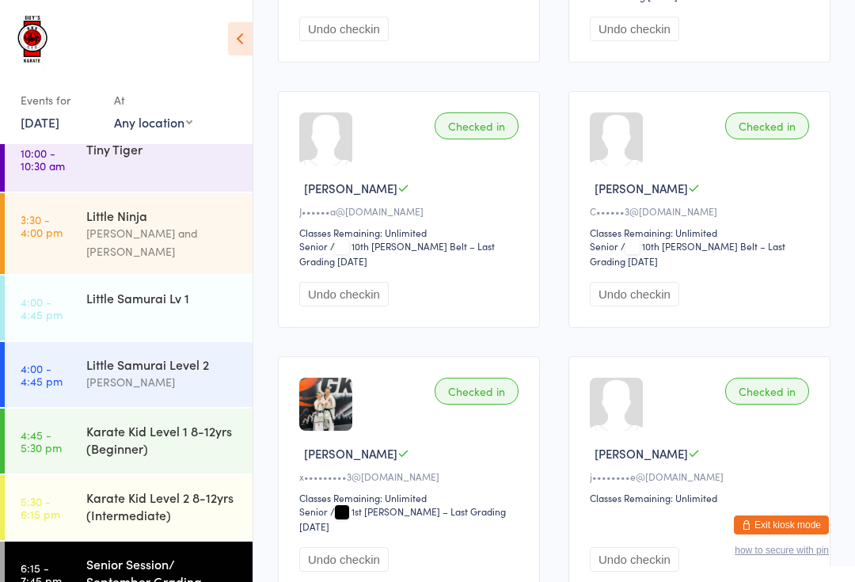
scroll to position [2575, 0]
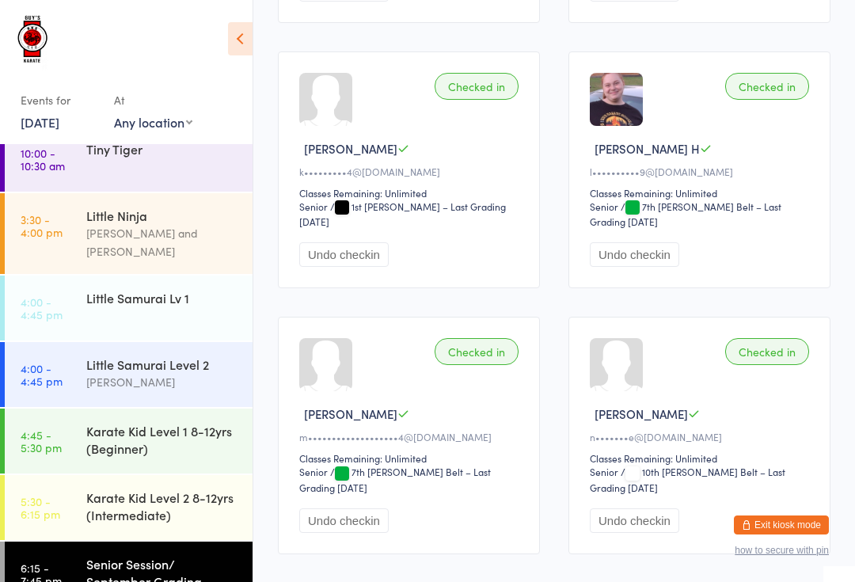
scroll to position [1818, 0]
click at [125, 555] on div "Senior Session/ September Grading" at bounding box center [162, 572] width 153 height 35
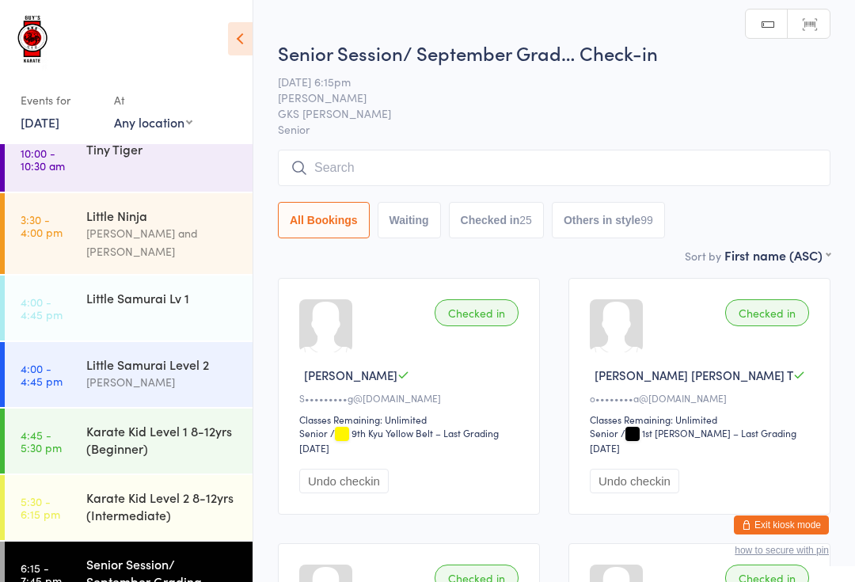
click at [580, 169] on input "search" at bounding box center [554, 168] width 553 height 36
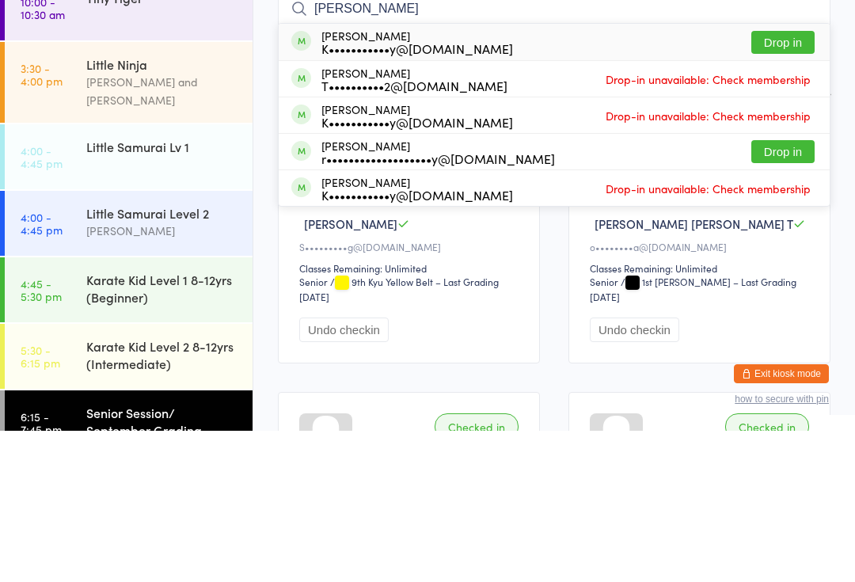
type input "[PERSON_NAME]"
click at [792, 182] on button "Drop in" at bounding box center [782, 193] width 63 height 23
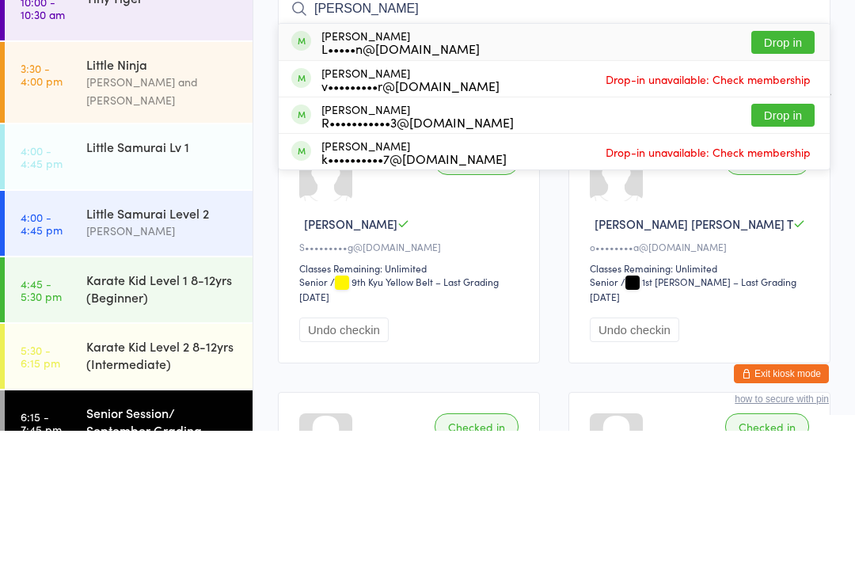
type input "[PERSON_NAME]"
click at [782, 182] on button "Drop in" at bounding box center [782, 193] width 63 height 23
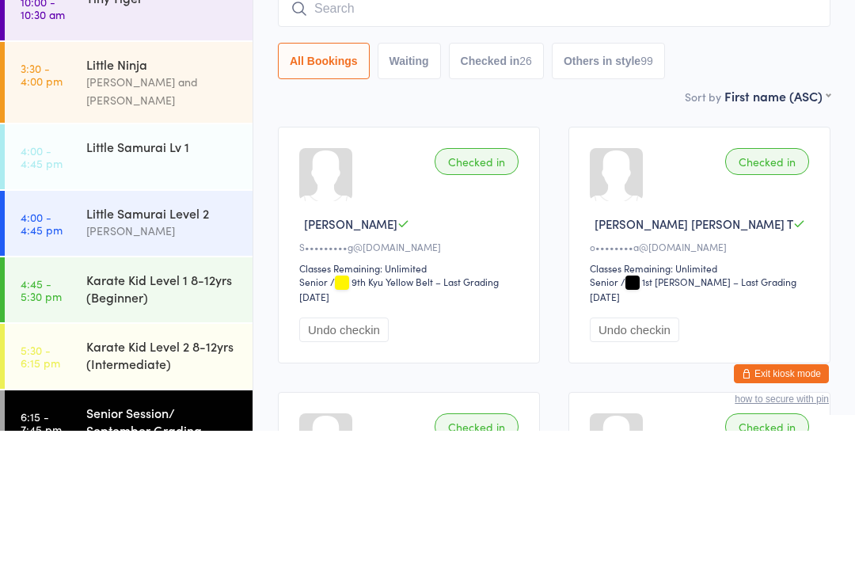
scroll to position [151, 0]
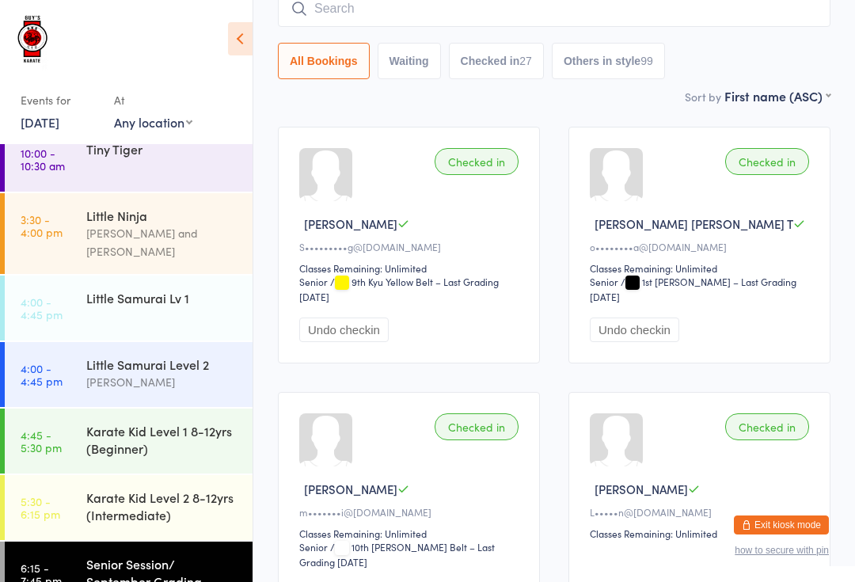
click at [637, 26] on input "search" at bounding box center [554, 8] width 553 height 36
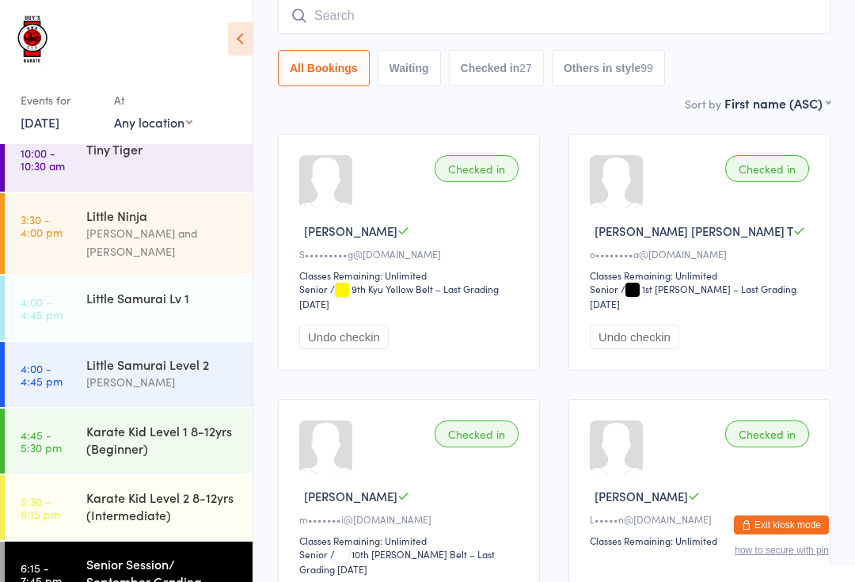
scroll to position [143, 0]
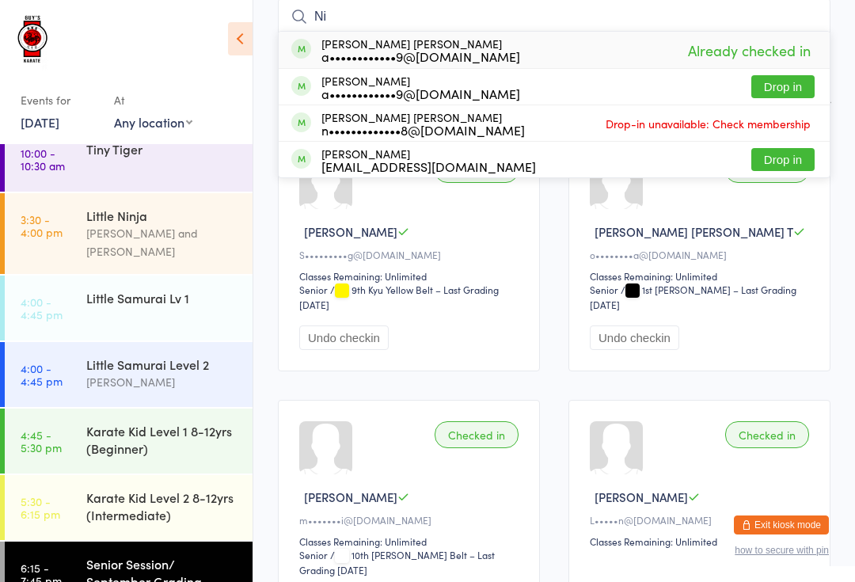
type input "N"
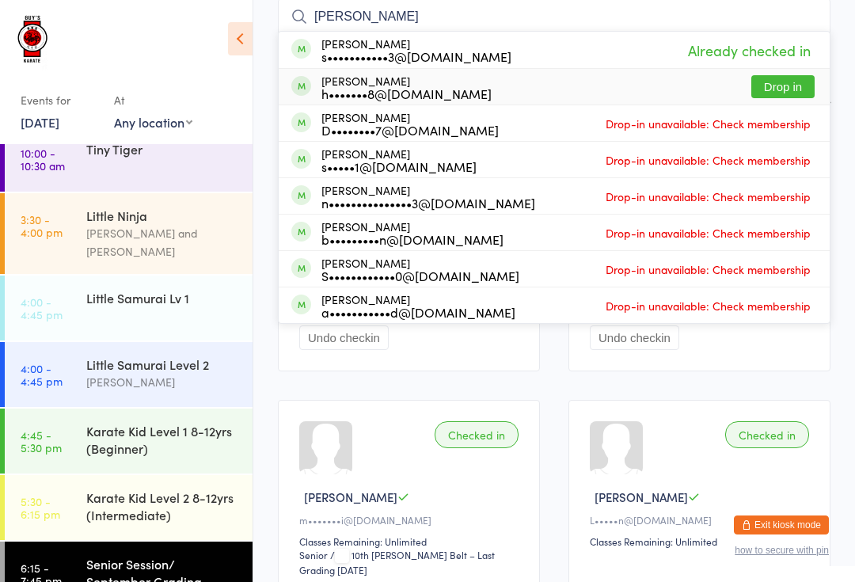
type input "[PERSON_NAME]"
click at [391, 83] on div "[PERSON_NAME] h•••••••8@[DOMAIN_NAME]" at bounding box center [406, 86] width 170 height 25
